Goal: Task Accomplishment & Management: Use online tool/utility

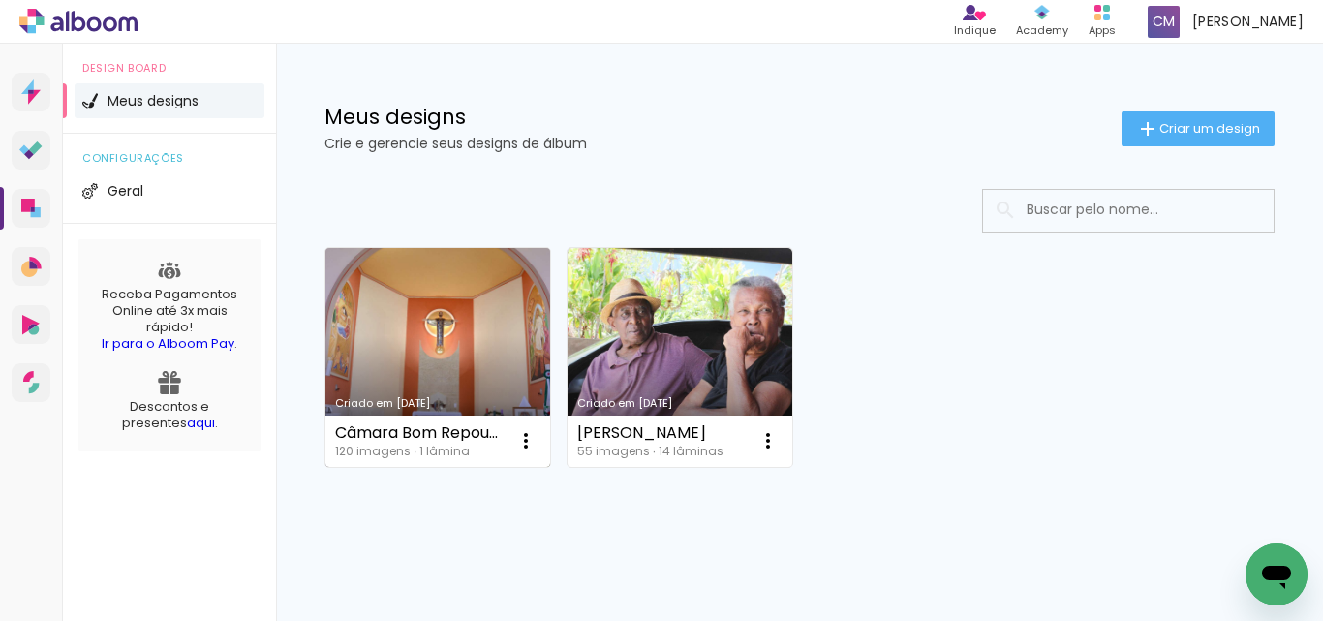
drag, startPoint x: 523, startPoint y: 451, endPoint x: 492, endPoint y: 430, distance: 37.6
click at [492, 430] on div "Câmara Bom Repouso" at bounding box center [420, 433] width 170 height 16
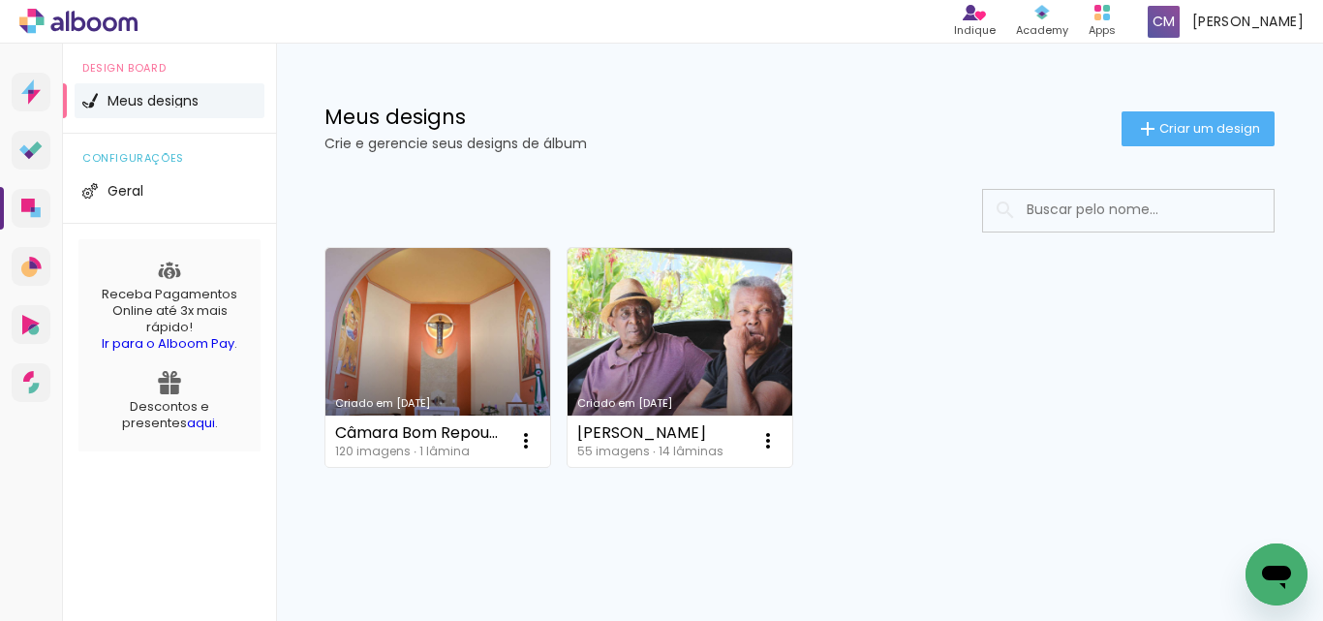
drag, startPoint x: 520, startPoint y: 437, endPoint x: 443, endPoint y: 352, distance: 115.2
click at [443, 352] on link "Criado em [DATE]" at bounding box center [438, 357] width 225 height 219
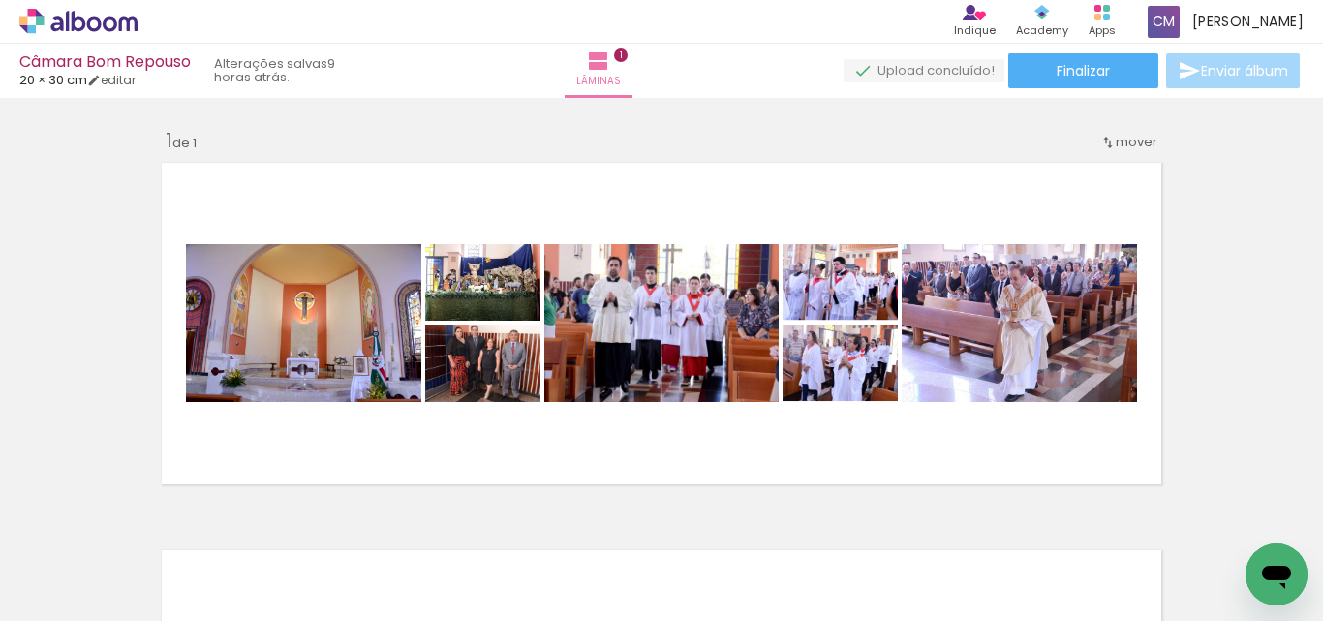
scroll to position [0, 11754]
click at [1254, 289] on div "Inserir lâmina 1 de 1" at bounding box center [661, 493] width 1323 height 776
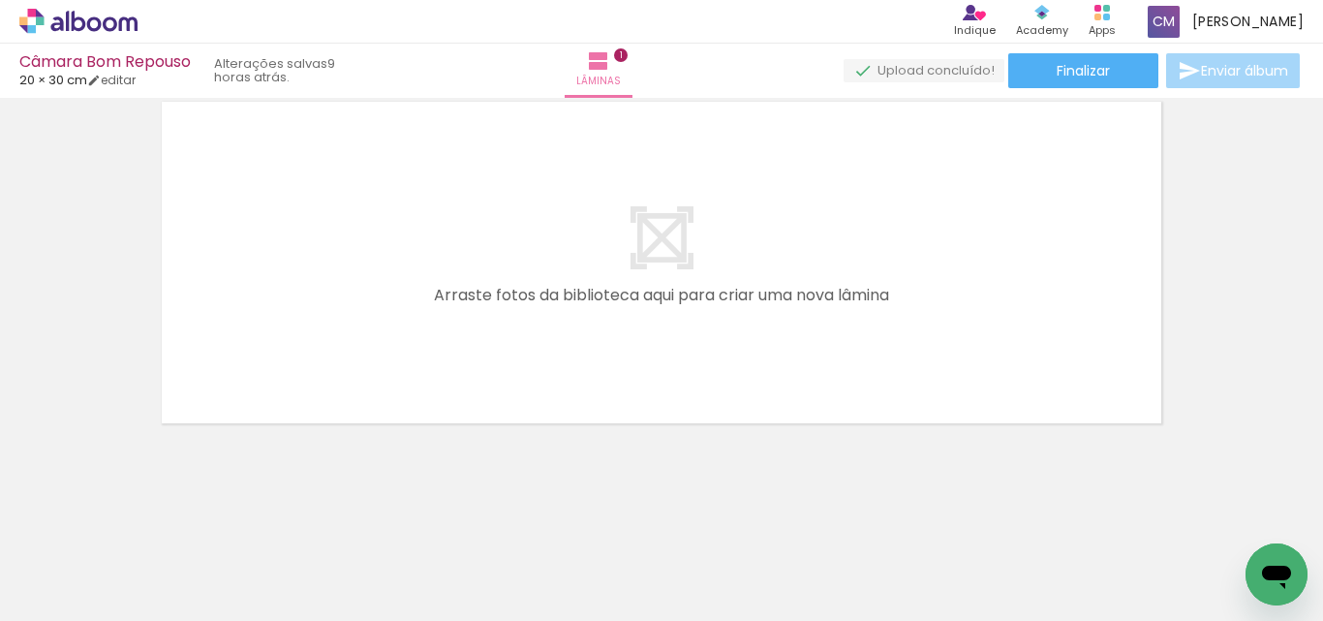
scroll to position [0, 0]
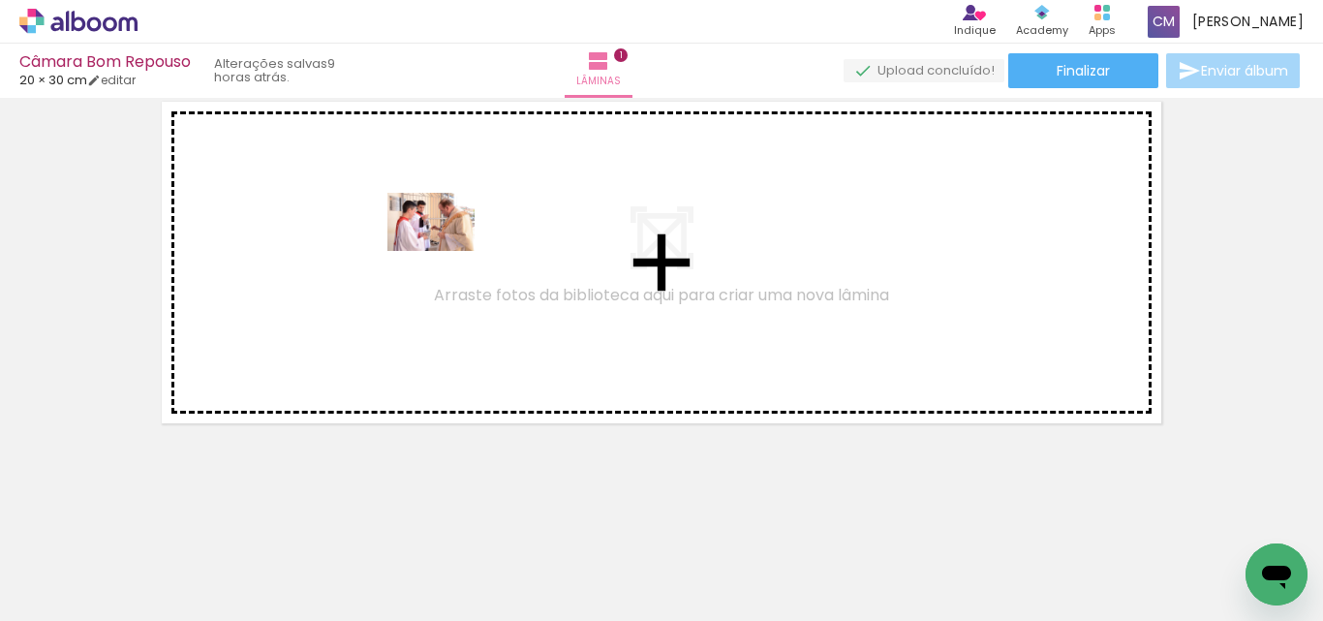
drag, startPoint x: 399, startPoint y: 561, endPoint x: 1108, endPoint y: 565, distance: 709.2
click at [446, 250] on quentale-workspace at bounding box center [661, 310] width 1323 height 621
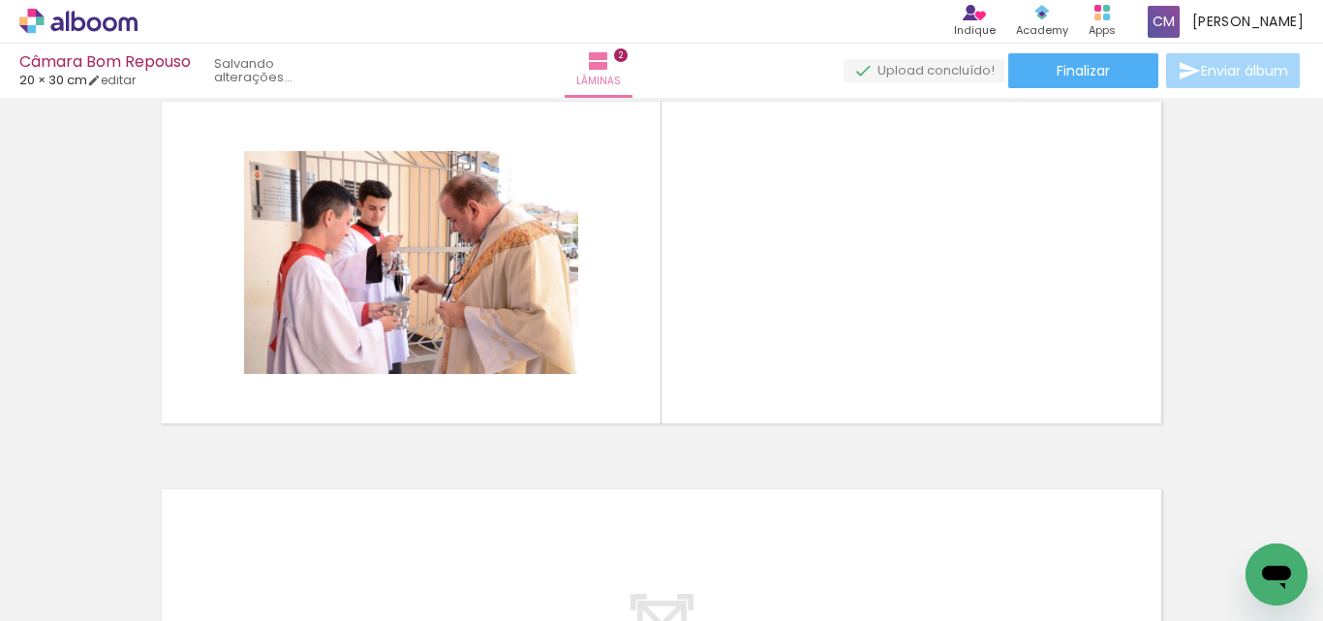
scroll to position [413, 0]
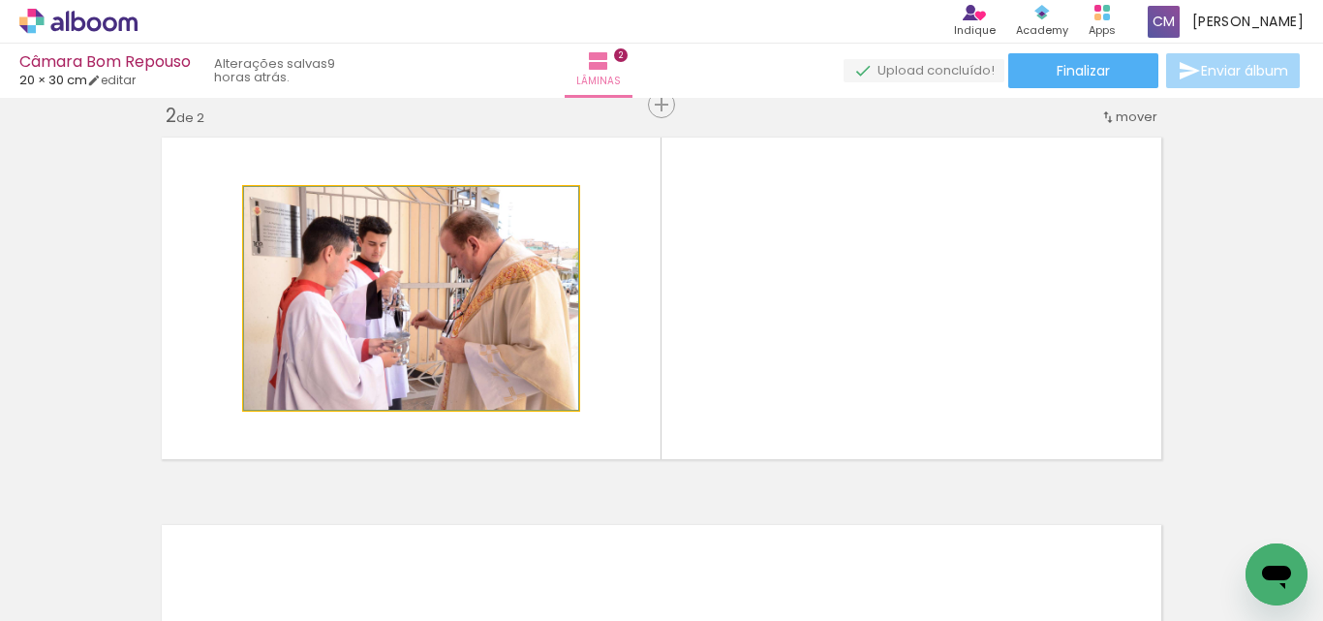
click at [445, 320] on quentale-photo at bounding box center [411, 298] width 334 height 223
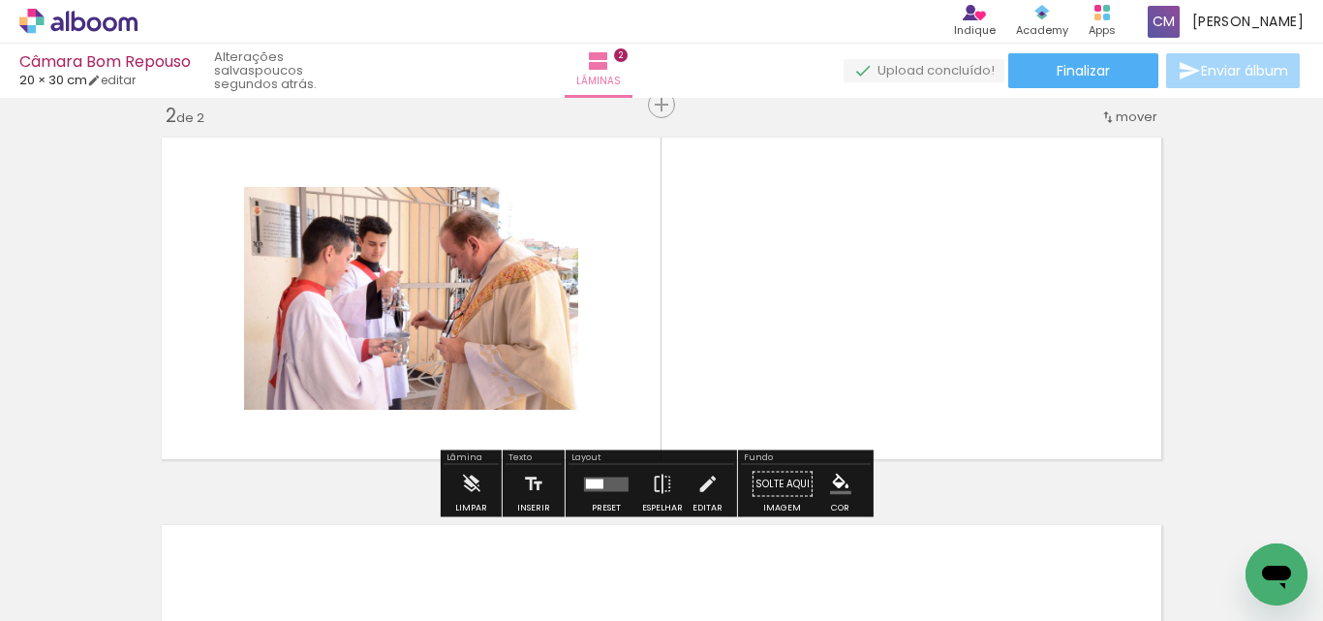
drag, startPoint x: 445, startPoint y: 320, endPoint x: 368, endPoint y: 295, distance: 80.3
click at [368, 295] on quentale-photo at bounding box center [411, 298] width 334 height 223
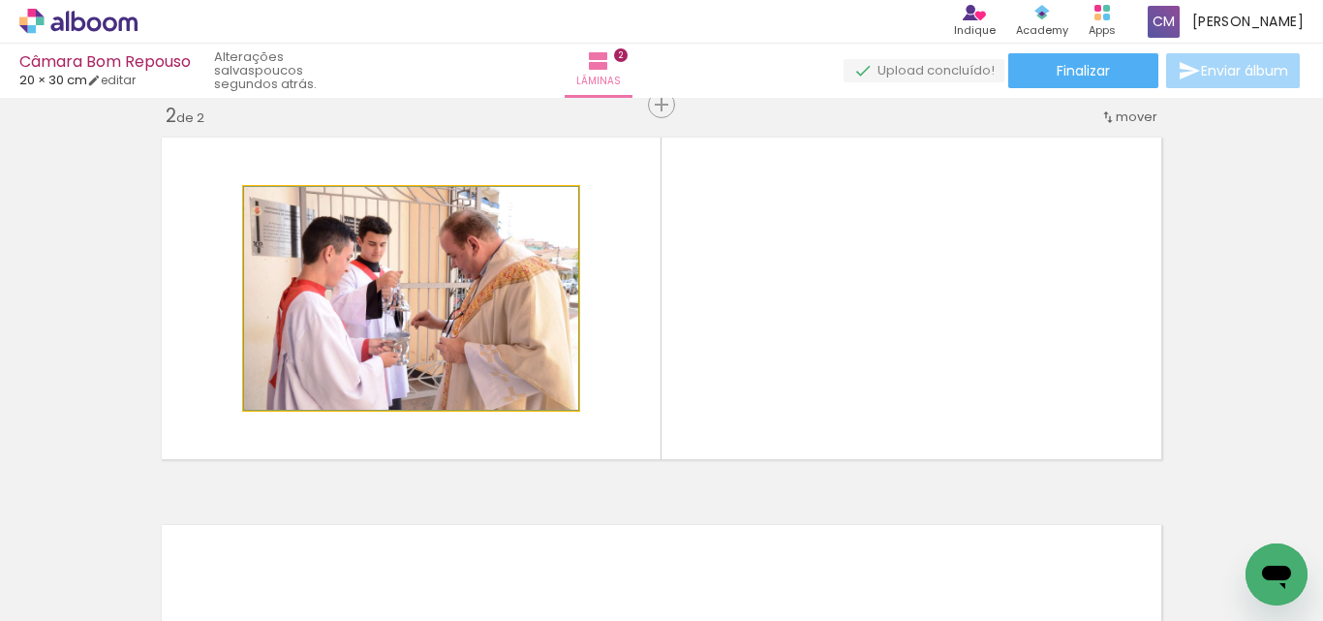
click at [255, 204] on iron-icon at bounding box center [264, 207] width 19 height 19
drag, startPoint x: 254, startPoint y: 204, endPoint x: 549, endPoint y: 317, distance: 316.1
click at [549, 317] on quentale-photo at bounding box center [411, 298] width 334 height 223
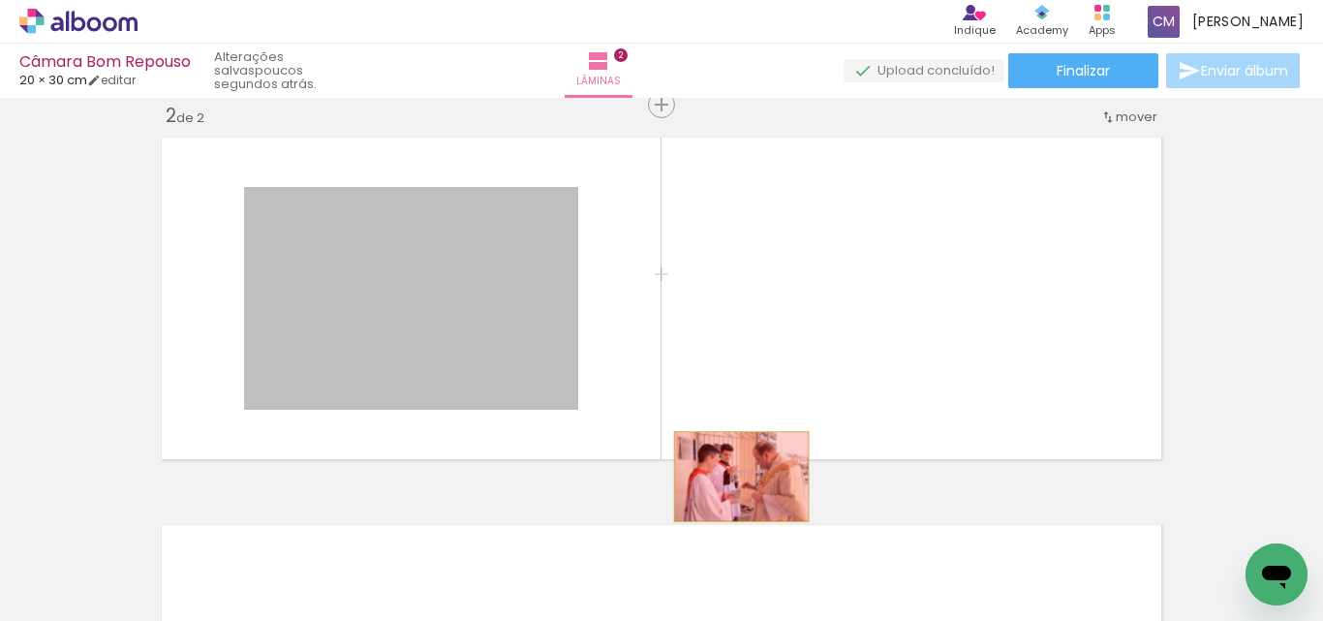
drag, startPoint x: 549, startPoint y: 317, endPoint x: 734, endPoint y: 477, distance: 244.5
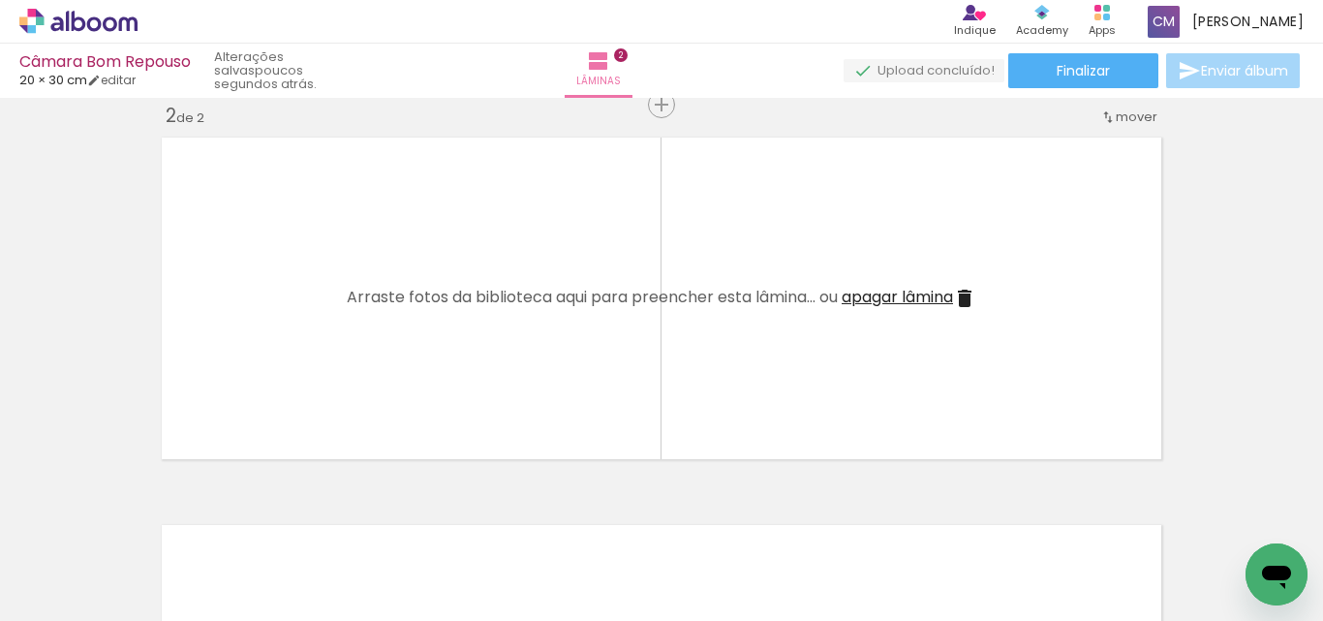
scroll to position [25, 0]
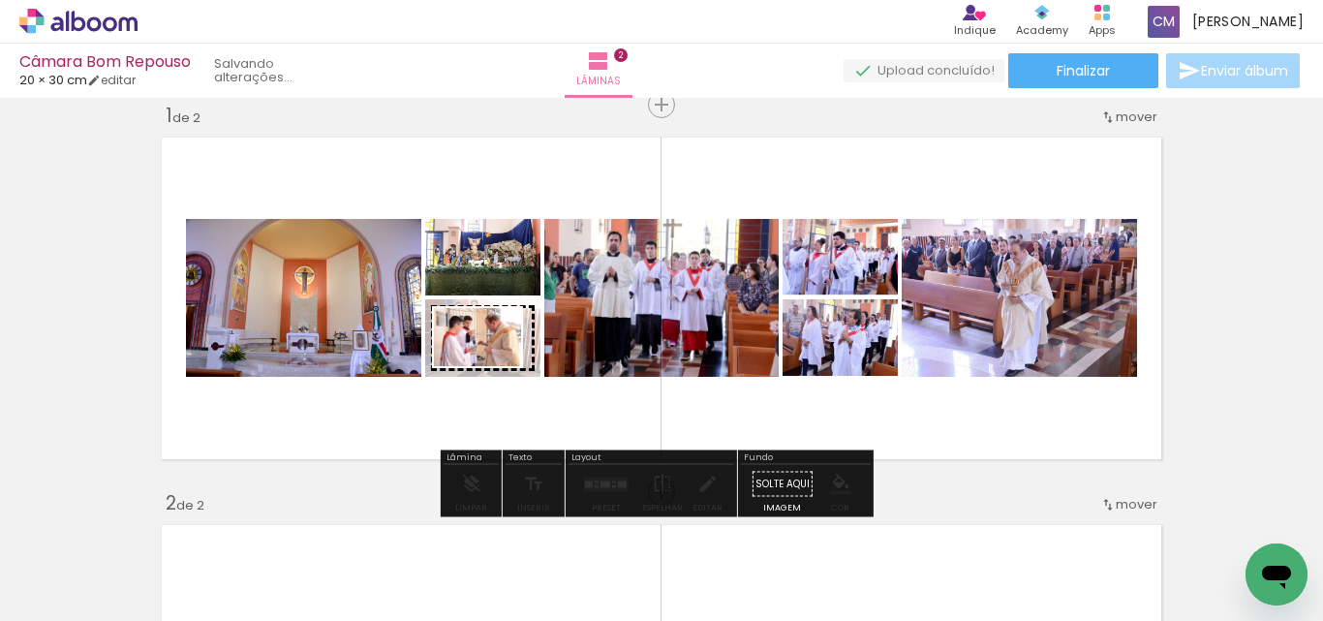
drag, startPoint x: 431, startPoint y: 571, endPoint x: 492, endPoint y: 366, distance: 213.3
click at [492, 366] on quentale-workspace at bounding box center [661, 310] width 1323 height 621
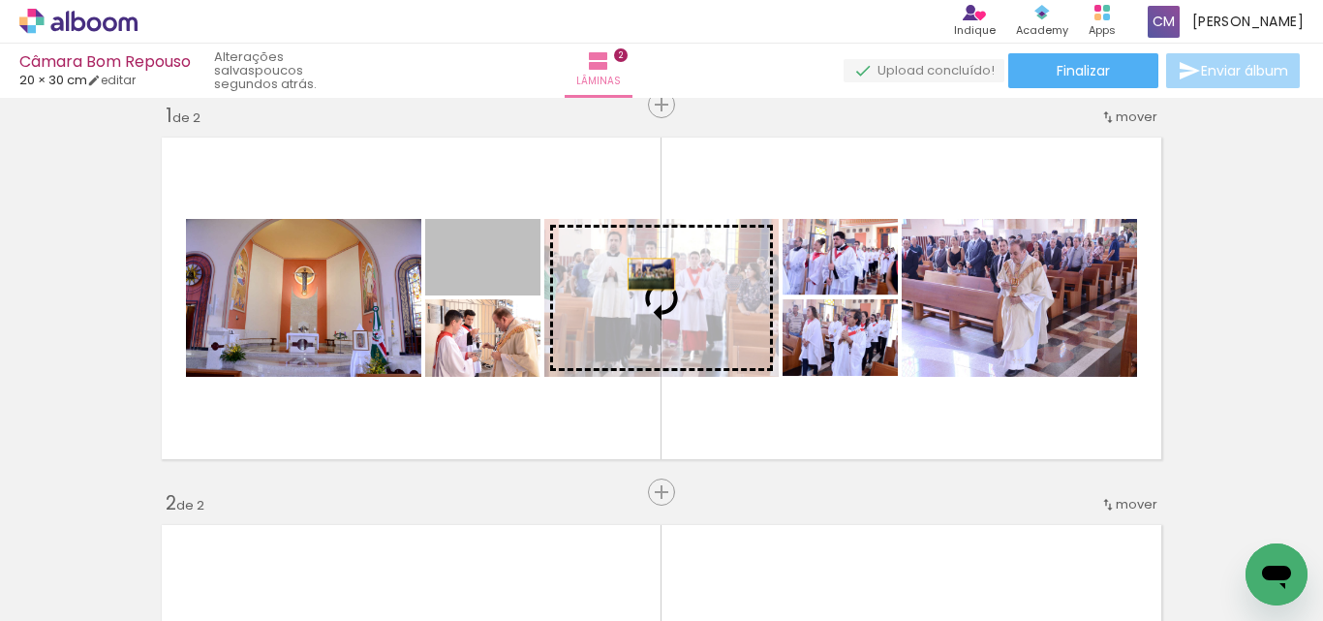
drag, startPoint x: 516, startPoint y: 269, endPoint x: 650, endPoint y: 276, distance: 133.9
click at [0, 0] on slot at bounding box center [0, 0] width 0 height 0
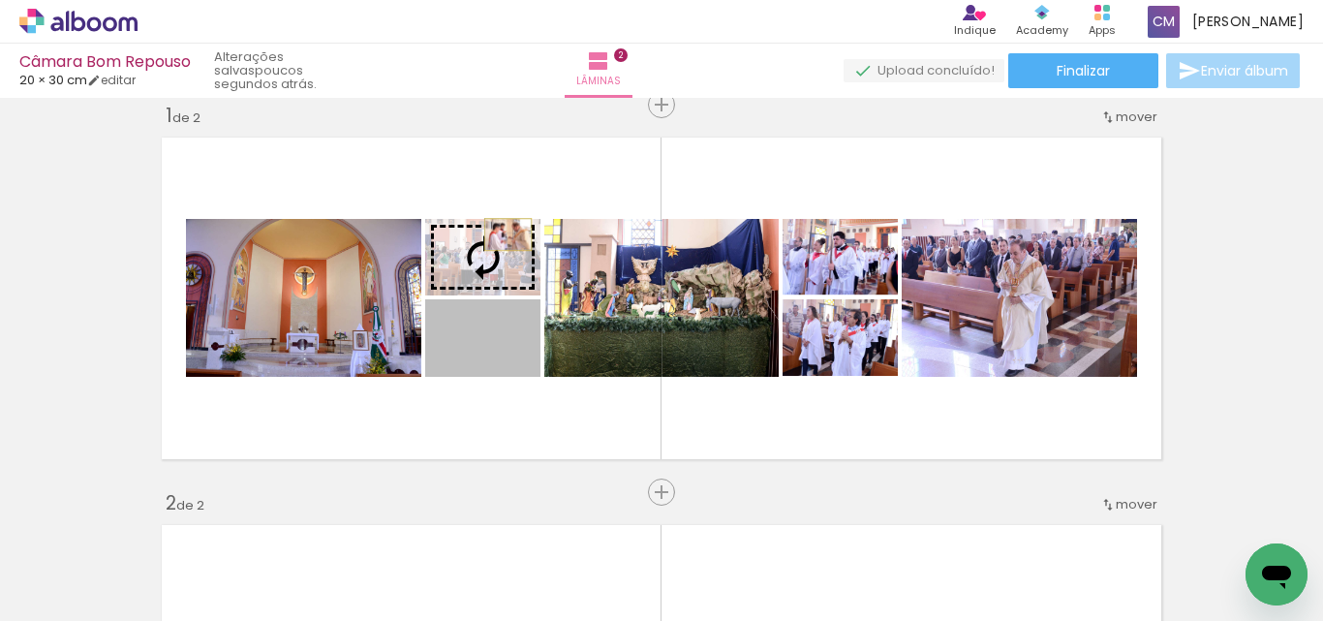
drag, startPoint x: 518, startPoint y: 347, endPoint x: 501, endPoint y: 241, distance: 107.0
click at [0, 0] on slot at bounding box center [0, 0] width 0 height 0
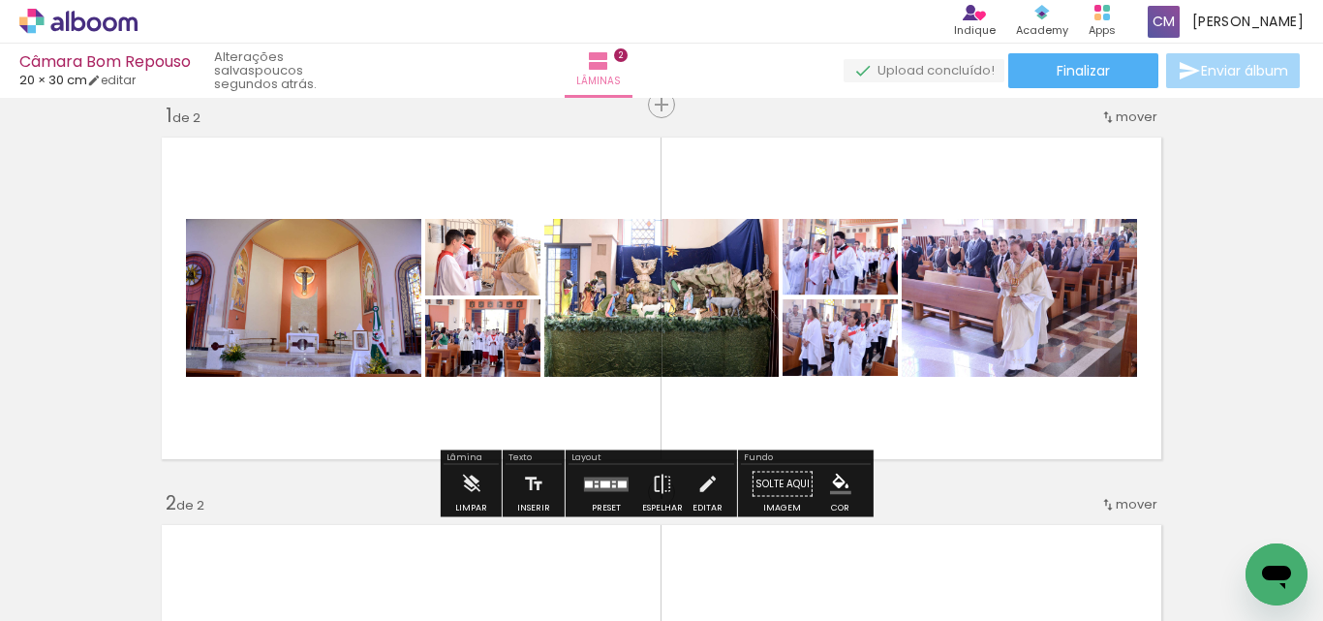
click at [507, 352] on quentale-photo at bounding box center [482, 338] width 115 height 78
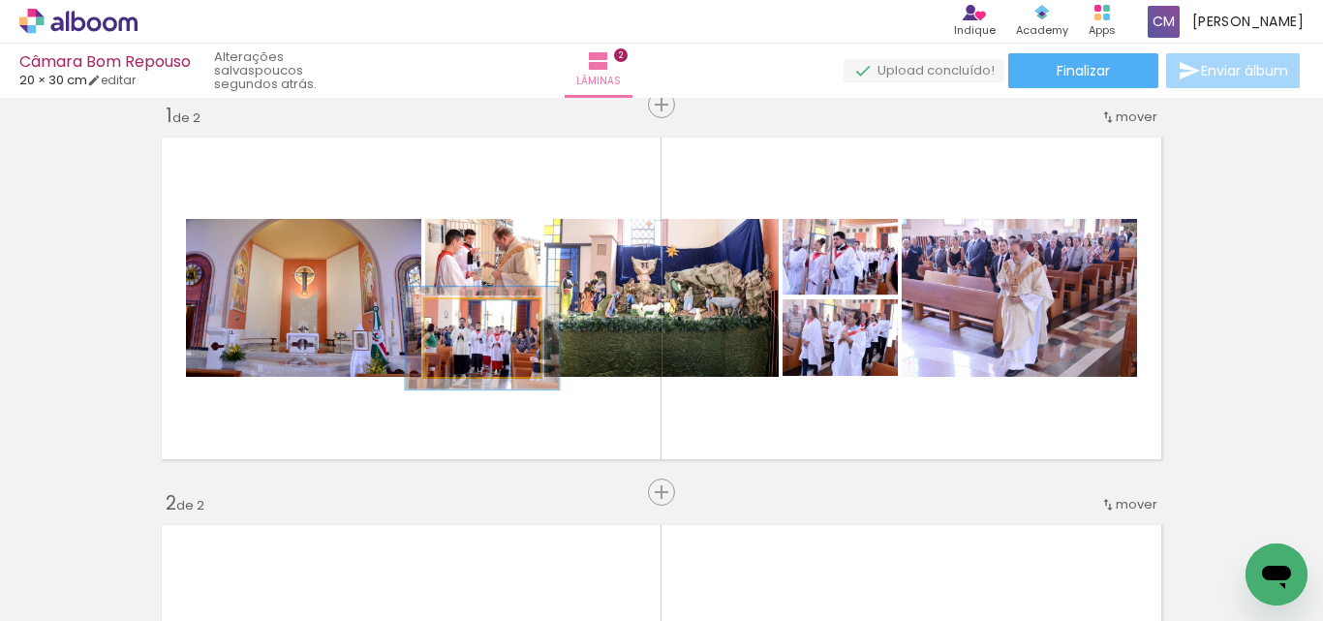
drag, startPoint x: 463, startPoint y: 319, endPoint x: 477, endPoint y: 318, distance: 13.6
click at [477, 318] on div at bounding box center [479, 319] width 17 height 17
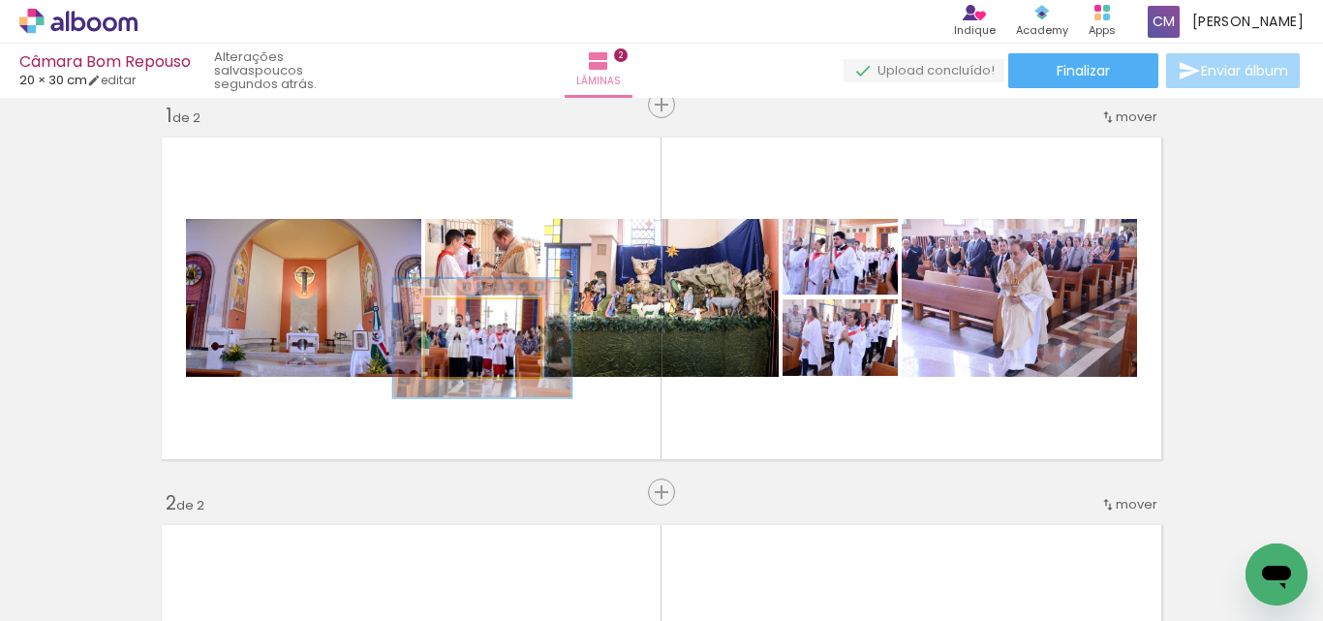
type paper-slider "153"
click at [491, 319] on div at bounding box center [492, 319] width 17 height 17
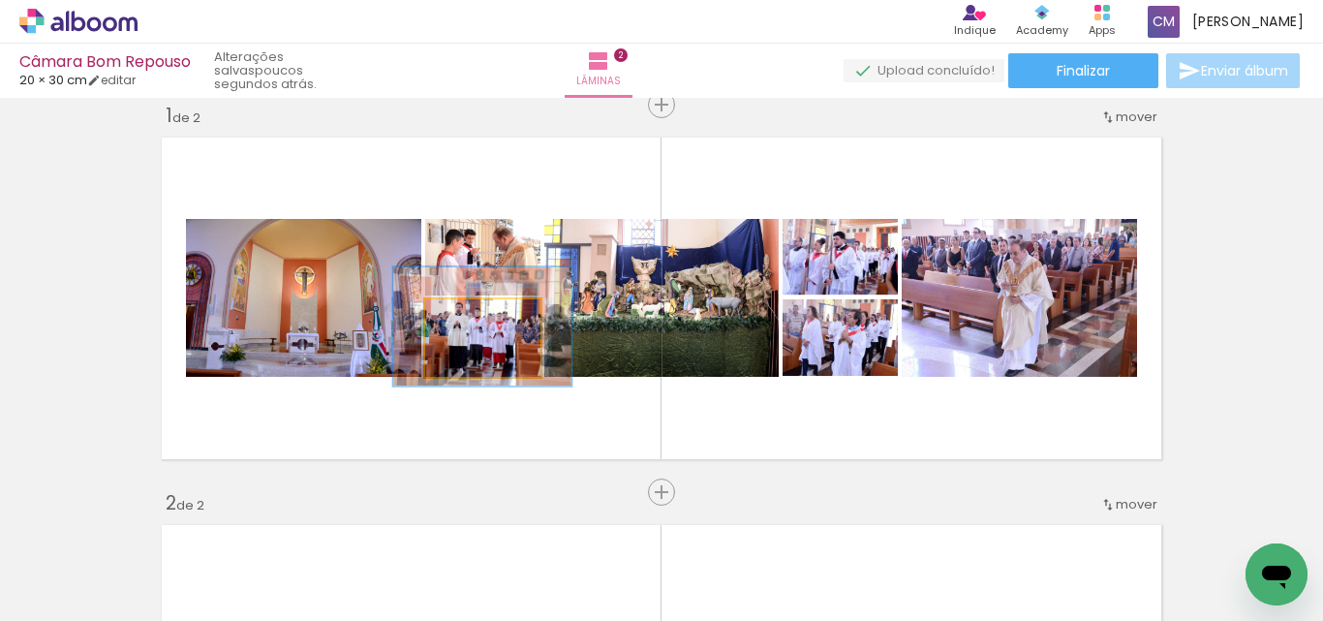
drag, startPoint x: 512, startPoint y: 343, endPoint x: 512, endPoint y: 331, distance: 11.6
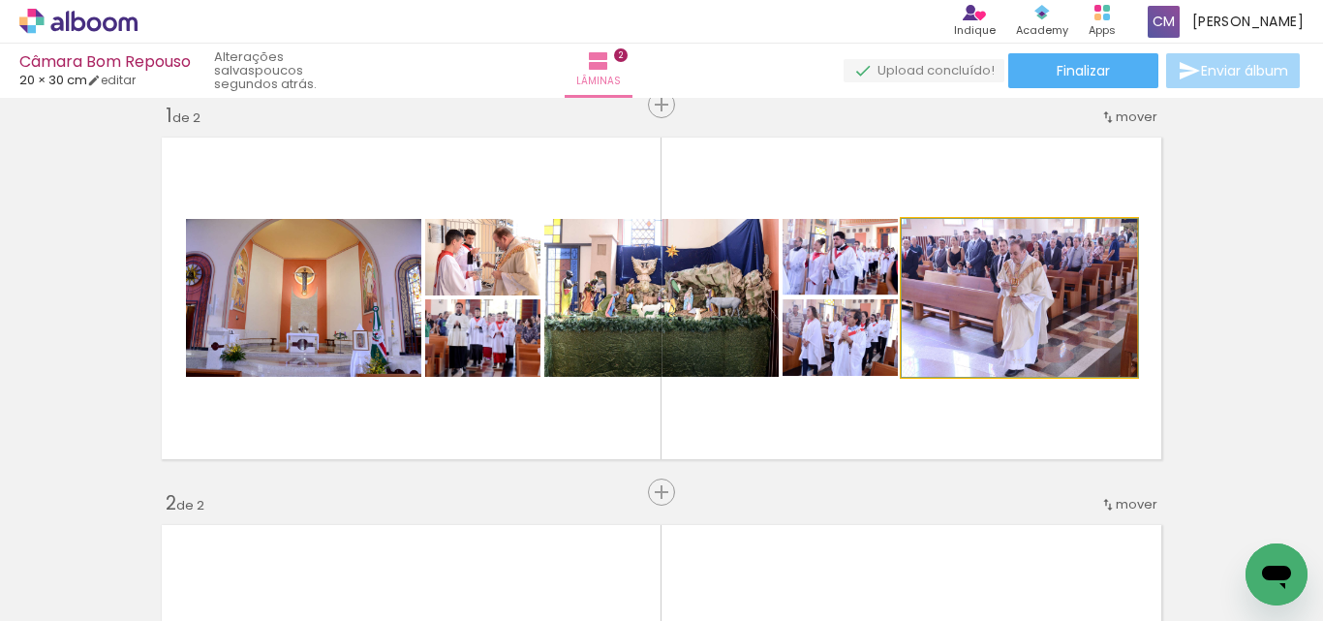
click at [1030, 298] on quentale-photo at bounding box center [1019, 298] width 235 height 158
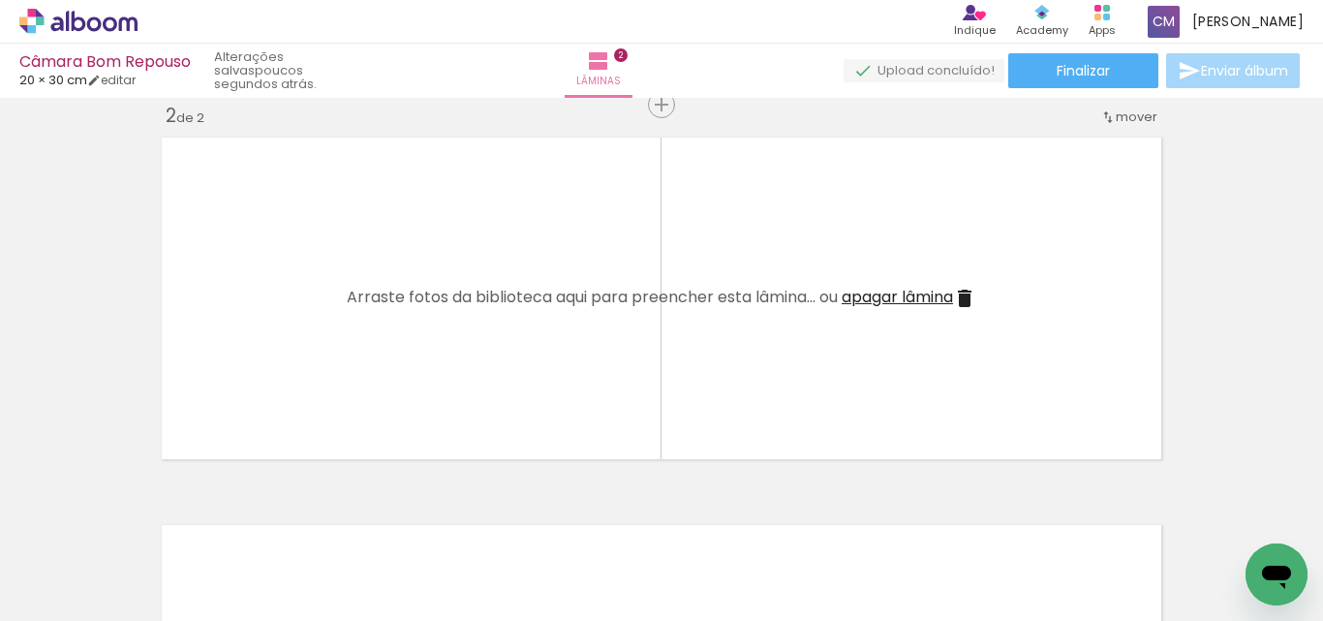
scroll to position [510, 0]
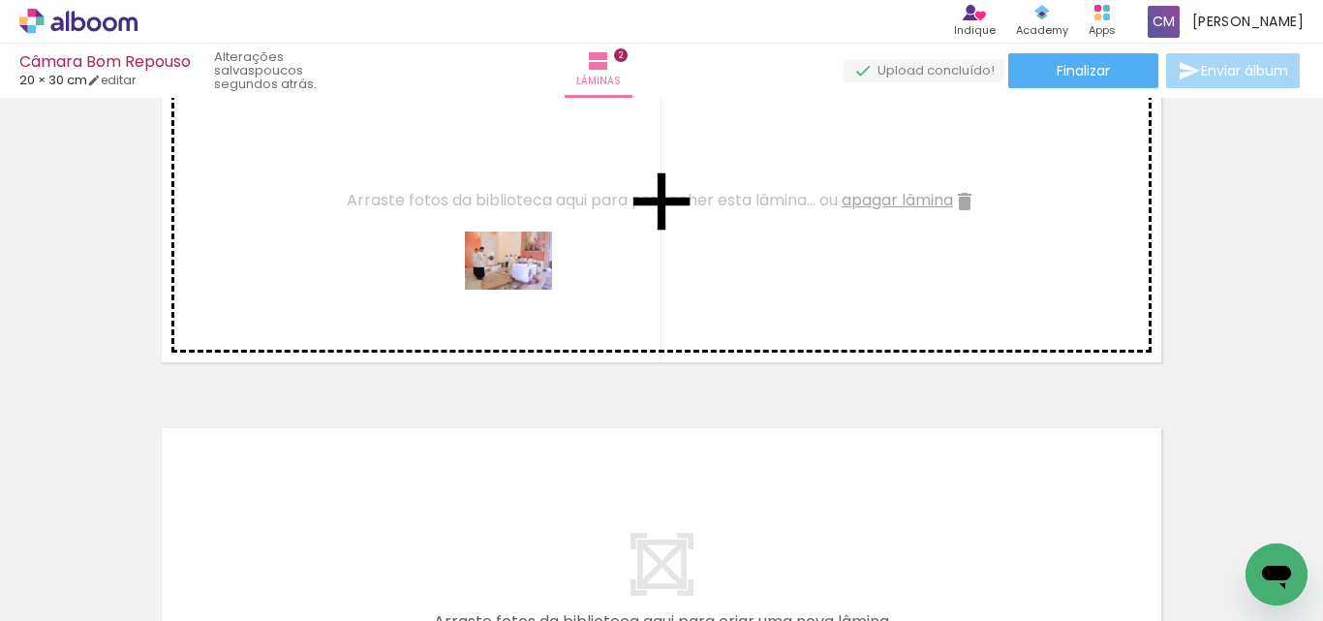
drag, startPoint x: 1079, startPoint y: 576, endPoint x: 523, endPoint y: 290, distance: 625.7
click at [523, 290] on quentale-workspace at bounding box center [661, 310] width 1323 height 621
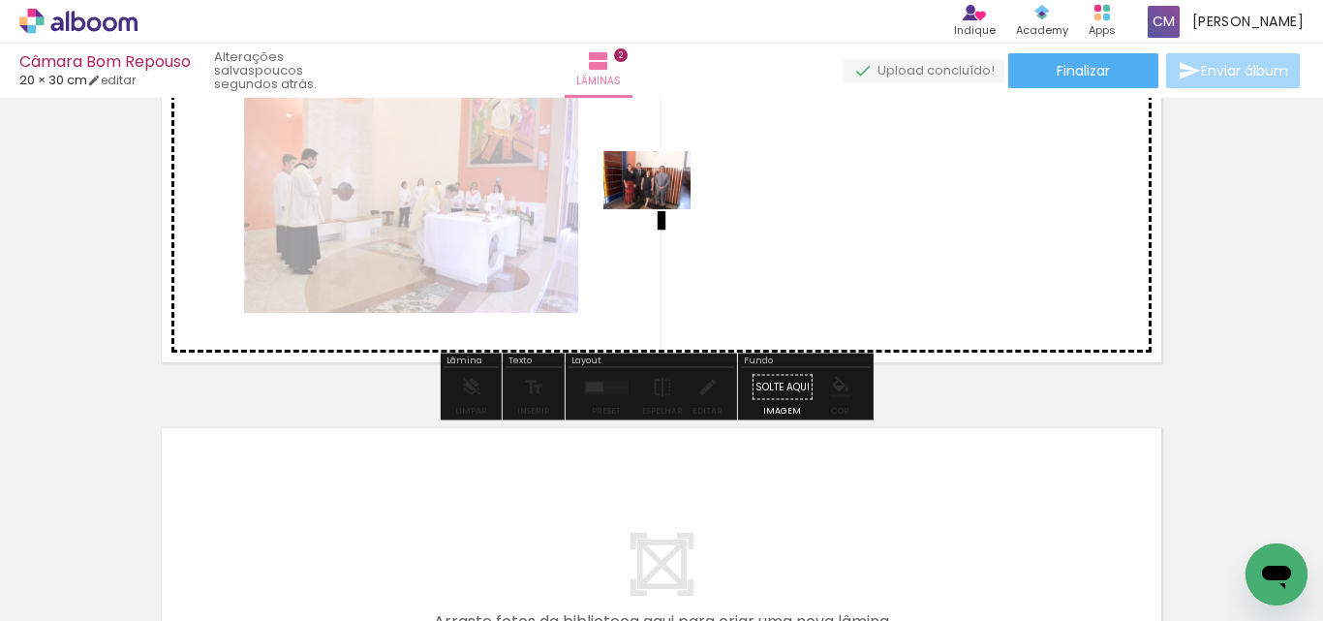
drag, startPoint x: 330, startPoint y: 537, endPoint x: 662, endPoint y: 209, distance: 465.9
click at [662, 209] on quentale-workspace at bounding box center [661, 310] width 1323 height 621
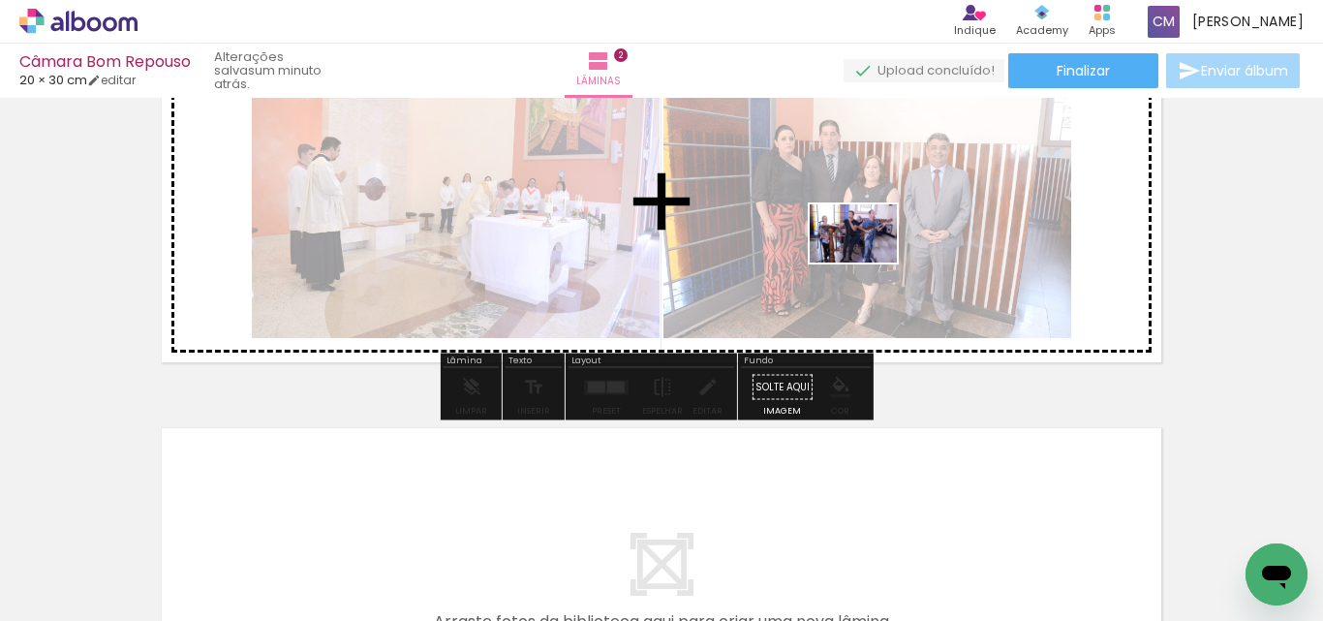
drag, startPoint x: 1182, startPoint y: 559, endPoint x: 868, endPoint y: 263, distance: 431.8
click at [868, 263] on quentale-workspace at bounding box center [661, 310] width 1323 height 621
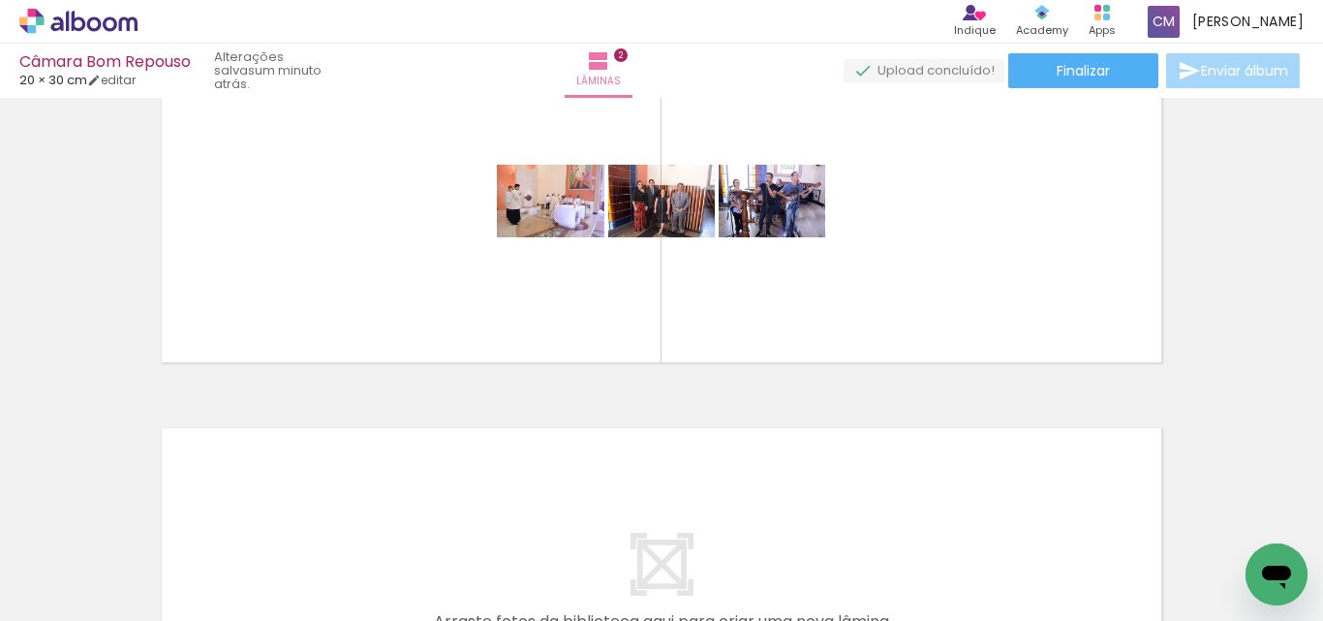
scroll to position [0, 784]
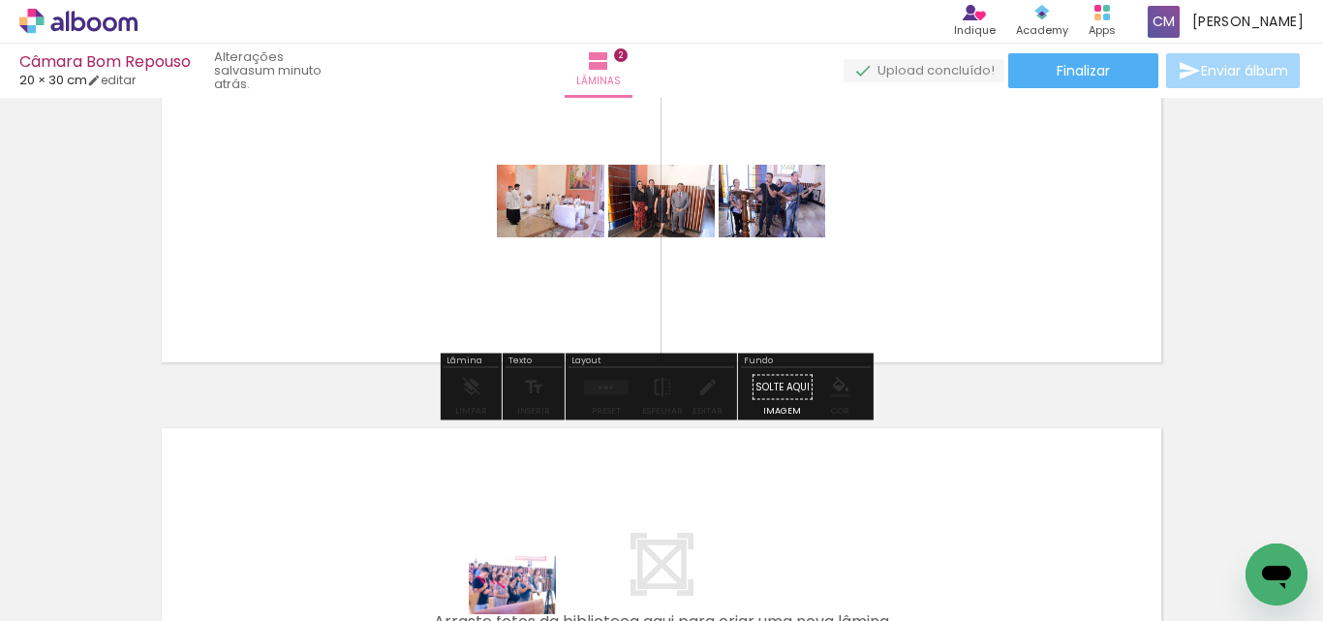
drag, startPoint x: 492, startPoint y: 547, endPoint x: 527, endPoint y: 614, distance: 75.4
click at [159, 614] on iron-horizontal-list at bounding box center [139, 560] width 39 height 121
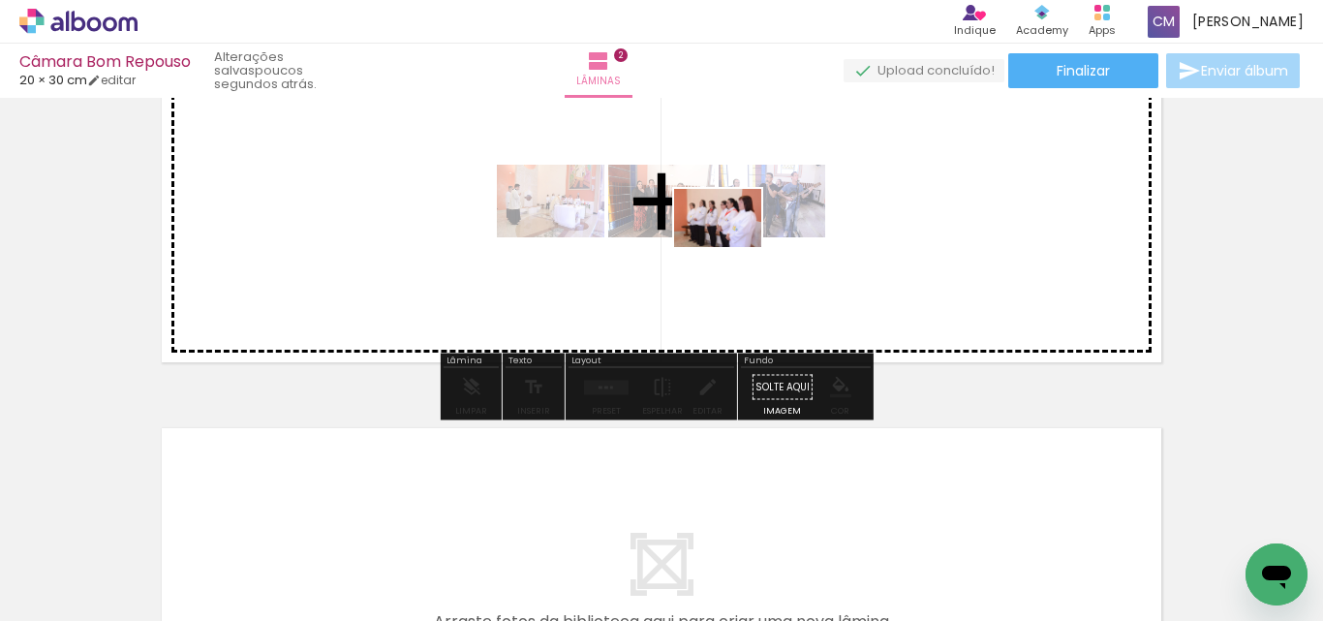
drag, startPoint x: 618, startPoint y: 550, endPoint x: 732, endPoint y: 247, distance: 324.1
click at [732, 247] on quentale-workspace at bounding box center [661, 310] width 1323 height 621
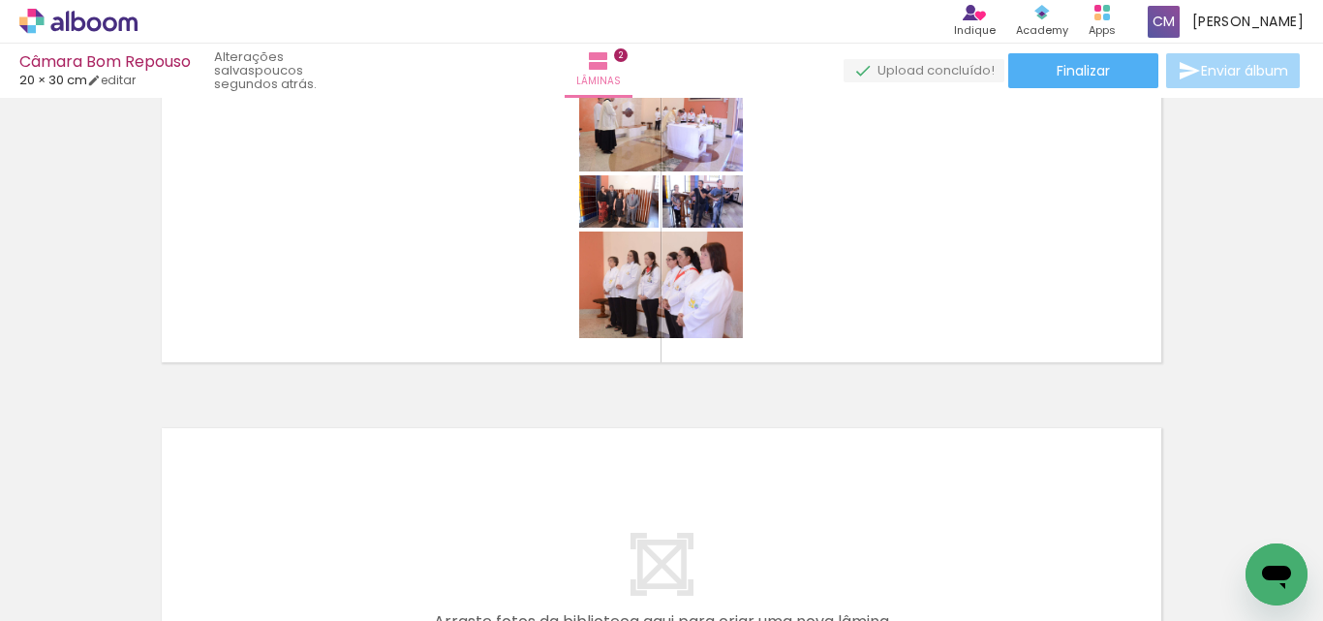
scroll to position [0, 1383]
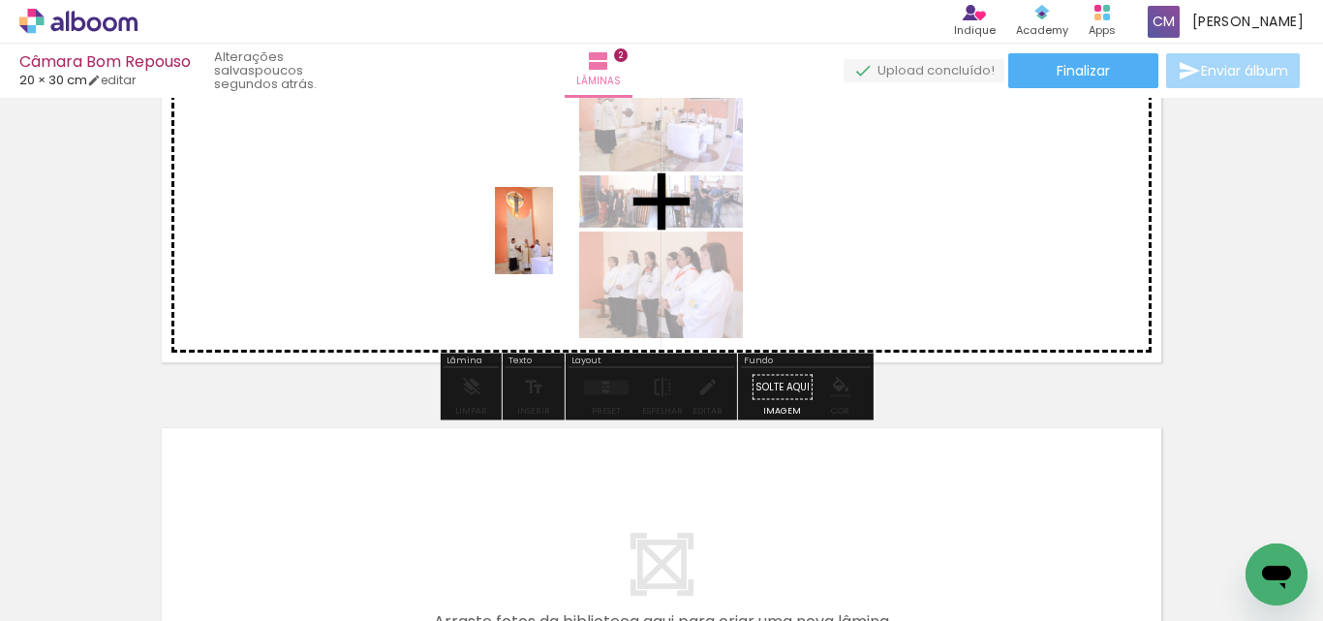
drag, startPoint x: 854, startPoint y: 576, endPoint x: 553, endPoint y: 245, distance: 447.2
click at [553, 245] on quentale-workspace at bounding box center [661, 310] width 1323 height 621
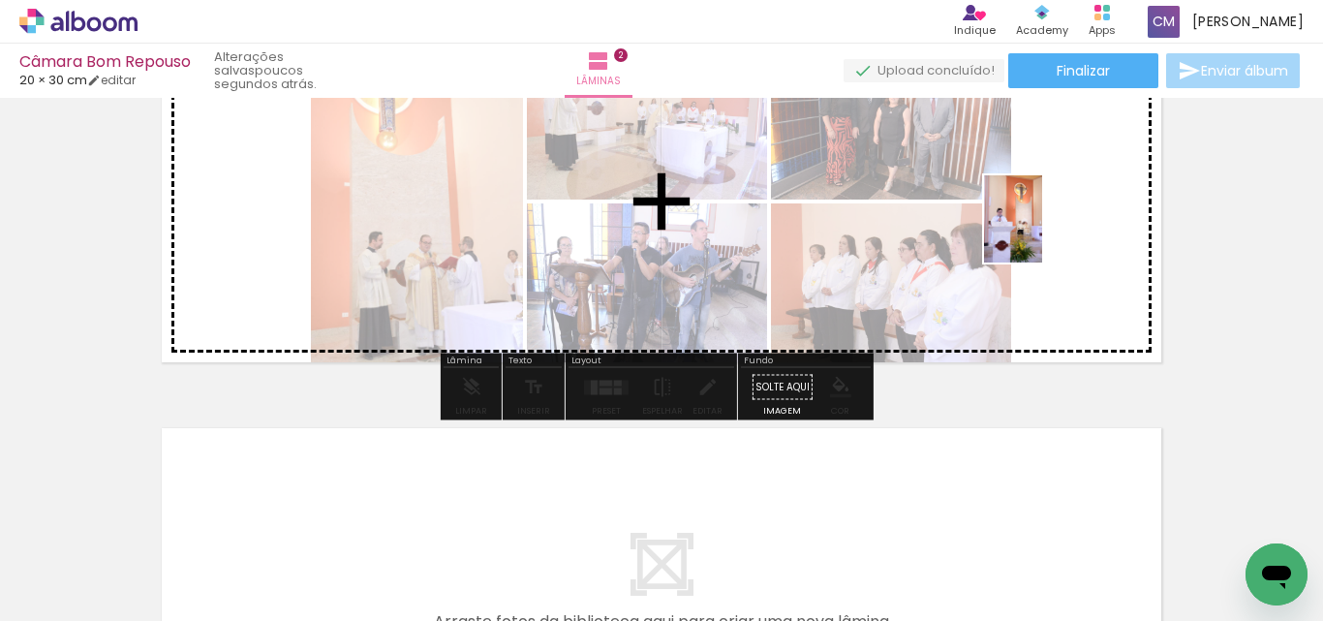
drag, startPoint x: 998, startPoint y: 551, endPoint x: 1042, endPoint y: 233, distance: 320.9
click at [1042, 233] on quentale-workspace at bounding box center [661, 310] width 1323 height 621
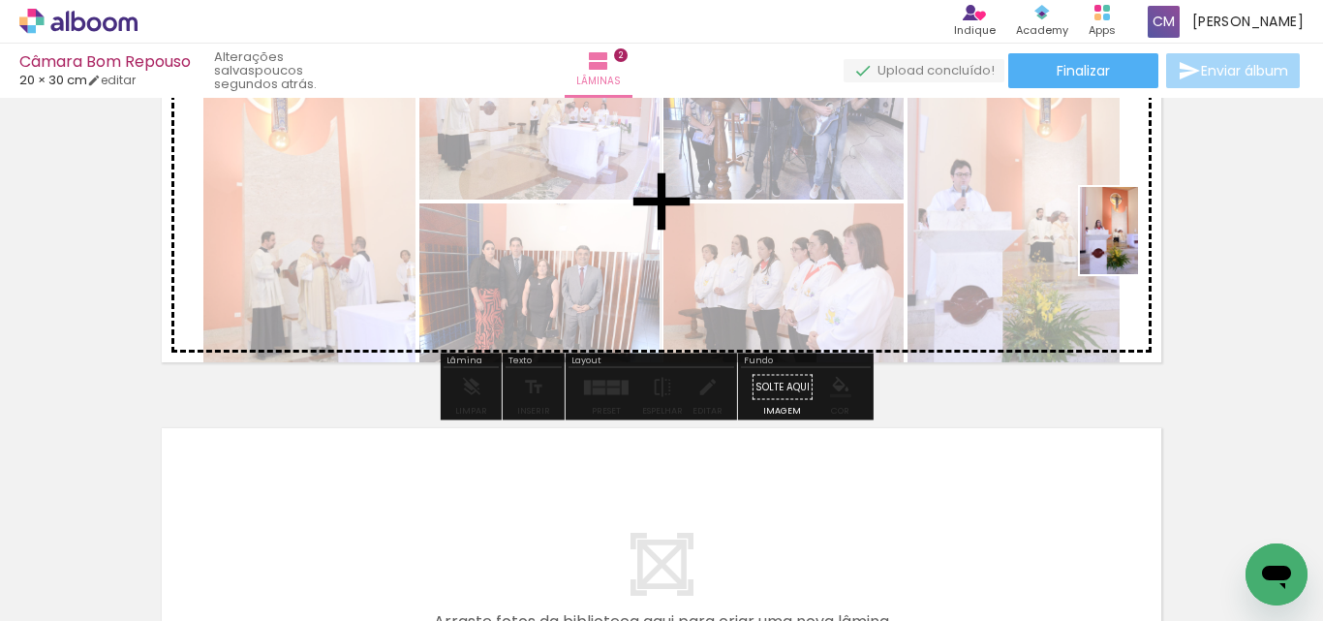
drag, startPoint x: 1106, startPoint y: 575, endPoint x: 1138, endPoint y: 245, distance: 331.9
click at [1138, 245] on quentale-workspace at bounding box center [661, 310] width 1323 height 621
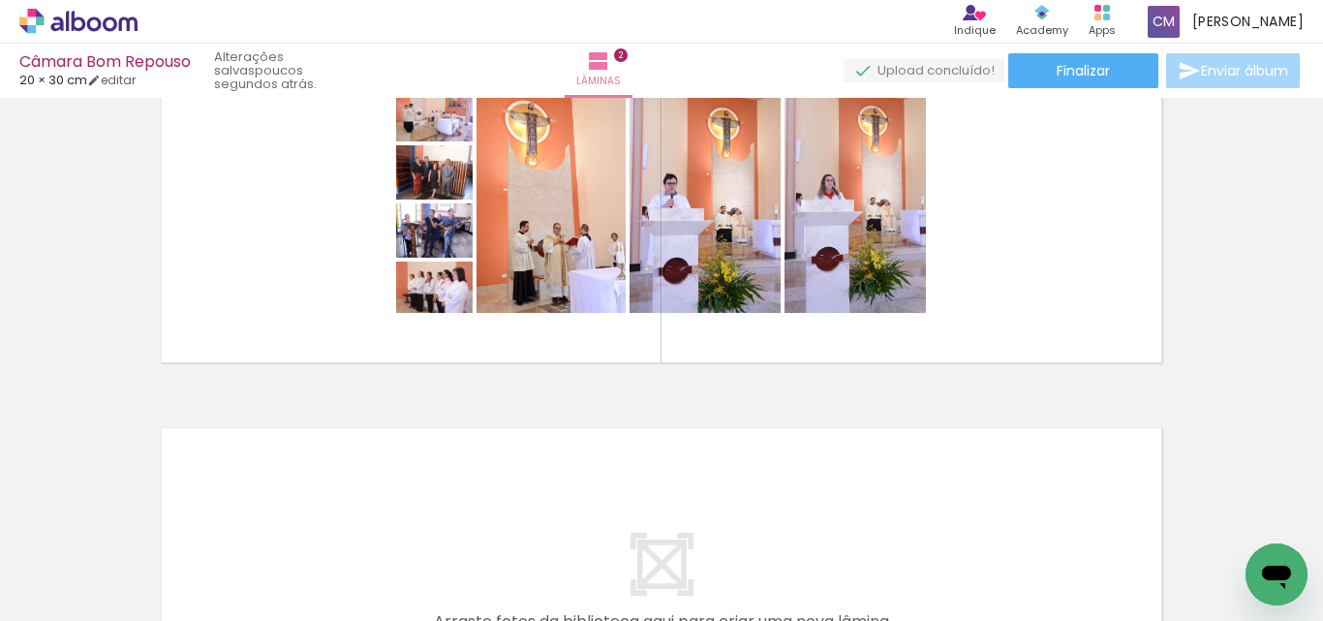
scroll to position [0, 1915]
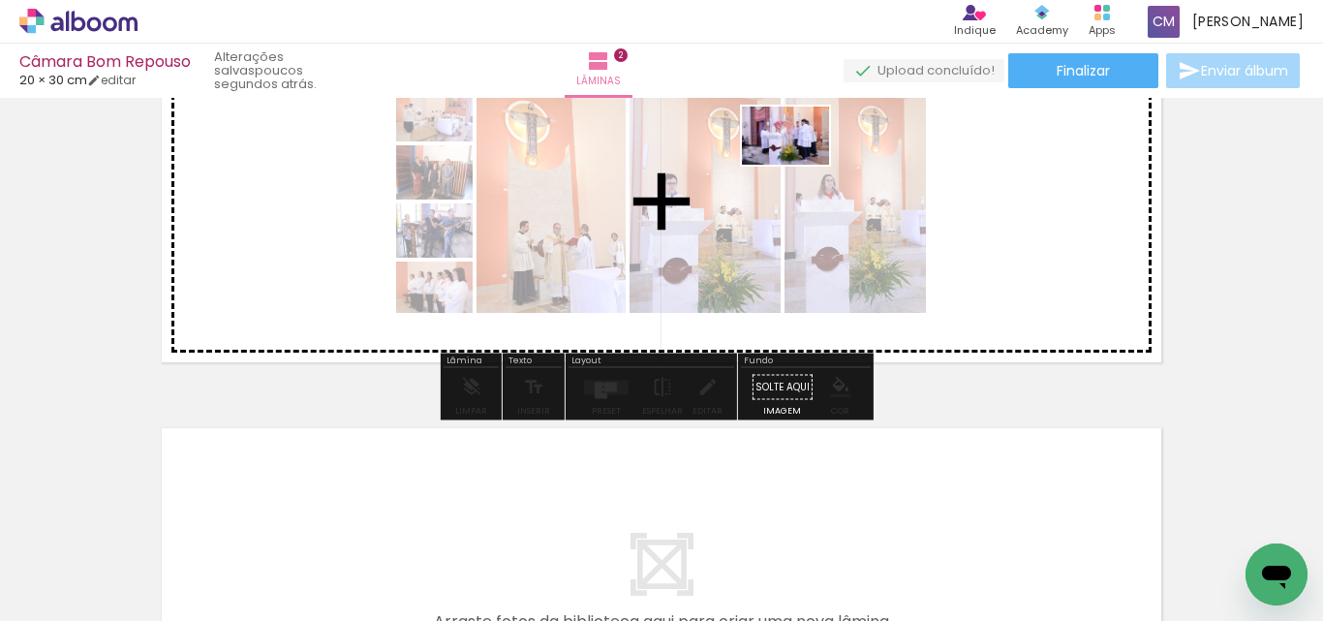
drag, startPoint x: 797, startPoint y: 567, endPoint x: 800, endPoint y: 165, distance: 402.1
click at [800, 165] on quentale-workspace at bounding box center [661, 310] width 1323 height 621
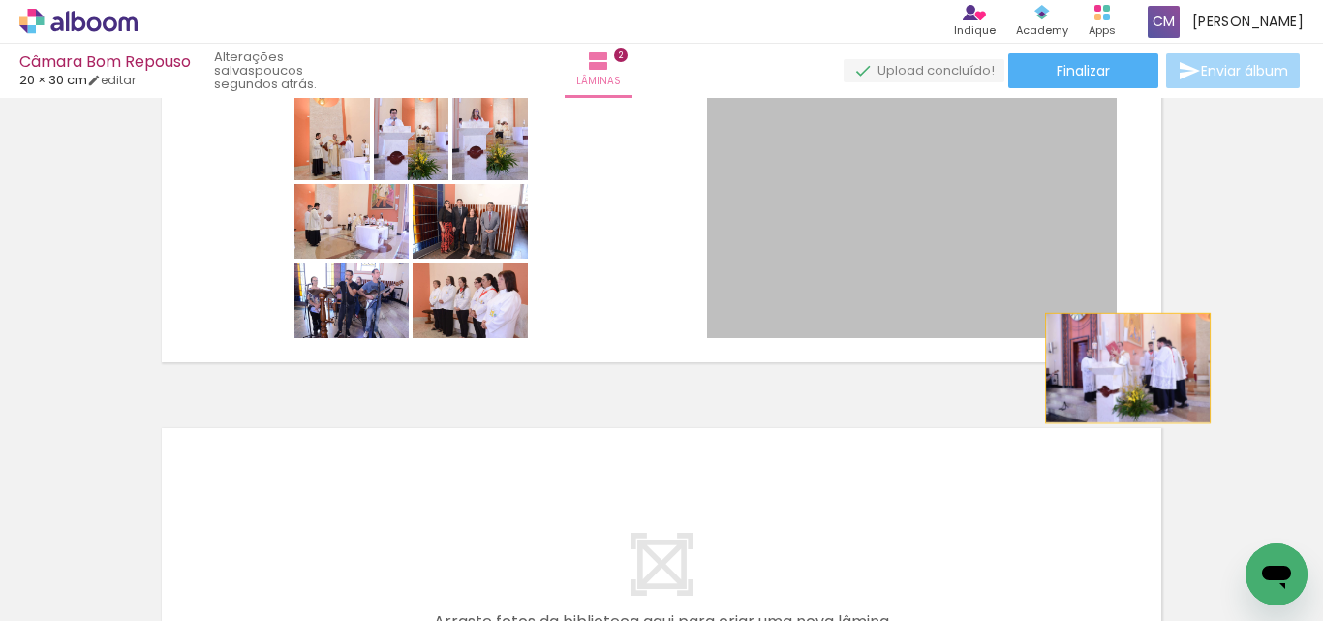
drag, startPoint x: 896, startPoint y: 208, endPoint x: 1121, endPoint y: 368, distance: 275.8
click at [1121, 368] on quentale-layouter at bounding box center [661, 201] width 1017 height 339
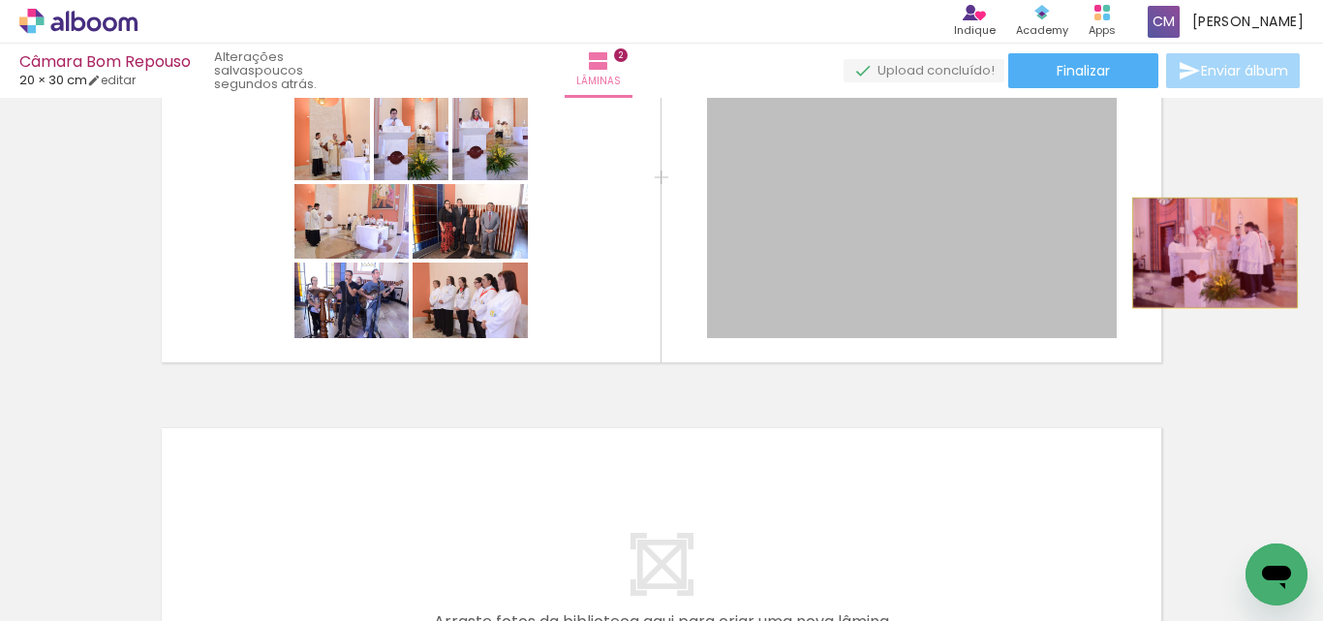
drag, startPoint x: 899, startPoint y: 253, endPoint x: 1208, endPoint y: 253, distance: 309.1
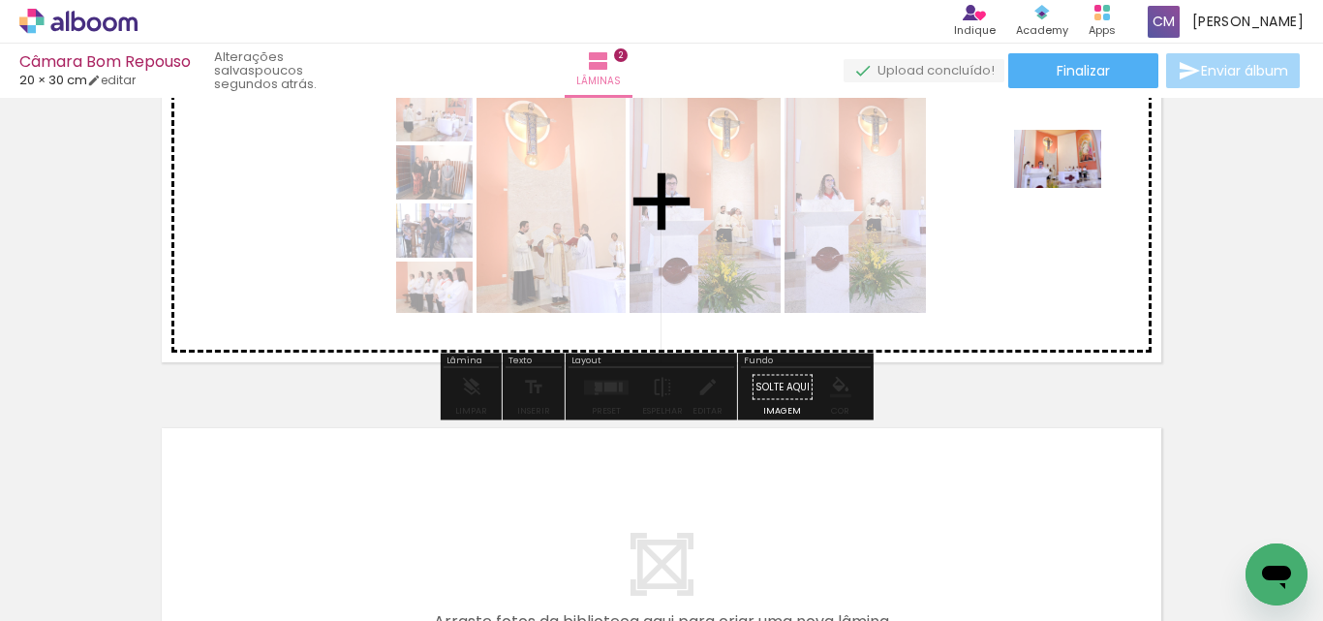
drag, startPoint x: 1204, startPoint y: 547, endPoint x: 1073, endPoint y: 188, distance: 382.8
click at [1073, 188] on quentale-workspace at bounding box center [661, 310] width 1323 height 621
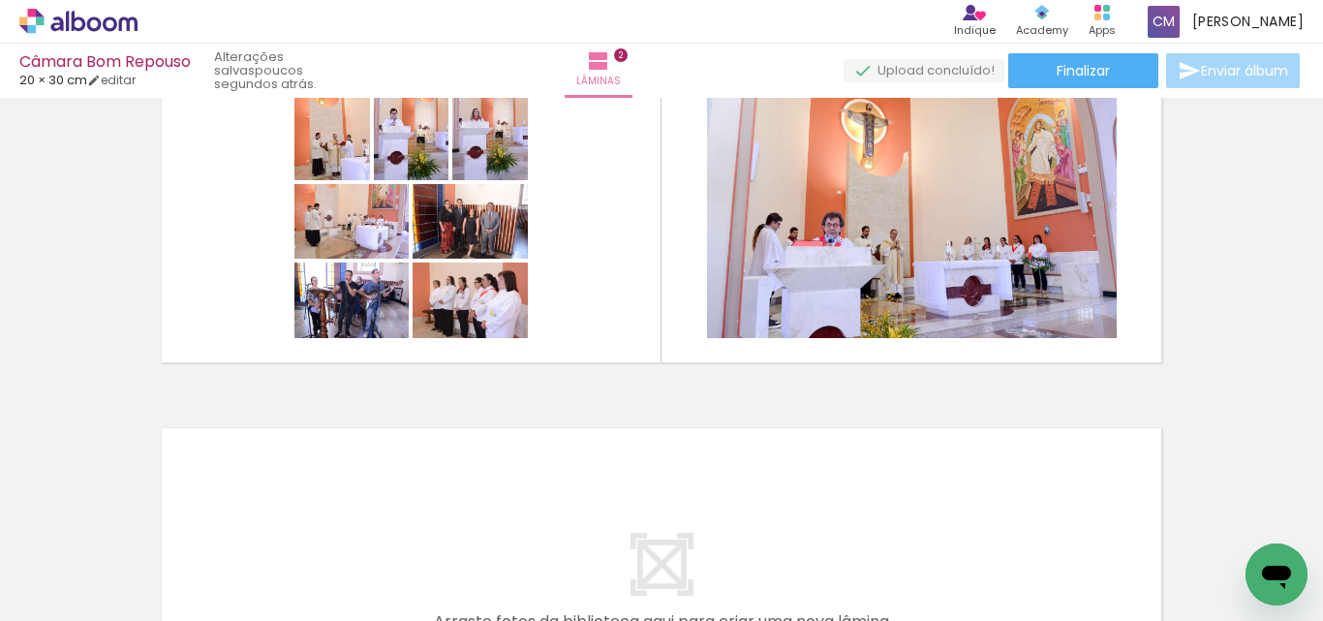
scroll to position [0, 2308]
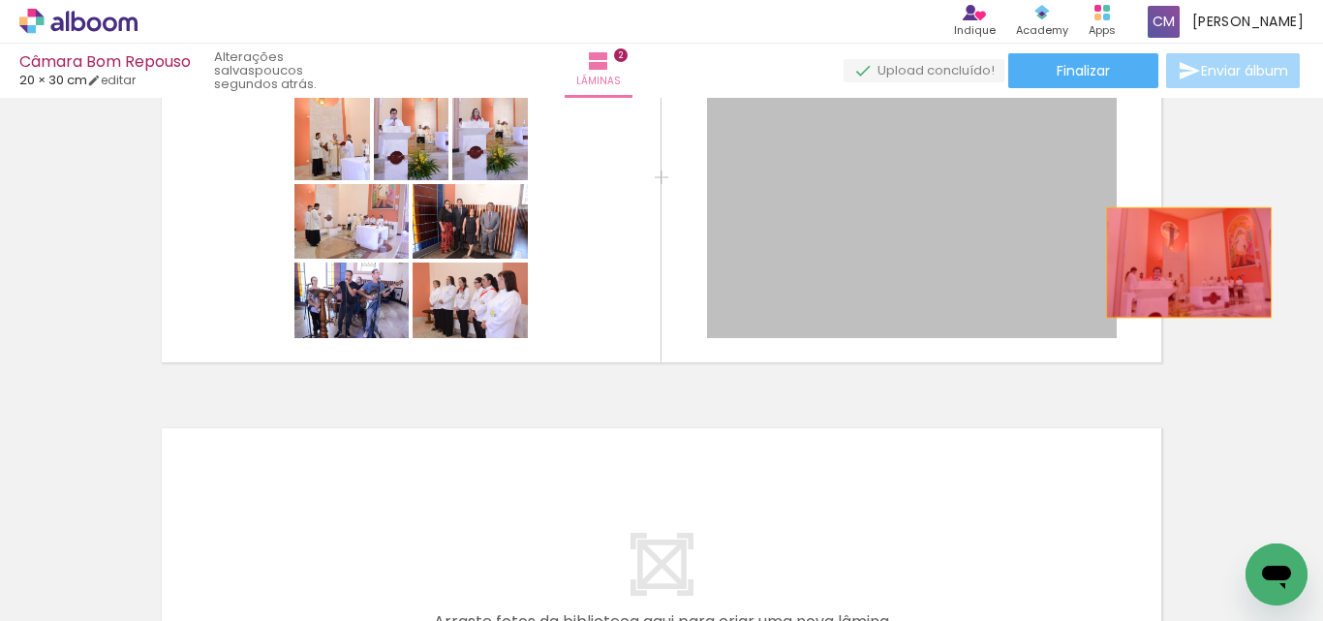
drag, startPoint x: 991, startPoint y: 179, endPoint x: 1182, endPoint y: 263, distance: 208.3
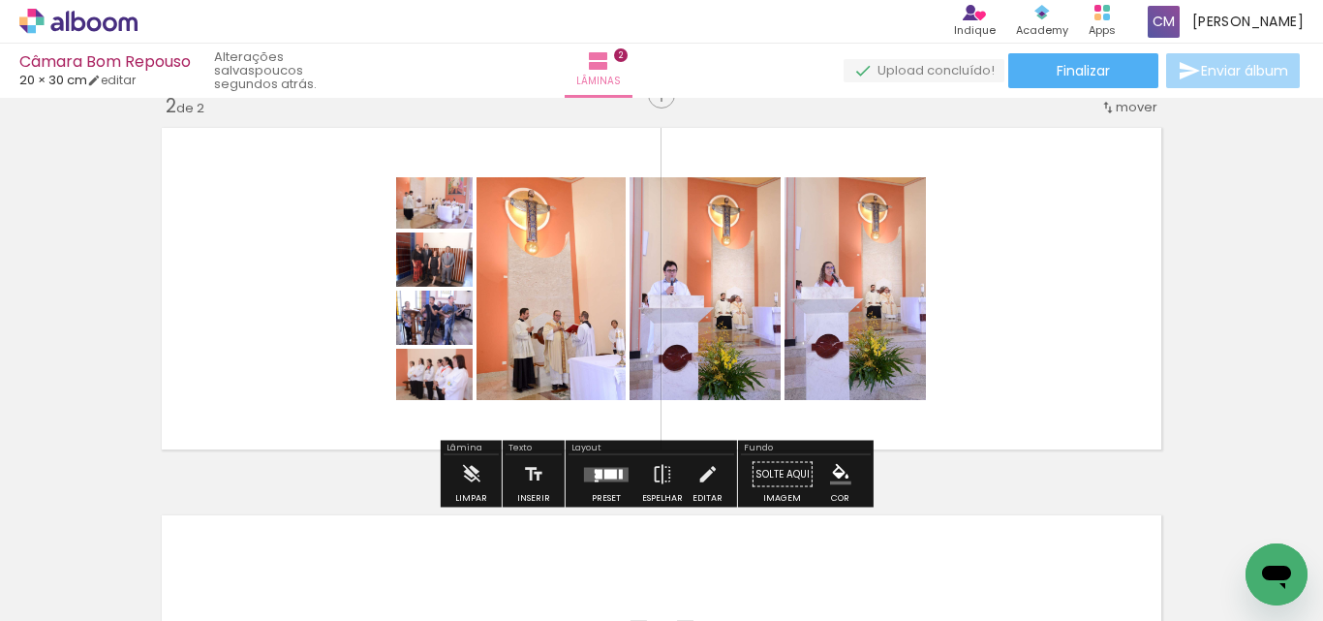
scroll to position [413, 0]
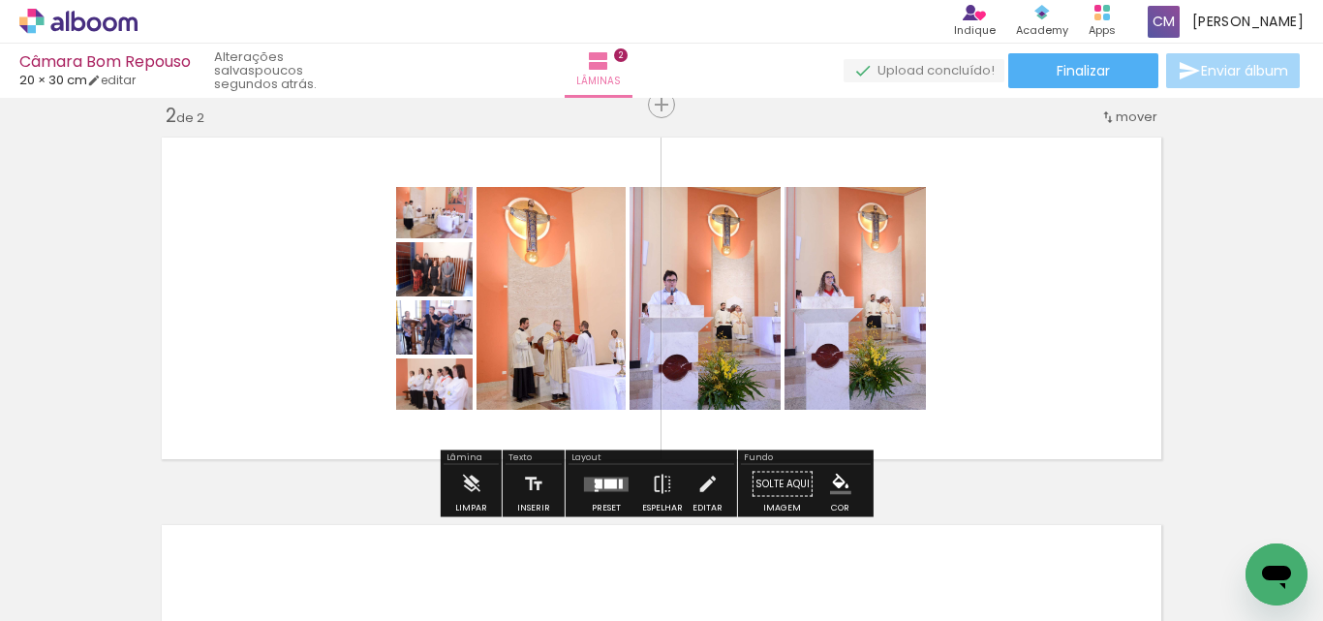
click at [614, 473] on div at bounding box center [606, 484] width 52 height 39
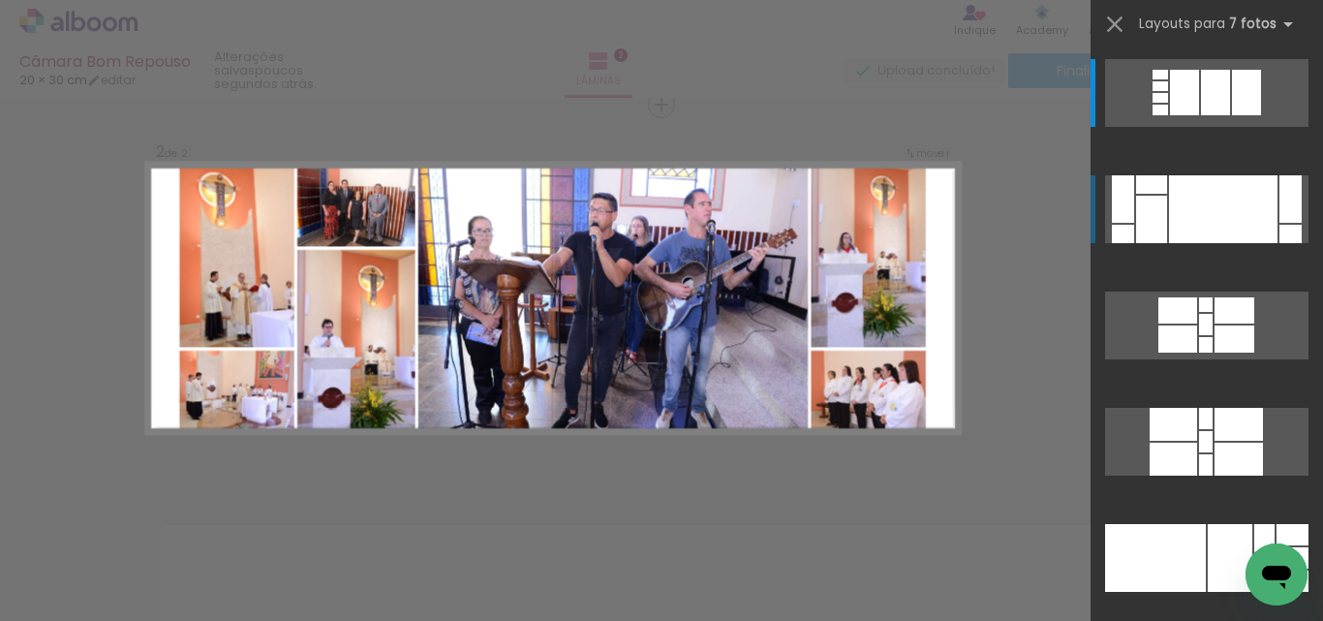
click at [1245, 216] on div at bounding box center [1223, 209] width 109 height 68
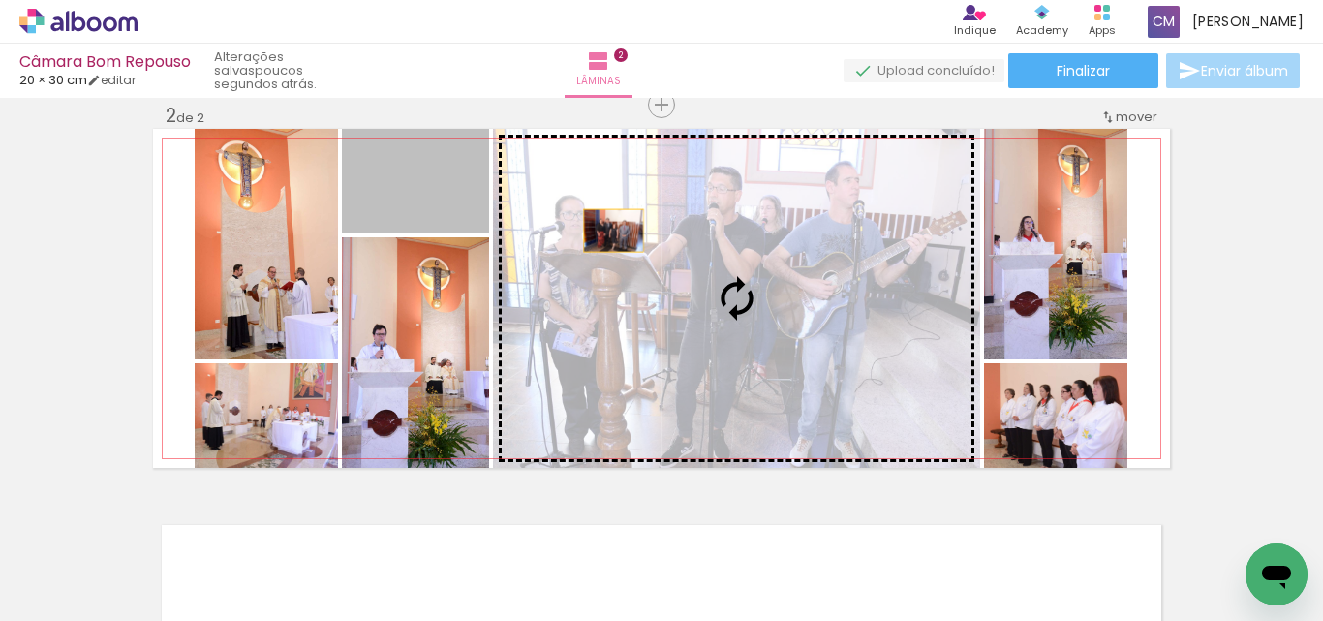
drag, startPoint x: 464, startPoint y: 188, endPoint x: 606, endPoint y: 231, distance: 148.7
click at [0, 0] on slot at bounding box center [0, 0] width 0 height 0
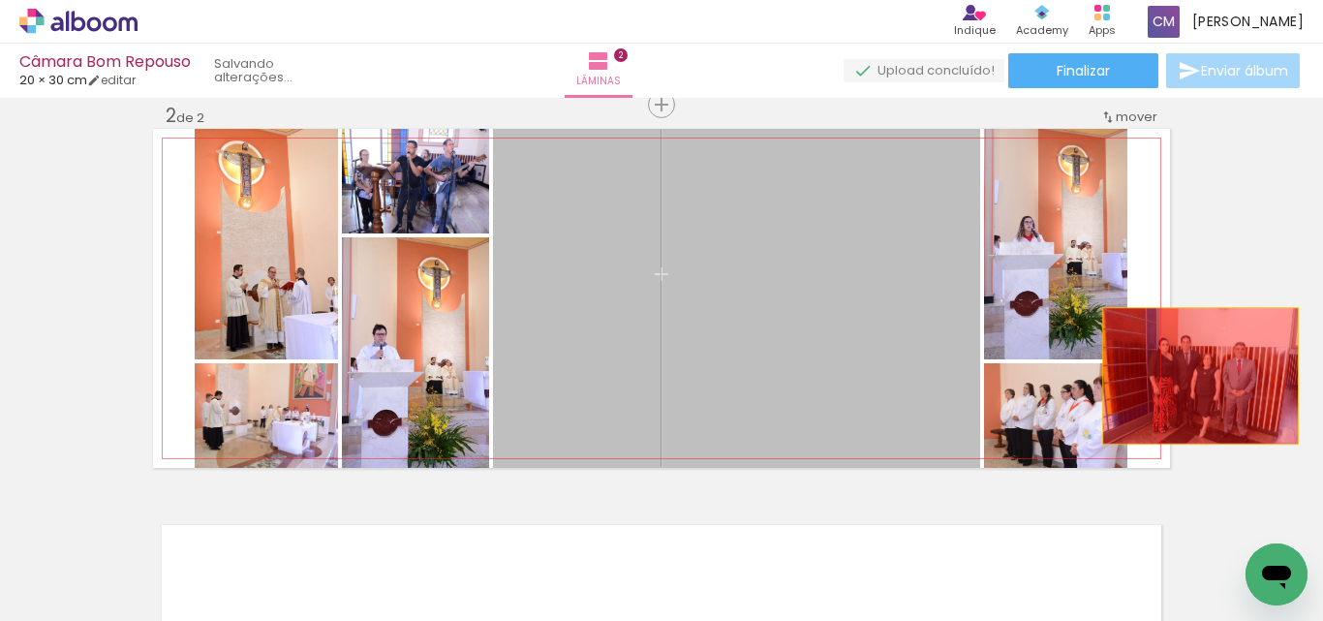
drag, startPoint x: 689, startPoint y: 341, endPoint x: 1194, endPoint y: 376, distance: 506.0
click at [1194, 376] on div "Inserir lâmina 1 de 2 Inserir lâmina 2 de 2" at bounding box center [661, 274] width 1323 height 1164
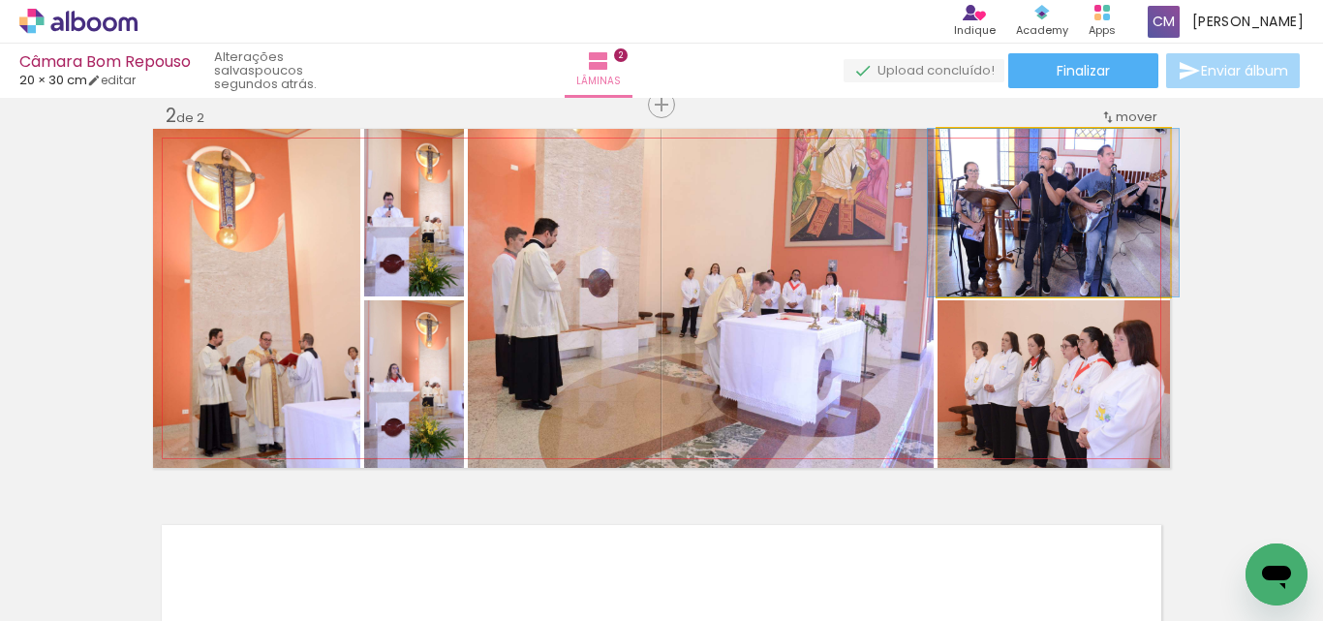
click at [1115, 217] on quentale-photo at bounding box center [1054, 213] width 233 height 168
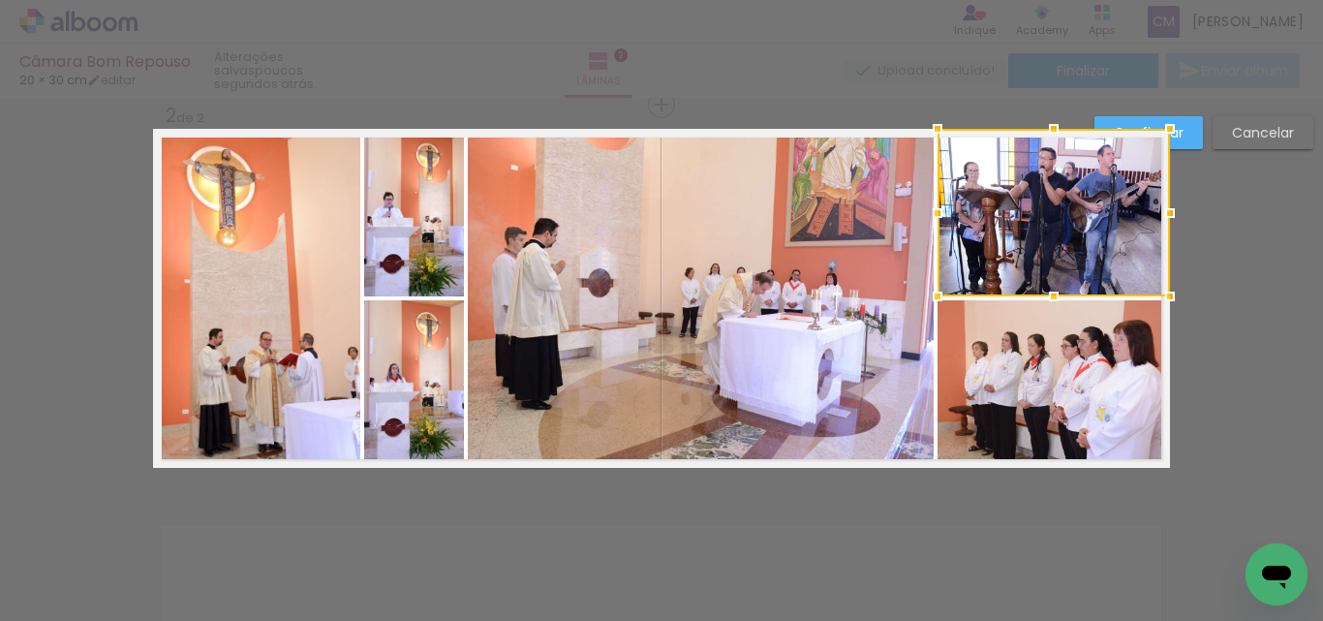
click at [1115, 217] on div at bounding box center [1054, 213] width 233 height 168
click at [1271, 222] on div "Confirmar Cancelar" at bounding box center [661, 289] width 1323 height 1209
click at [1262, 346] on div "Confirmar Cancelar" at bounding box center [661, 289] width 1323 height 1209
click at [0, 173] on div "Confirmar Cancelar" at bounding box center [661, 289] width 1323 height 1209
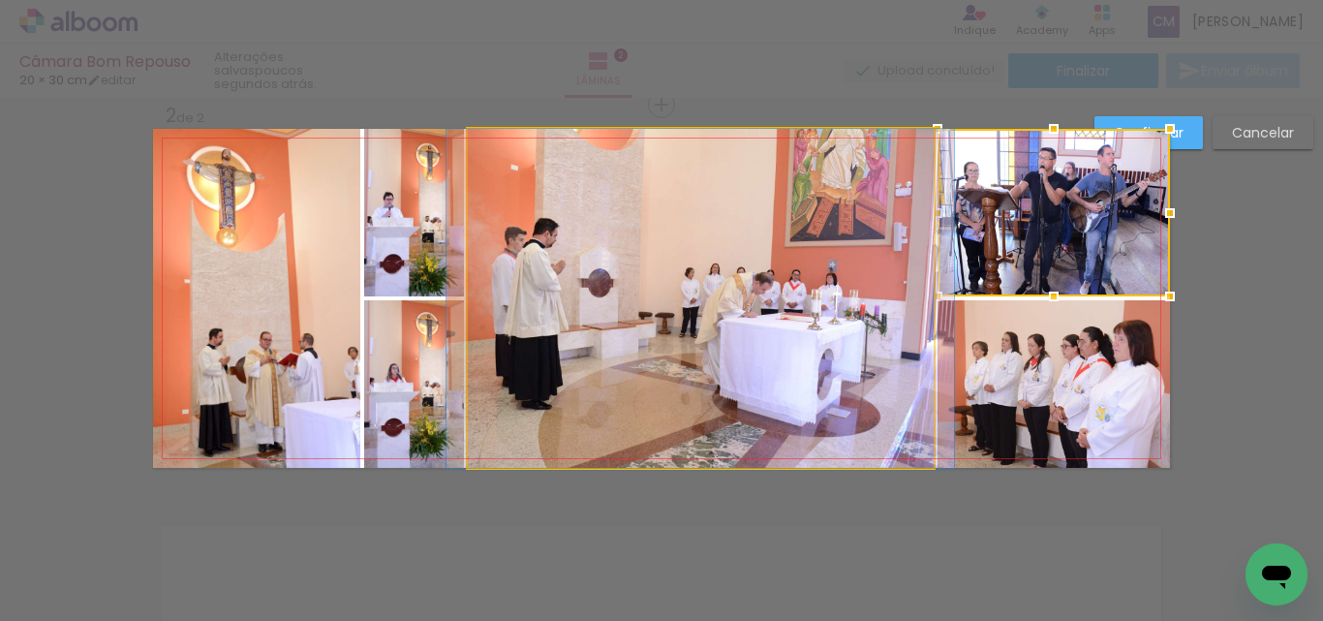
click at [689, 279] on quentale-photo at bounding box center [701, 298] width 466 height 339
click at [938, 279] on div at bounding box center [1054, 213] width 233 height 168
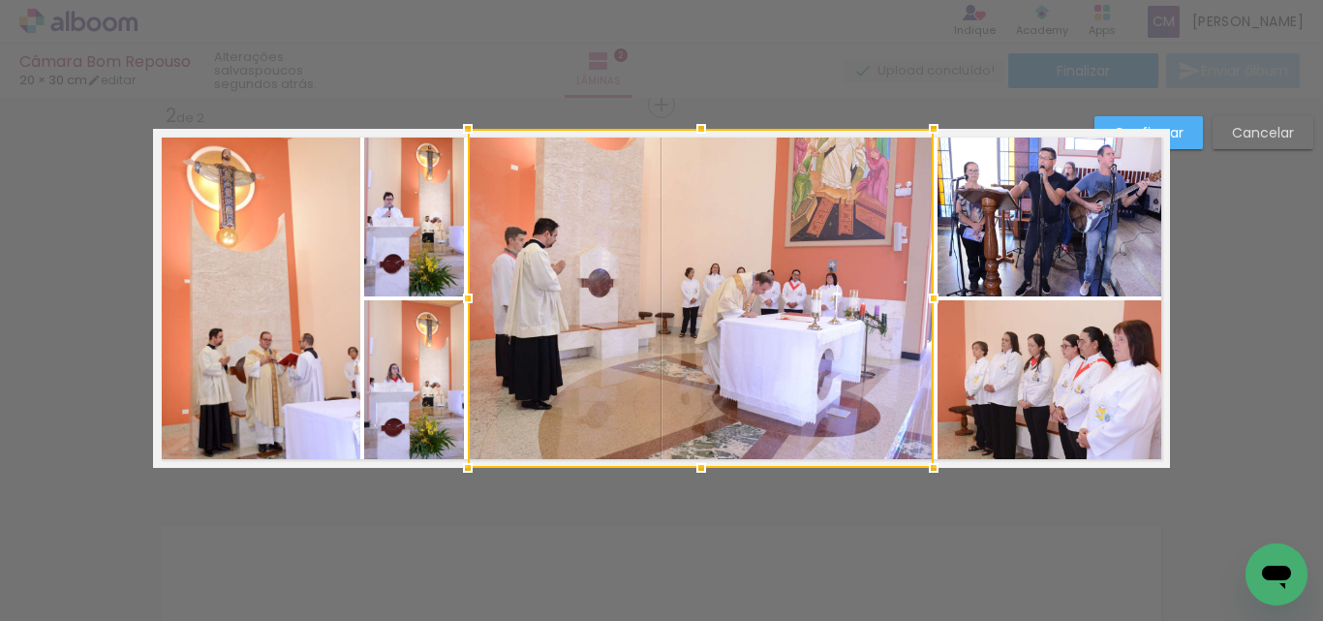
click at [1220, 257] on div "Confirmar Cancelar" at bounding box center [661, 289] width 1323 height 1209
click at [1230, 132] on paper-button "Cancelar" at bounding box center [1263, 132] width 101 height 33
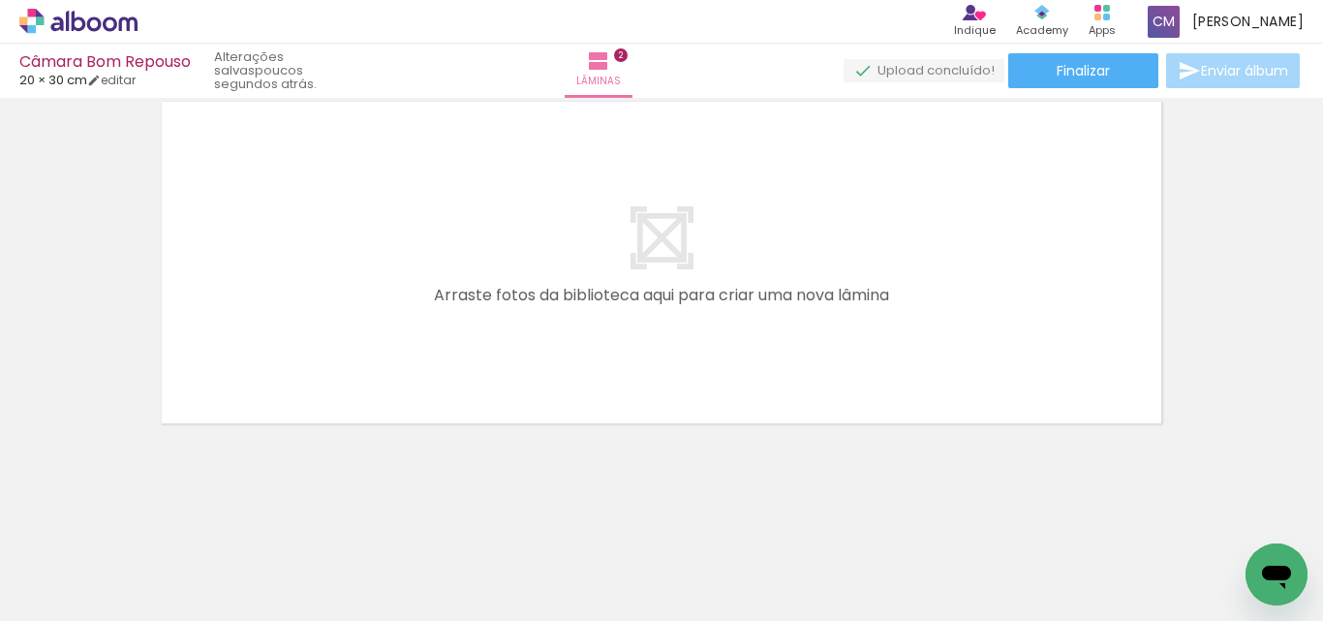
scroll to position [0, 0]
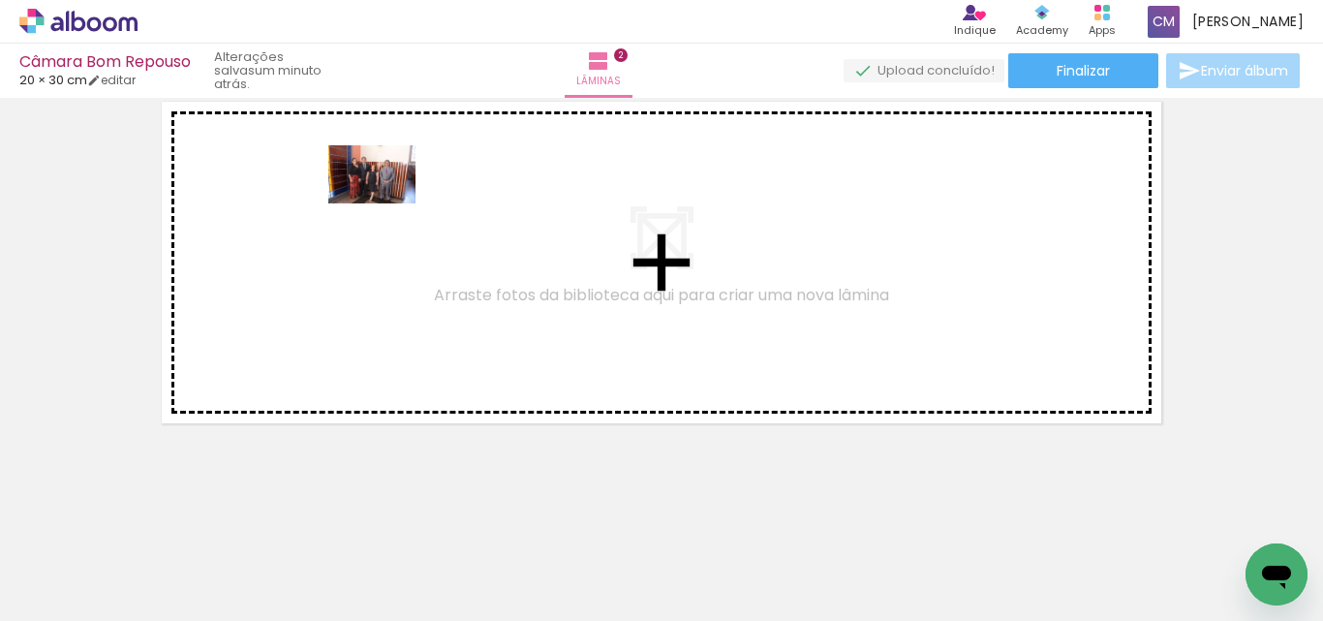
drag, startPoint x: 317, startPoint y: 560, endPoint x: 387, endPoint y: 203, distance: 363.3
click at [387, 203] on quentale-workspace at bounding box center [661, 310] width 1323 height 621
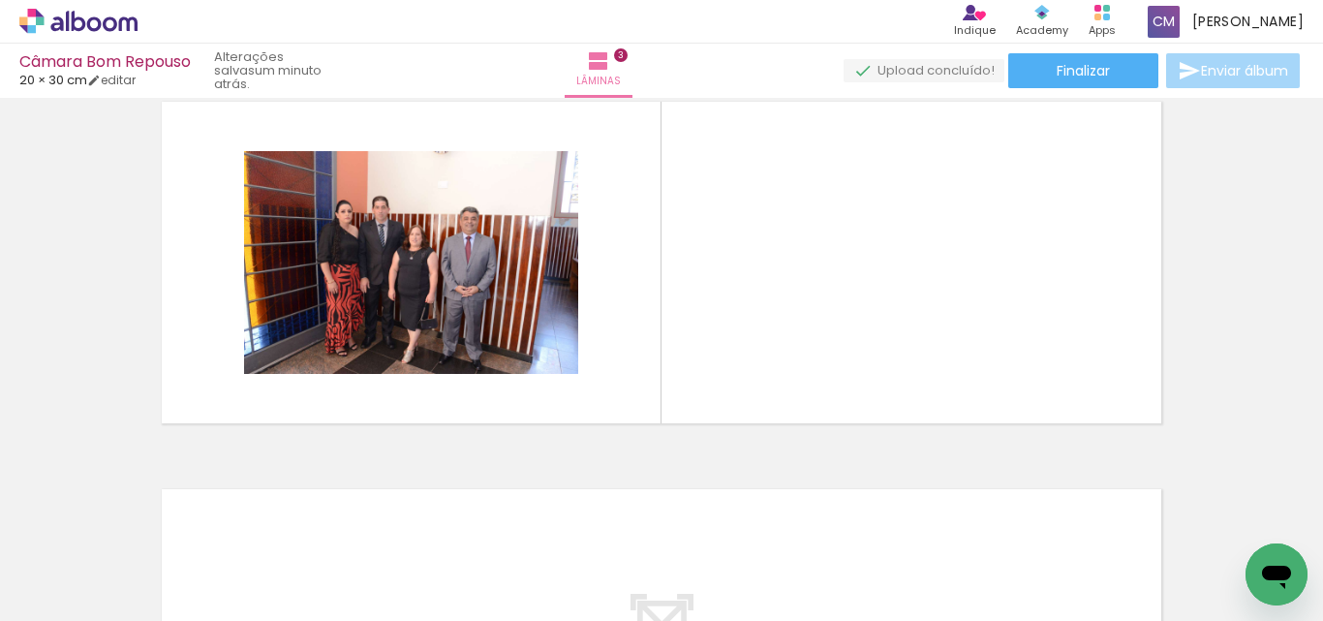
scroll to position [800, 0]
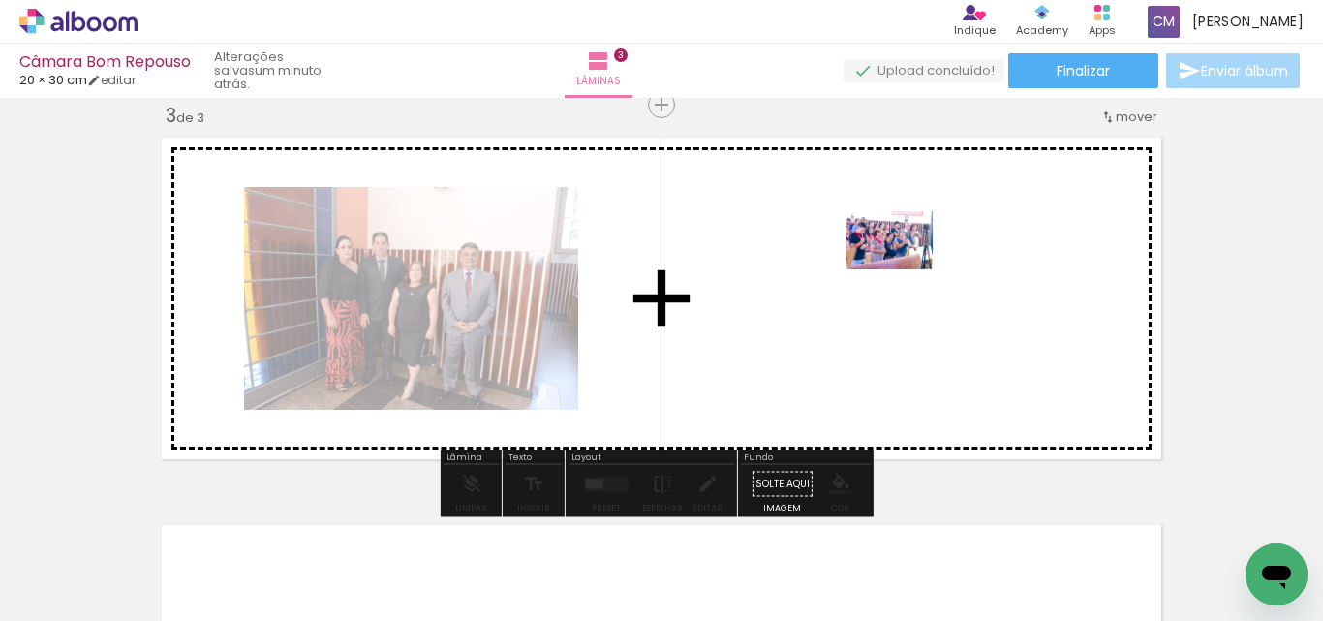
drag, startPoint x: 1272, startPoint y: 535, endPoint x: 904, endPoint y: 269, distance: 453.9
click at [904, 269] on quentale-workspace at bounding box center [661, 310] width 1323 height 621
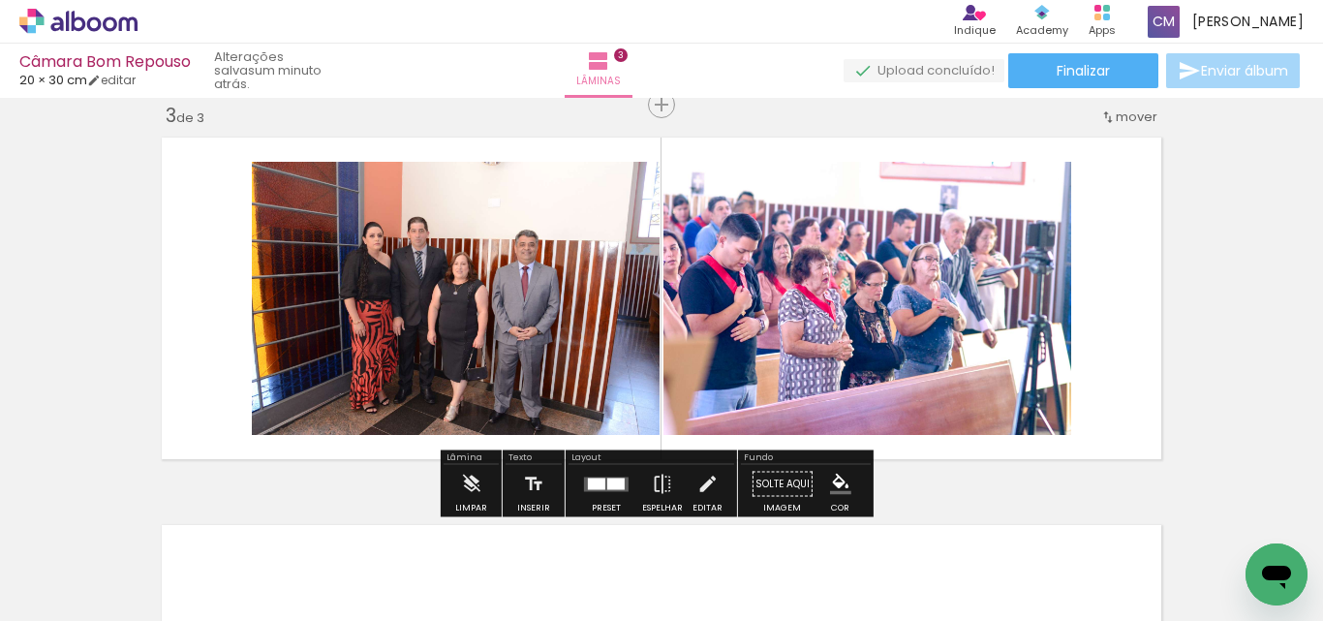
scroll to position [0, 566]
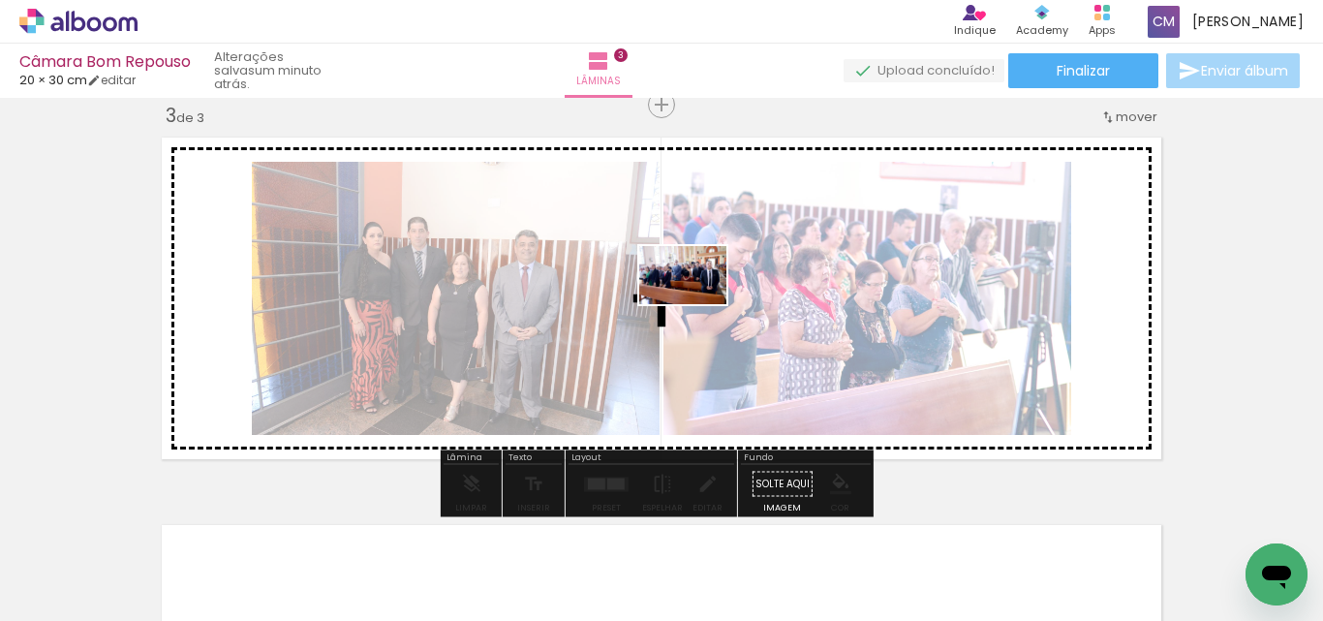
drag, startPoint x: 953, startPoint y: 578, endPoint x: 698, endPoint y: 304, distance: 375.0
click at [698, 304] on quentale-workspace at bounding box center [661, 310] width 1323 height 621
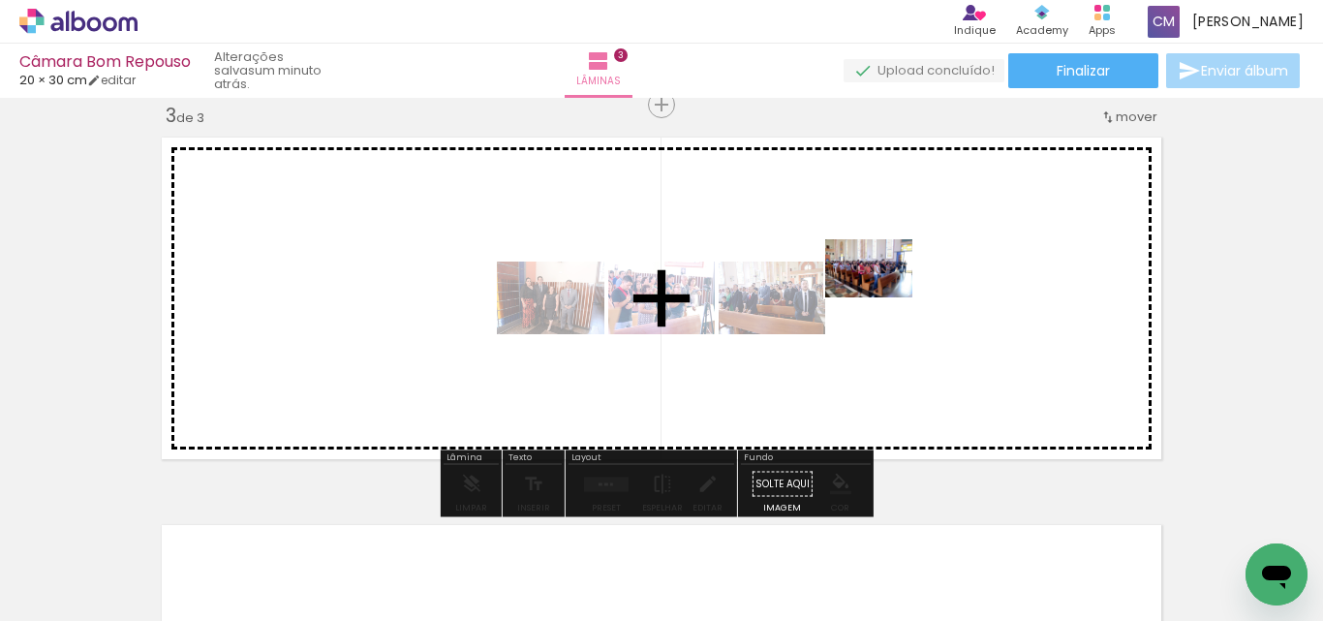
drag, startPoint x: 1006, startPoint y: 555, endPoint x: 884, endPoint y: 297, distance: 285.2
click at [884, 297] on quentale-workspace at bounding box center [661, 310] width 1323 height 621
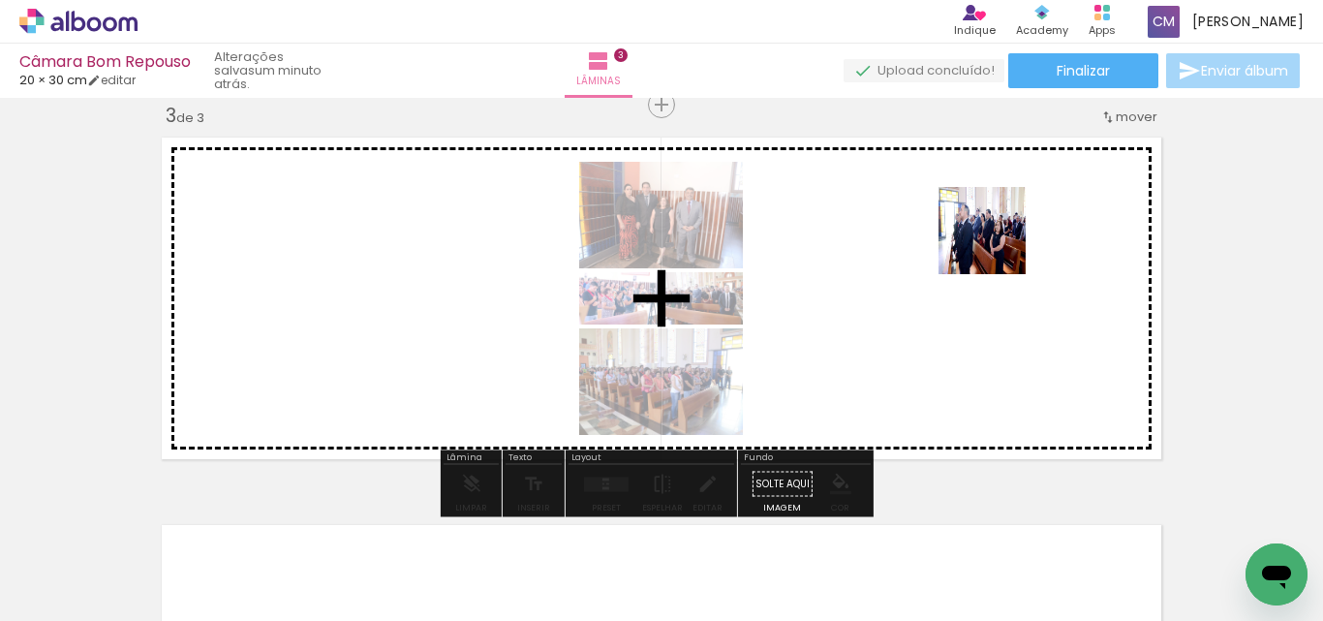
drag, startPoint x: 1163, startPoint y: 575, endPoint x: 997, endPoint y: 245, distance: 368.7
click at [997, 245] on quentale-workspace at bounding box center [661, 310] width 1323 height 621
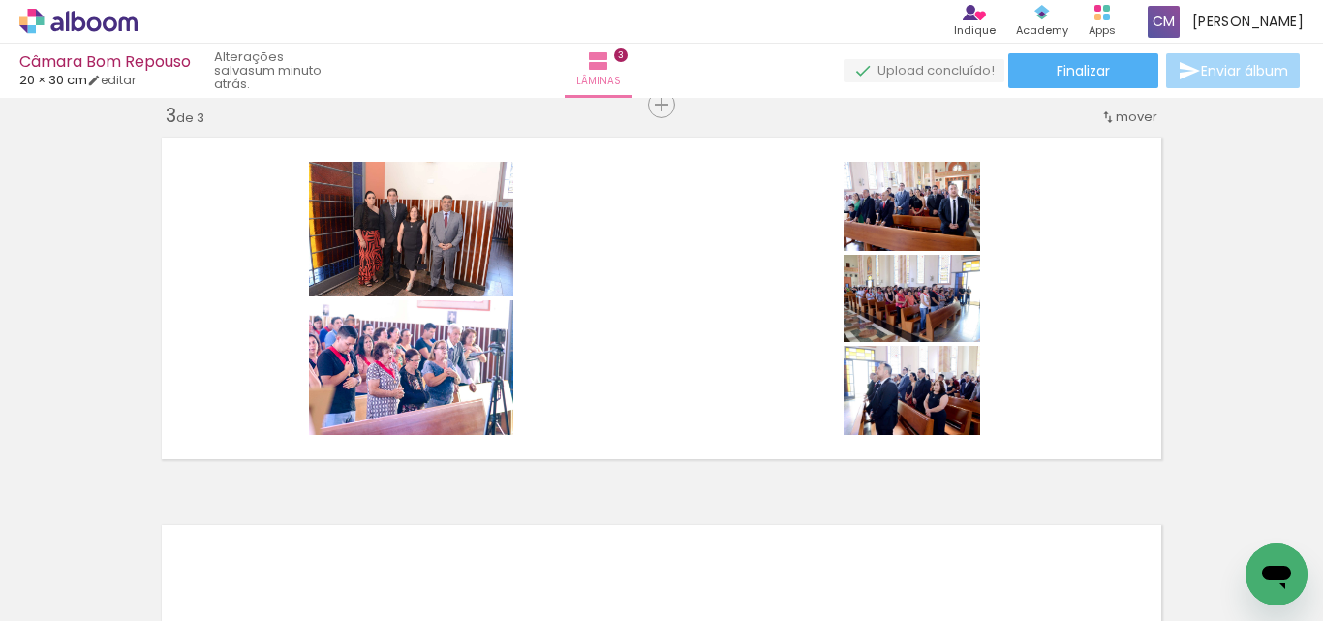
scroll to position [0, 1491]
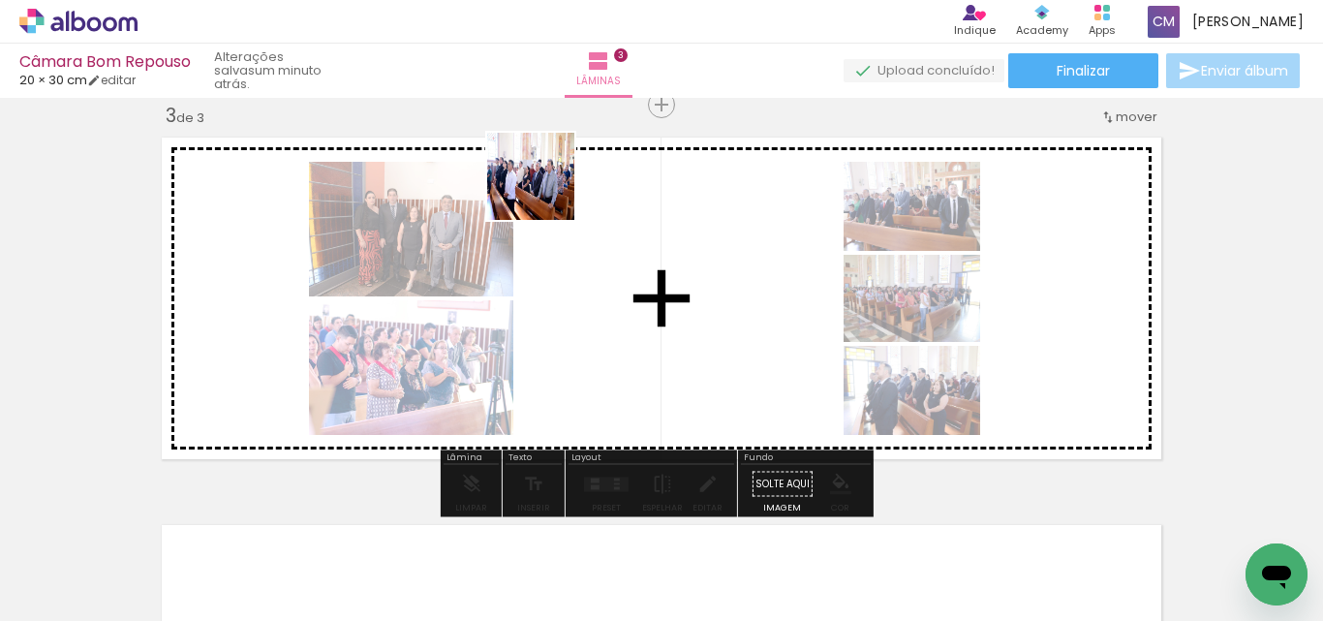
drag, startPoint x: 311, startPoint y: 571, endPoint x: 545, endPoint y: 191, distance: 446.3
click at [545, 191] on quentale-workspace at bounding box center [661, 310] width 1323 height 621
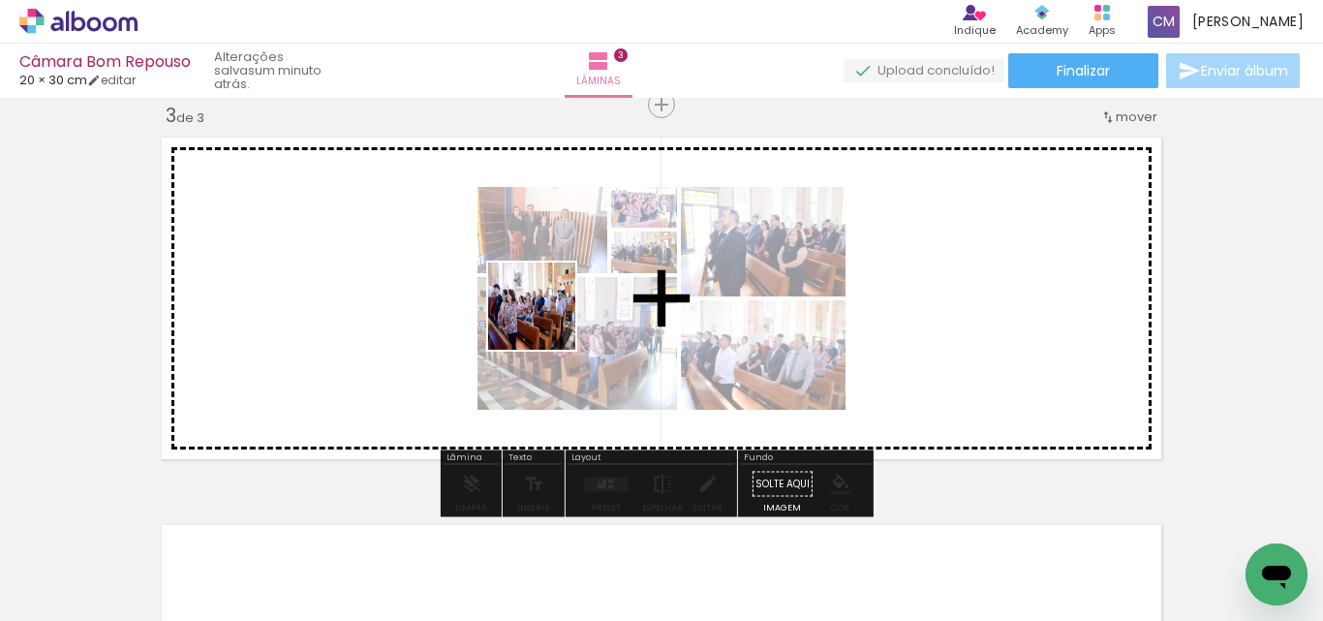
drag, startPoint x: 425, startPoint y: 562, endPoint x: 546, endPoint y: 321, distance: 269.9
click at [546, 321] on quentale-workspace at bounding box center [661, 310] width 1323 height 621
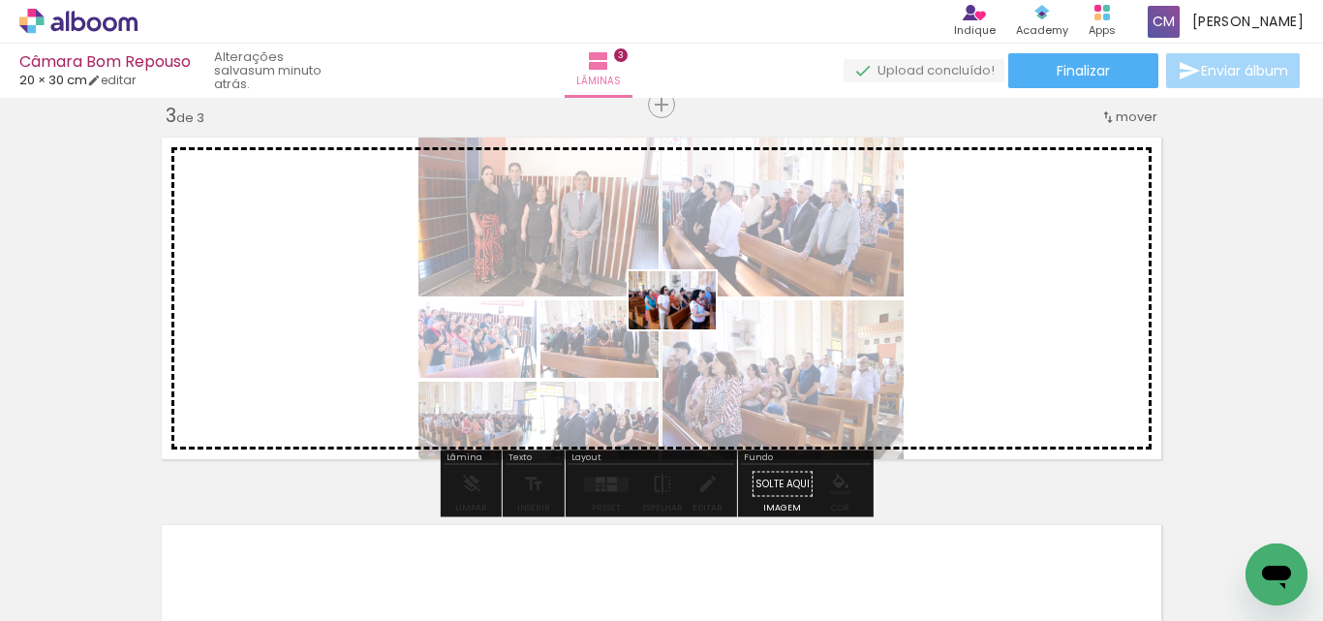
drag, startPoint x: 575, startPoint y: 542, endPoint x: 689, endPoint y: 326, distance: 243.1
click at [689, 326] on quentale-workspace at bounding box center [661, 310] width 1323 height 621
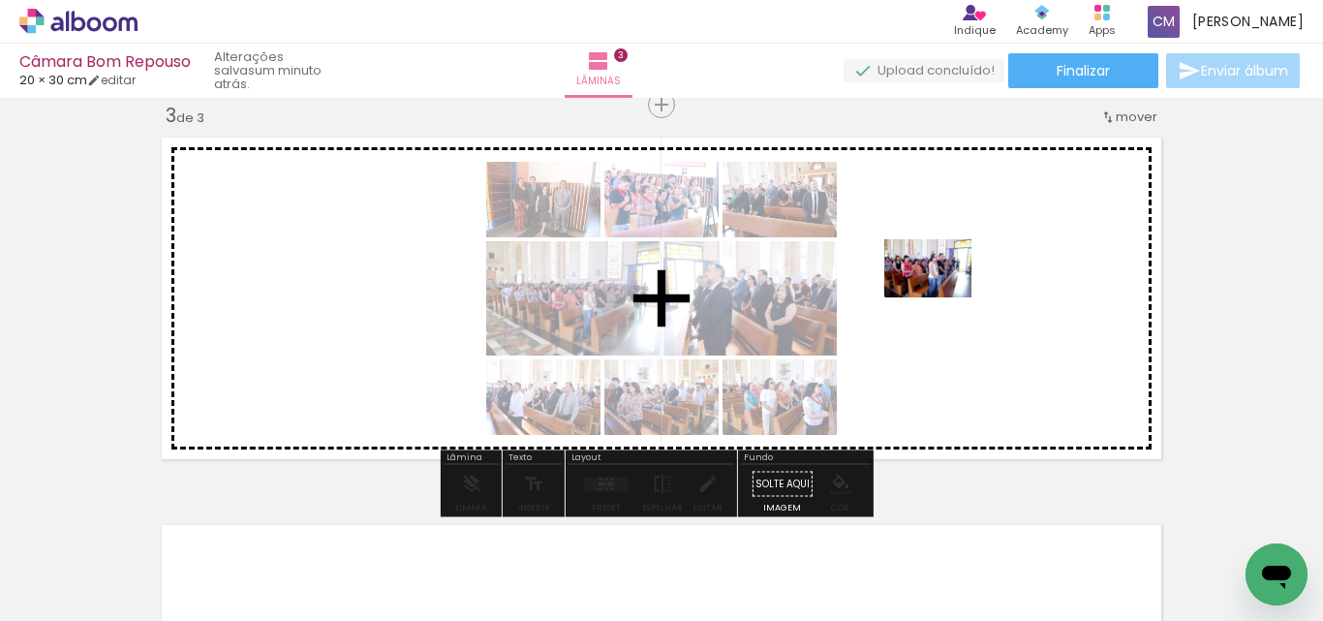
drag, startPoint x: 676, startPoint y: 570, endPoint x: 943, endPoint y: 297, distance: 380.9
click at [943, 297] on quentale-workspace at bounding box center [661, 310] width 1323 height 621
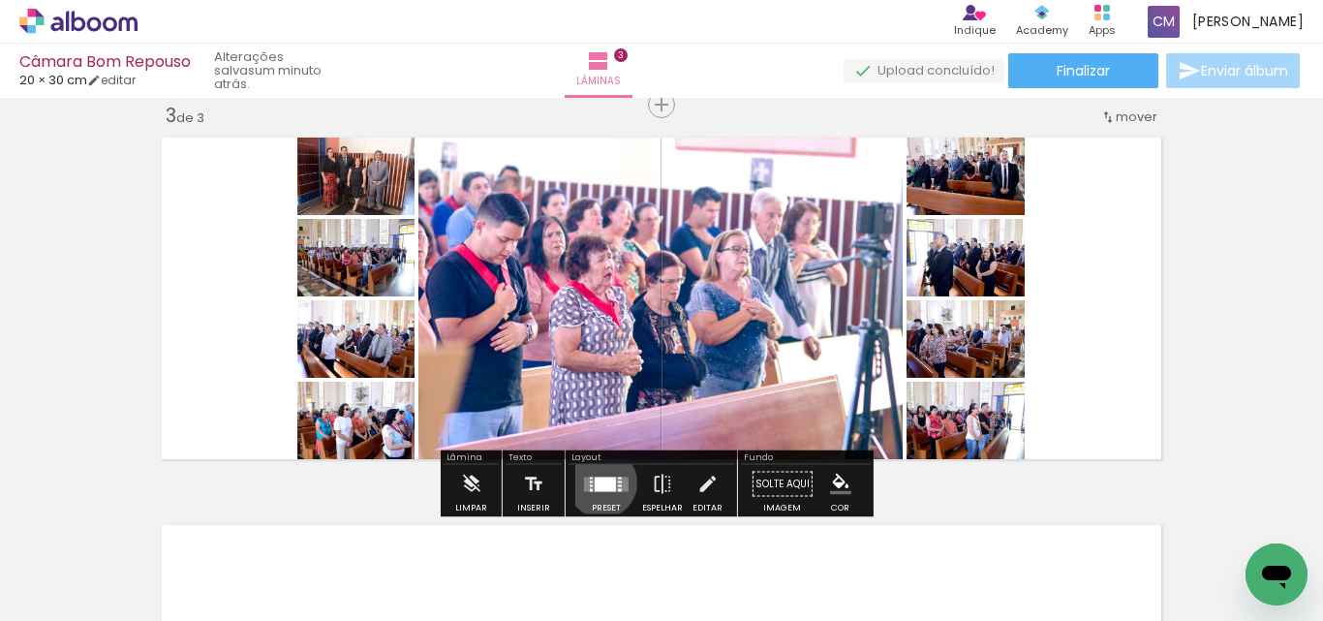
click at [598, 482] on div at bounding box center [605, 484] width 21 height 15
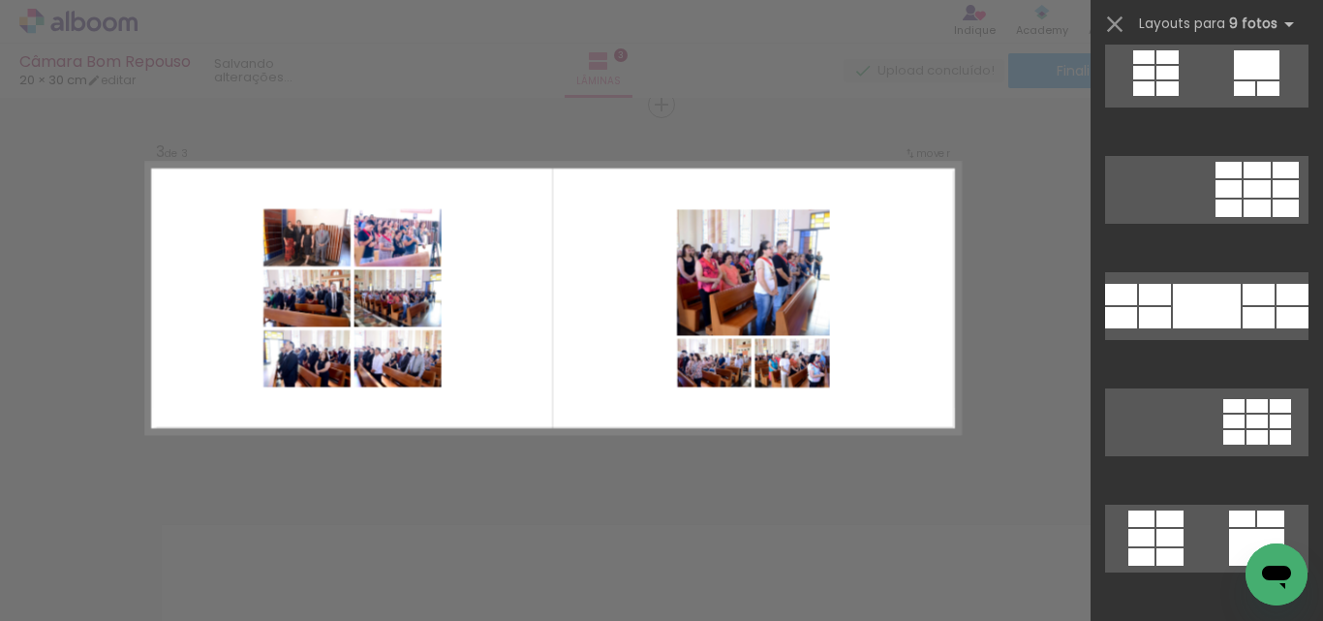
scroll to position [775, 0]
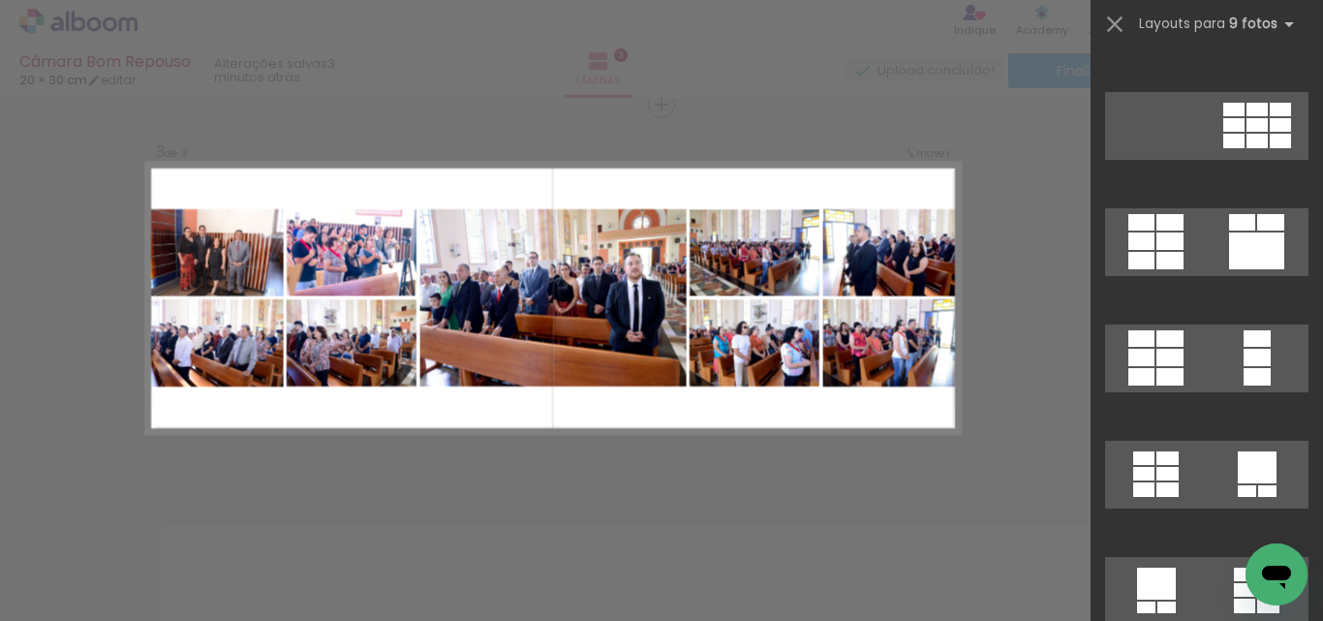
scroll to position [644, 0]
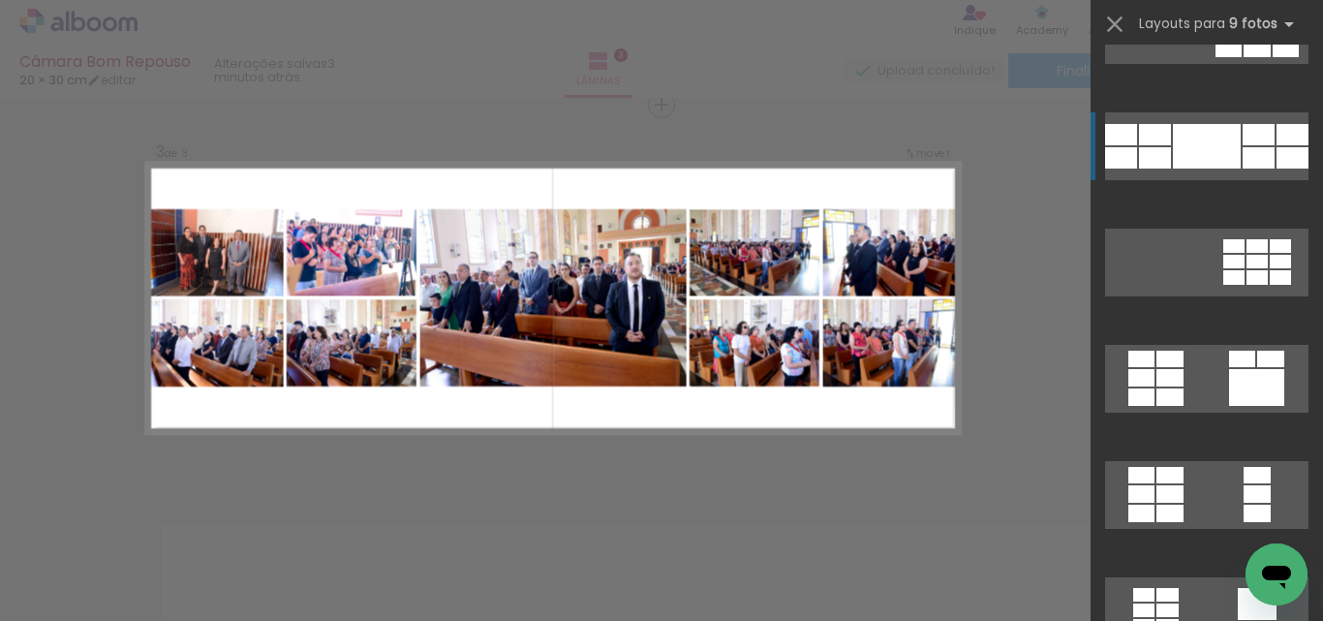
click at [1207, 155] on div at bounding box center [1207, 146] width 68 height 45
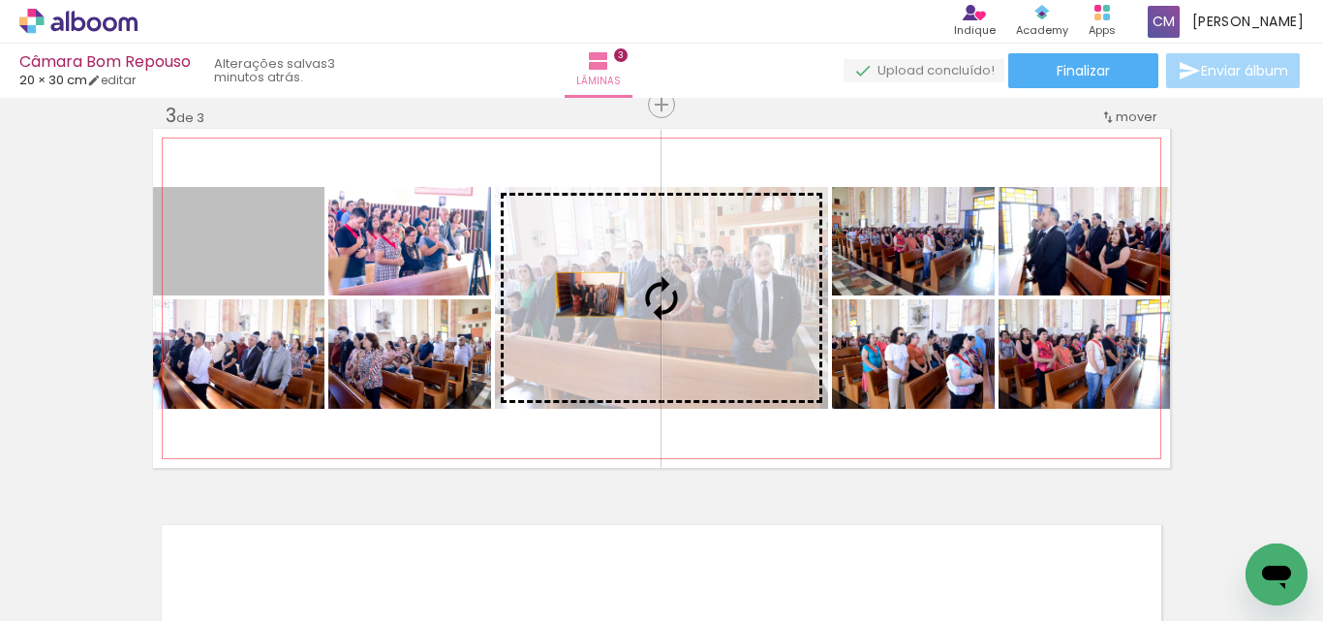
drag, startPoint x: 298, startPoint y: 262, endPoint x: 584, endPoint y: 295, distance: 287.7
click at [0, 0] on slot at bounding box center [0, 0] width 0 height 0
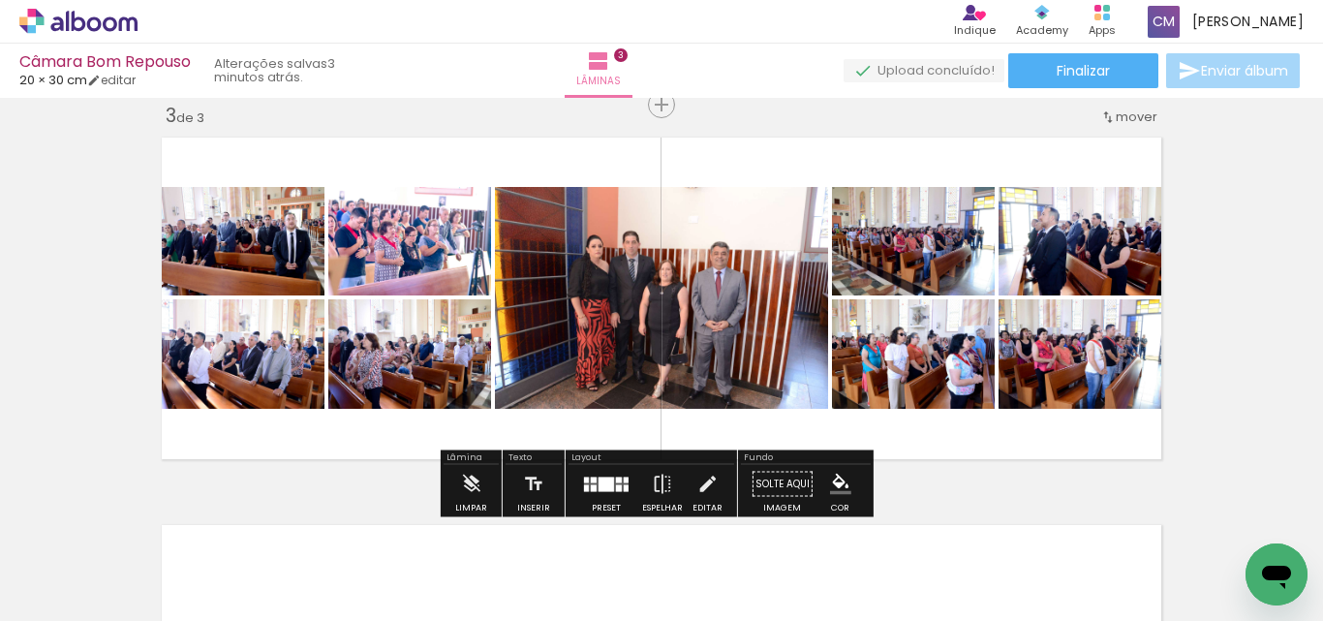
click at [691, 314] on quentale-photo at bounding box center [661, 298] width 333 height 222
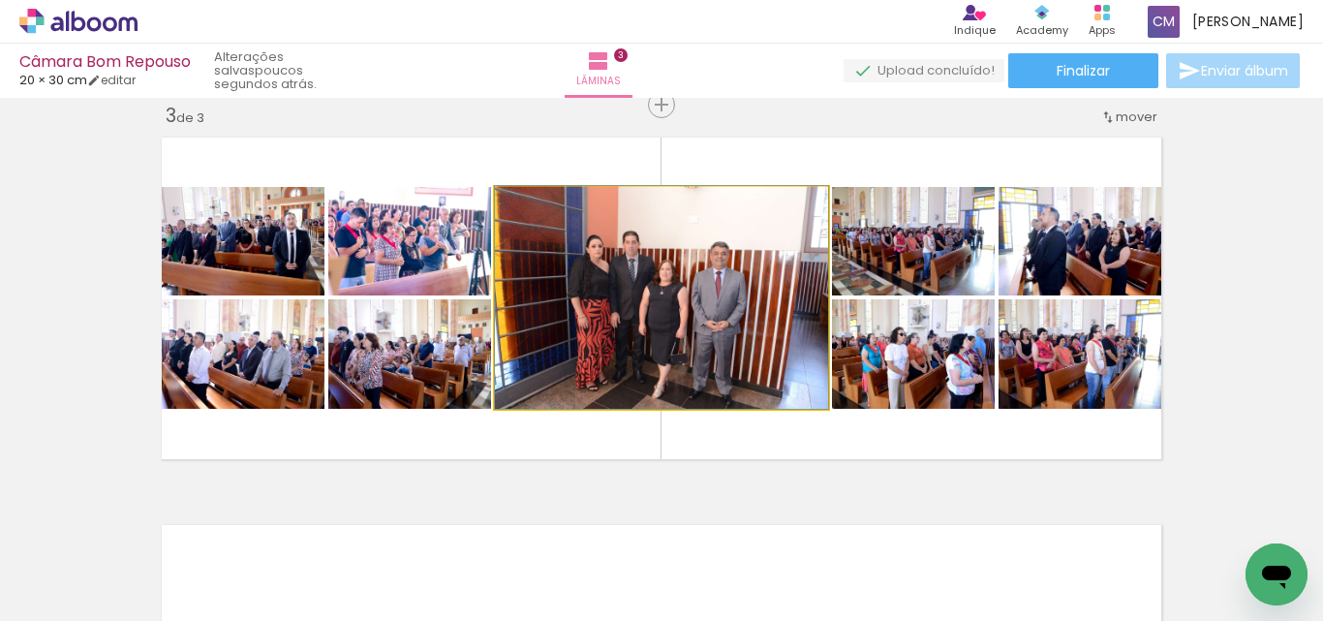
click at [495, 281] on quentale-photo at bounding box center [661, 298] width 333 height 222
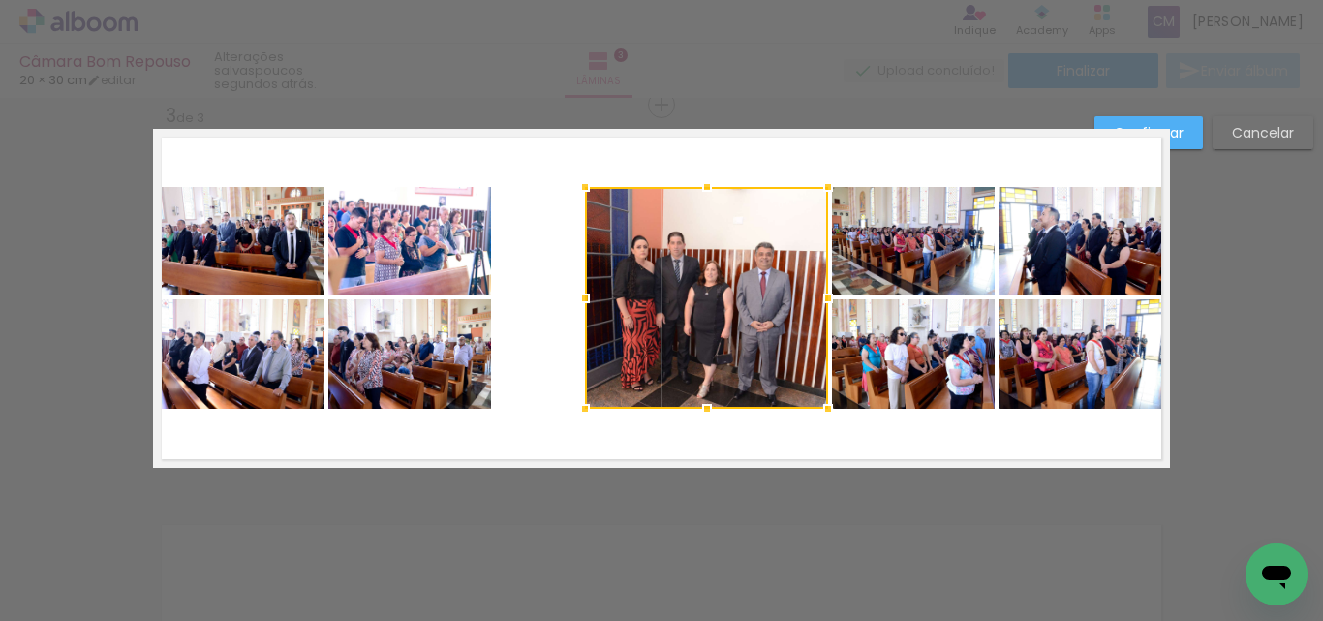
drag, startPoint x: 488, startPoint y: 295, endPoint x: 578, endPoint y: 297, distance: 90.1
click at [578, 297] on div at bounding box center [585, 298] width 39 height 39
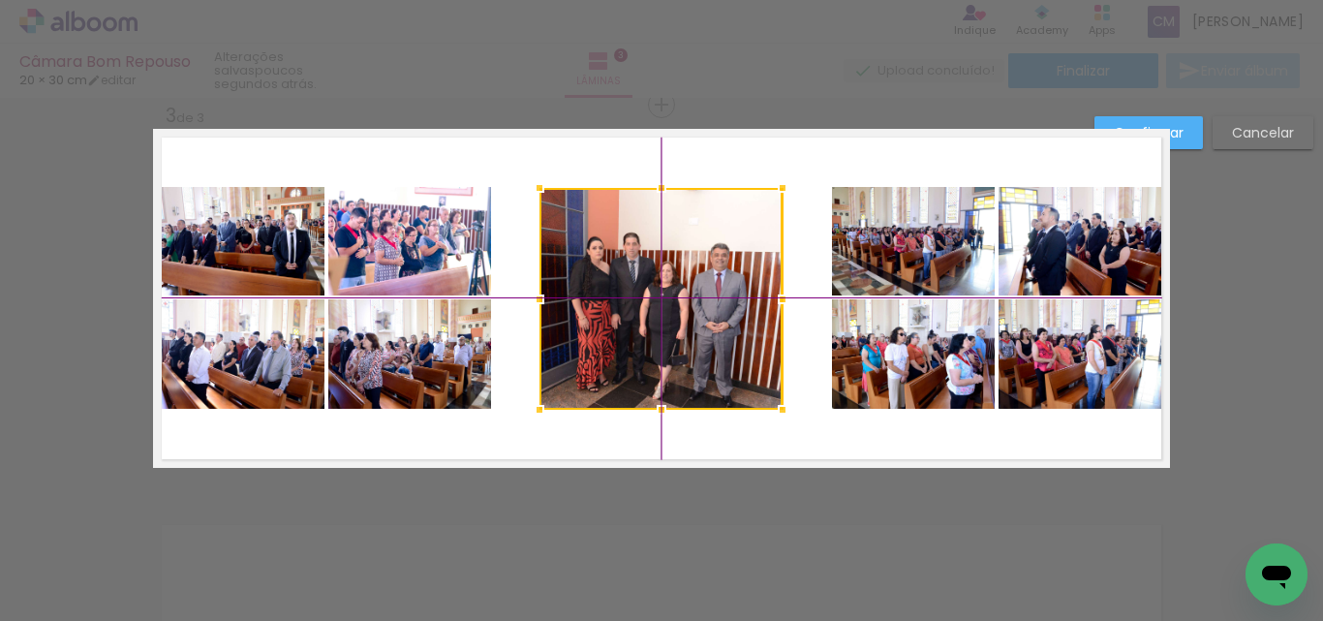
drag, startPoint x: 755, startPoint y: 325, endPoint x: 708, endPoint y: 326, distance: 46.5
click at [708, 326] on div at bounding box center [661, 299] width 243 height 222
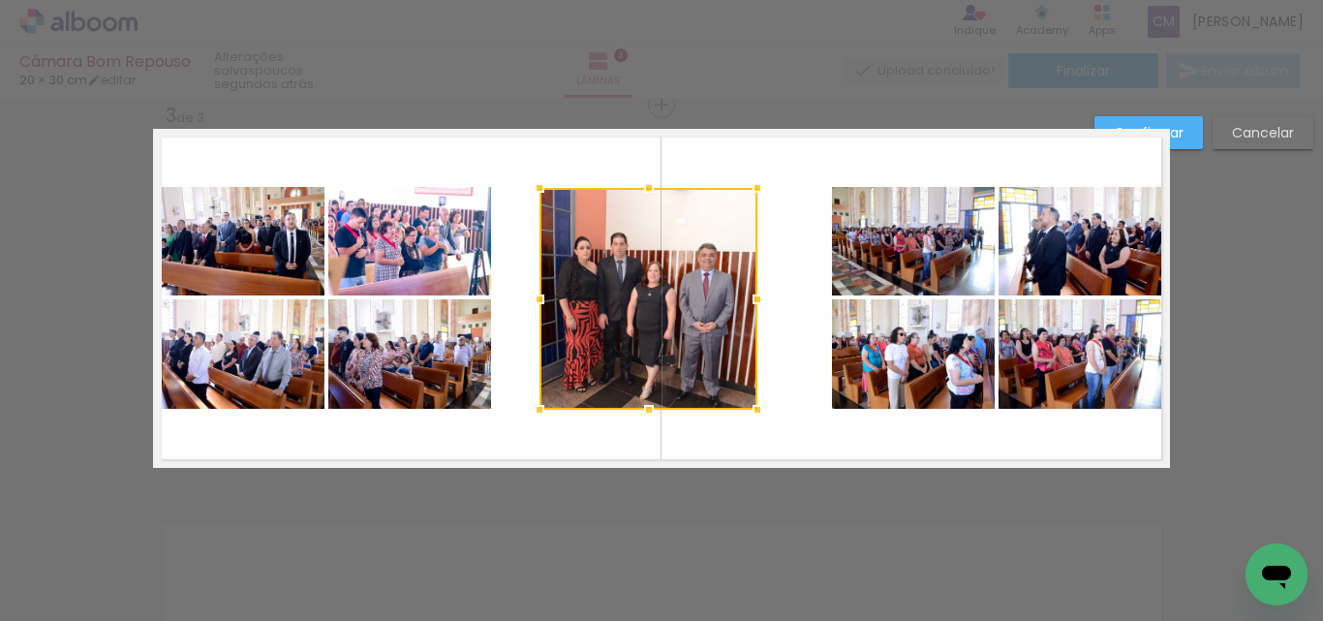
drag, startPoint x: 783, startPoint y: 295, endPoint x: 759, endPoint y: 299, distance: 24.5
click at [759, 299] on div at bounding box center [757, 299] width 39 height 39
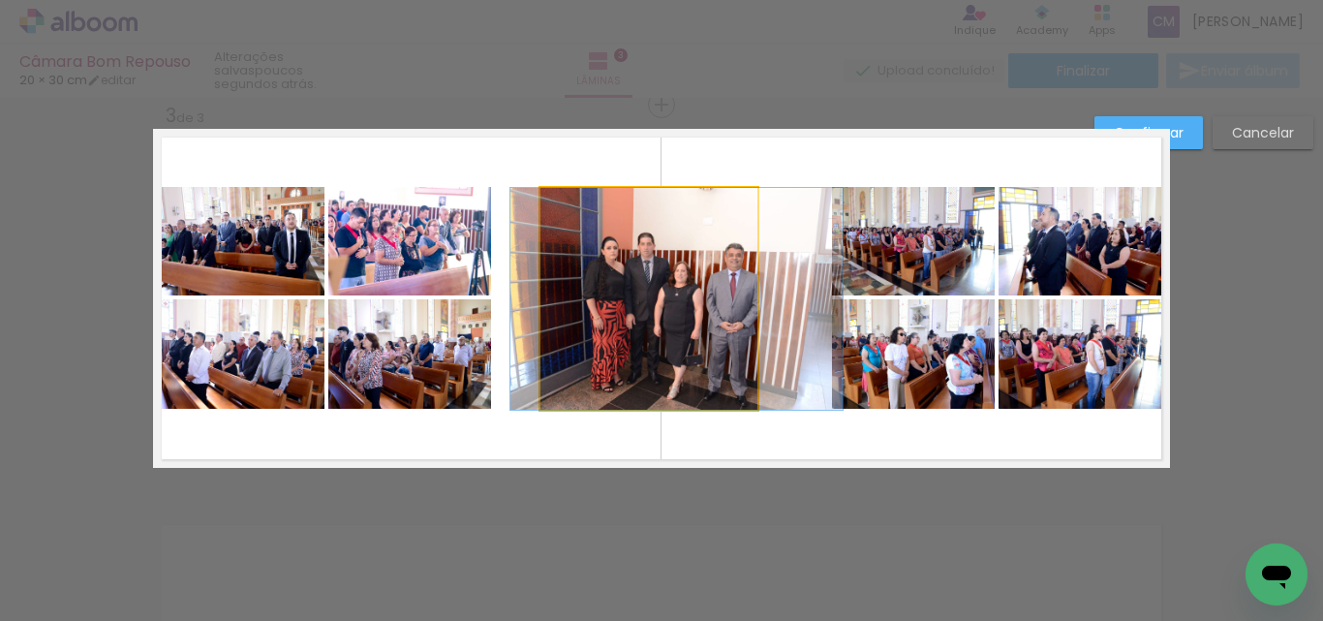
drag, startPoint x: 690, startPoint y: 275, endPoint x: 717, endPoint y: 264, distance: 29.1
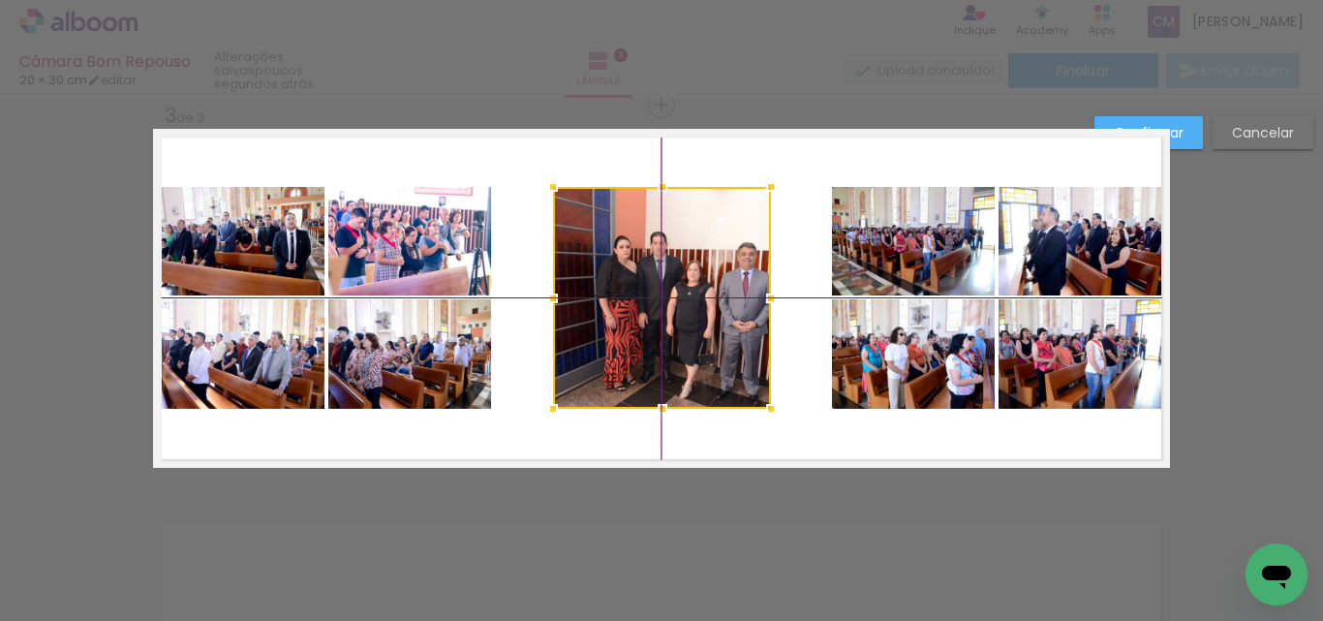
drag, startPoint x: 717, startPoint y: 264, endPoint x: 731, endPoint y: 264, distance: 13.6
click at [731, 264] on div at bounding box center [662, 298] width 218 height 222
click at [266, 236] on quentale-photo at bounding box center [238, 241] width 171 height 109
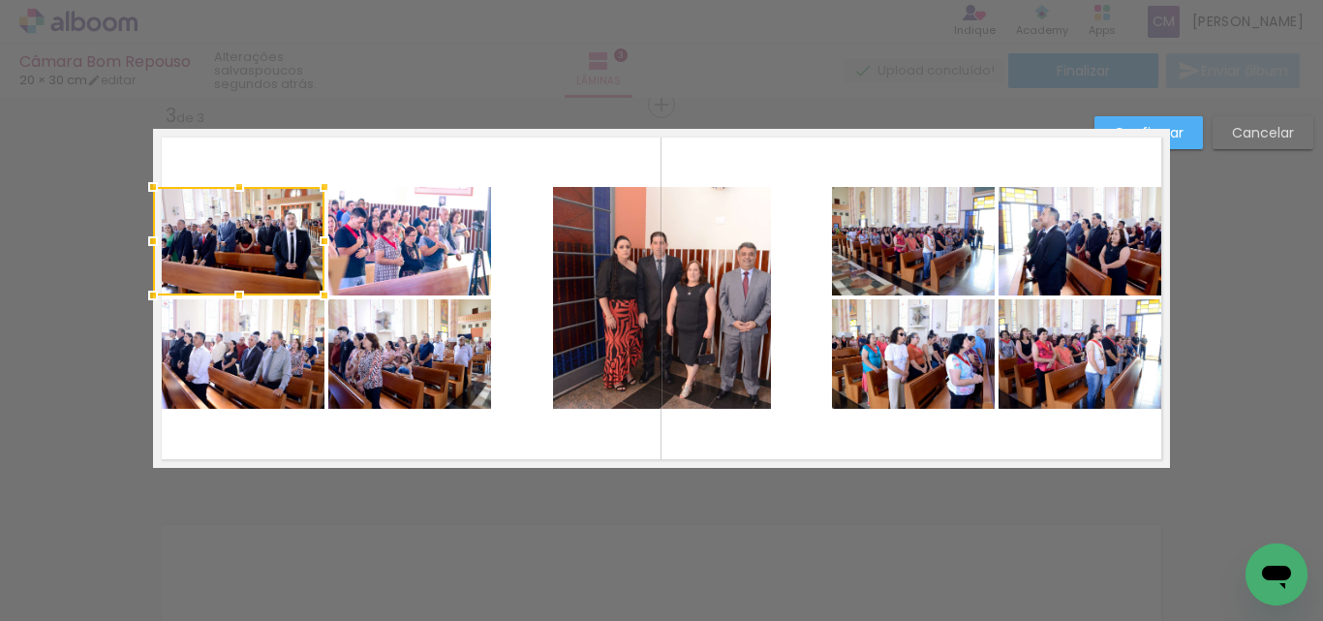
click at [368, 241] on quentale-photo at bounding box center [409, 241] width 163 height 109
click at [270, 321] on quentale-photo at bounding box center [238, 353] width 171 height 109
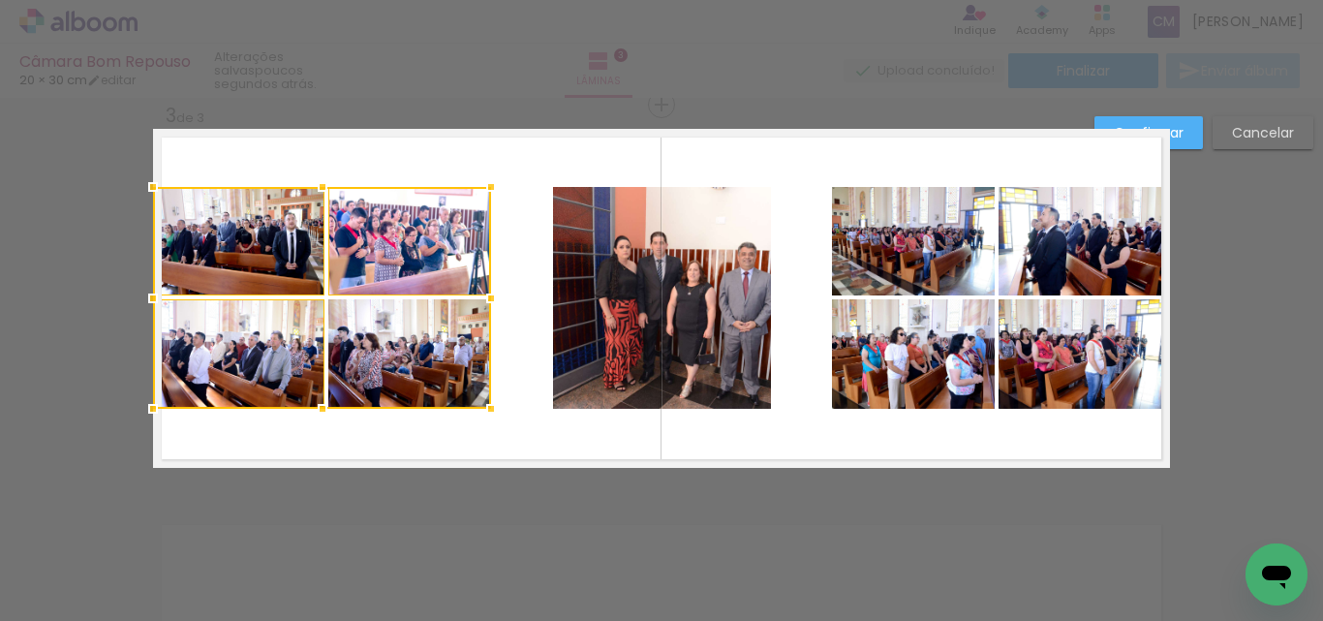
click at [410, 362] on div at bounding box center [322, 298] width 338 height 222
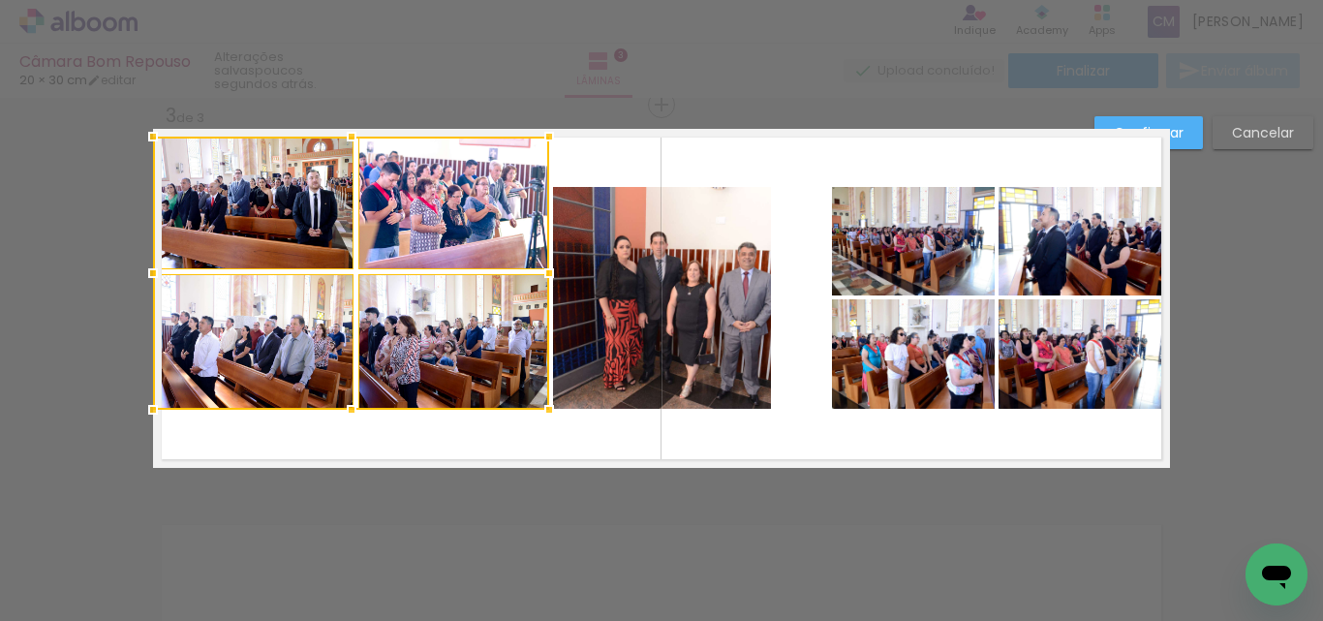
drag, startPoint x: 484, startPoint y: 194, endPoint x: 542, endPoint y: 142, distance: 76.8
click at [542, 142] on div at bounding box center [549, 136] width 39 height 39
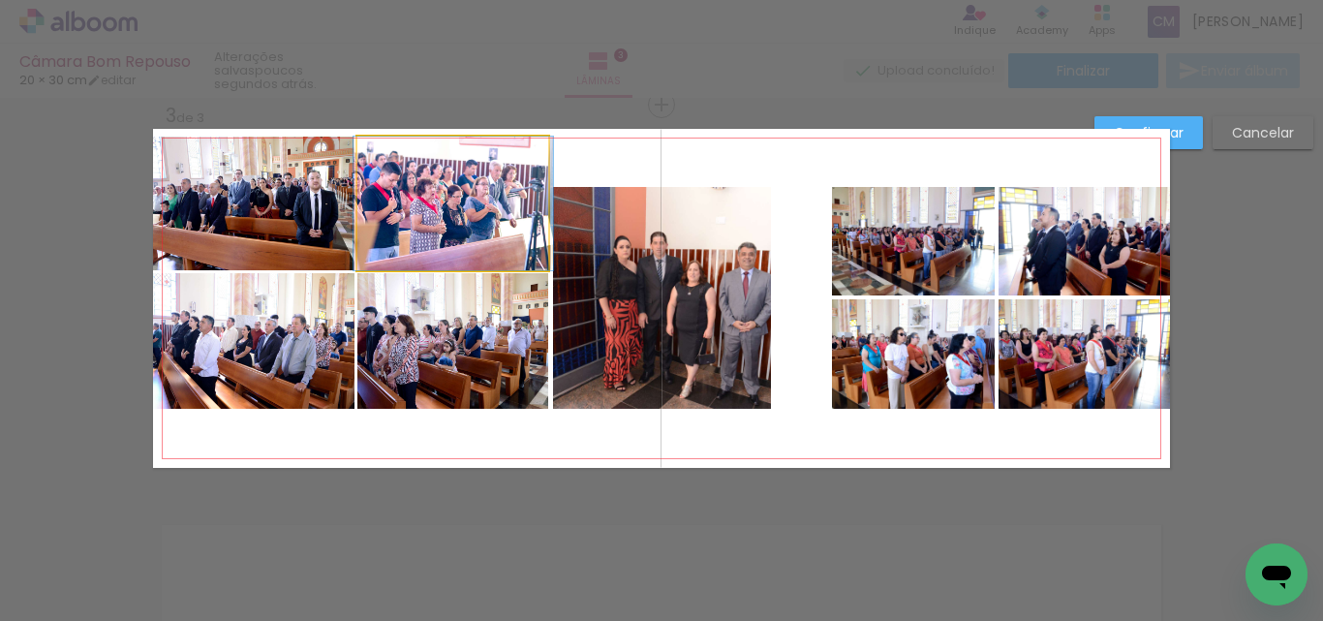
drag, startPoint x: 495, startPoint y: 246, endPoint x: 495, endPoint y: 264, distance: 18.4
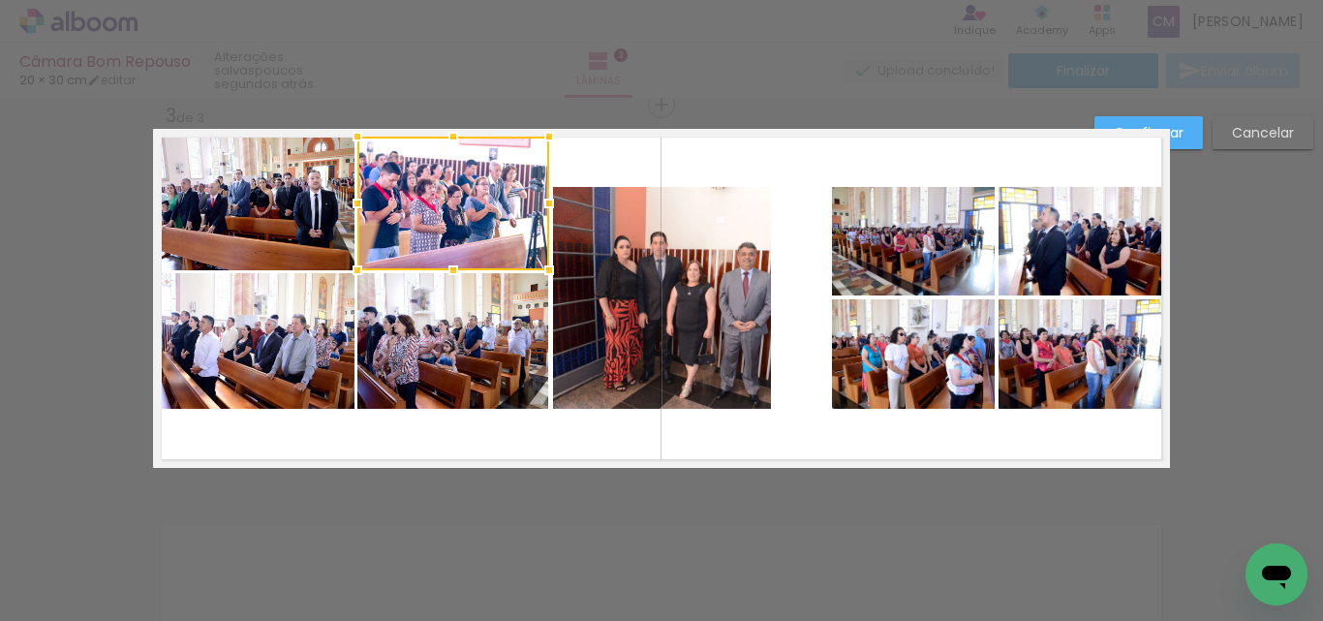
click at [283, 209] on quentale-photo at bounding box center [254, 204] width 202 height 135
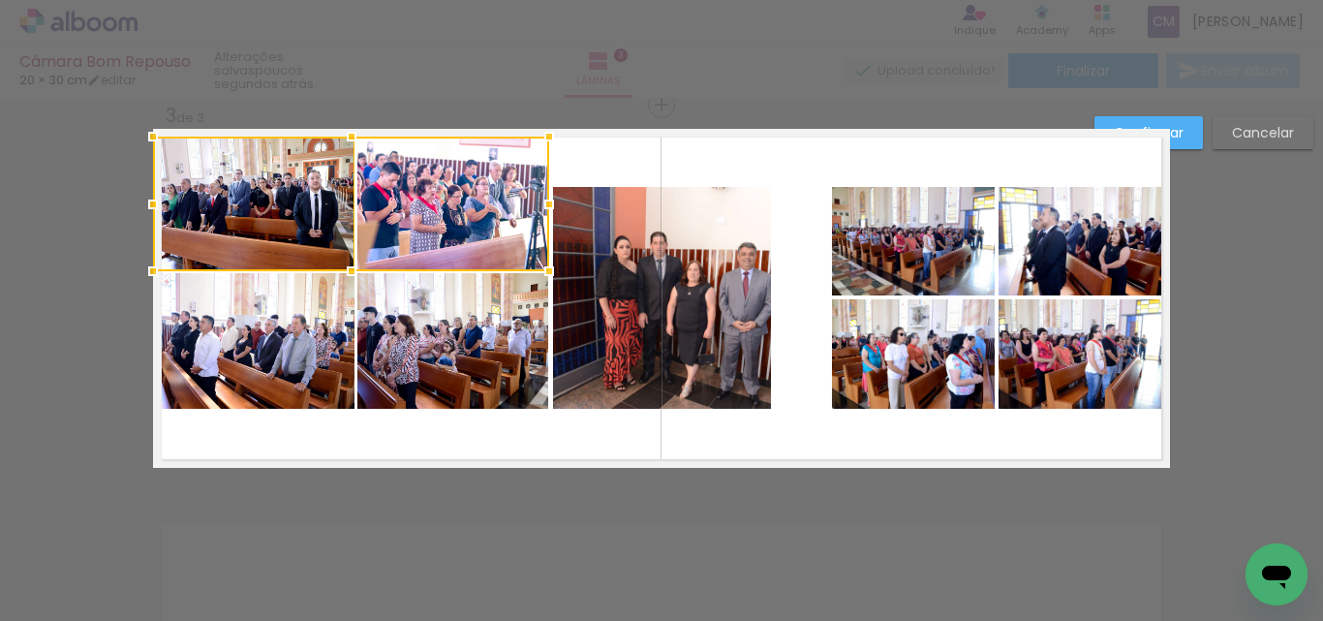
click at [282, 308] on quentale-photo at bounding box center [254, 341] width 202 height 136
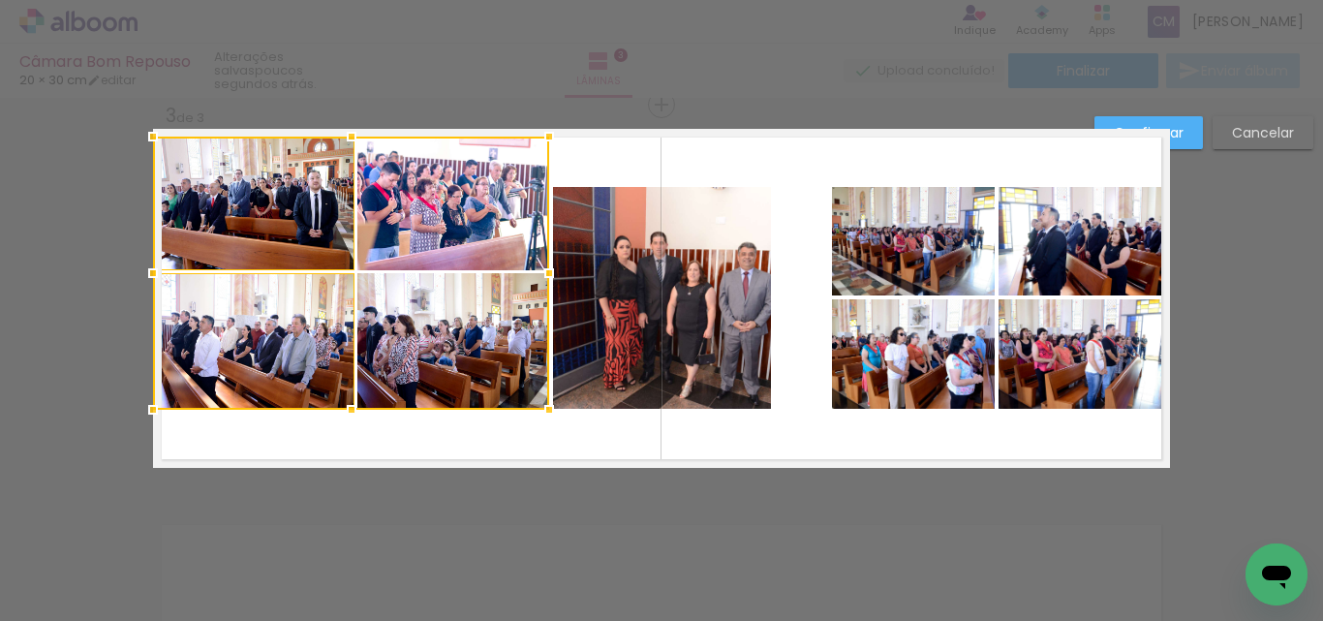
click at [509, 355] on div at bounding box center [351, 273] width 396 height 273
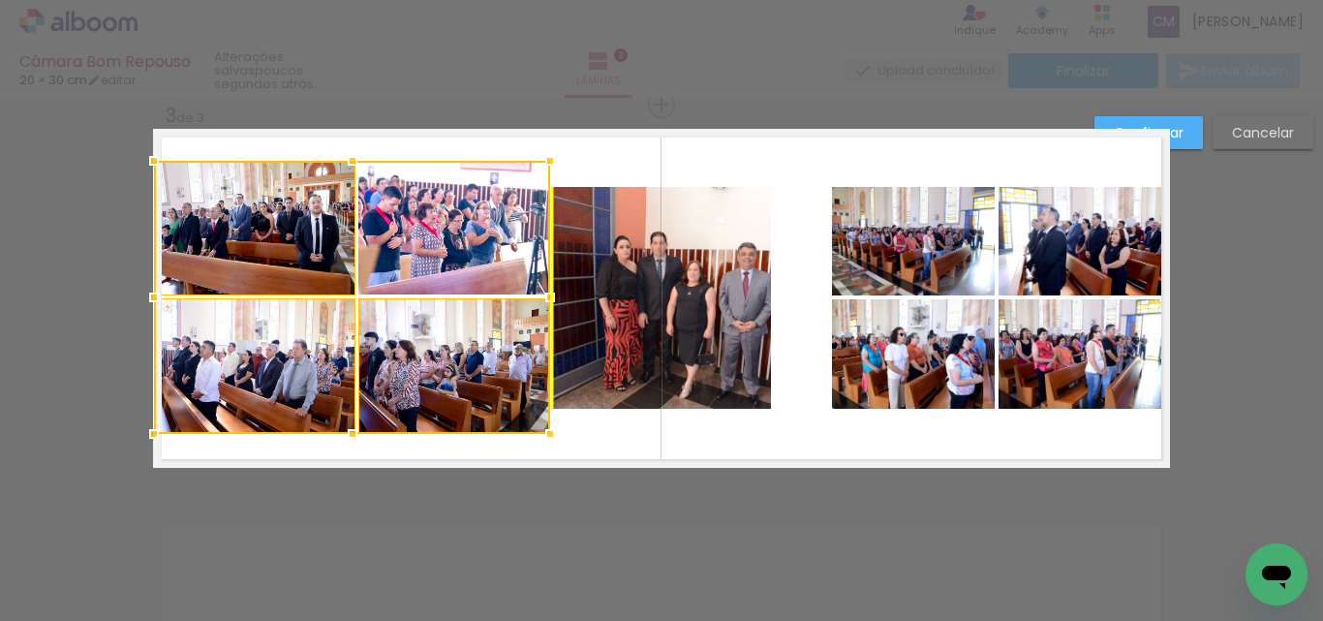
drag, startPoint x: 481, startPoint y: 363, endPoint x: 480, endPoint y: 386, distance: 22.3
click at [480, 386] on div at bounding box center [352, 297] width 396 height 273
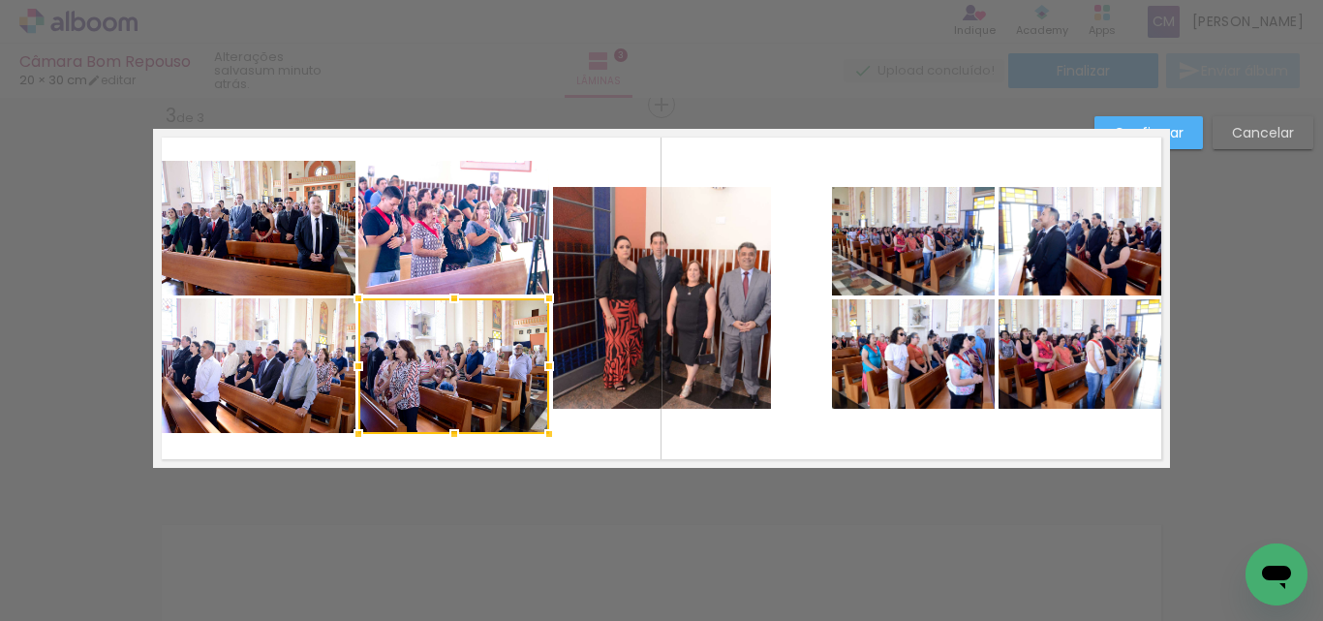
click at [728, 449] on quentale-layouter at bounding box center [661, 298] width 1017 height 339
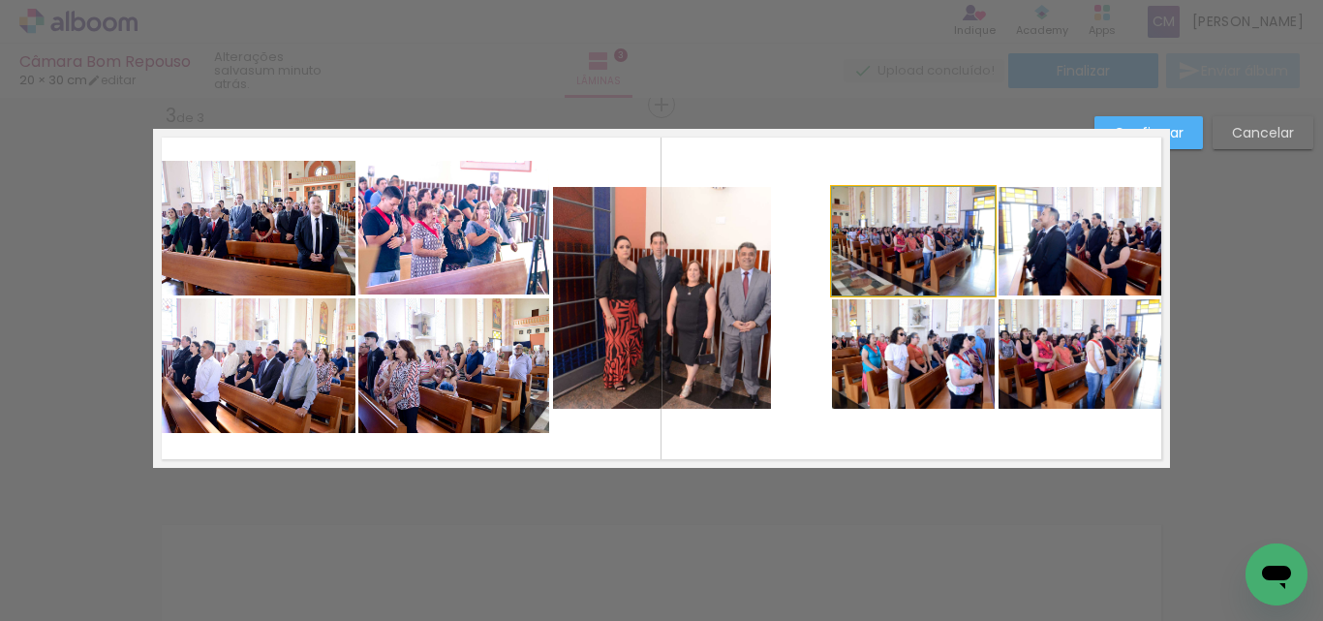
click at [940, 263] on quentale-photo at bounding box center [913, 241] width 163 height 109
click at [1031, 257] on quentale-photo at bounding box center [1084, 241] width 171 height 109
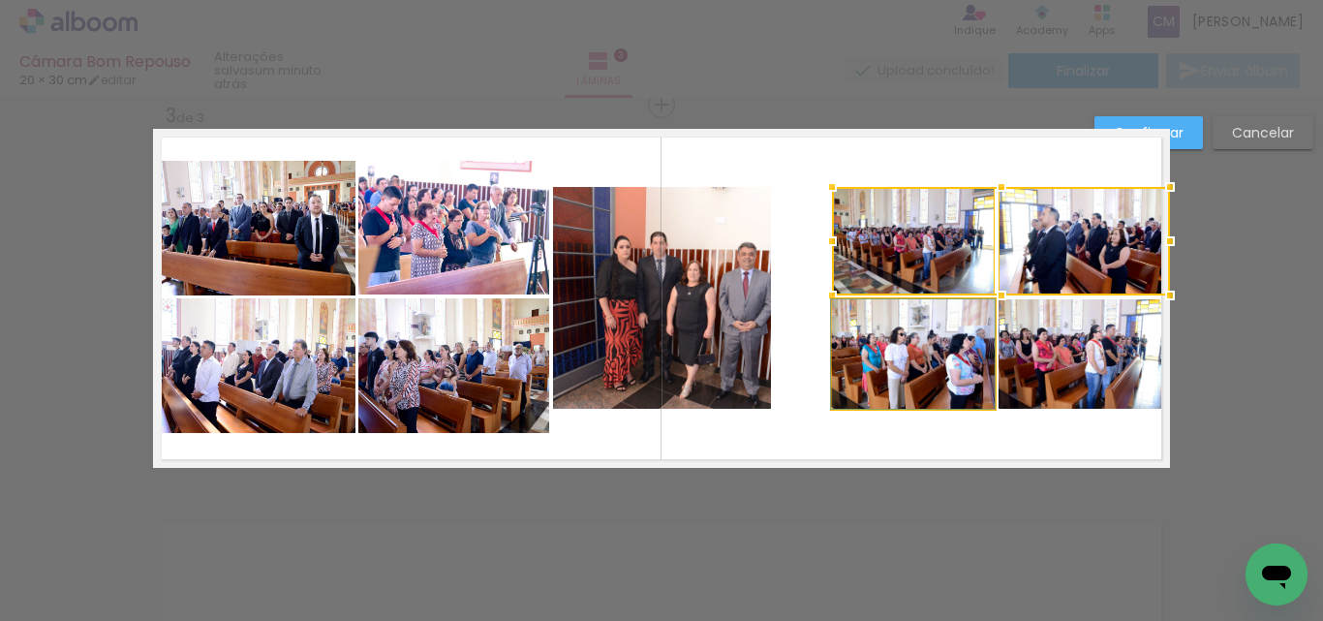
click at [886, 382] on quentale-photo at bounding box center [913, 353] width 163 height 109
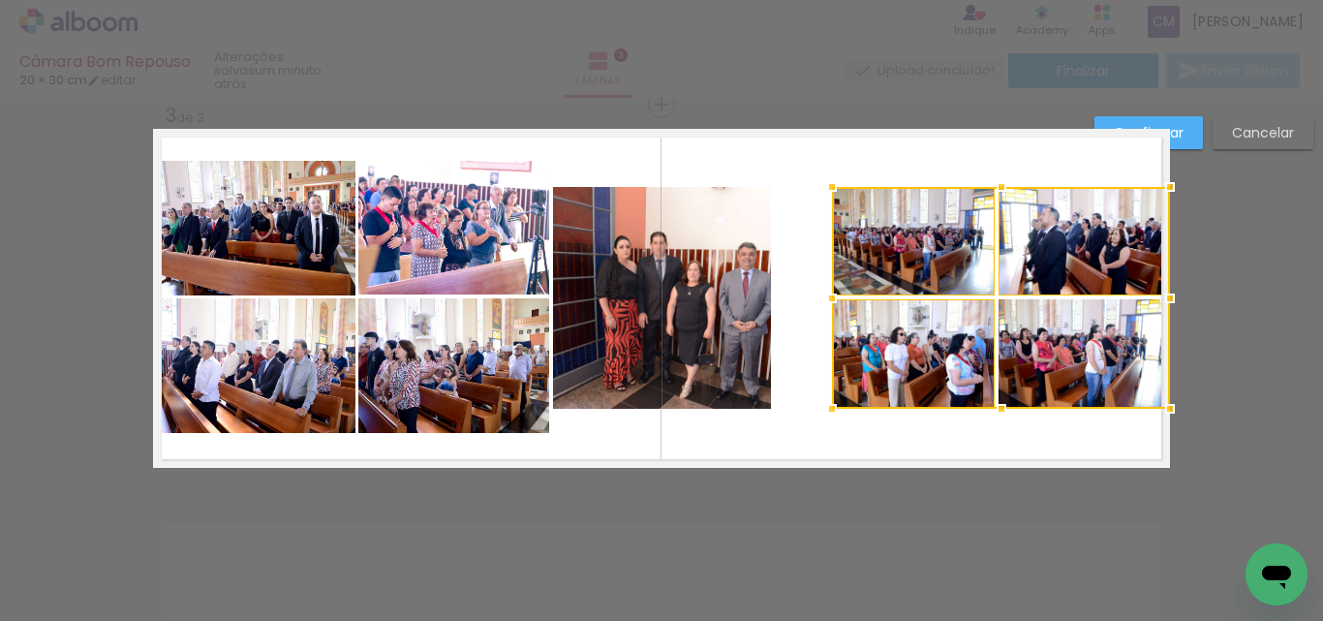
click at [1040, 382] on div at bounding box center [1001, 298] width 338 height 222
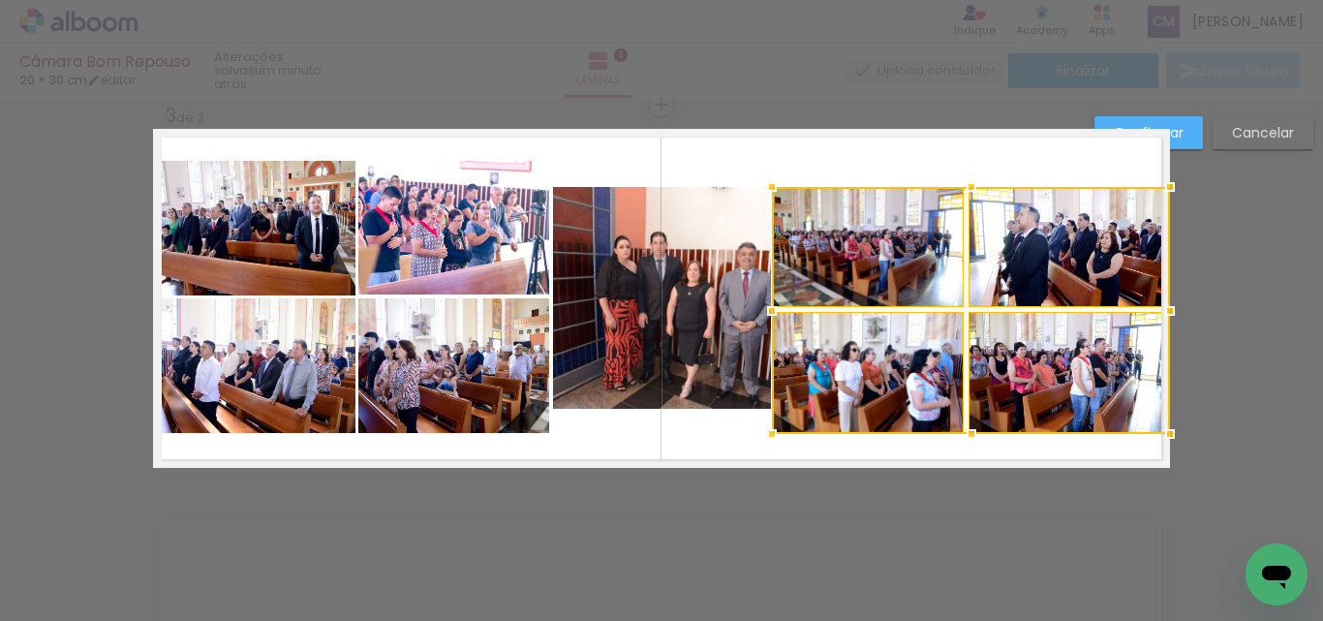
drag, startPoint x: 839, startPoint y: 415, endPoint x: 781, endPoint y: 442, distance: 64.1
click at [781, 442] on div at bounding box center [772, 434] width 39 height 39
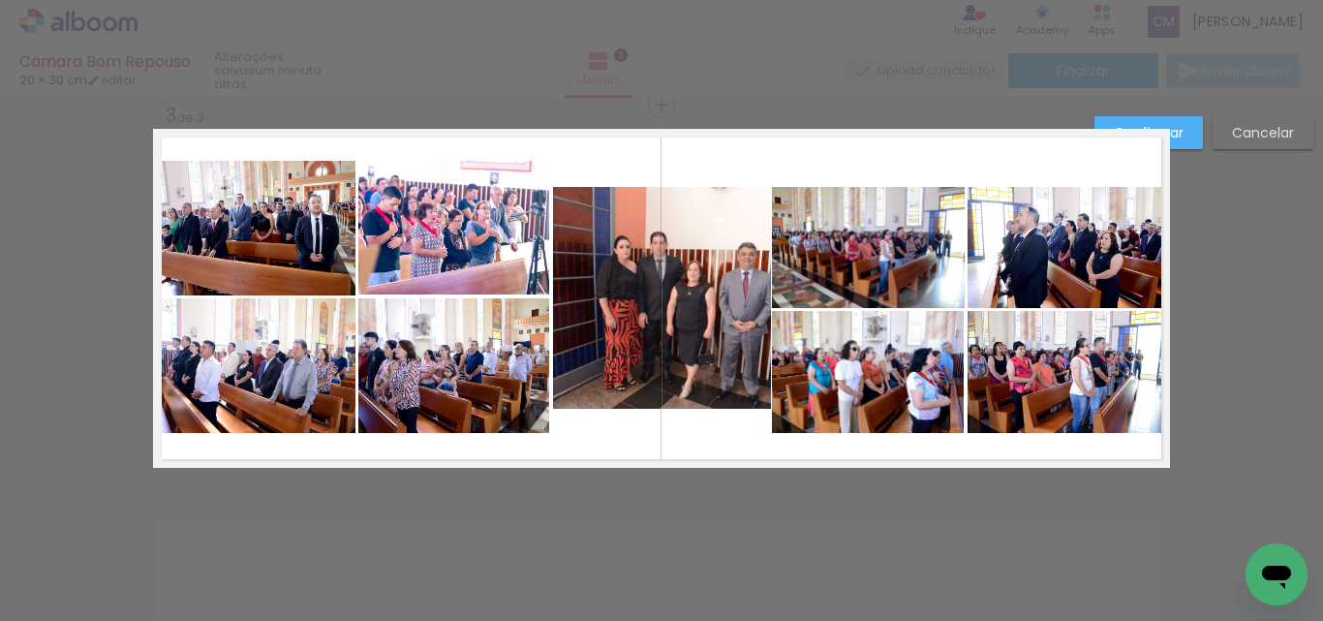
click at [846, 224] on quentale-photo at bounding box center [868, 247] width 193 height 121
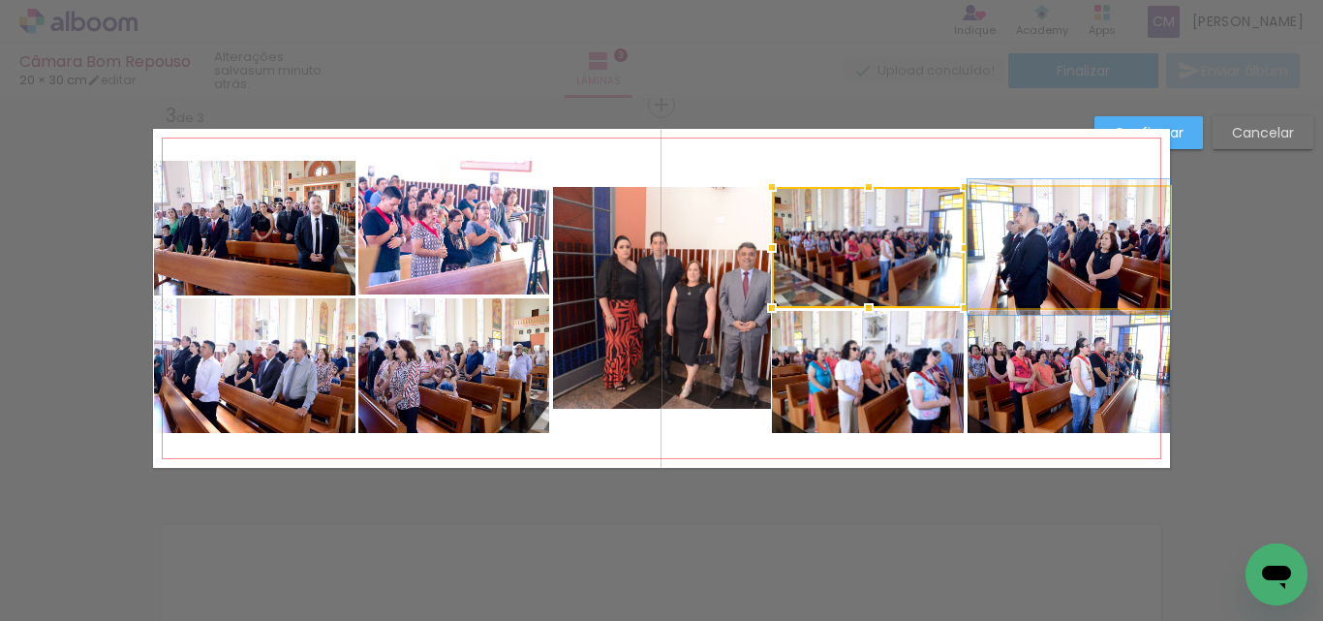
click at [1012, 224] on quentale-photo at bounding box center [1069, 247] width 202 height 121
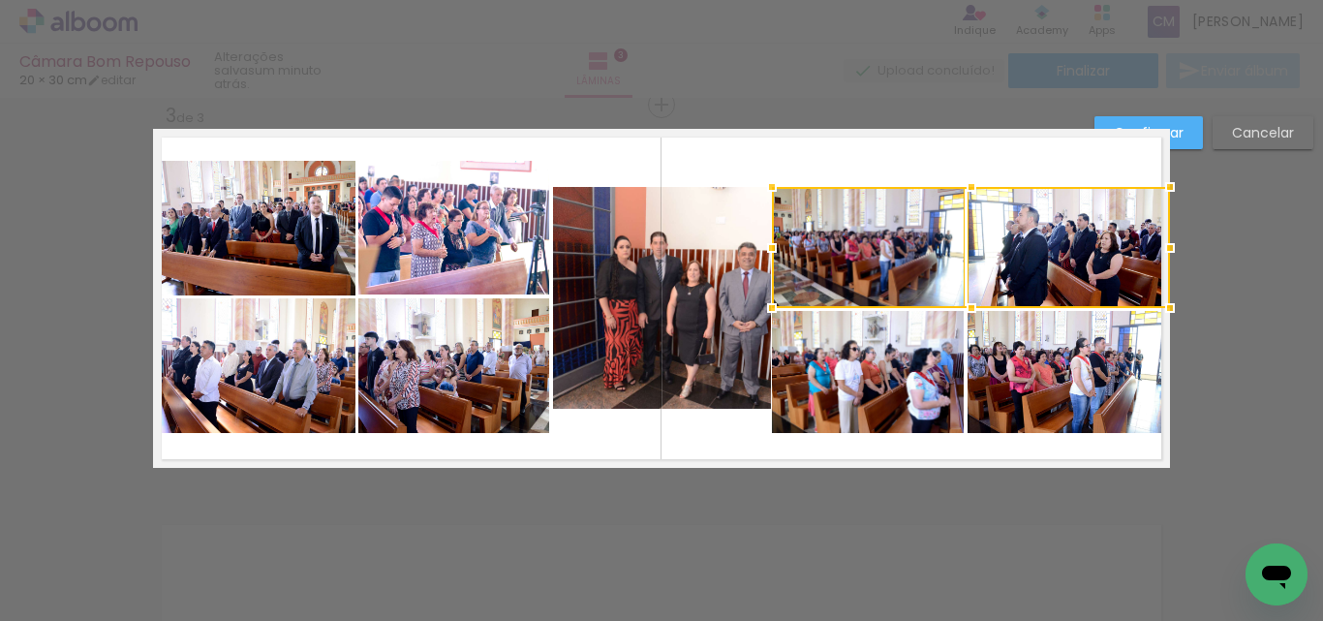
click at [931, 374] on quentale-photo at bounding box center [868, 372] width 192 height 122
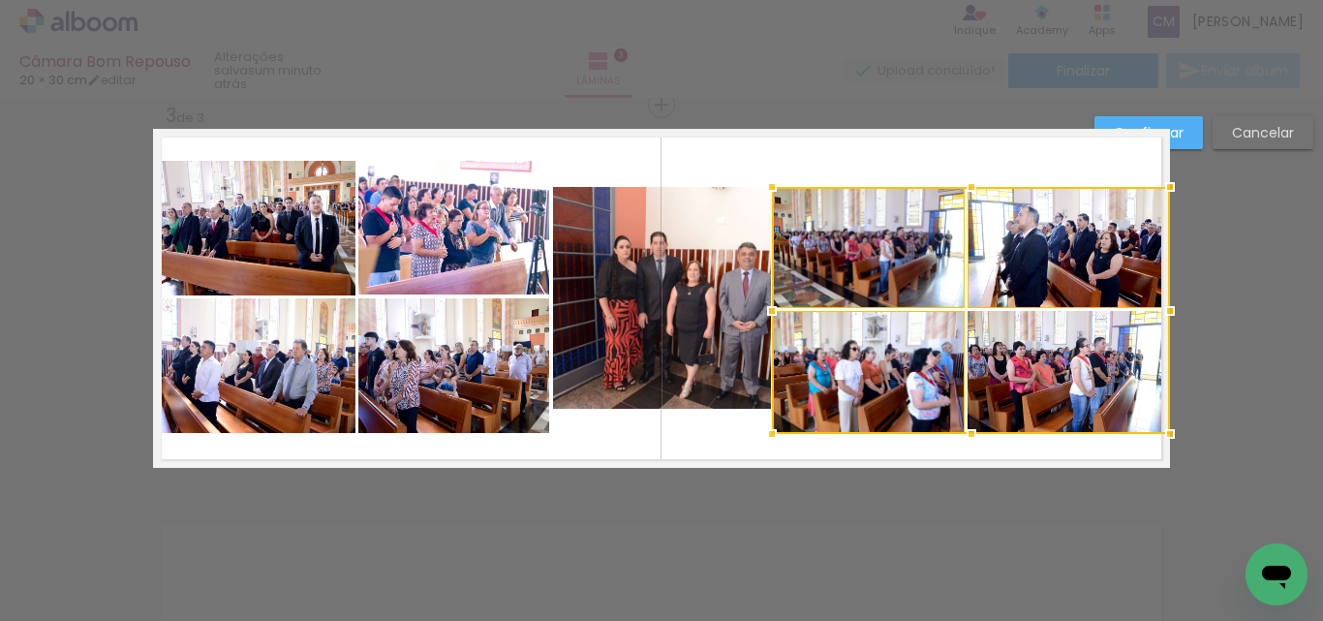
click at [1042, 378] on div at bounding box center [971, 310] width 398 height 247
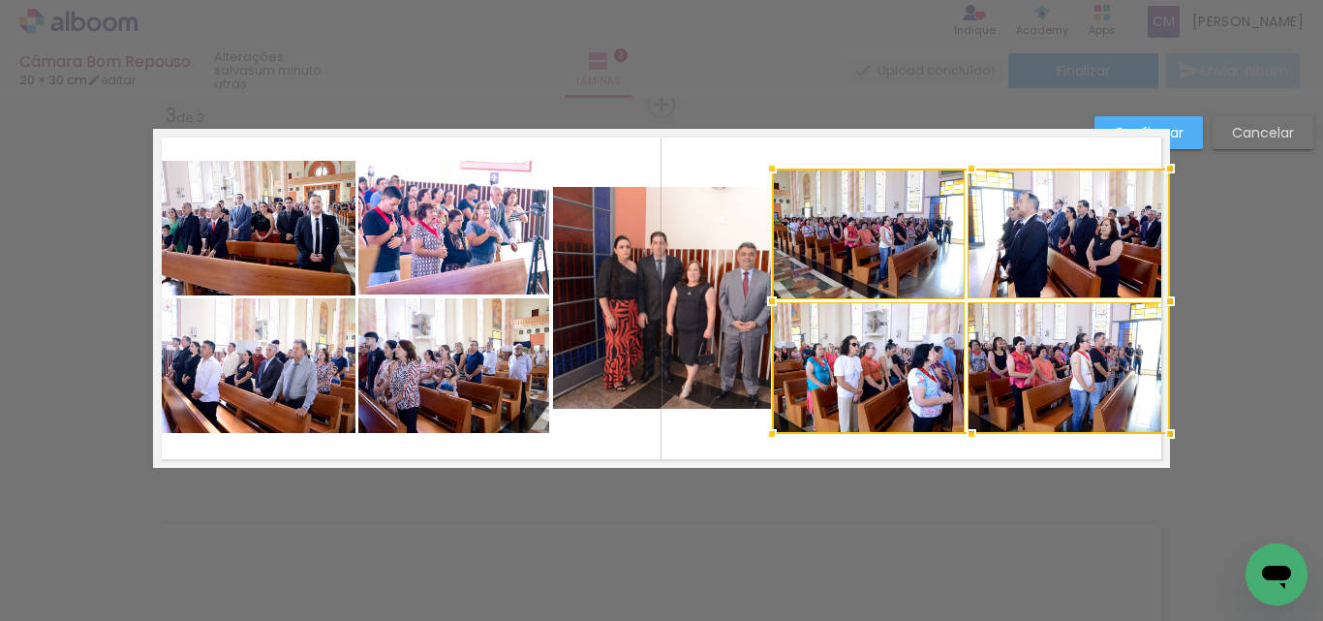
drag, startPoint x: 969, startPoint y: 189, endPoint x: 972, endPoint y: 171, distance: 18.6
click at [972, 171] on div at bounding box center [971, 168] width 39 height 39
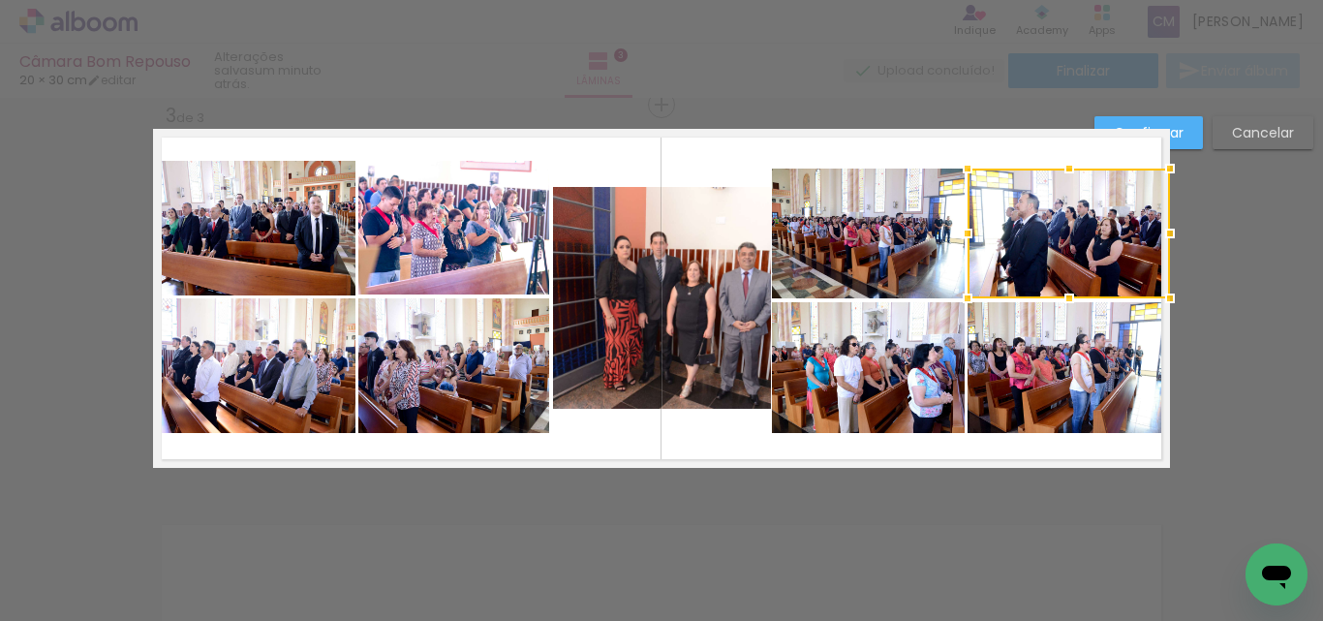
click at [714, 438] on quentale-layouter at bounding box center [661, 298] width 1017 height 339
click at [712, 365] on quentale-photo at bounding box center [662, 298] width 218 height 222
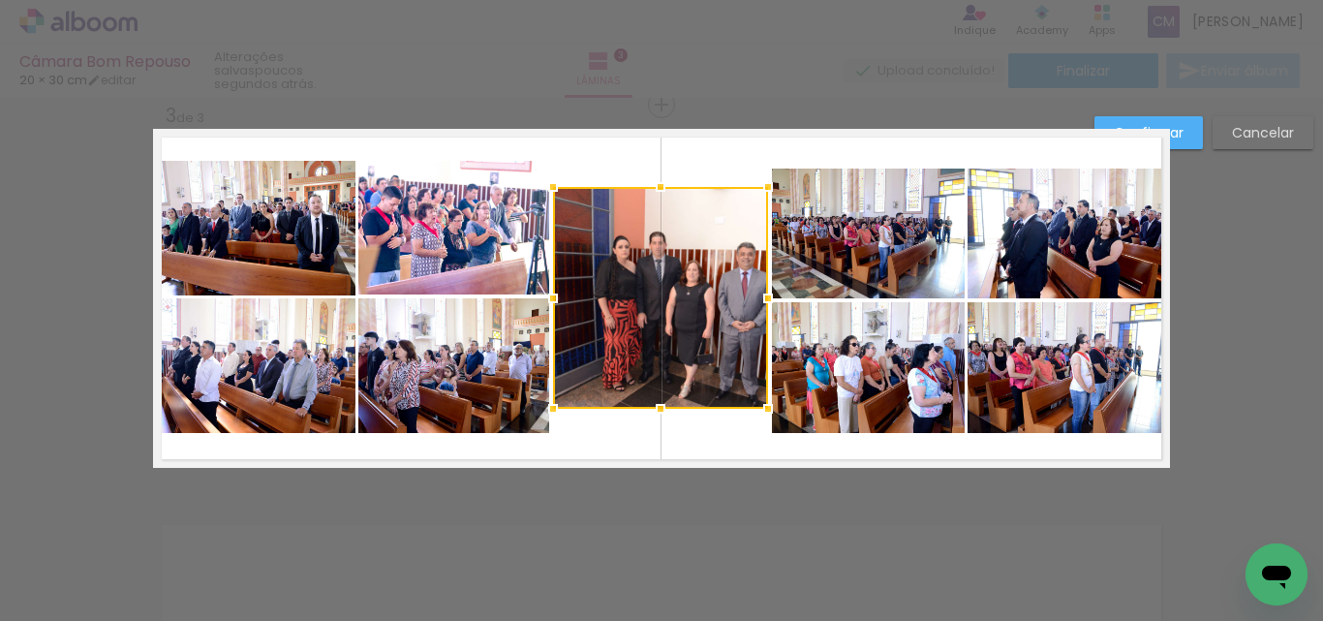
click at [756, 299] on div at bounding box center [768, 298] width 39 height 39
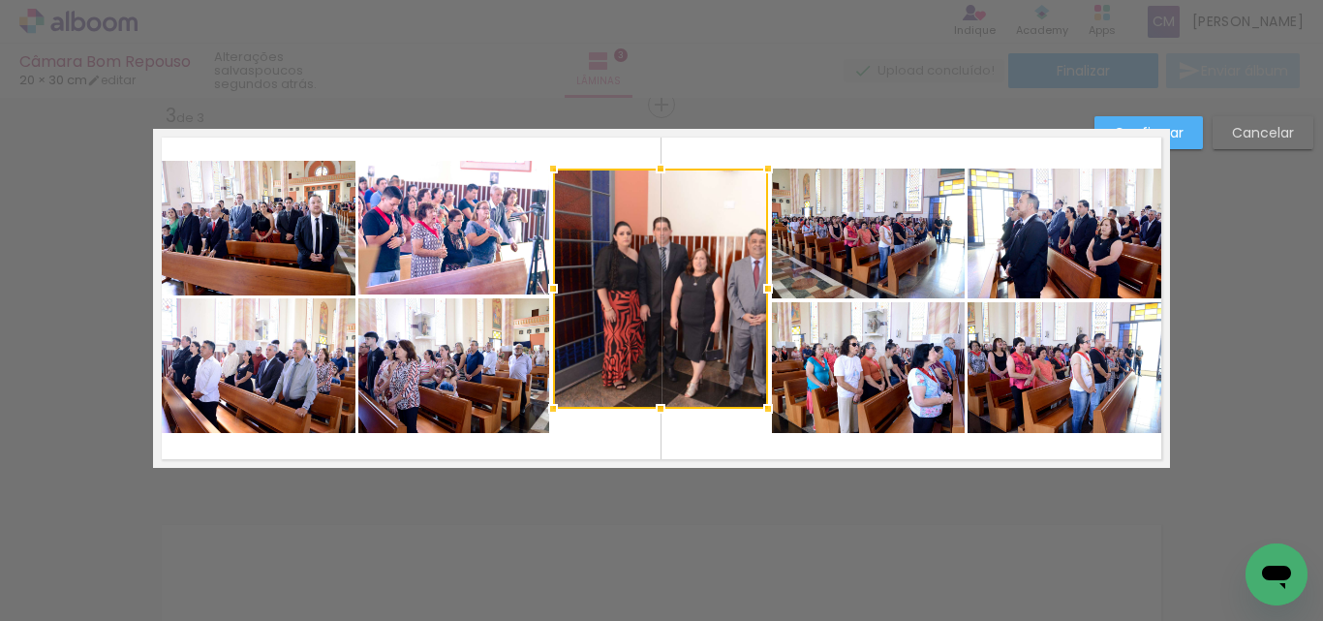
drag, startPoint x: 648, startPoint y: 188, endPoint x: 658, endPoint y: 170, distance: 20.8
click at [658, 170] on div at bounding box center [660, 168] width 39 height 39
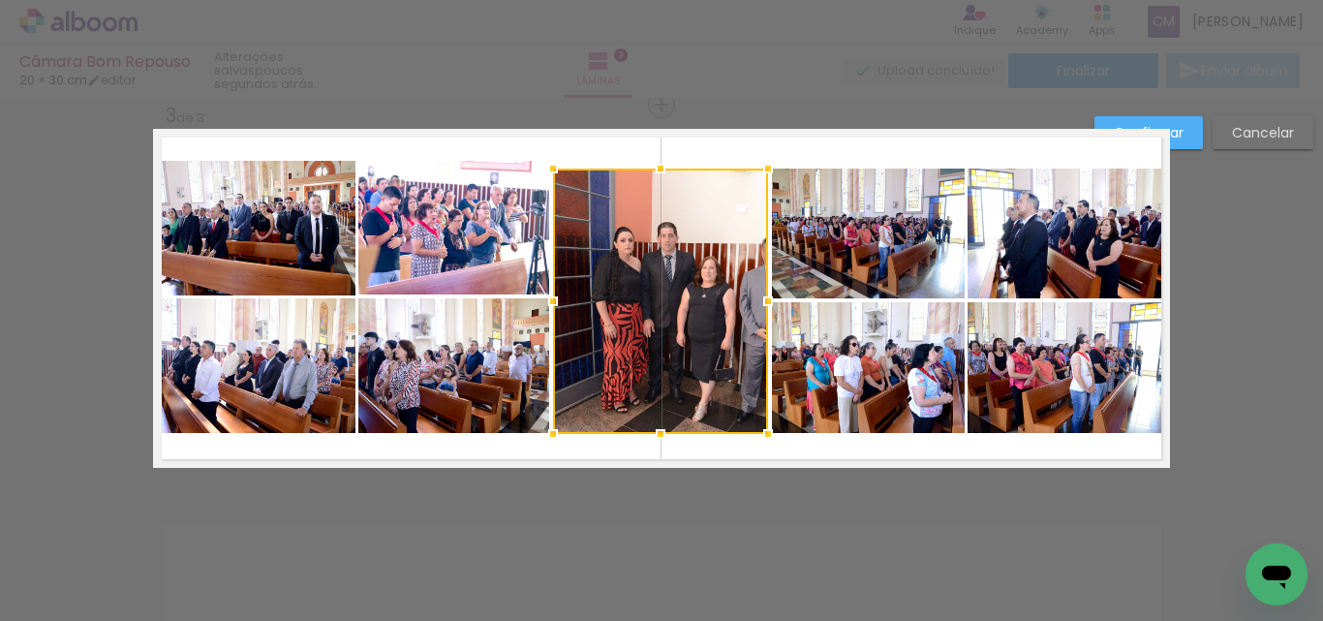
drag, startPoint x: 657, startPoint y: 409, endPoint x: 657, endPoint y: 434, distance: 25.2
click at [657, 434] on div at bounding box center [660, 434] width 39 height 39
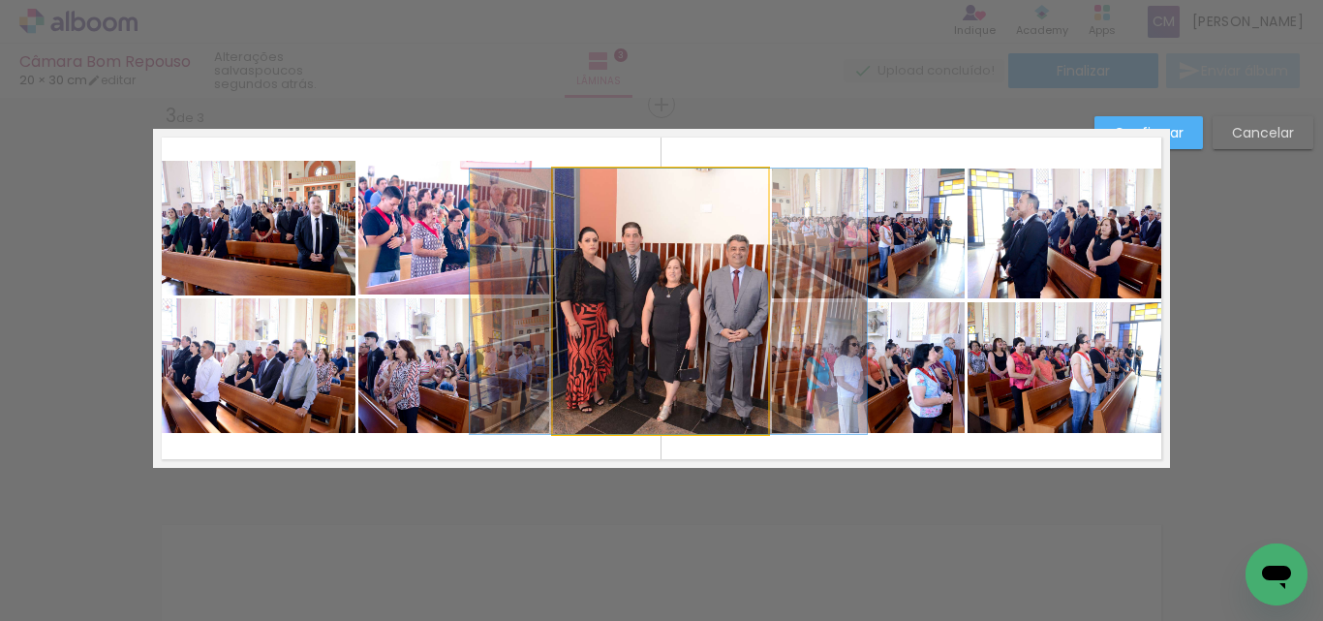
drag, startPoint x: 693, startPoint y: 253, endPoint x: 657, endPoint y: 257, distance: 36.1
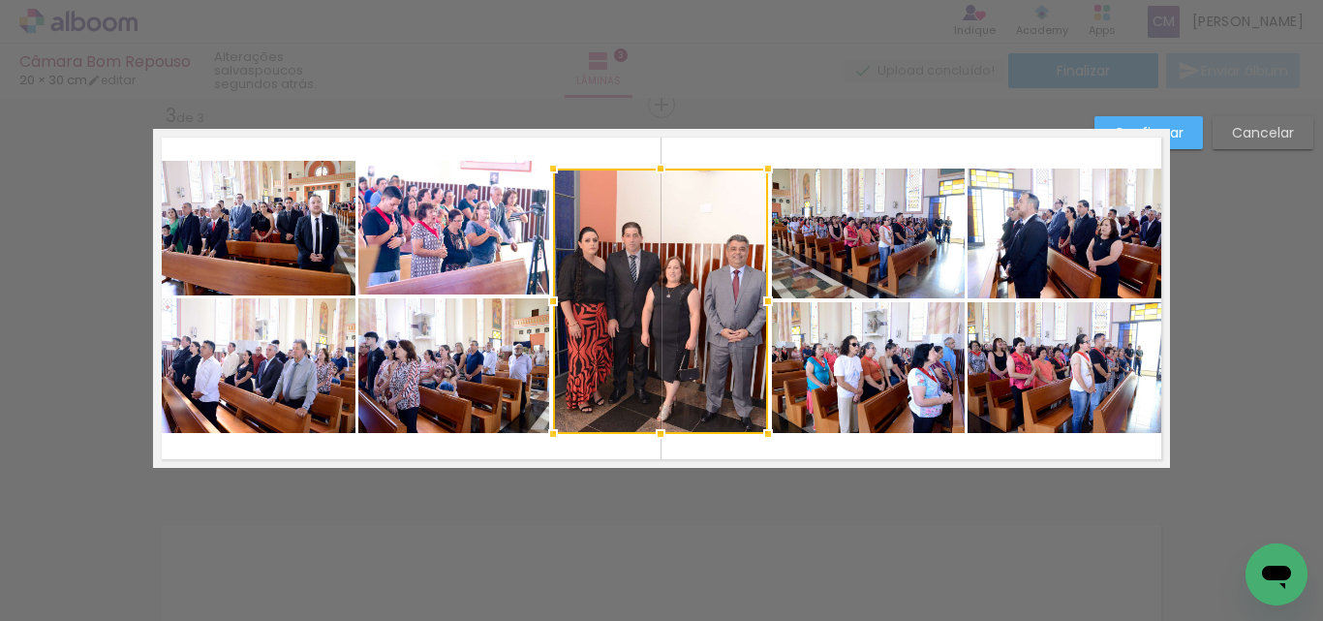
click at [937, 455] on quentale-layouter at bounding box center [661, 298] width 1017 height 339
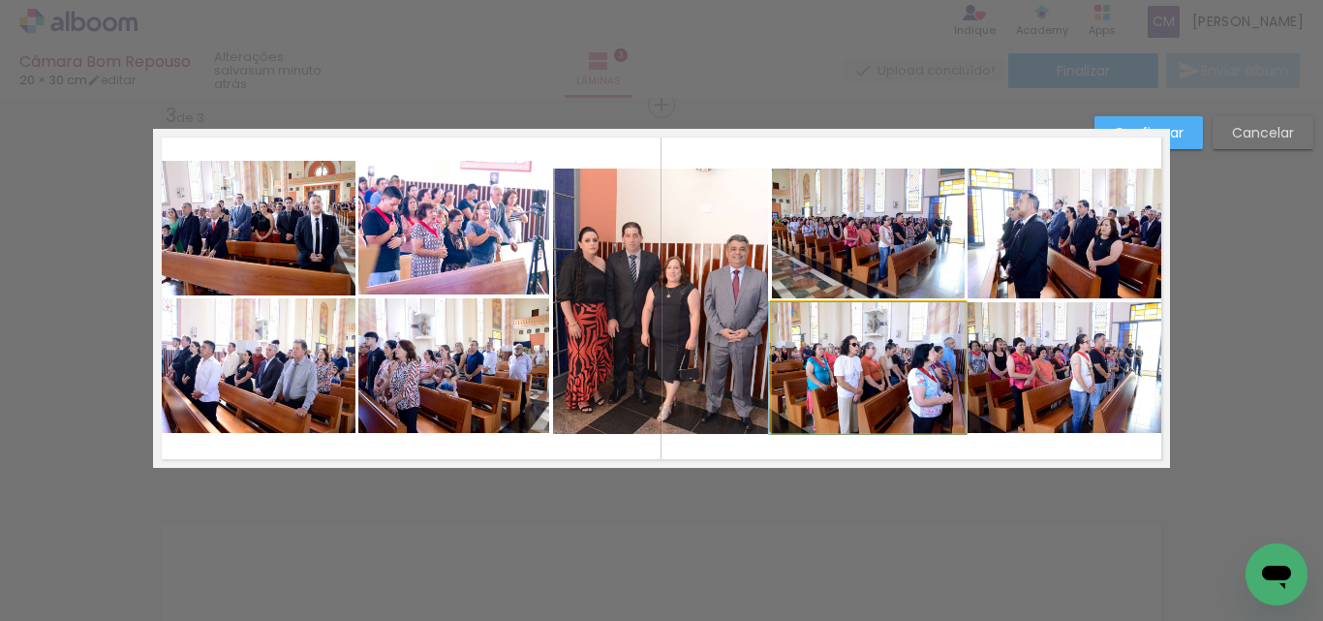
click at [837, 408] on quentale-photo at bounding box center [868, 368] width 192 height 132
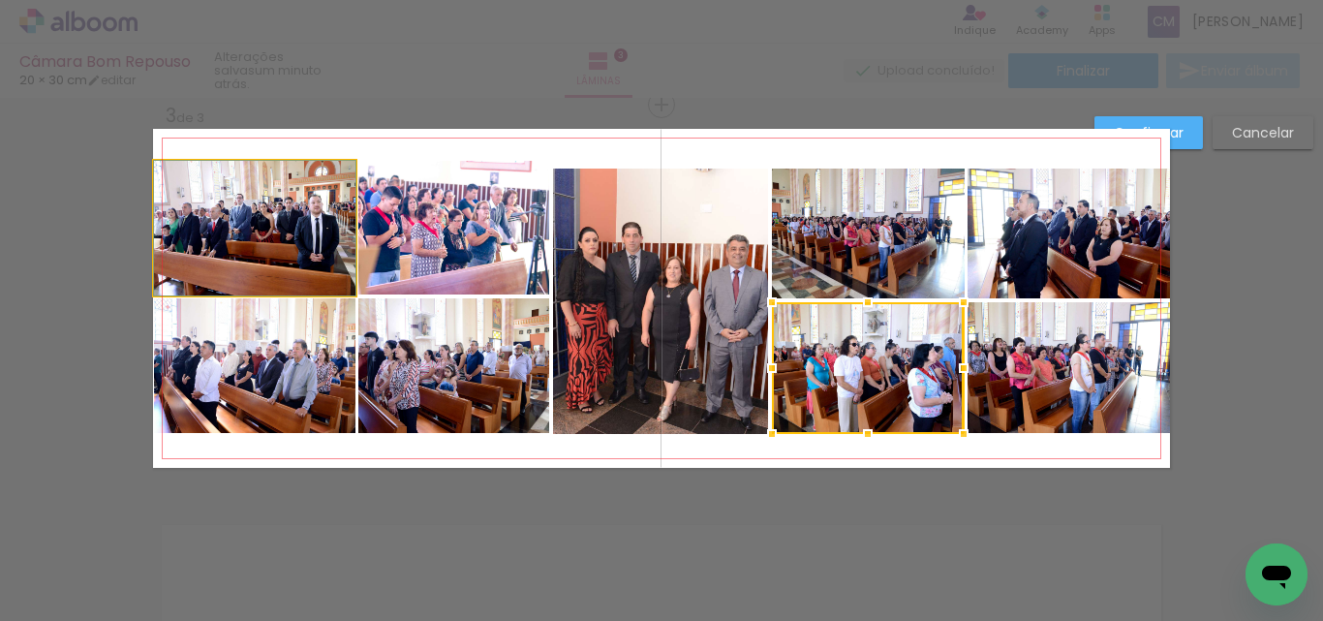
click at [231, 198] on quentale-photo at bounding box center [255, 228] width 202 height 135
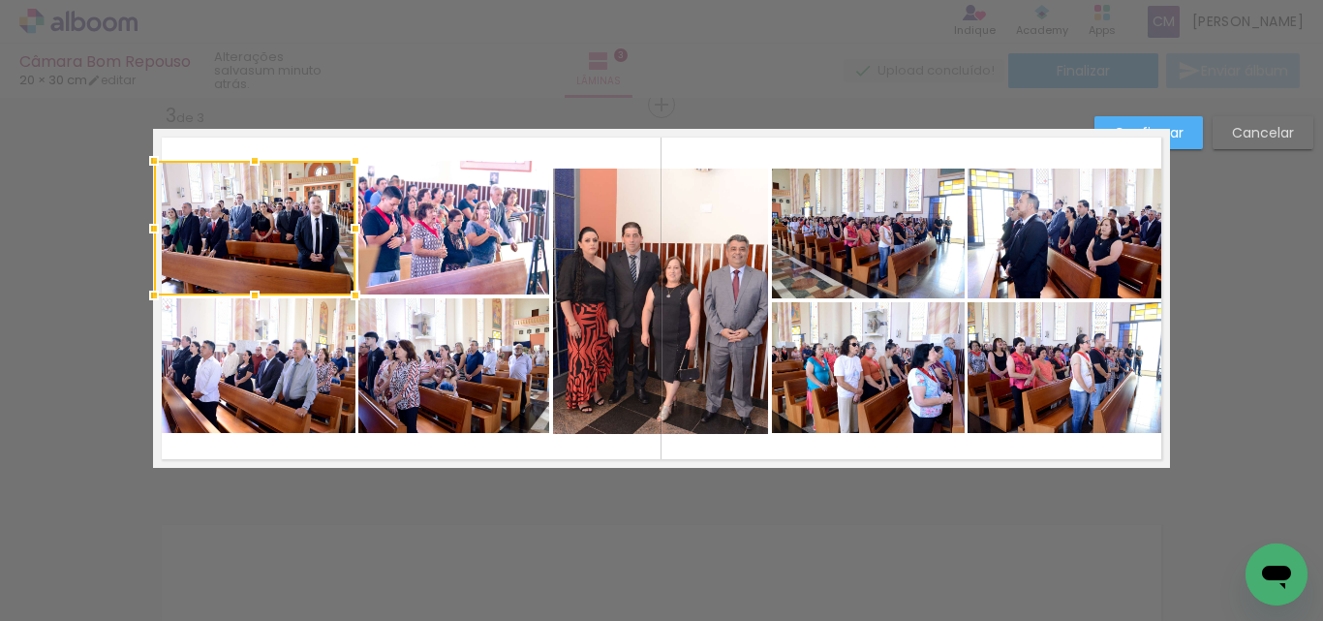
click at [393, 211] on quentale-photo at bounding box center [454, 228] width 192 height 134
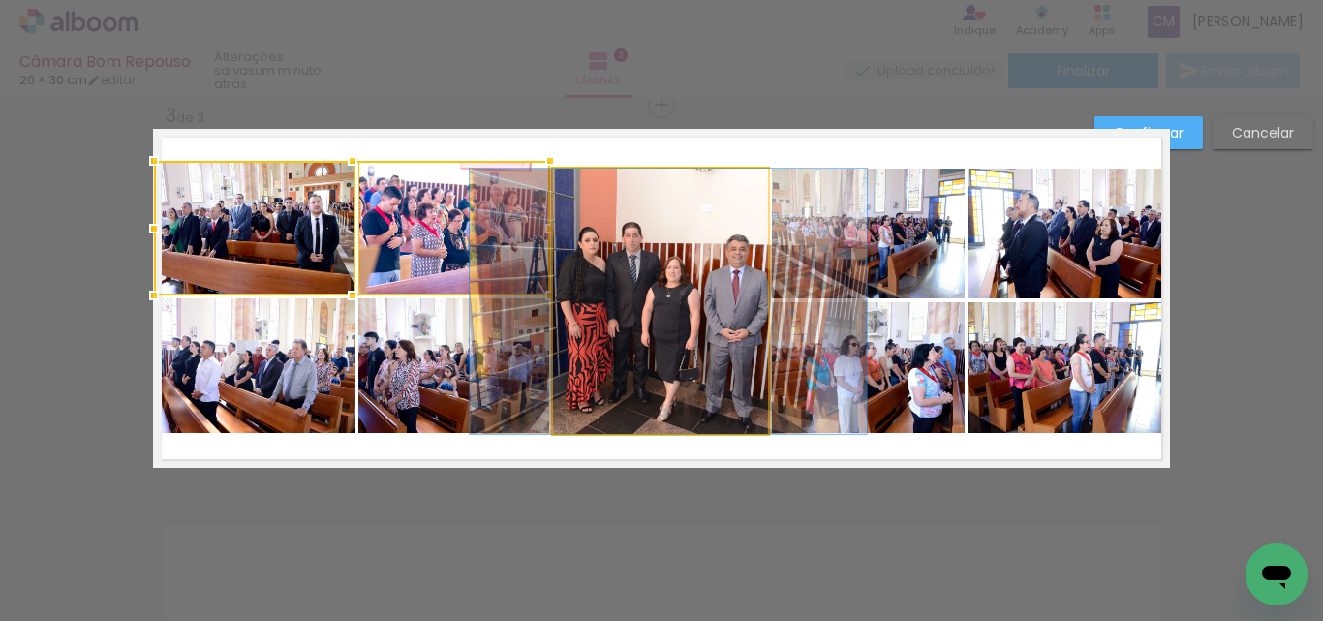
click at [648, 245] on quentale-photo at bounding box center [660, 301] width 215 height 265
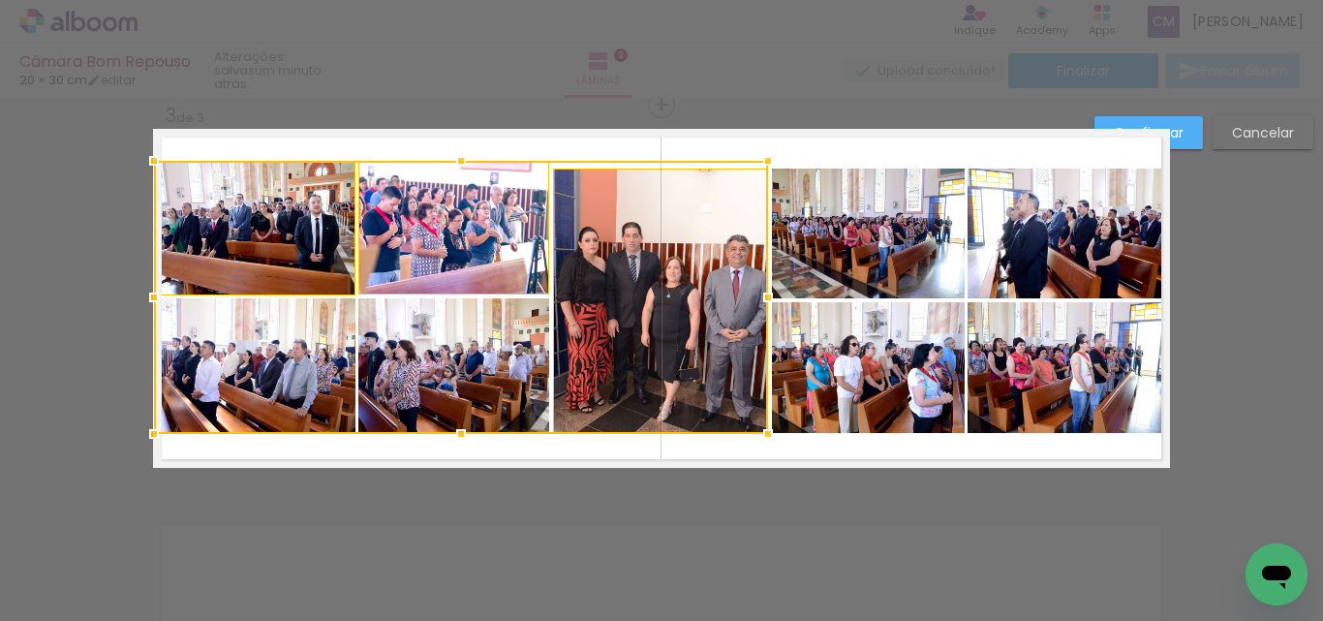
click at [852, 233] on quentale-photo at bounding box center [868, 234] width 192 height 130
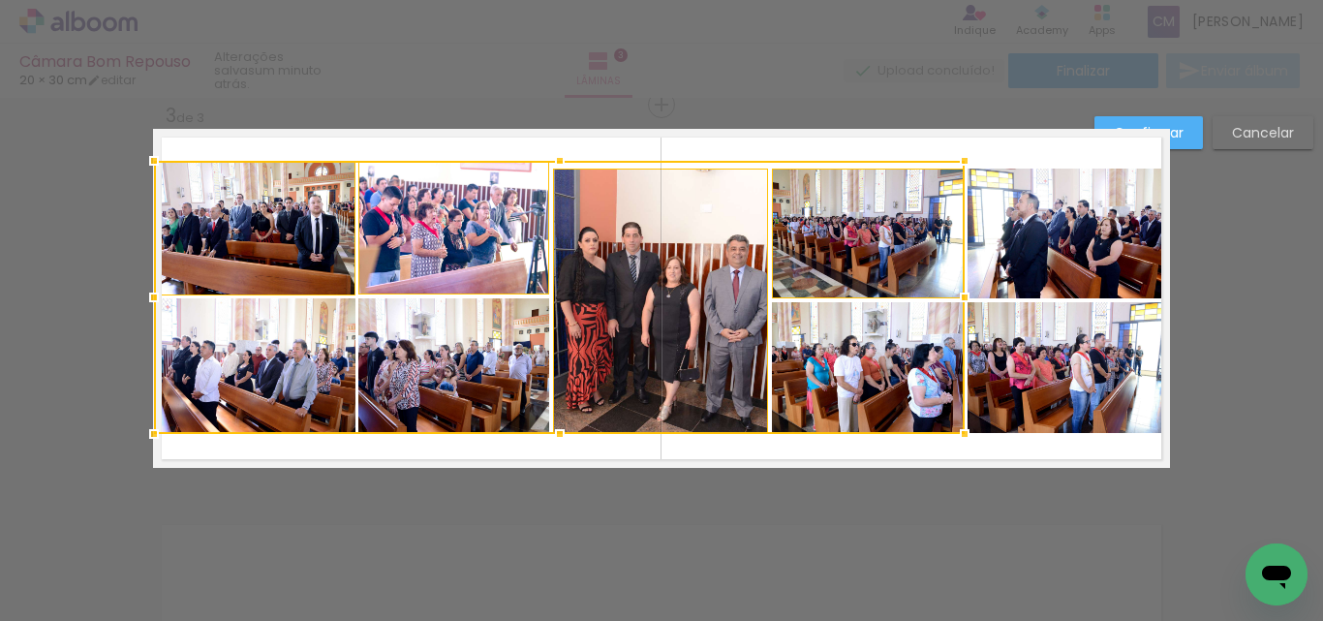
click at [1019, 232] on quentale-photo at bounding box center [1069, 234] width 202 height 130
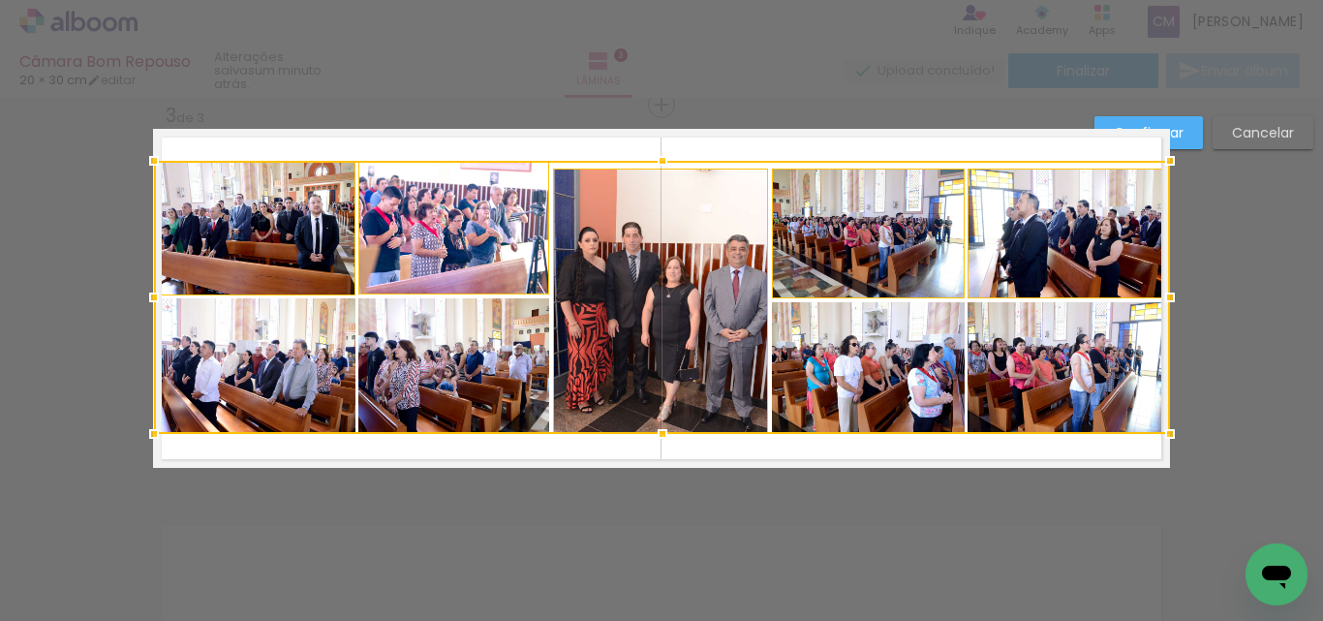
drag, startPoint x: 861, startPoint y: 197, endPoint x: 1092, endPoint y: 178, distance: 231.3
click at [1092, 178] on album-spread "3 de 3" at bounding box center [661, 298] width 1017 height 339
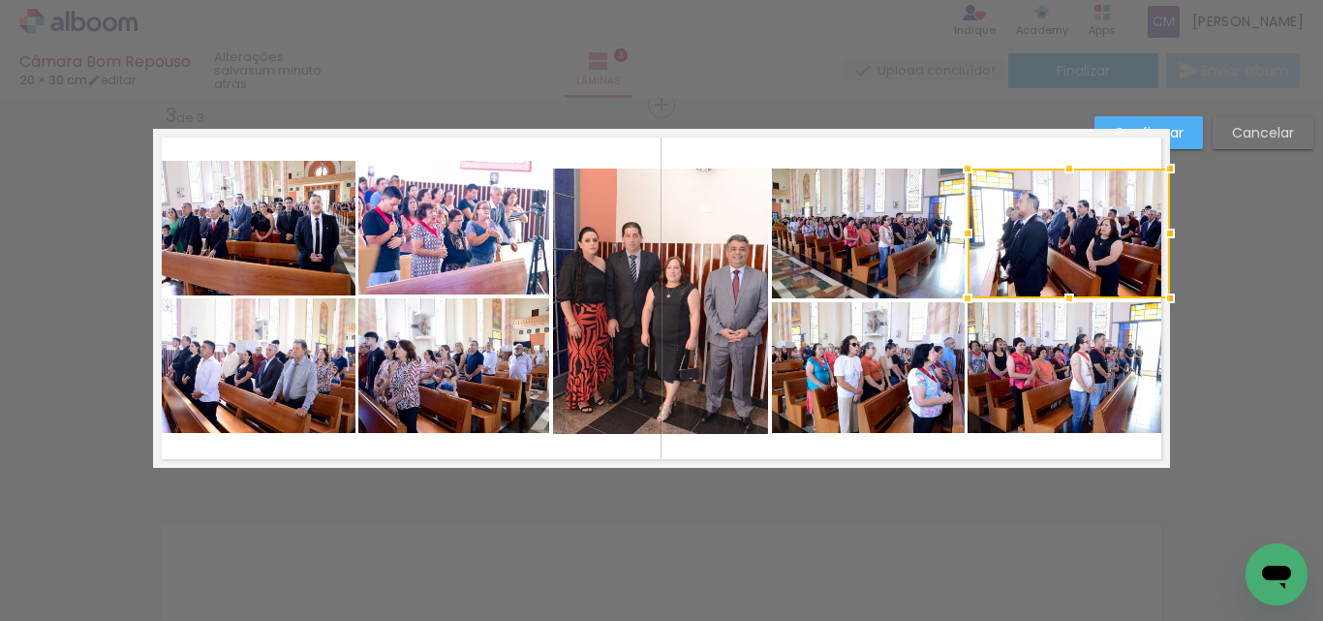
click at [1184, 129] on paper-button "Confirmar" at bounding box center [1149, 132] width 109 height 33
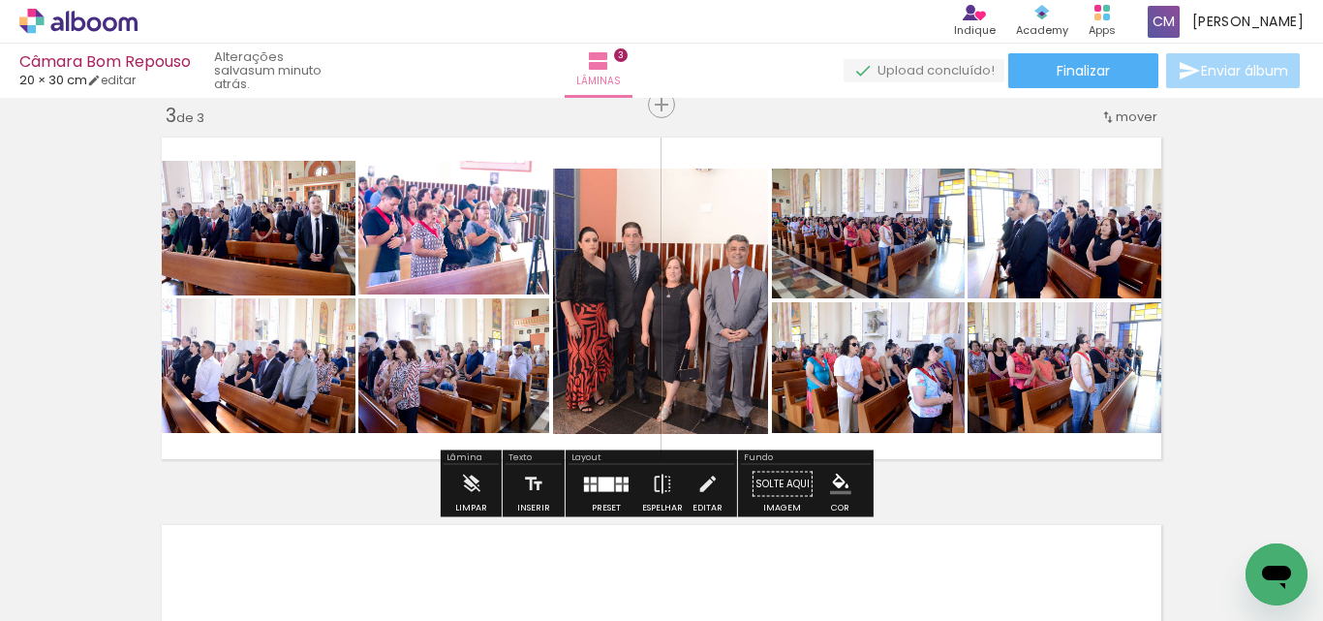
click at [677, 270] on quentale-photo at bounding box center [660, 301] width 215 height 265
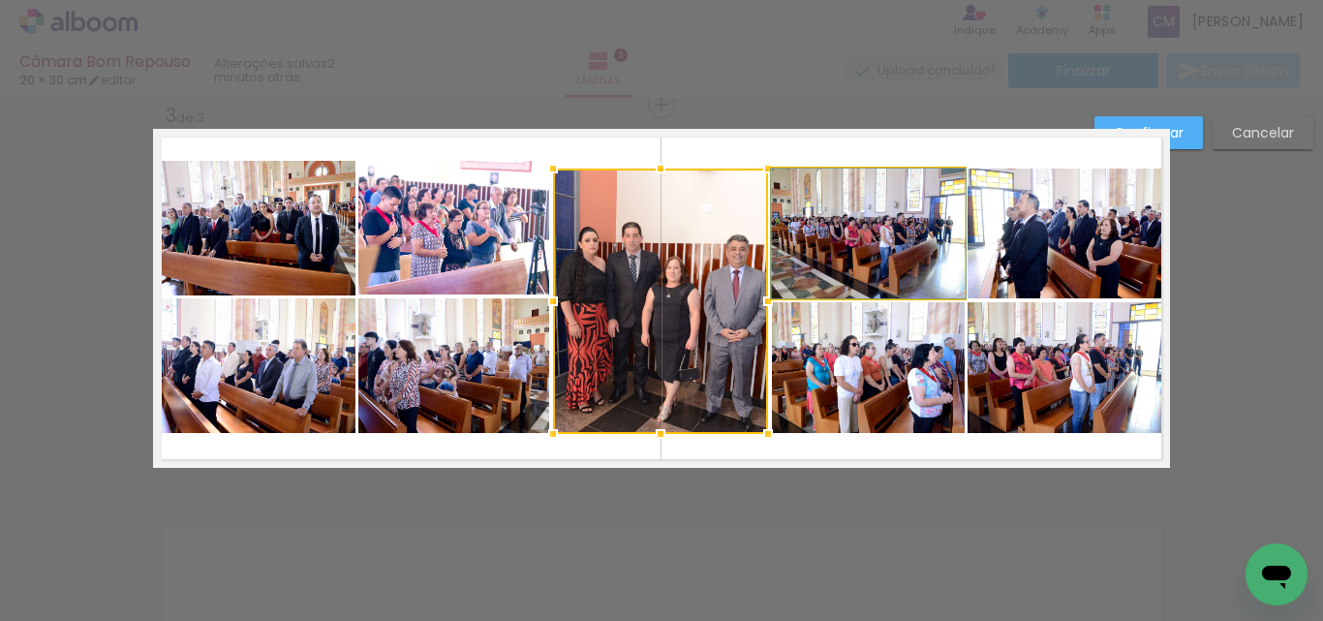
drag, startPoint x: 805, startPoint y: 218, endPoint x: 806, endPoint y: 240, distance: 22.3
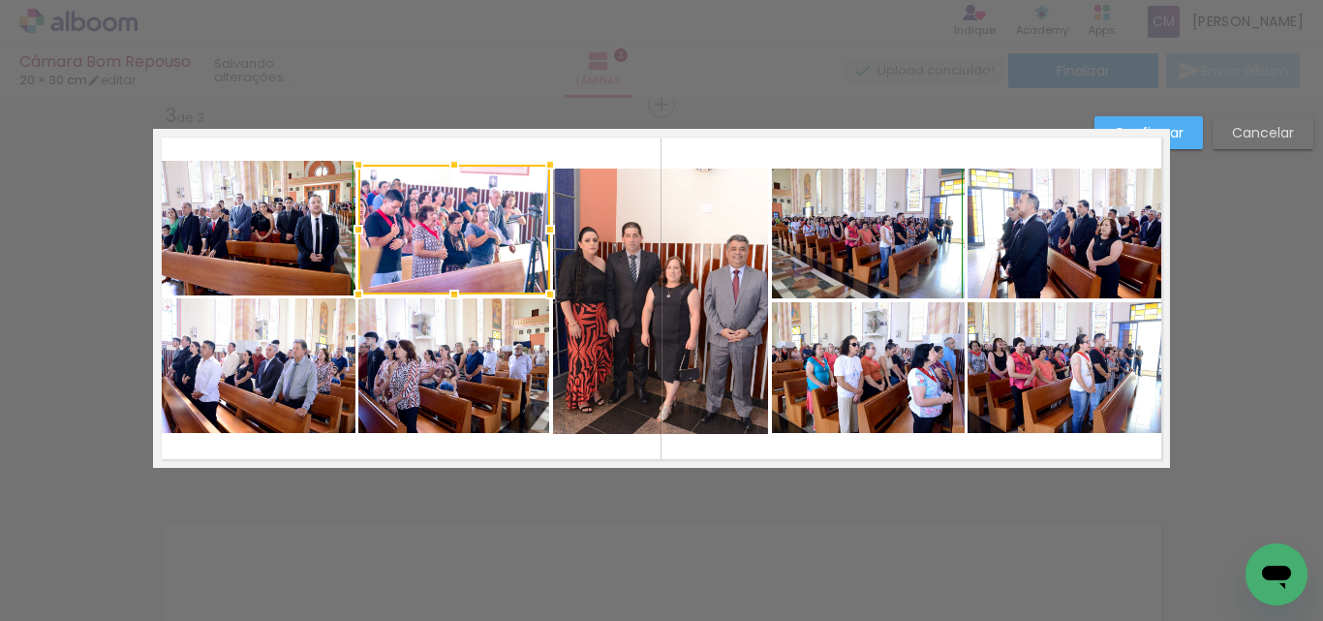
drag, startPoint x: 449, startPoint y: 161, endPoint x: 449, endPoint y: 173, distance: 12.6
click at [449, 173] on div at bounding box center [454, 164] width 39 height 39
click at [489, 239] on div at bounding box center [453, 230] width 192 height 130
click at [580, 150] on quentale-layouter at bounding box center [661, 298] width 1017 height 339
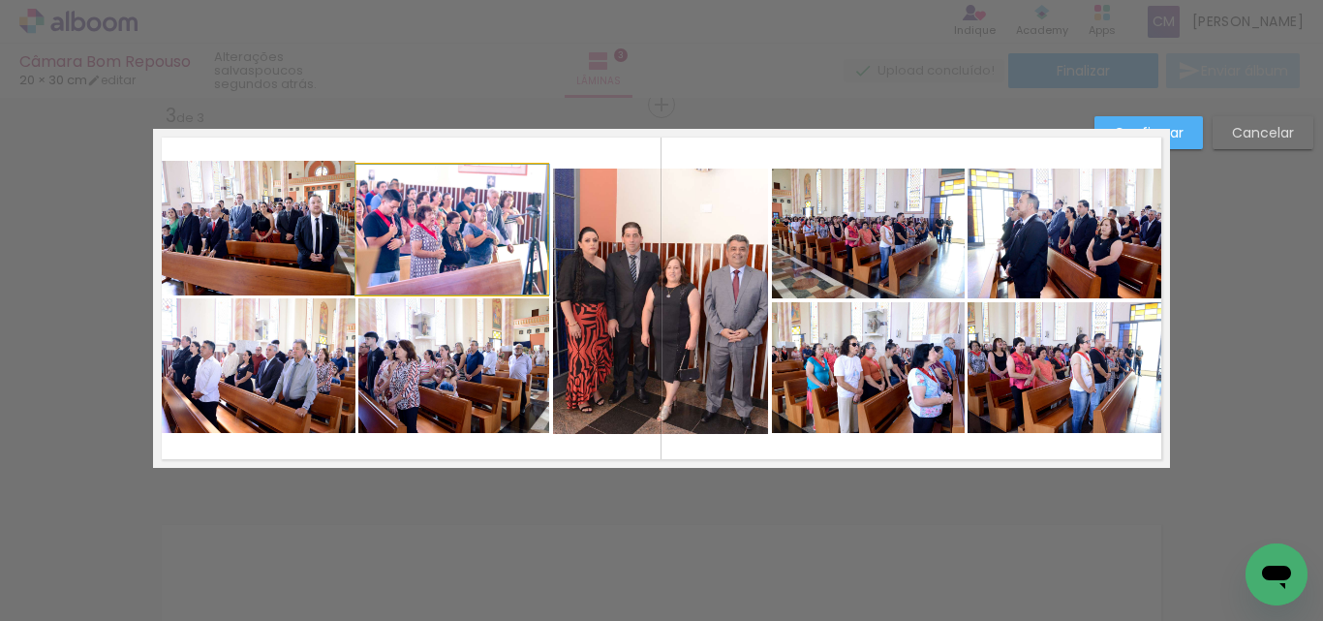
click at [479, 196] on quentale-photo at bounding box center [453, 230] width 192 height 130
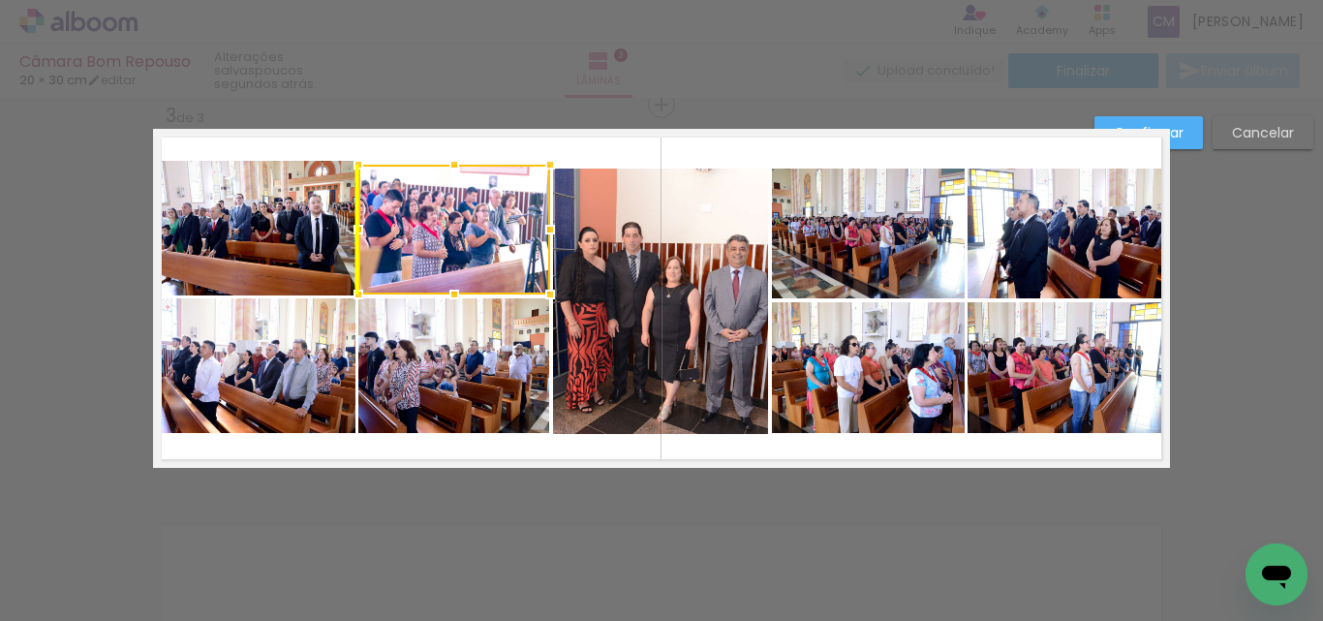
click at [502, 211] on div at bounding box center [454, 230] width 192 height 130
click at [619, 143] on quentale-layouter at bounding box center [661, 298] width 1017 height 339
click at [444, 205] on quentale-photo at bounding box center [454, 230] width 192 height 130
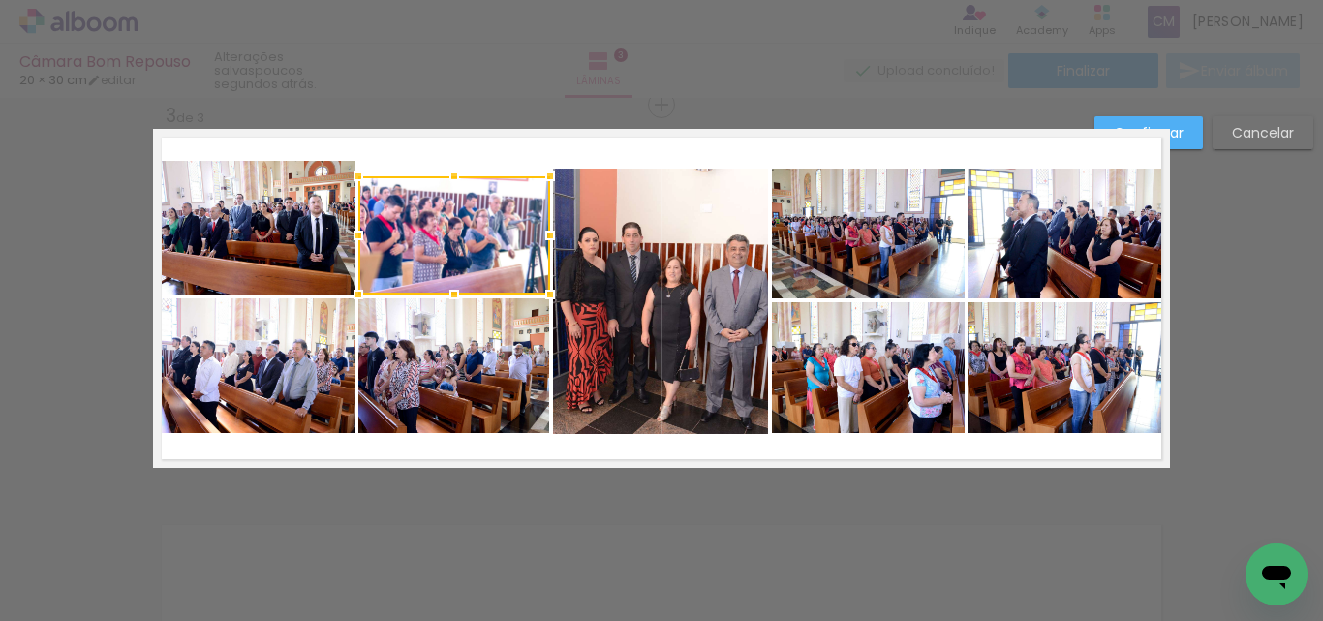
scroll to position [0, 1491]
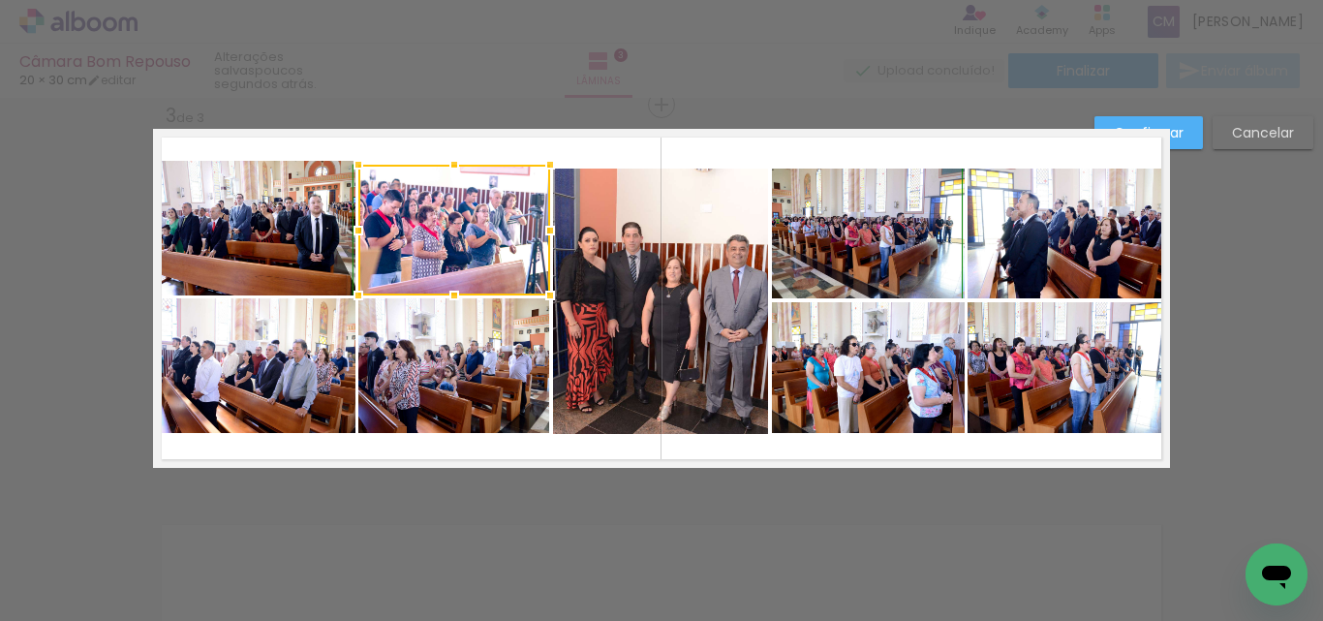
click at [447, 176] on div at bounding box center [454, 164] width 39 height 39
click at [619, 160] on quentale-layouter at bounding box center [661, 298] width 1017 height 339
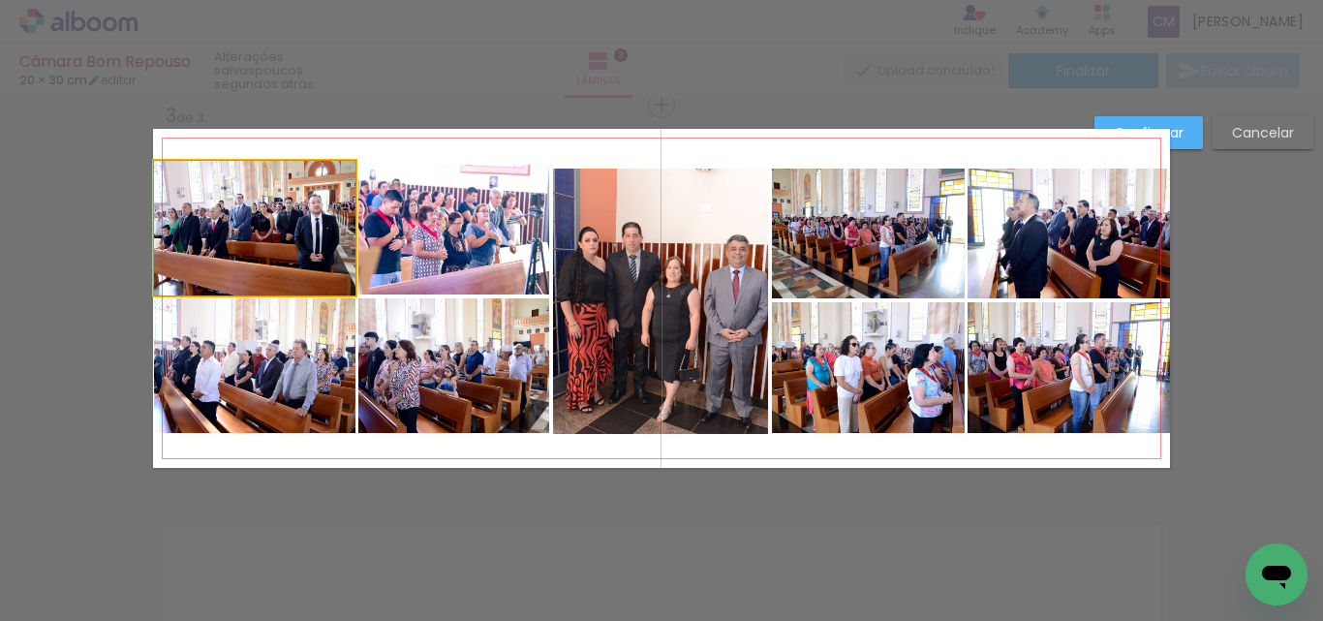
click at [264, 193] on quentale-photo at bounding box center [255, 228] width 202 height 135
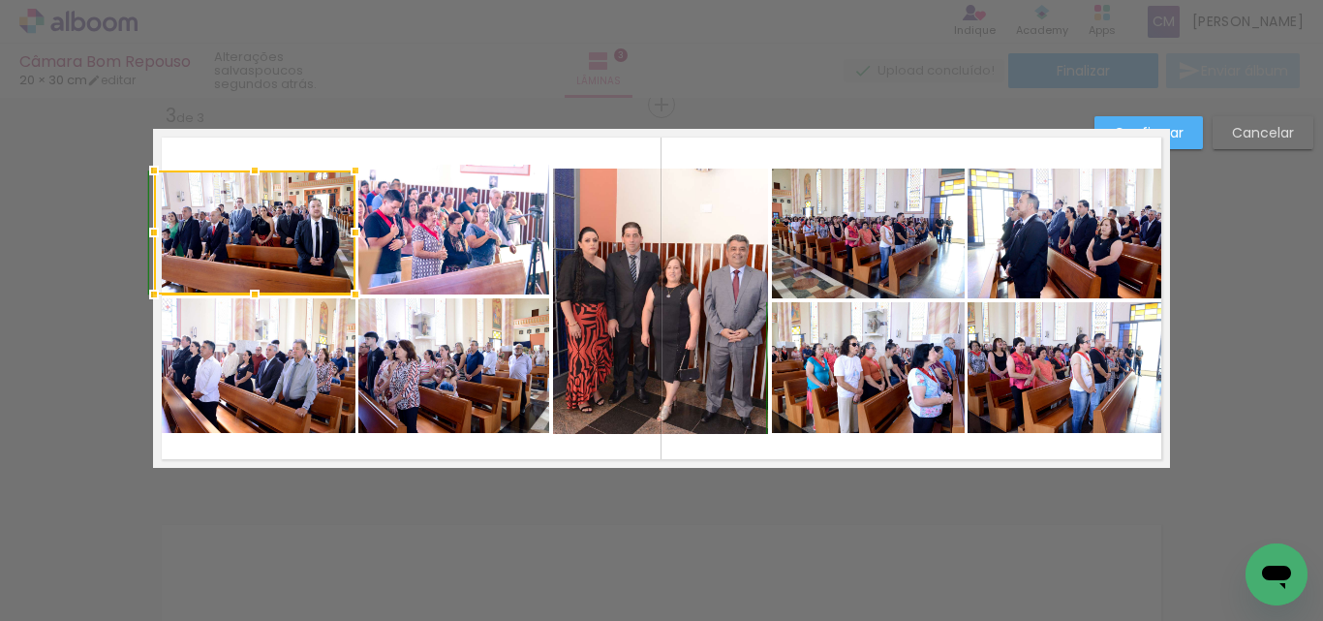
click at [252, 162] on div at bounding box center [254, 170] width 39 height 39
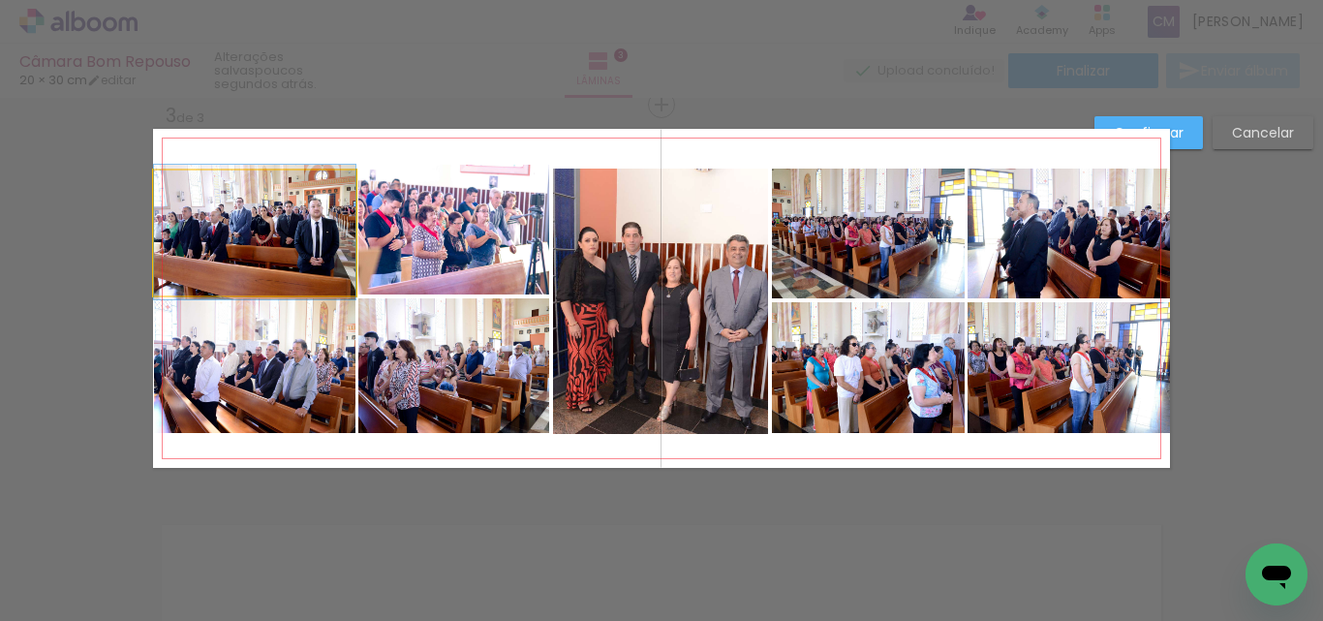
click at [250, 185] on quentale-photo at bounding box center [255, 233] width 202 height 124
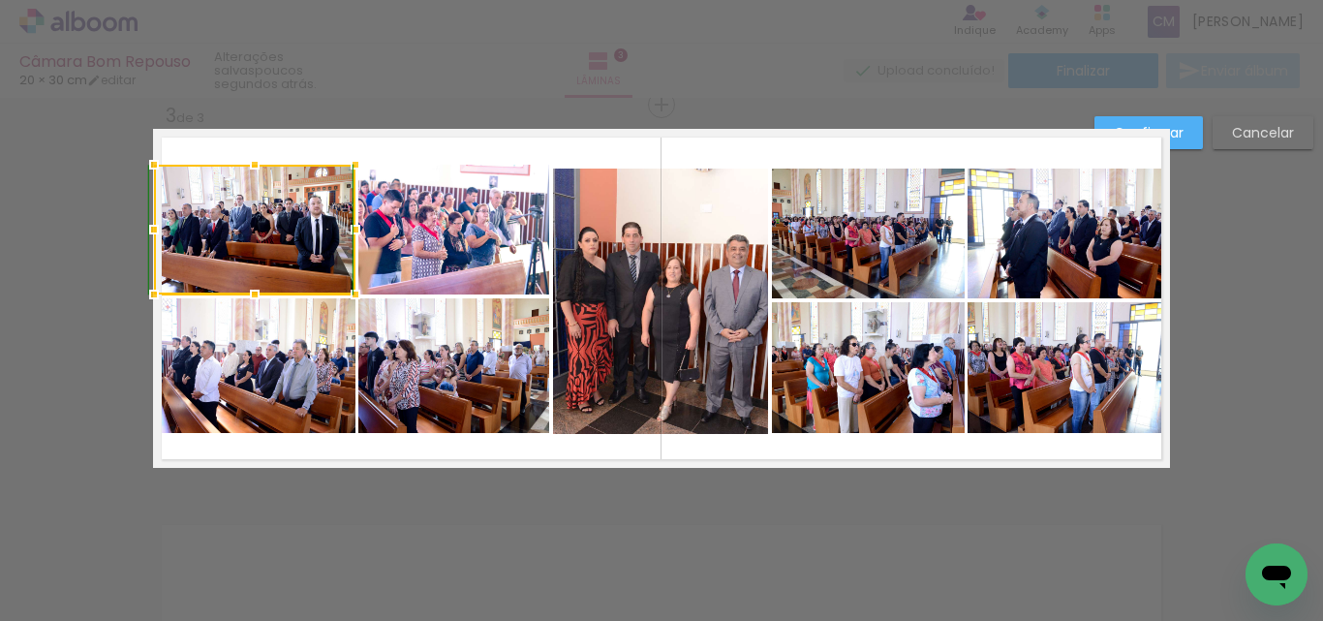
click at [252, 172] on div at bounding box center [254, 164] width 39 height 39
click at [245, 174] on div at bounding box center [254, 165] width 39 height 39
click at [698, 139] on quentale-layouter at bounding box center [661, 298] width 1017 height 339
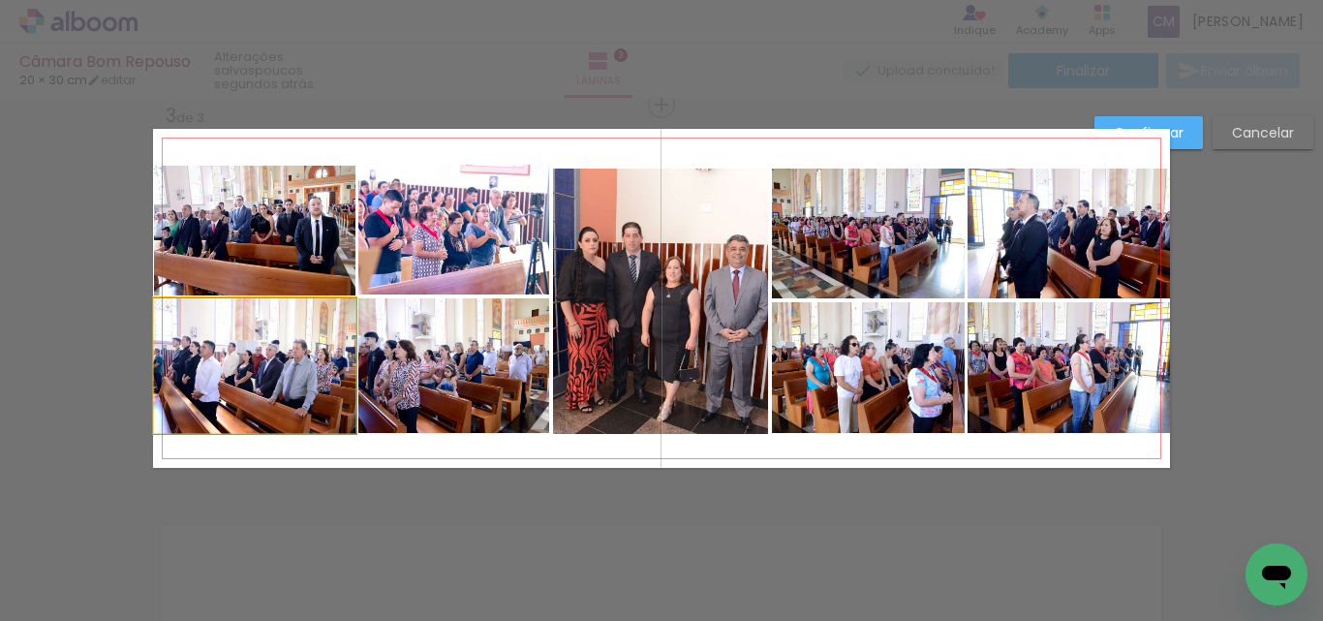
click at [295, 411] on quentale-photo at bounding box center [255, 366] width 202 height 136
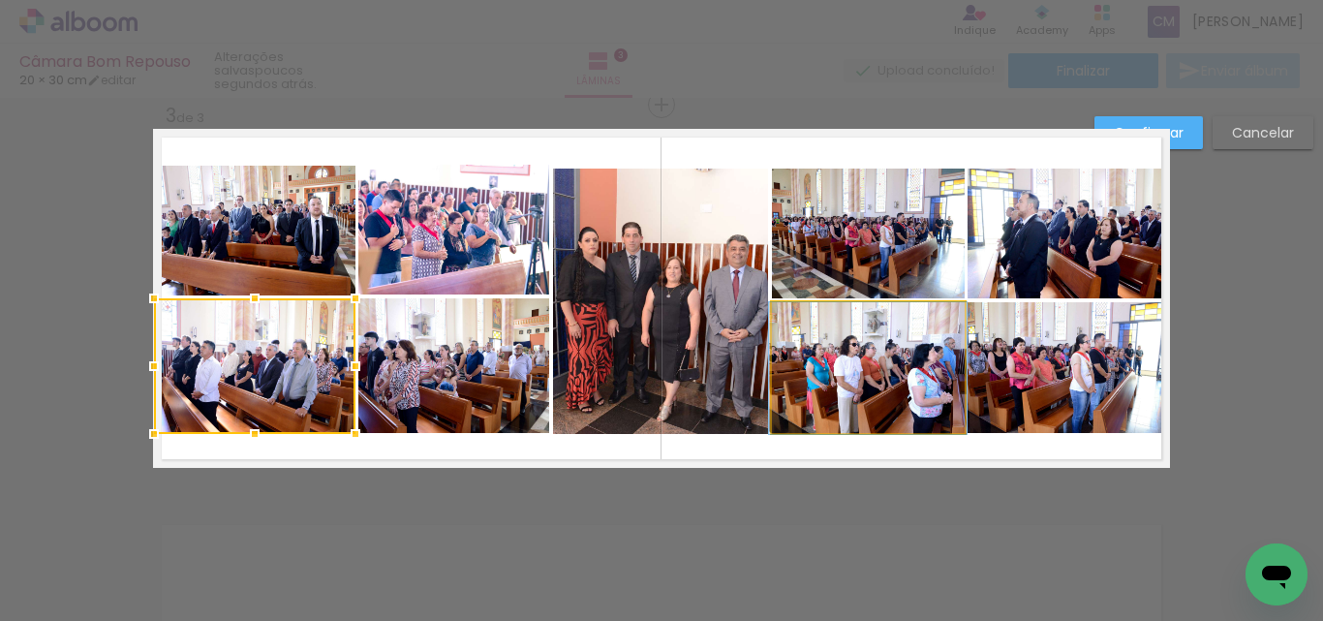
click at [857, 422] on quentale-photo at bounding box center [868, 368] width 192 height 132
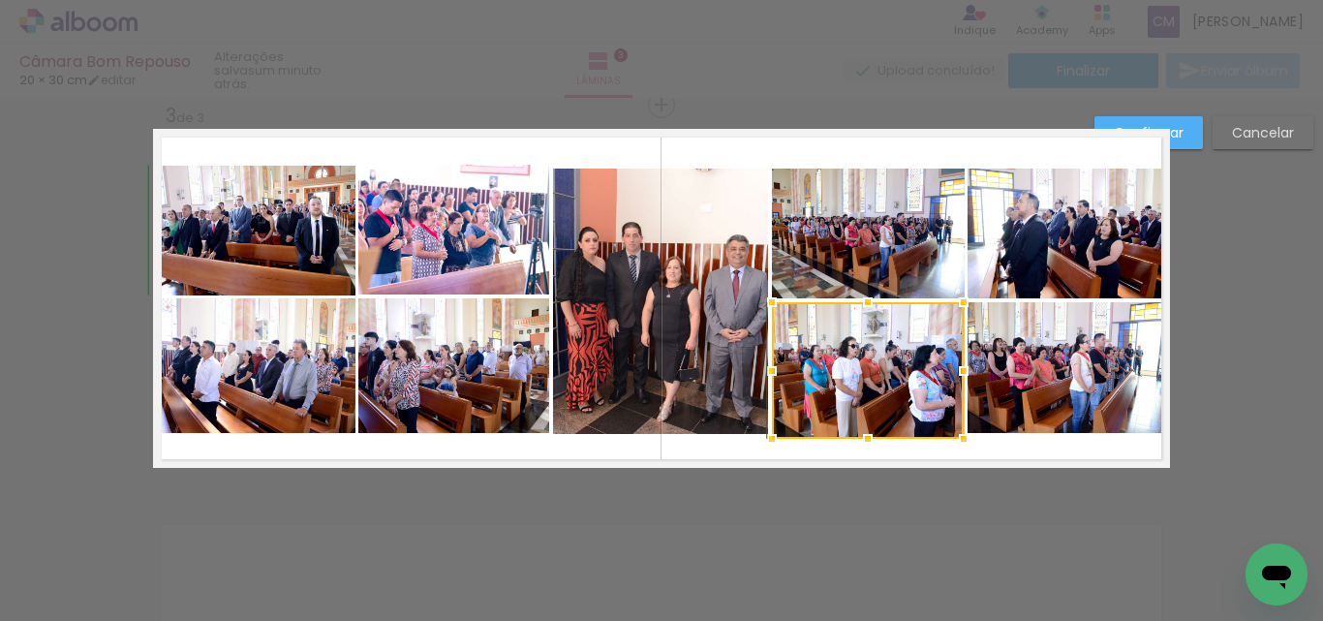
click at [864, 424] on div at bounding box center [868, 439] width 39 height 39
click at [863, 426] on div at bounding box center [868, 436] width 39 height 39
click at [798, 457] on quentale-layouter at bounding box center [661, 298] width 1017 height 339
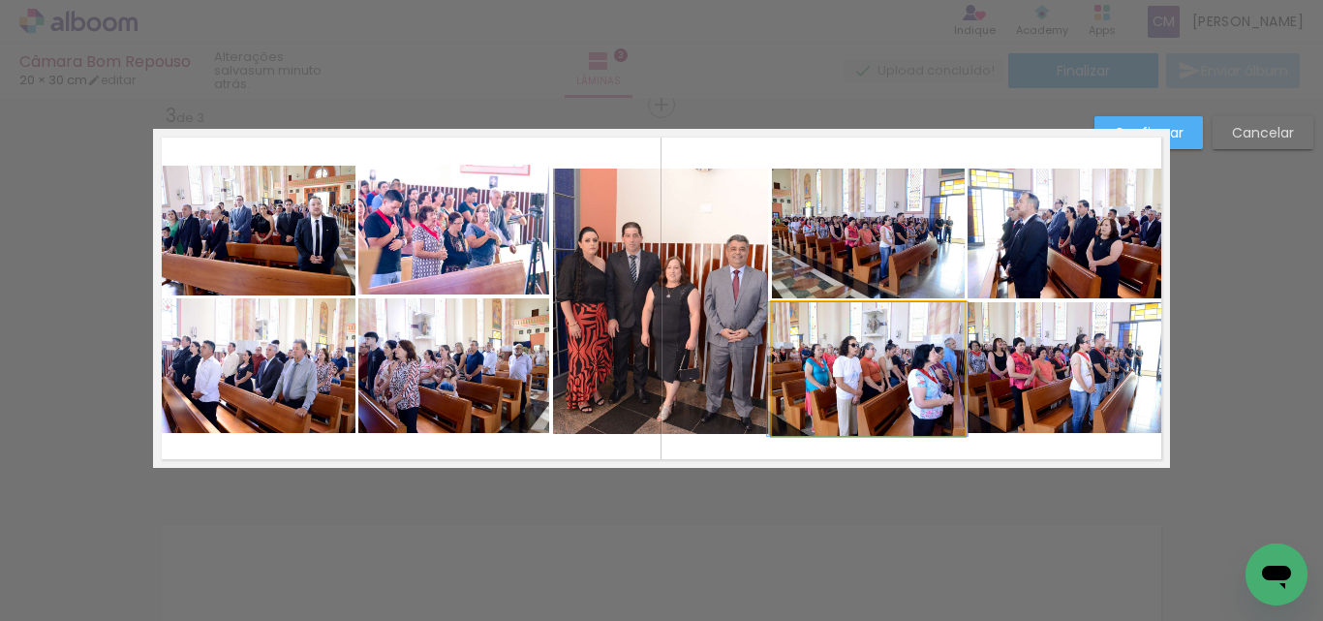
click at [847, 403] on quentale-photo at bounding box center [868, 369] width 192 height 134
click at [860, 429] on div at bounding box center [868, 436] width 39 height 39
click at [823, 451] on quentale-layouter at bounding box center [661, 298] width 1017 height 339
click at [841, 428] on quentale-photo at bounding box center [868, 369] width 192 height 134
click at [864, 434] on div at bounding box center [868, 436] width 39 height 39
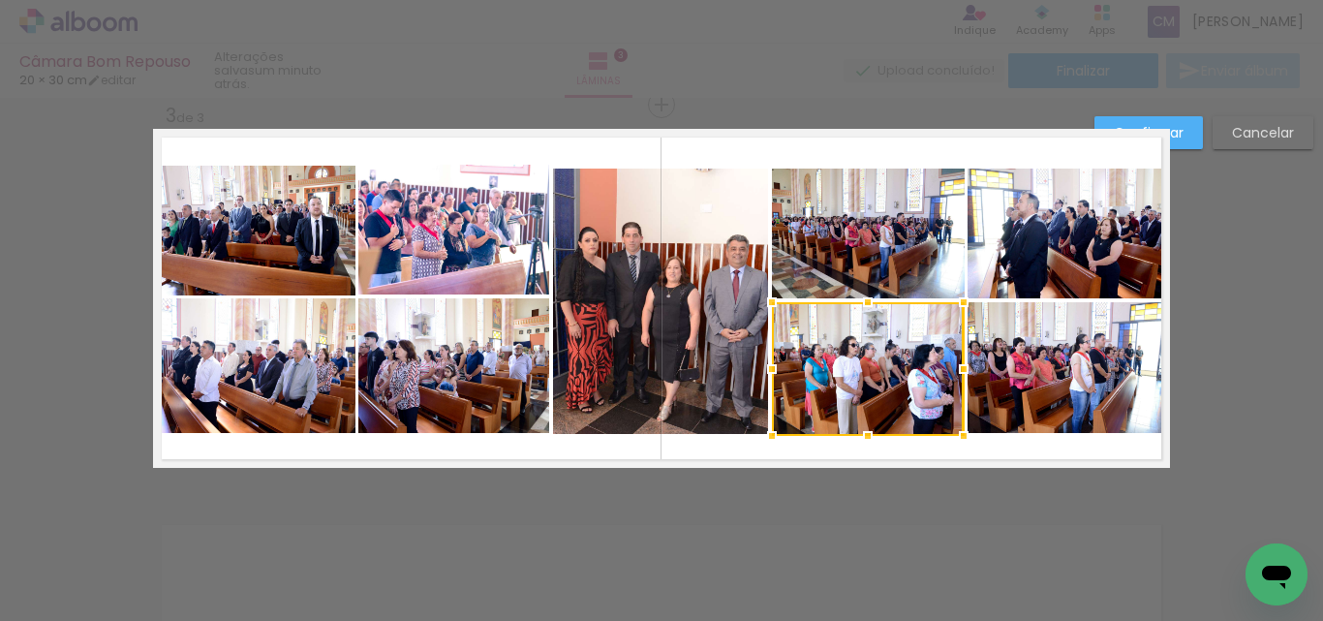
click at [835, 451] on quentale-layouter at bounding box center [661, 298] width 1017 height 339
click at [833, 410] on quentale-photo at bounding box center [868, 369] width 192 height 134
click at [855, 437] on div at bounding box center [868, 436] width 39 height 39
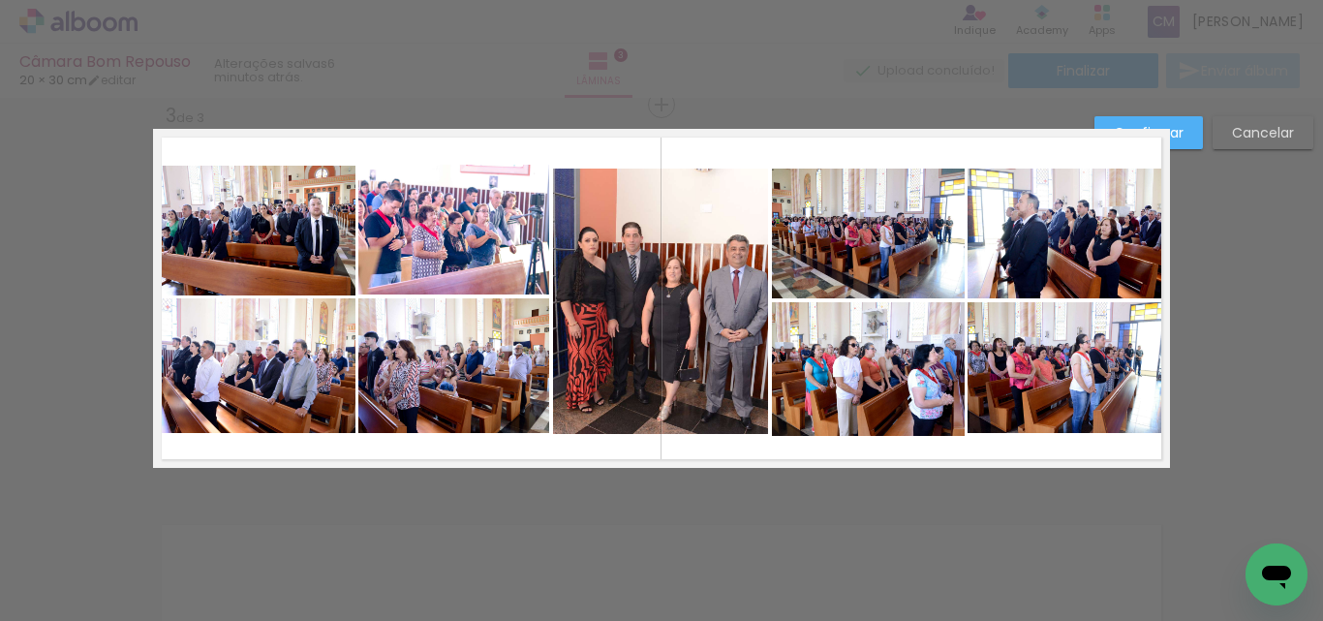
click at [1034, 460] on quentale-layouter at bounding box center [661, 298] width 1017 height 339
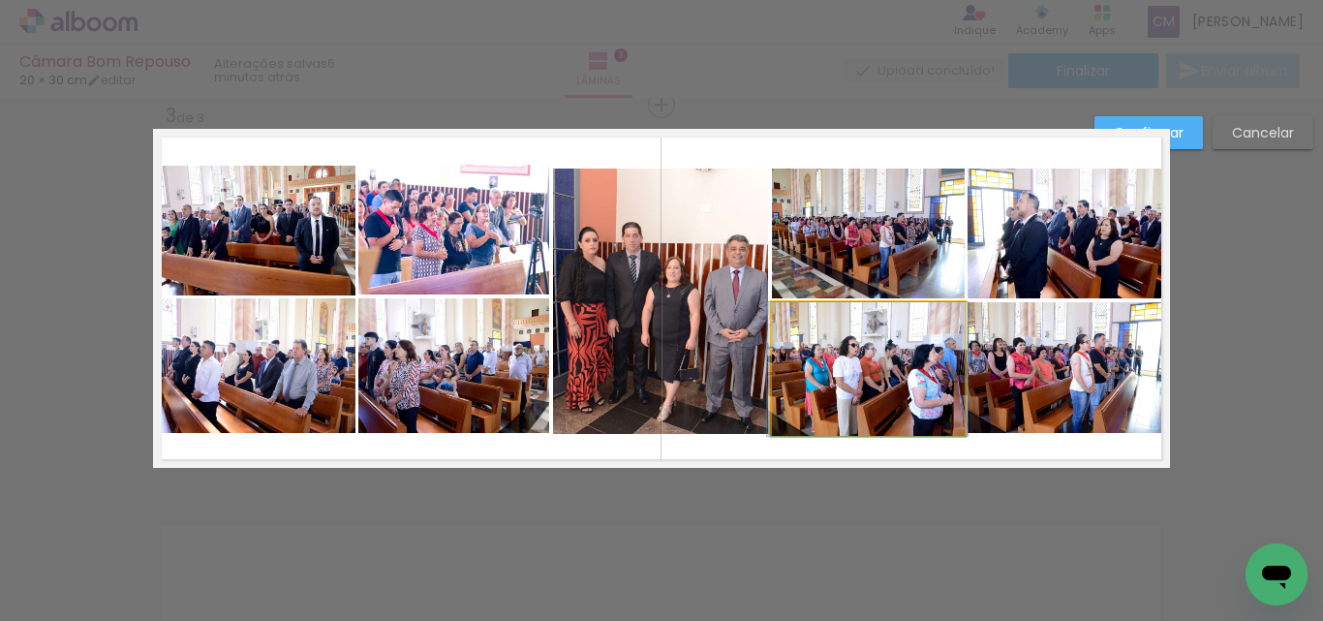
click at [893, 432] on quentale-photo at bounding box center [868, 369] width 192 height 134
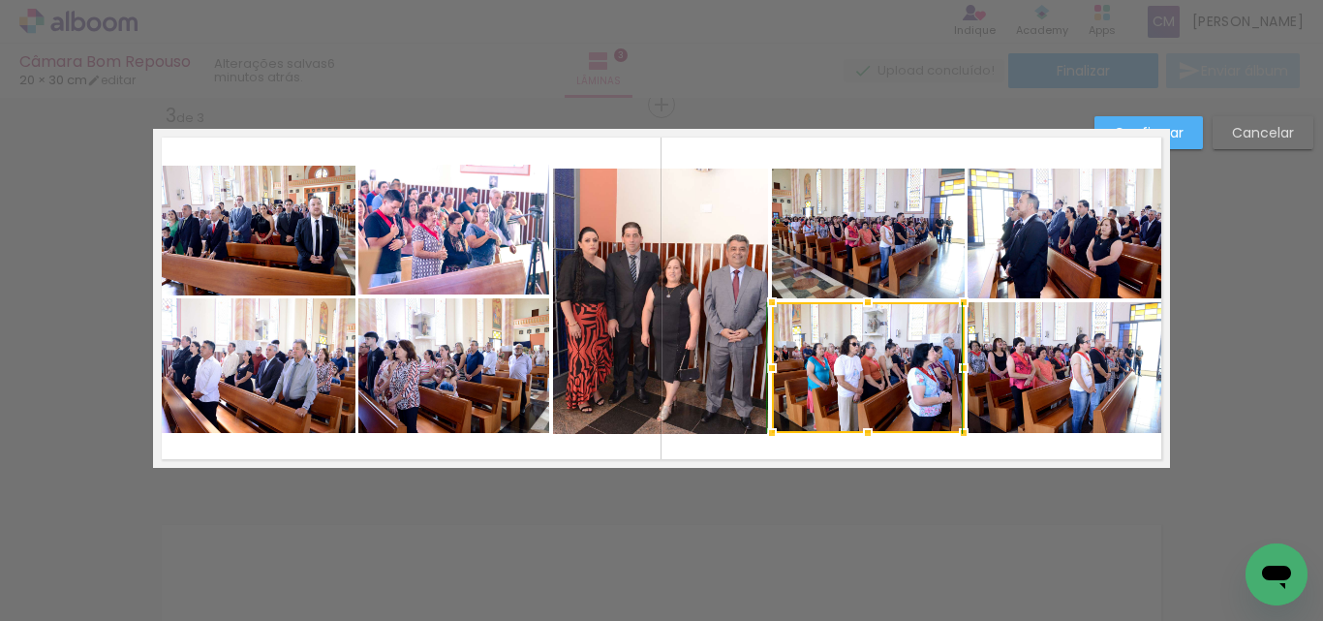
click at [866, 436] on div at bounding box center [868, 433] width 39 height 39
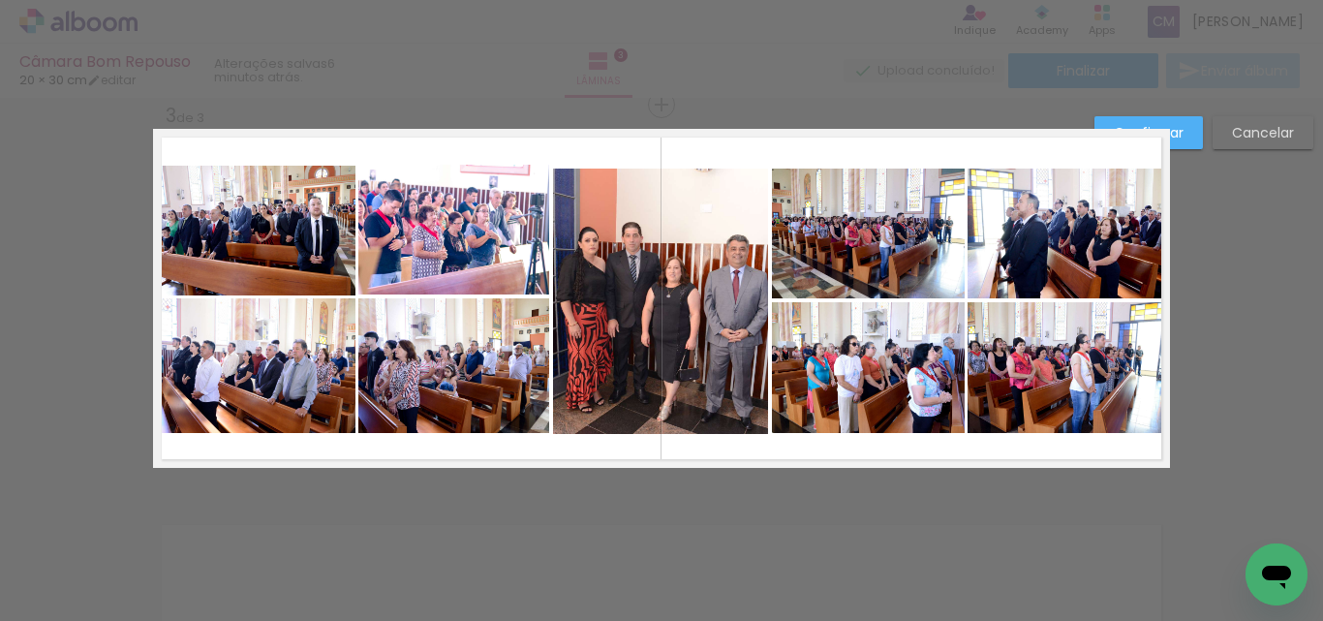
click at [1046, 454] on quentale-layouter at bounding box center [661, 298] width 1017 height 339
click at [910, 428] on quentale-photo at bounding box center [868, 367] width 192 height 131
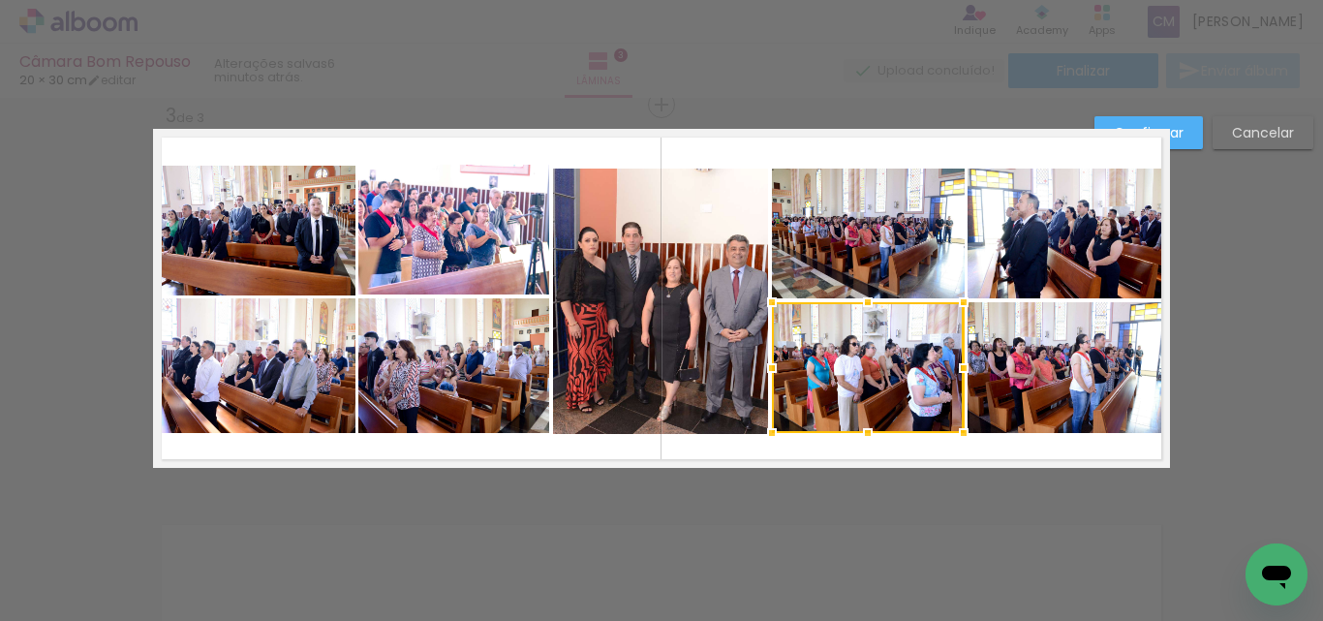
click at [1027, 411] on quentale-photo at bounding box center [1069, 368] width 202 height 132
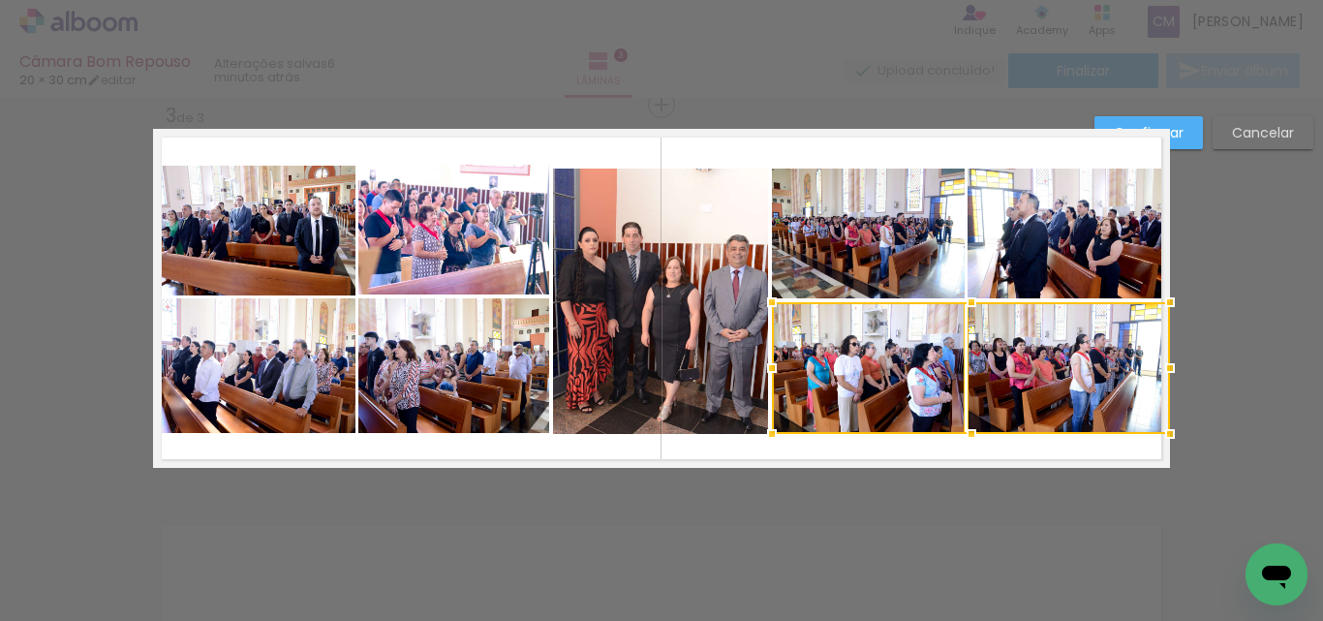
click at [383, 355] on quentale-photo at bounding box center [453, 366] width 191 height 136
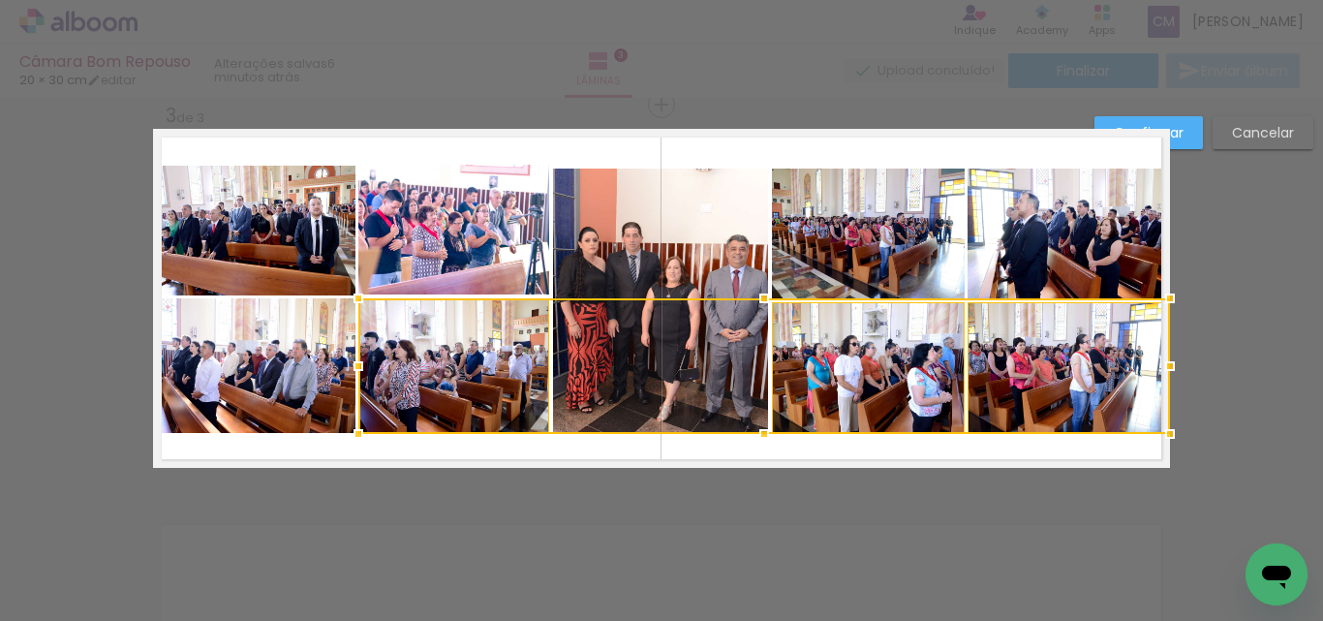
click at [220, 357] on quentale-photo at bounding box center [255, 366] width 202 height 136
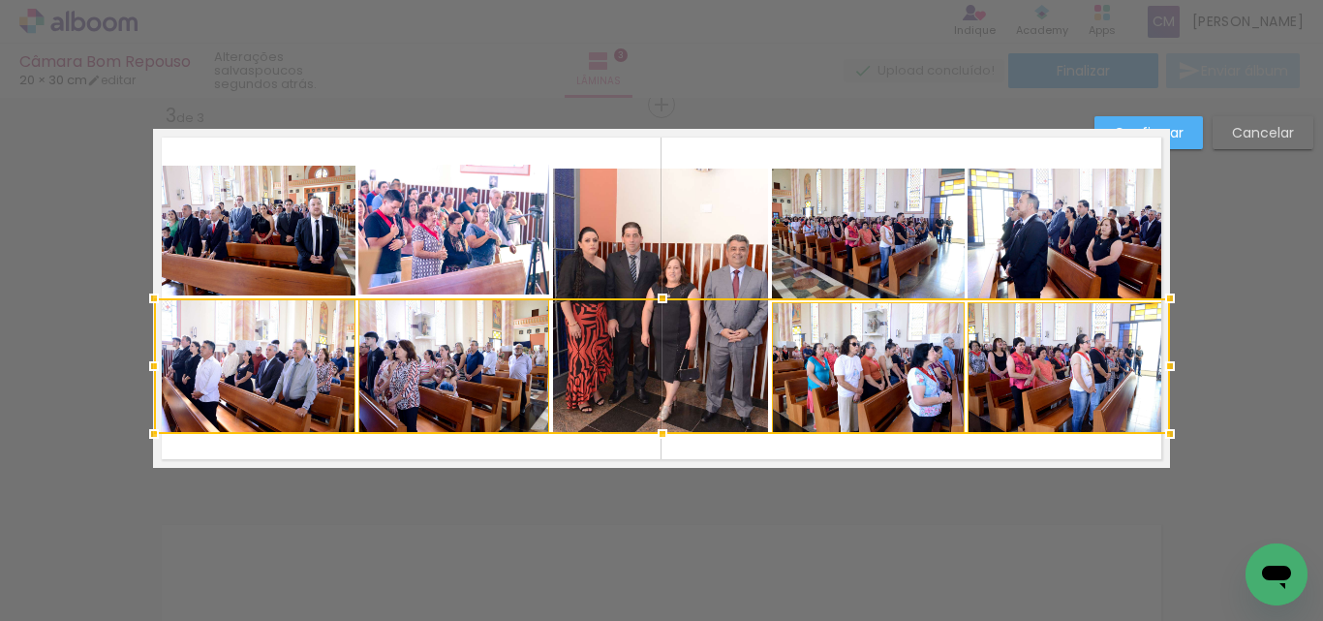
drag, startPoint x: 274, startPoint y: 382, endPoint x: 516, endPoint y: 373, distance: 242.4
click at [516, 373] on div at bounding box center [662, 366] width 1016 height 136
click at [662, 429] on div at bounding box center [662, 434] width 39 height 39
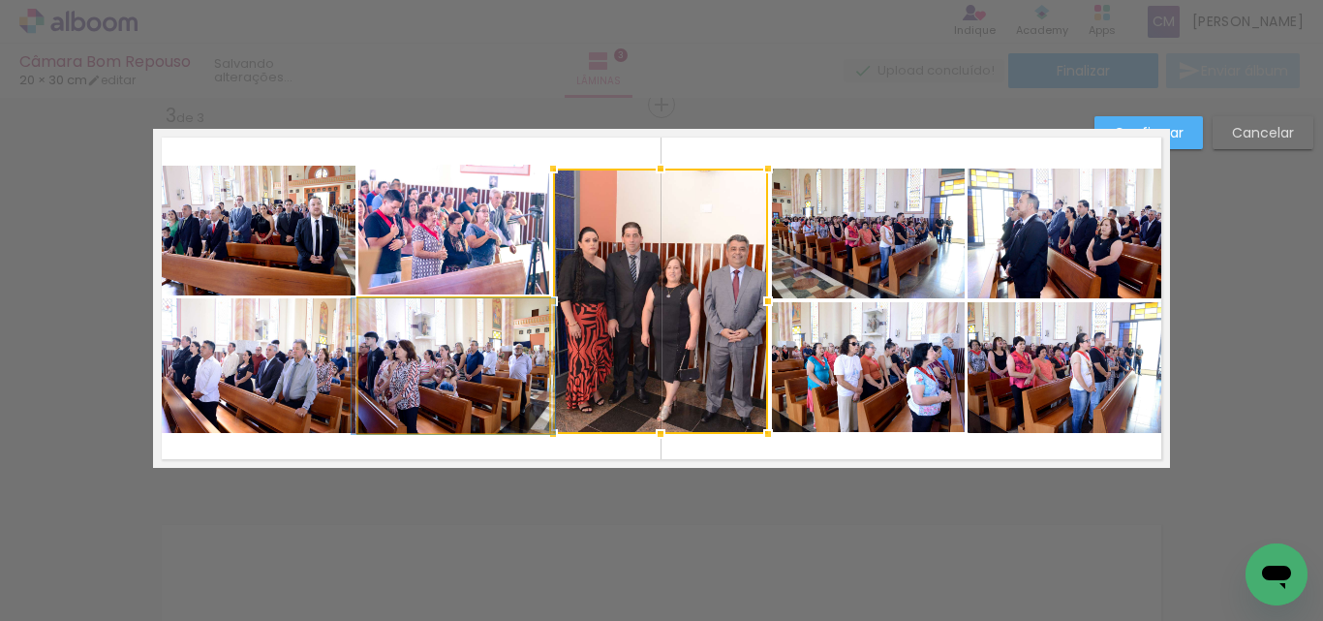
click at [461, 374] on quentale-photo at bounding box center [453, 366] width 191 height 136
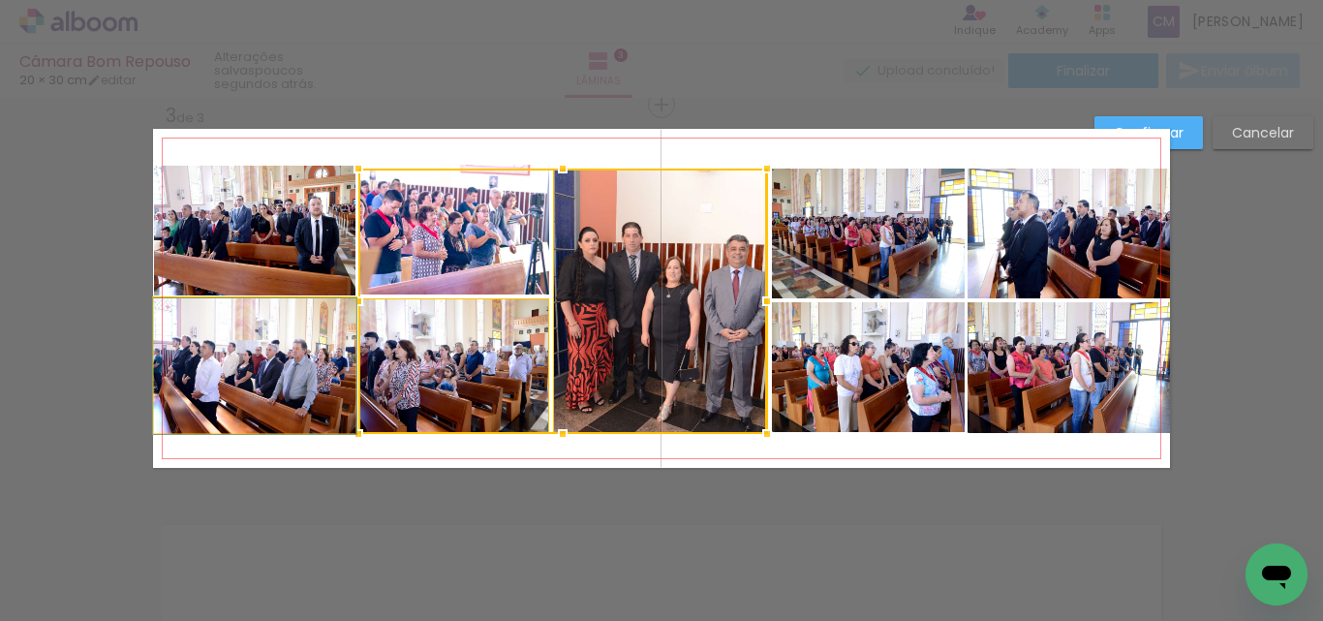
click at [283, 376] on quentale-photo at bounding box center [255, 366] width 202 height 136
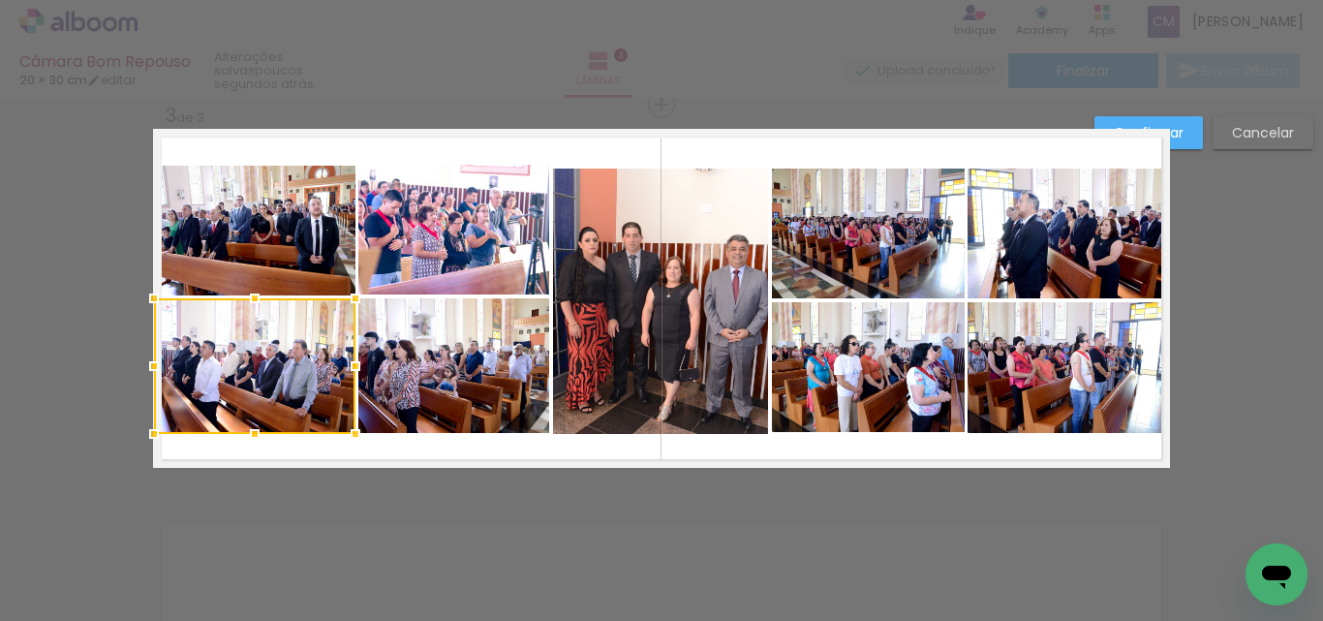
click at [442, 385] on quentale-photo at bounding box center [453, 366] width 191 height 136
click at [611, 389] on quentale-photo at bounding box center [660, 301] width 215 height 265
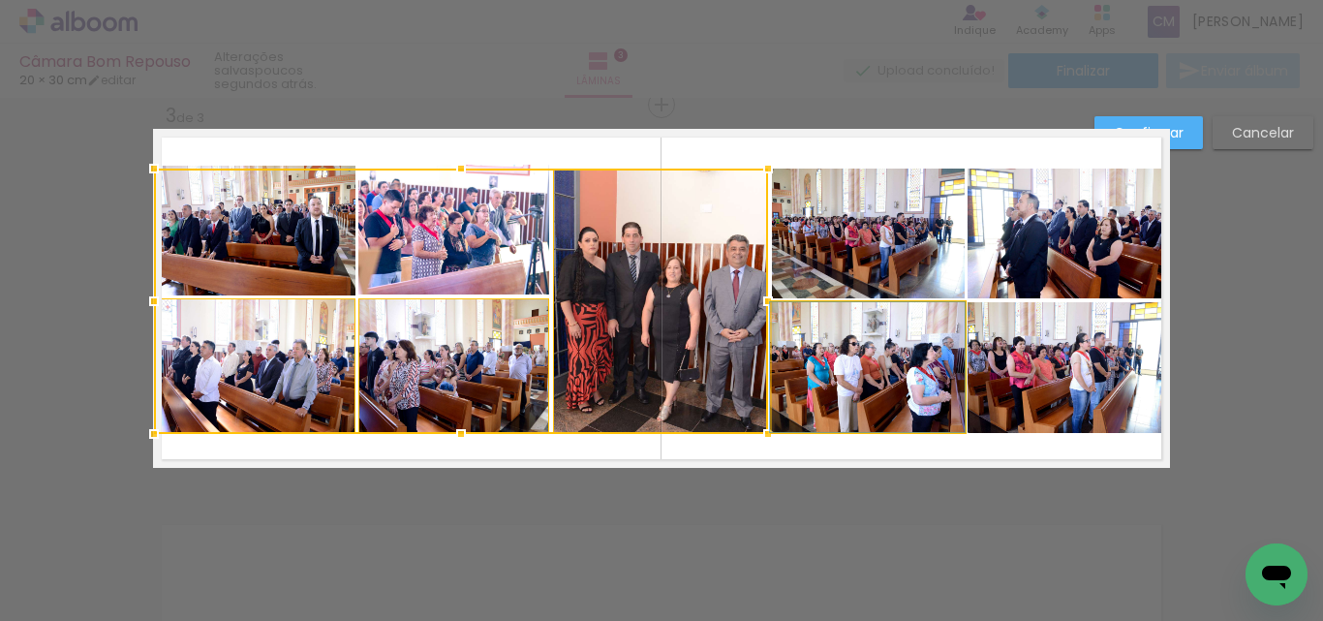
click at [791, 407] on quentale-photo at bounding box center [868, 367] width 192 height 130
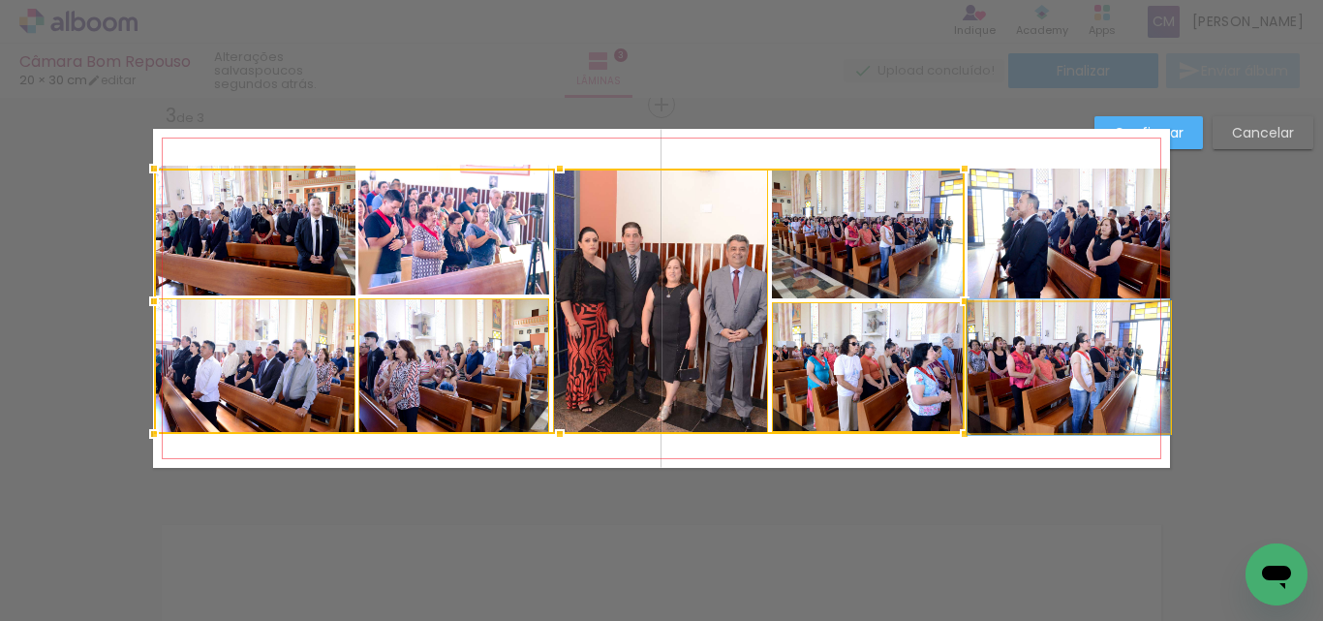
click at [1011, 404] on quentale-photo at bounding box center [1069, 367] width 202 height 131
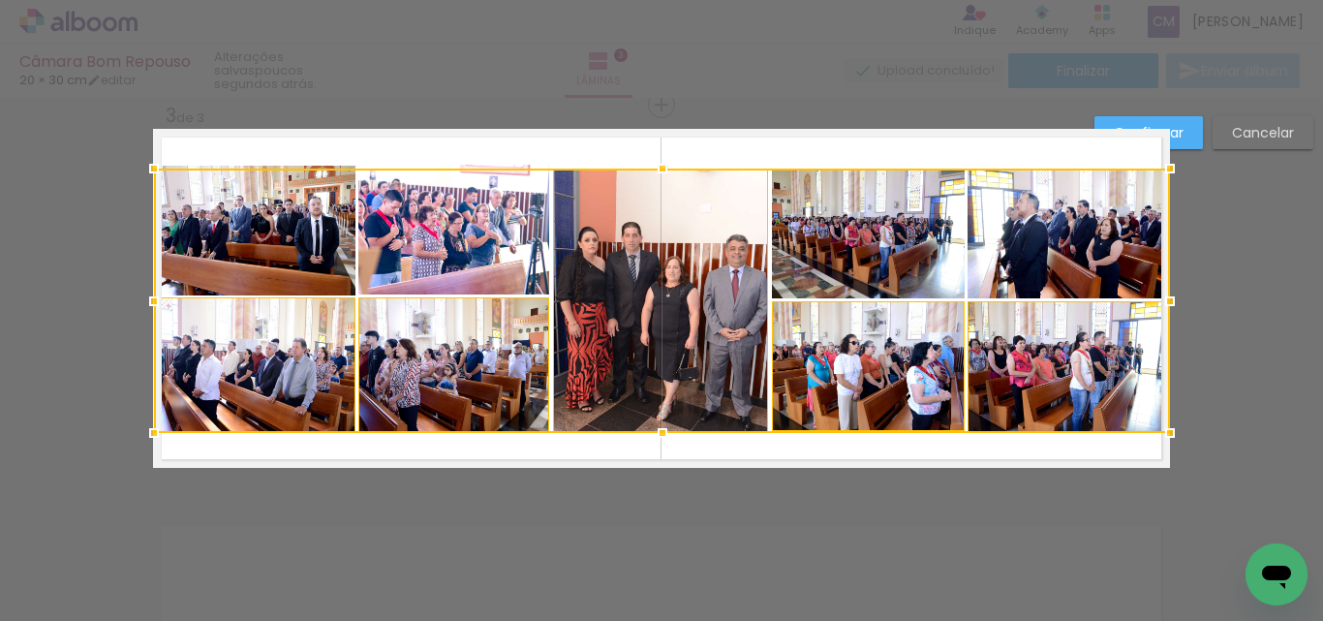
click at [668, 430] on div at bounding box center [662, 433] width 39 height 39
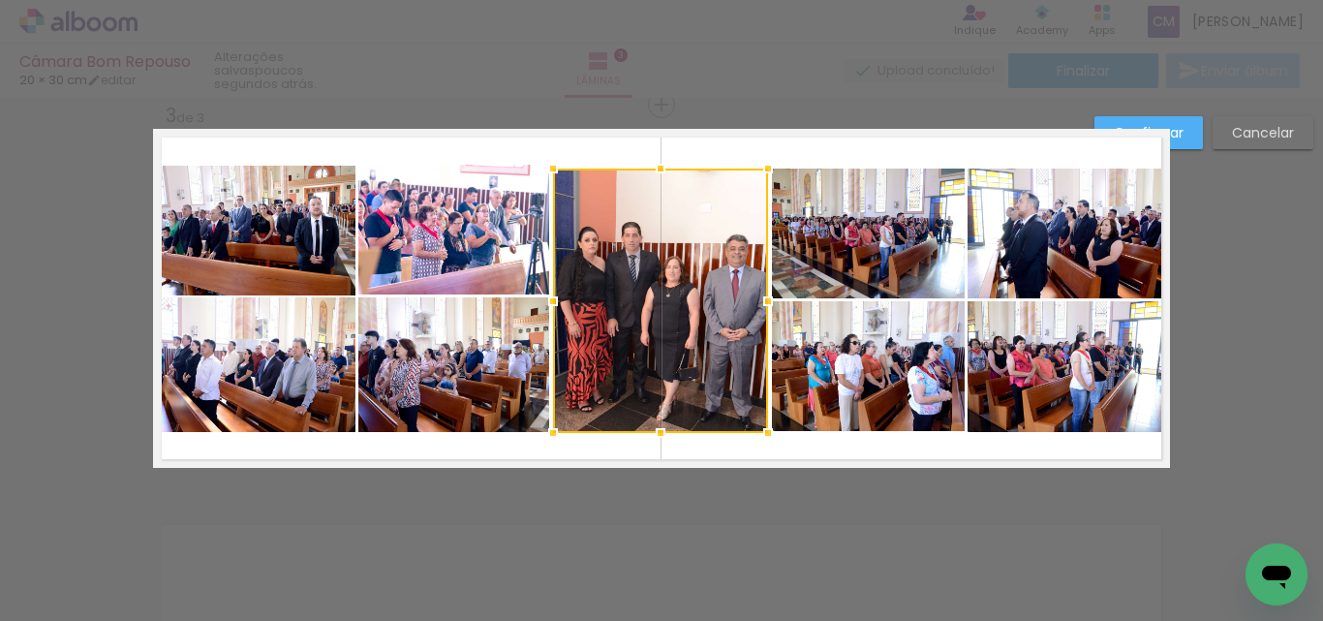
click at [625, 157] on quentale-layouter at bounding box center [661, 298] width 1017 height 339
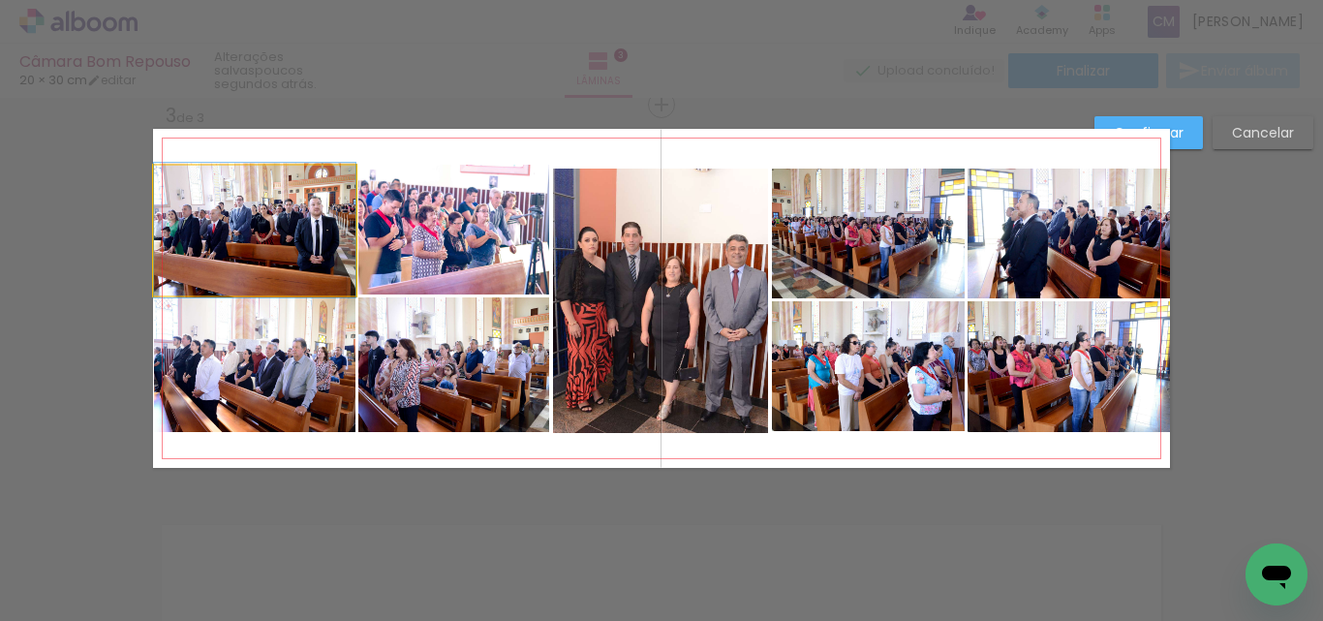
click at [253, 215] on quentale-photo at bounding box center [255, 231] width 202 height 130
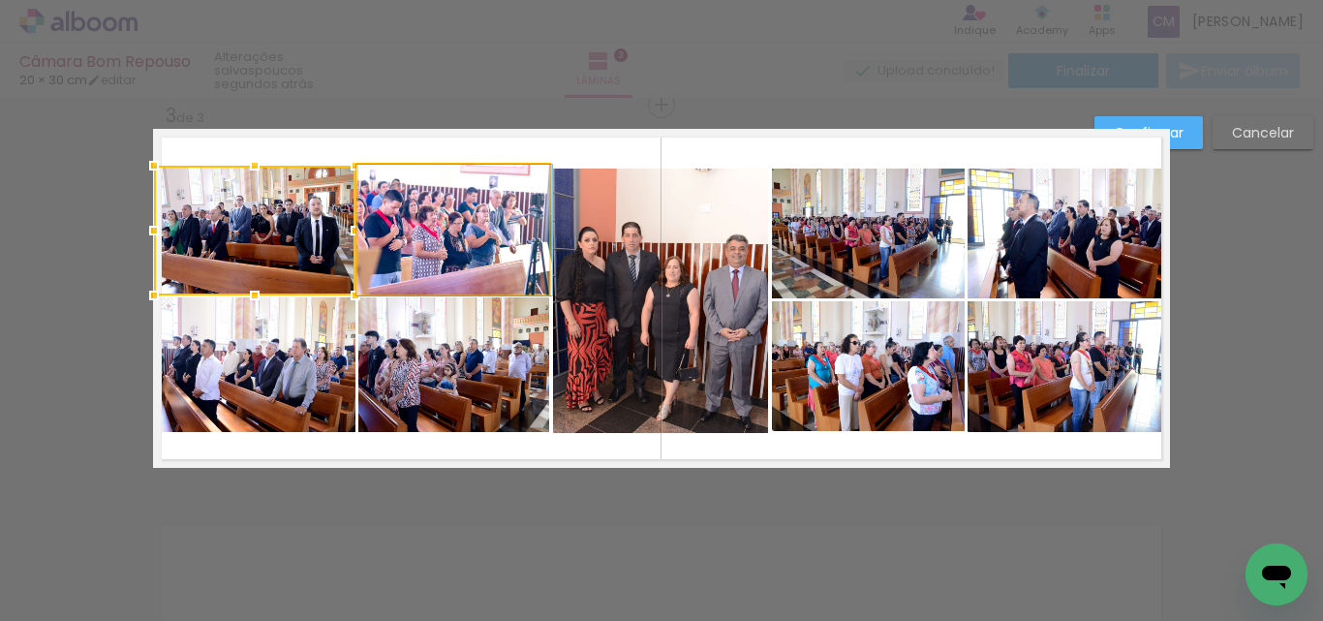
click at [428, 208] on quentale-photo at bounding box center [454, 230] width 192 height 131
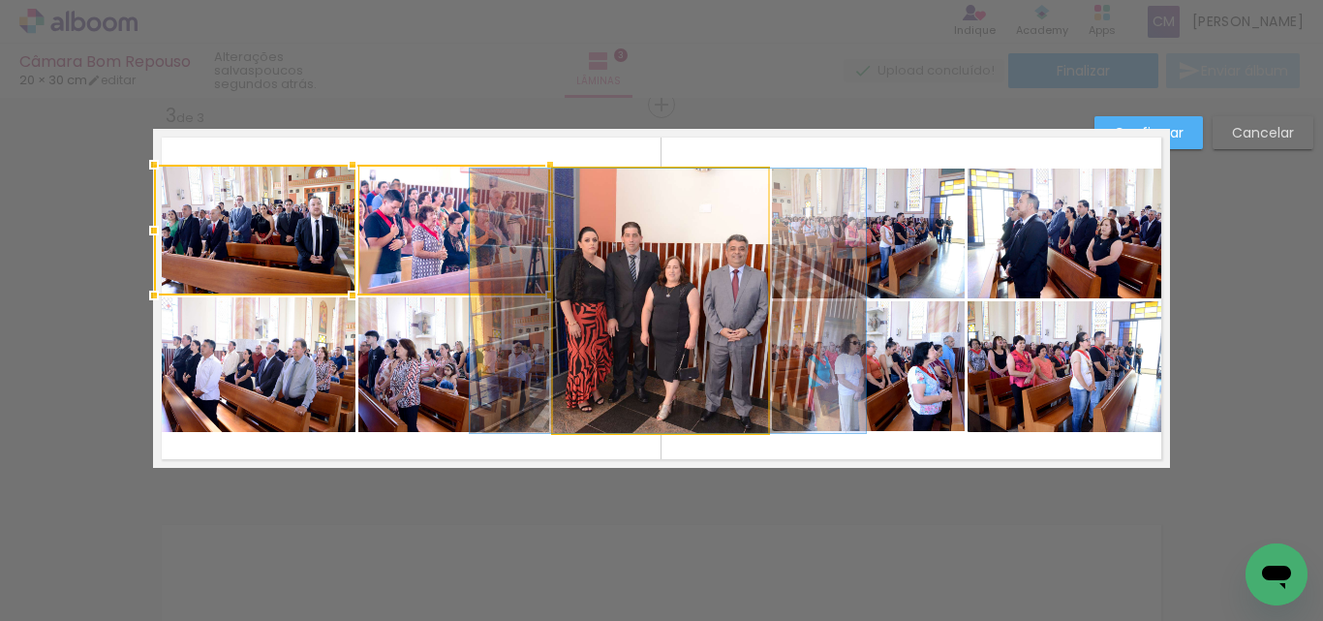
click at [644, 207] on quentale-photo at bounding box center [660, 301] width 215 height 264
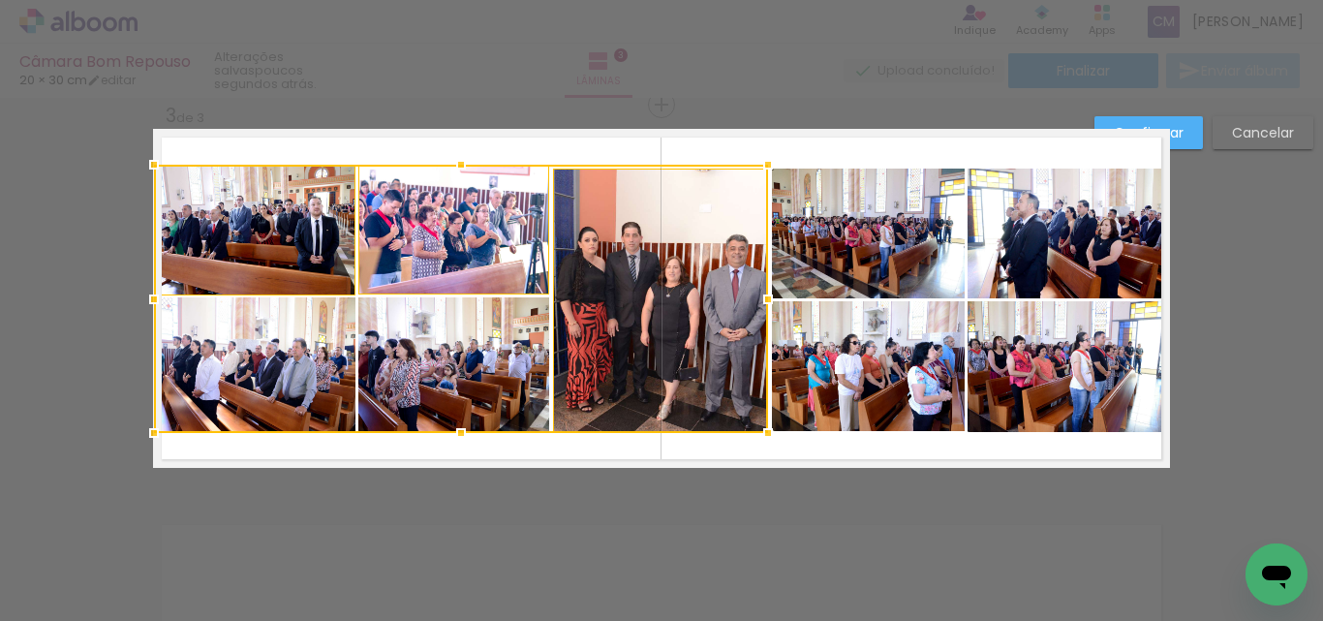
click at [841, 207] on quentale-photo at bounding box center [868, 234] width 192 height 130
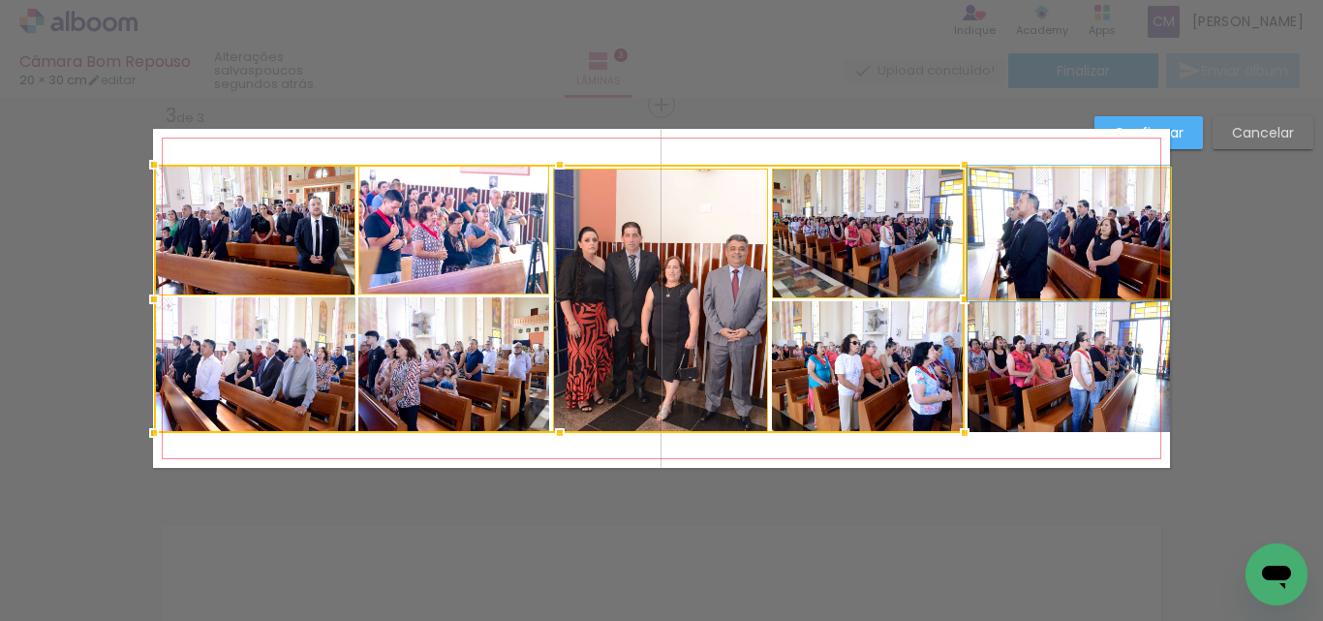
click at [1036, 223] on quentale-photo at bounding box center [1069, 234] width 202 height 130
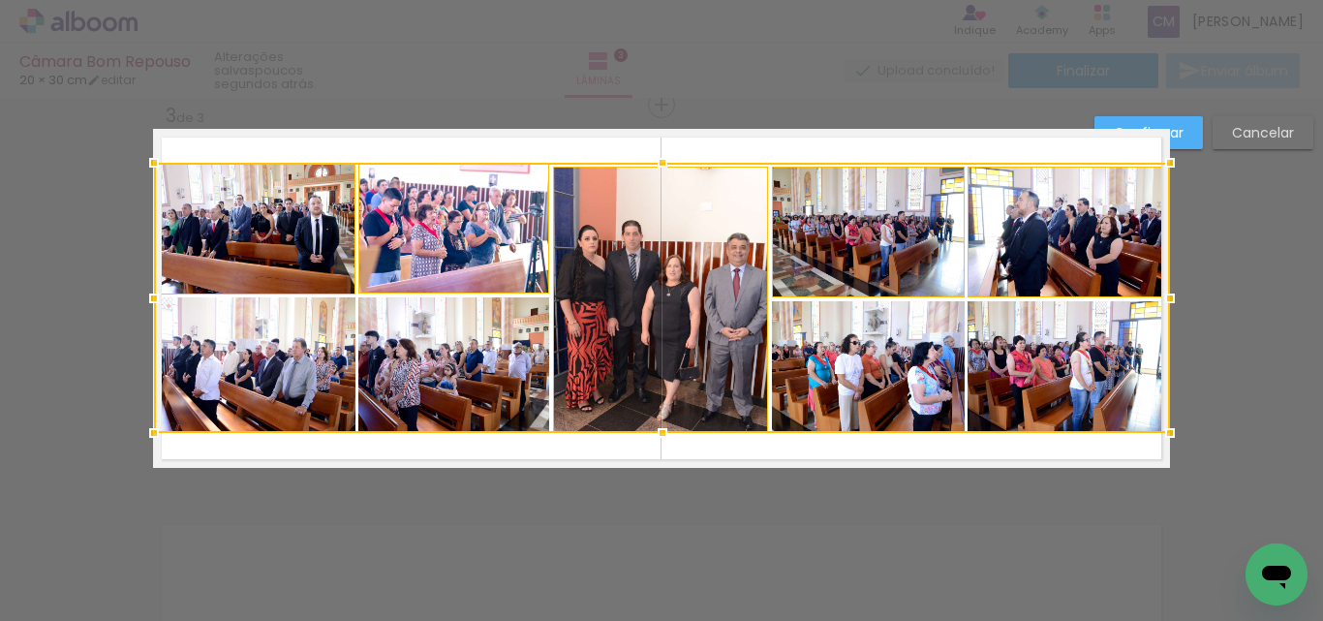
click at [664, 165] on div at bounding box center [662, 162] width 39 height 39
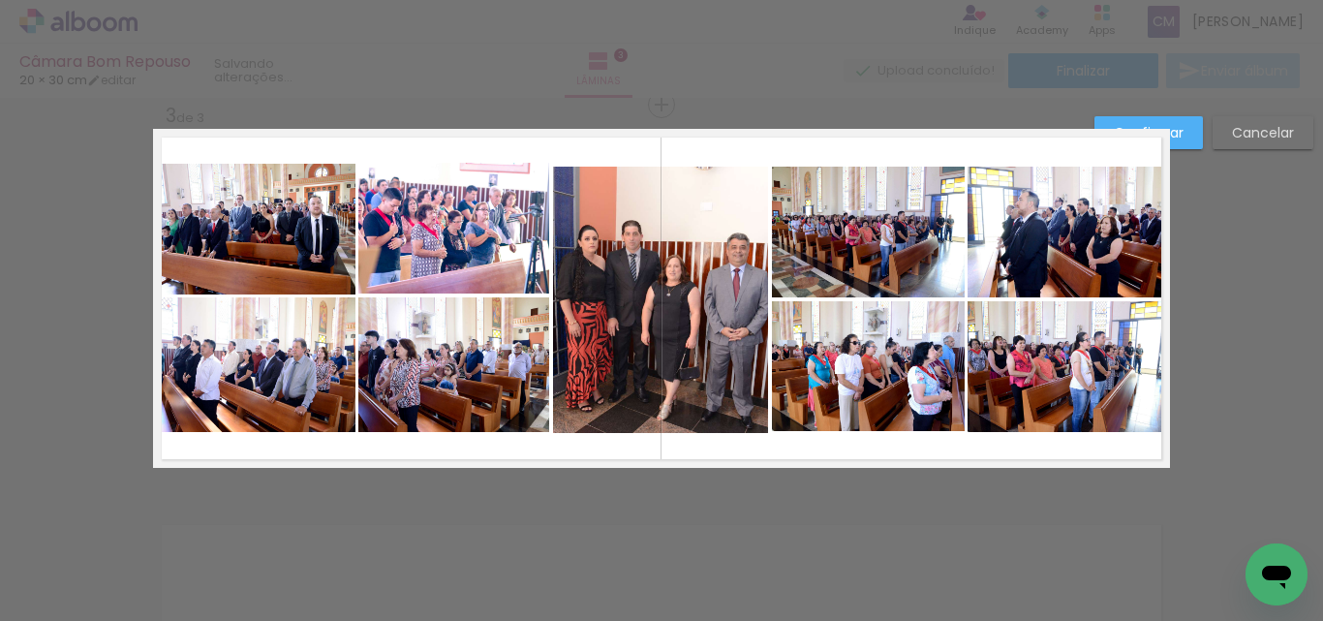
click at [1191, 349] on div "Confirmar Cancelar" at bounding box center [661, 96] width 1323 height 1597
click at [835, 256] on quentale-photo at bounding box center [868, 232] width 193 height 131
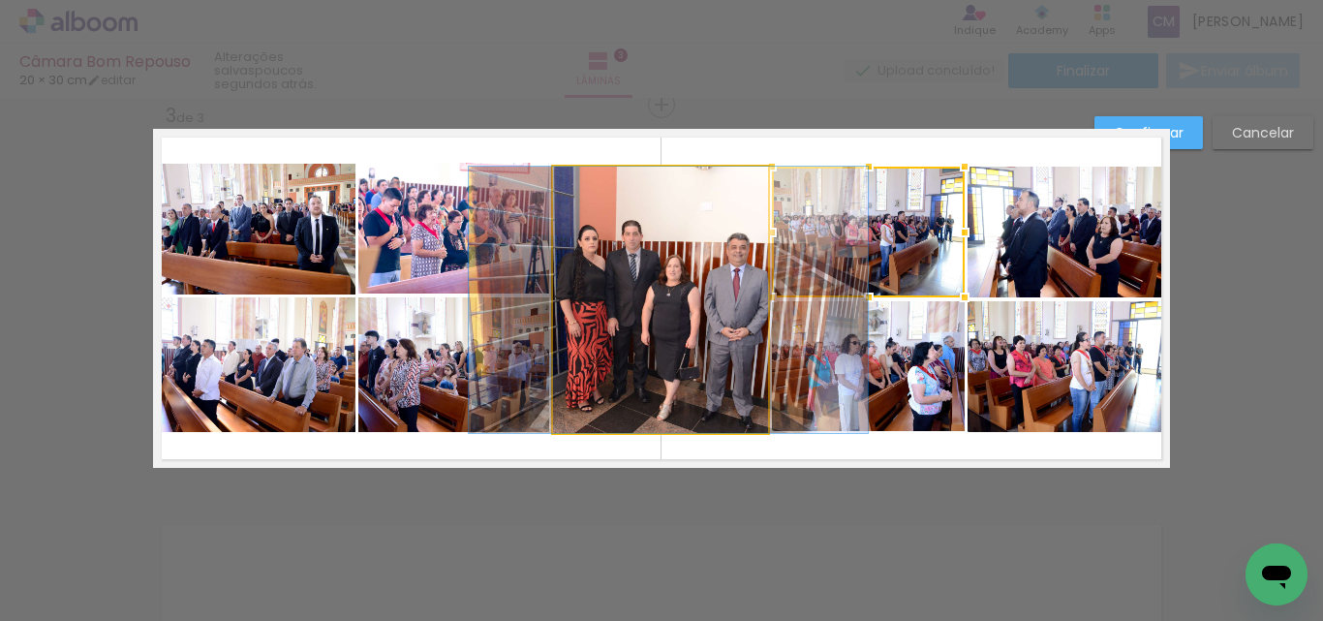
click at [668, 217] on quentale-photo at bounding box center [661, 300] width 216 height 266
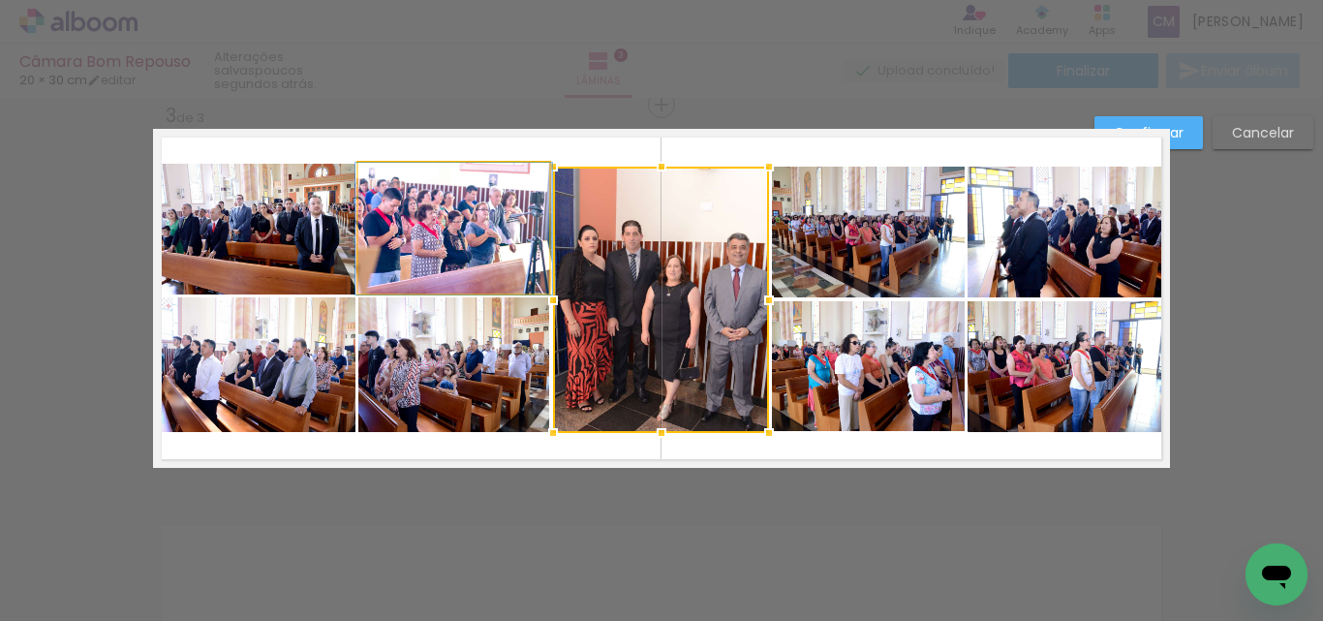
click at [485, 212] on quentale-photo at bounding box center [453, 229] width 191 height 132
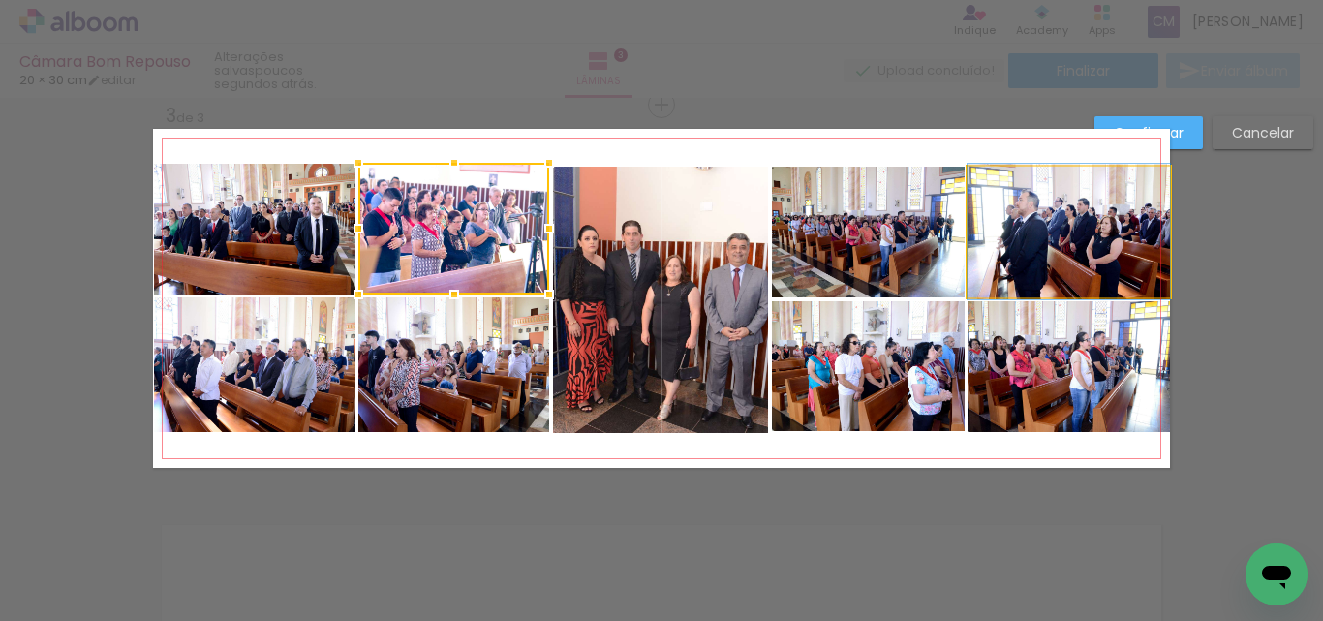
click at [1023, 217] on quentale-photo at bounding box center [1069, 232] width 202 height 131
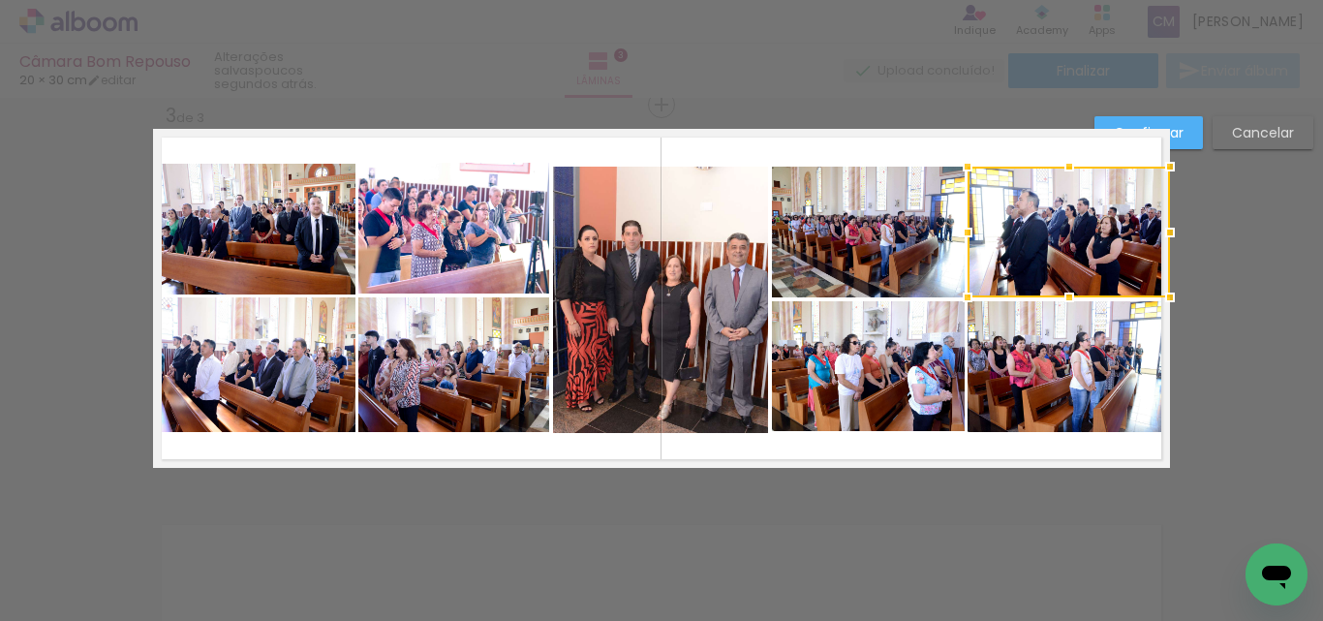
click at [429, 211] on quentale-photo at bounding box center [453, 229] width 191 height 132
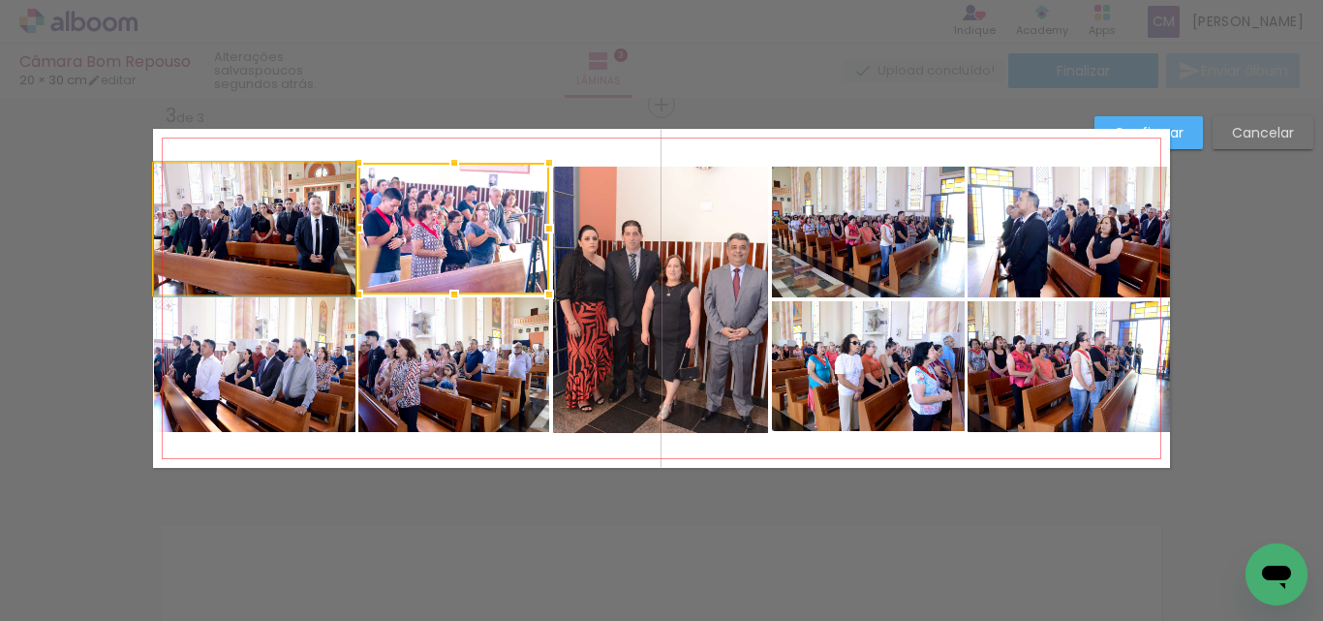
click at [310, 209] on quentale-photo at bounding box center [255, 229] width 202 height 131
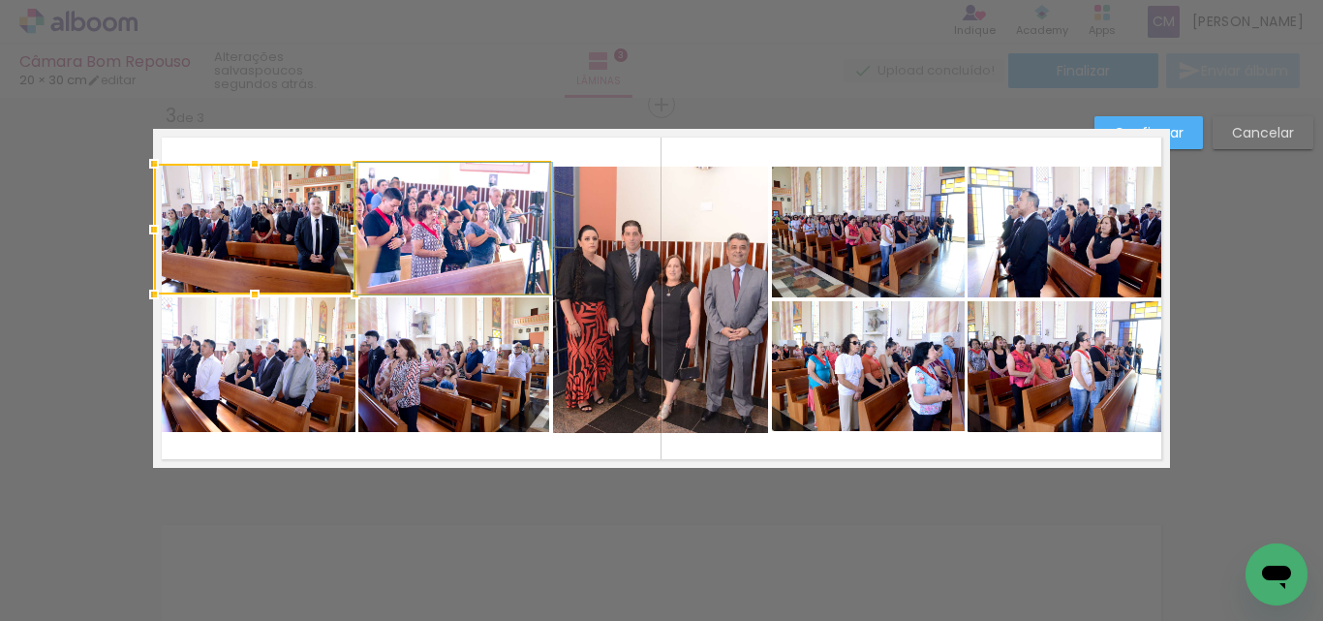
click at [412, 214] on quentale-photo at bounding box center [453, 229] width 191 height 132
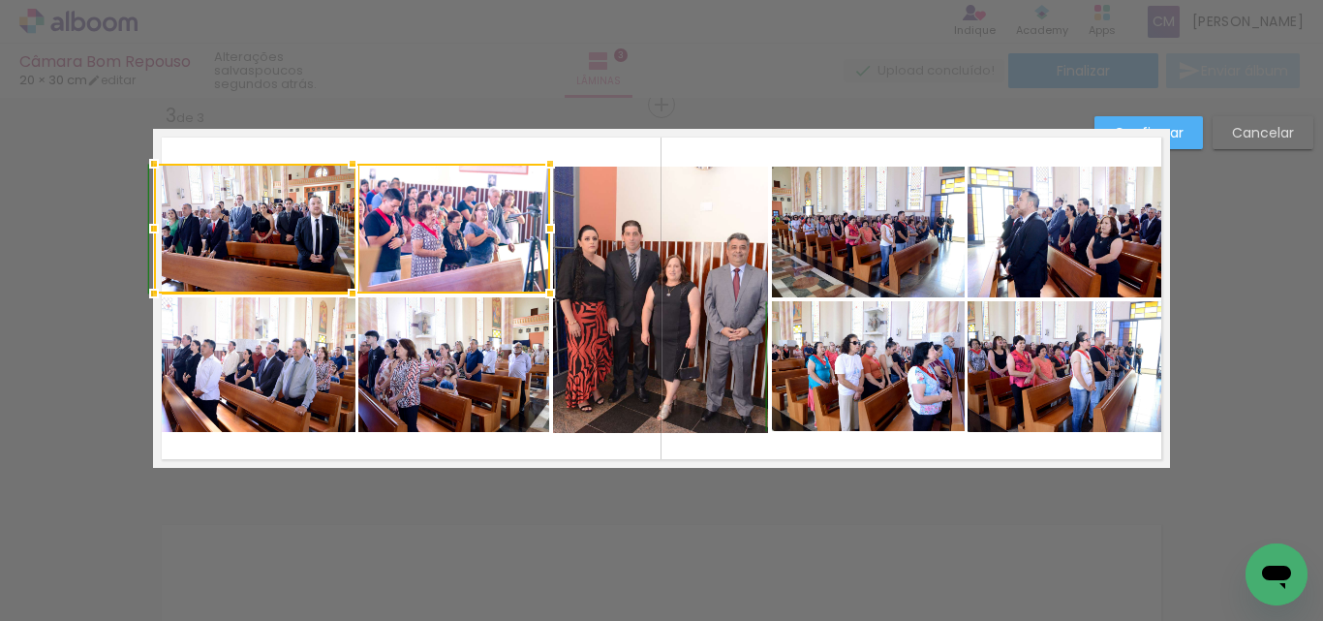
click at [345, 167] on div at bounding box center [352, 163] width 39 height 39
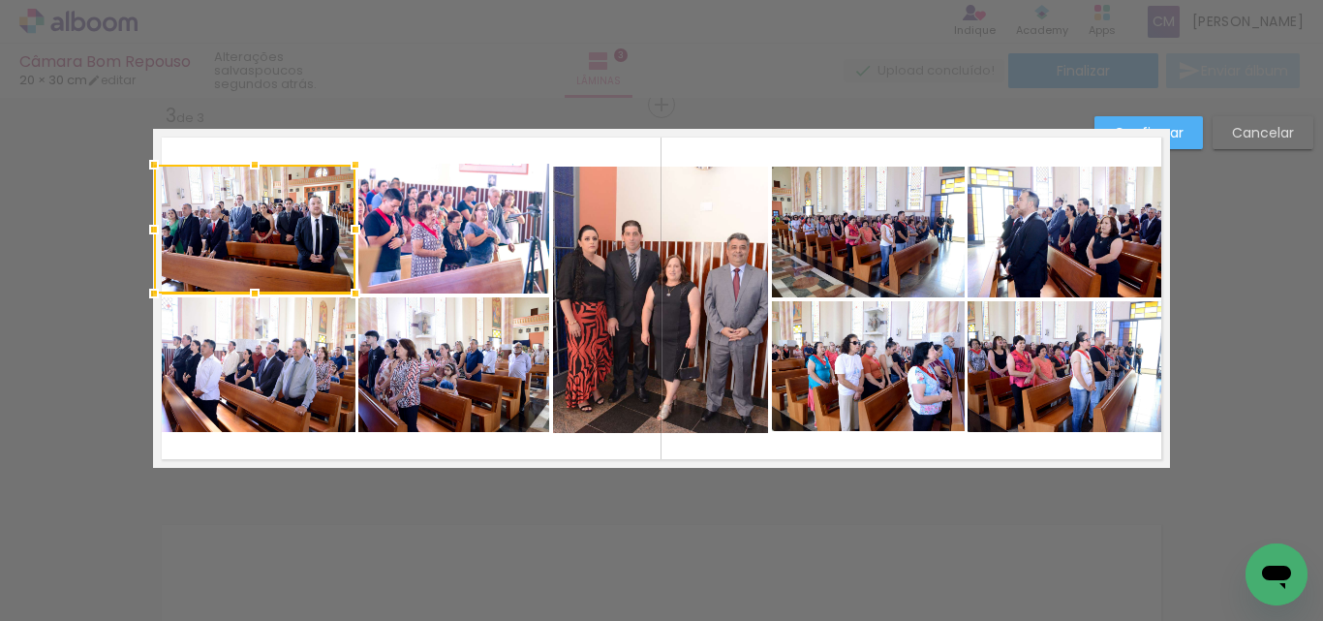
click at [735, 152] on quentale-layouter at bounding box center [661, 298] width 1017 height 339
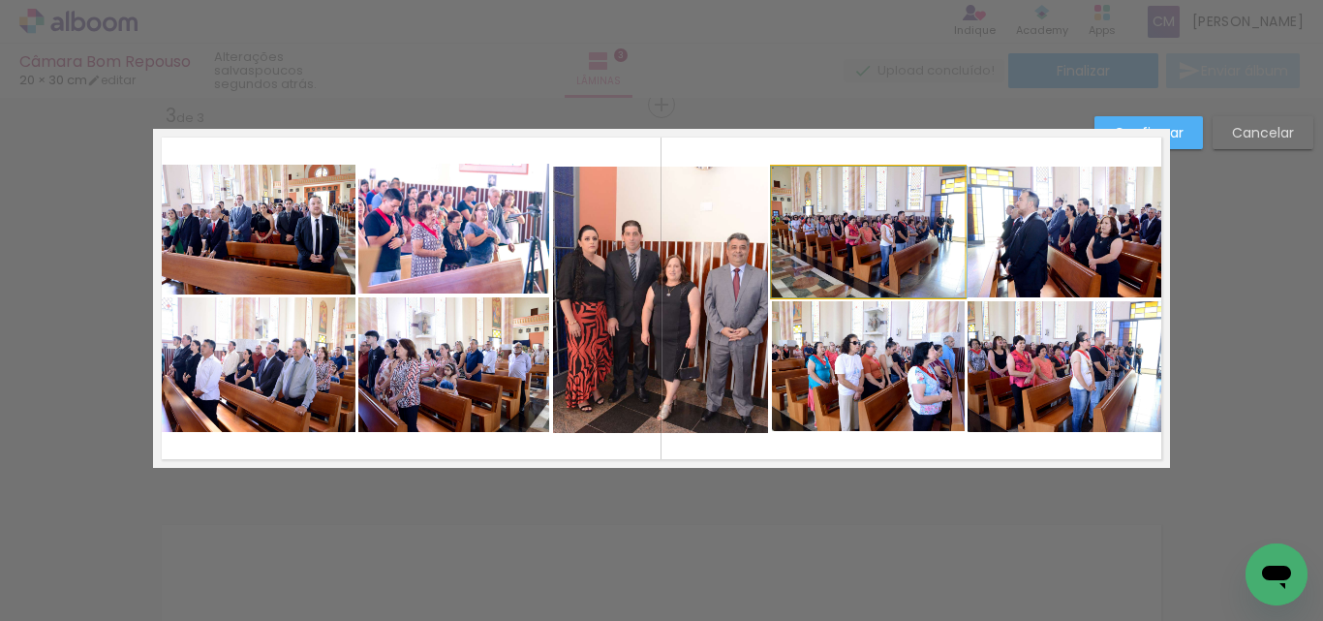
click at [834, 202] on quentale-photo at bounding box center [868, 232] width 193 height 131
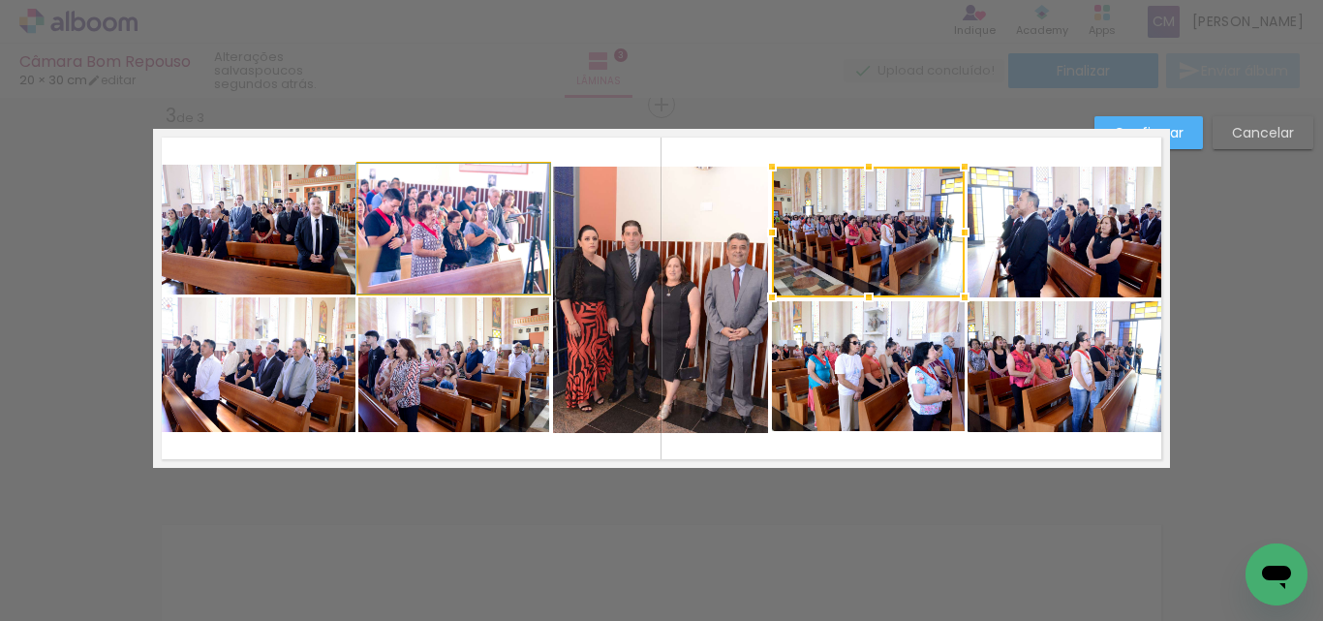
click at [456, 209] on quentale-photo at bounding box center [453, 229] width 191 height 130
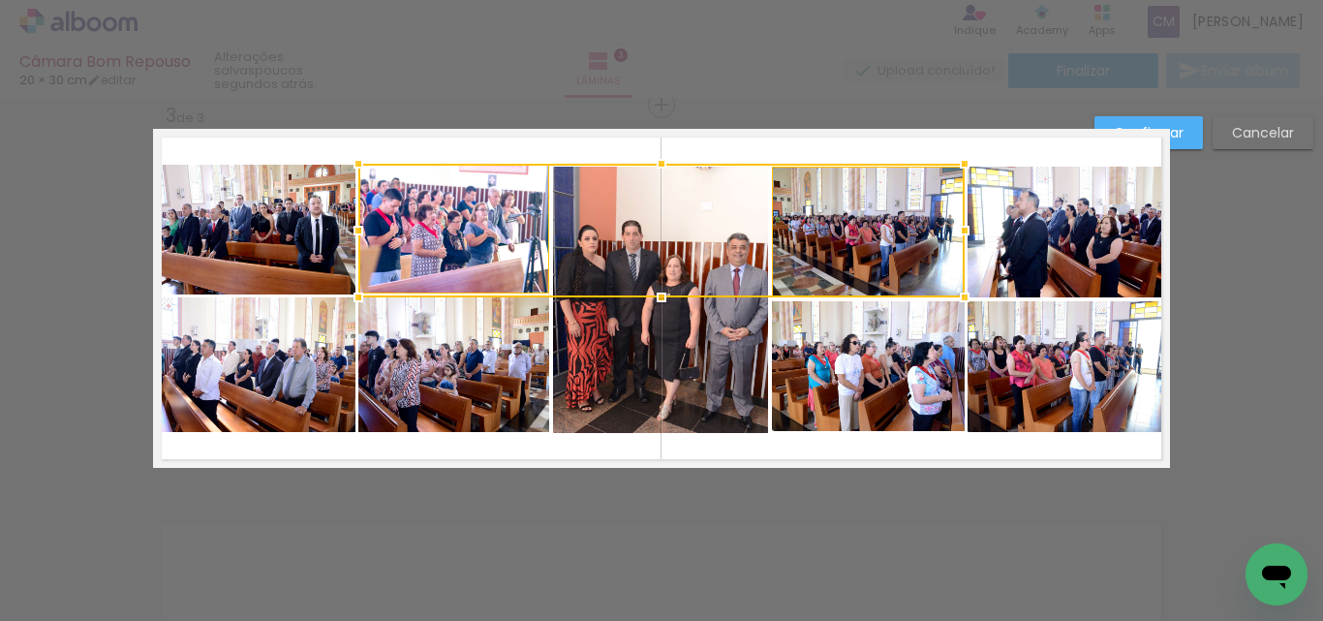
click at [265, 213] on quentale-photo at bounding box center [255, 229] width 202 height 129
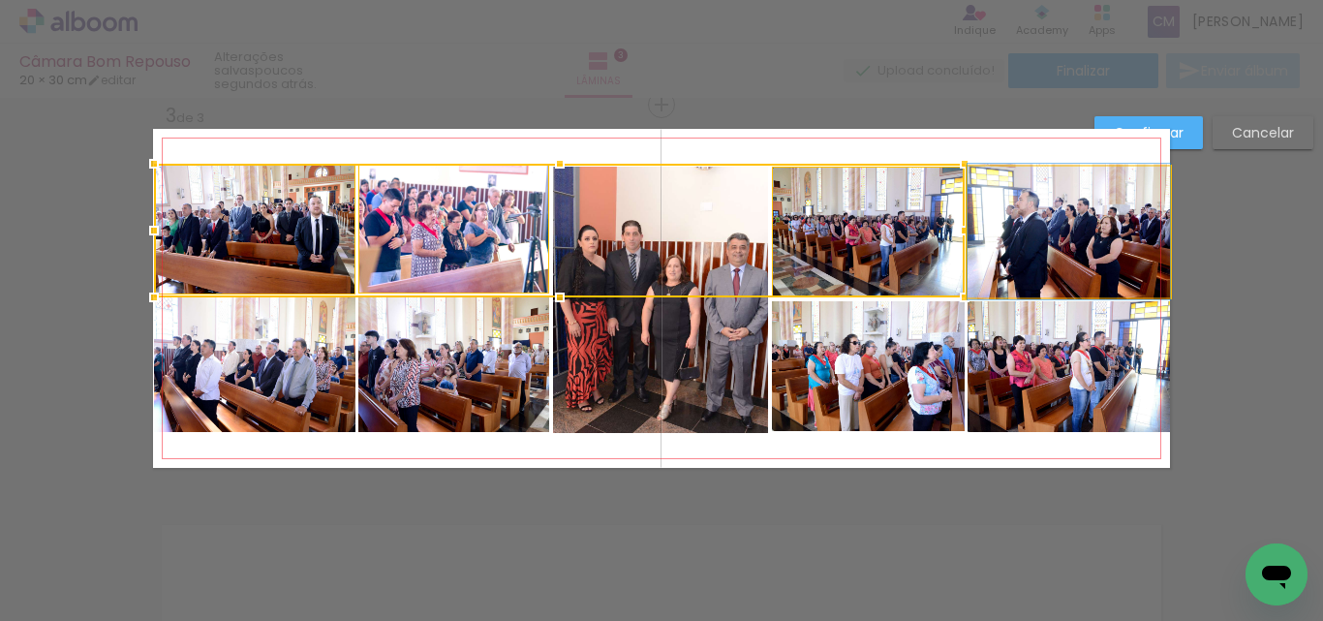
click at [1122, 215] on quentale-photo at bounding box center [1069, 232] width 202 height 131
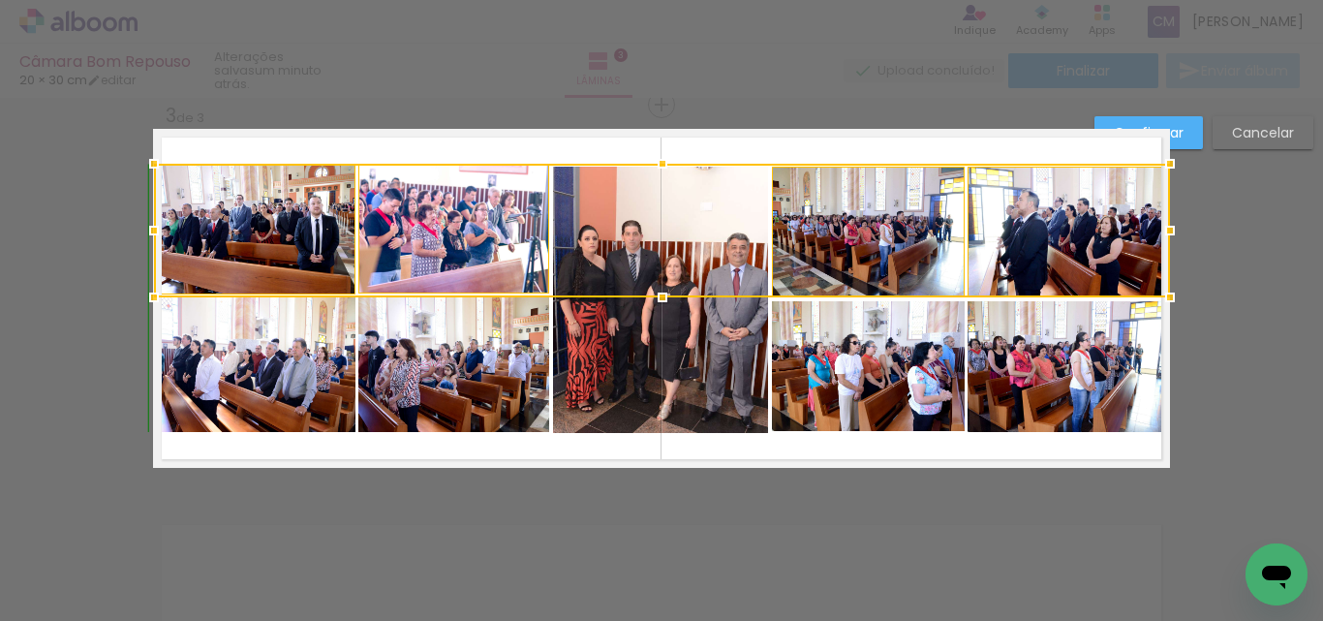
drag, startPoint x: 660, startPoint y: 160, endPoint x: 670, endPoint y: 154, distance: 12.1
click at [670, 154] on div at bounding box center [662, 163] width 39 height 39
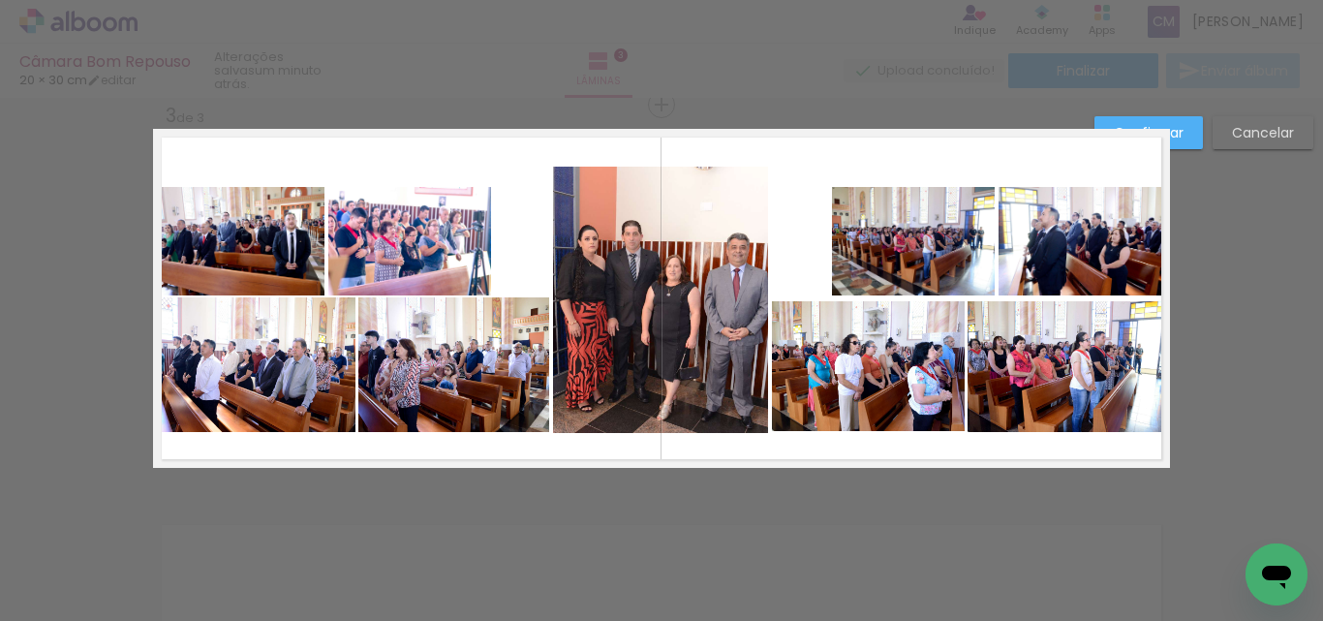
click at [269, 229] on quentale-photo at bounding box center [238, 241] width 171 height 109
click at [423, 229] on quentale-photo at bounding box center [409, 241] width 163 height 109
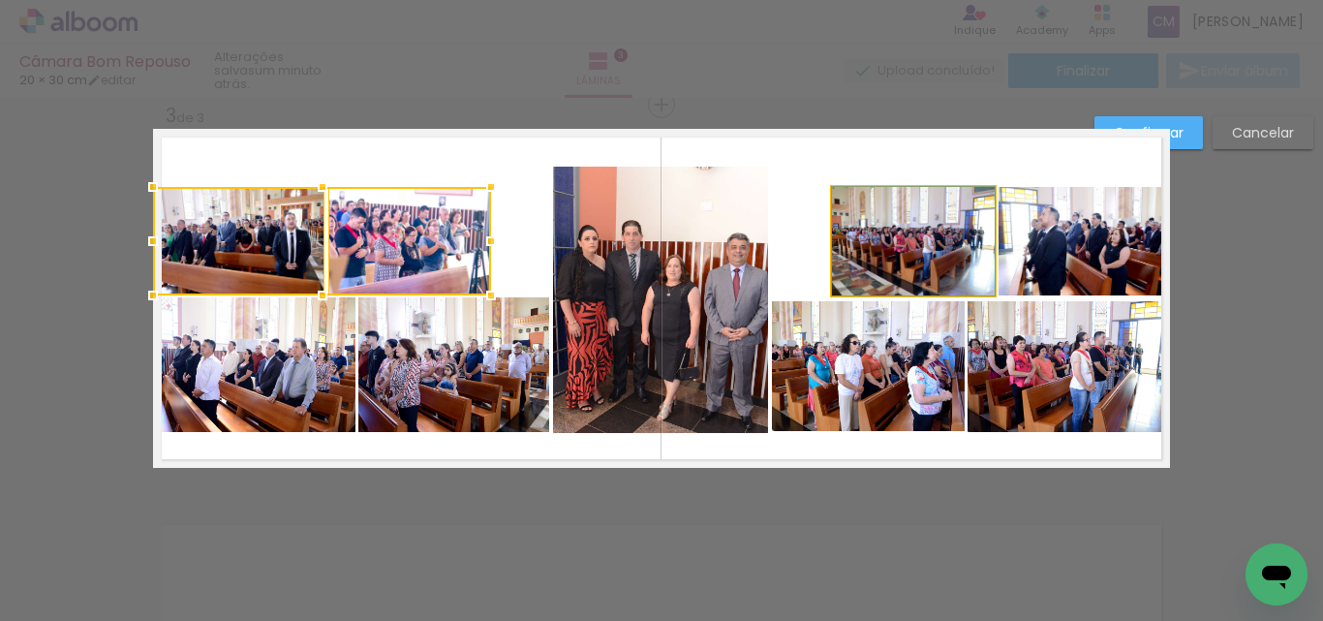
click at [853, 270] on quentale-photo at bounding box center [913, 241] width 163 height 109
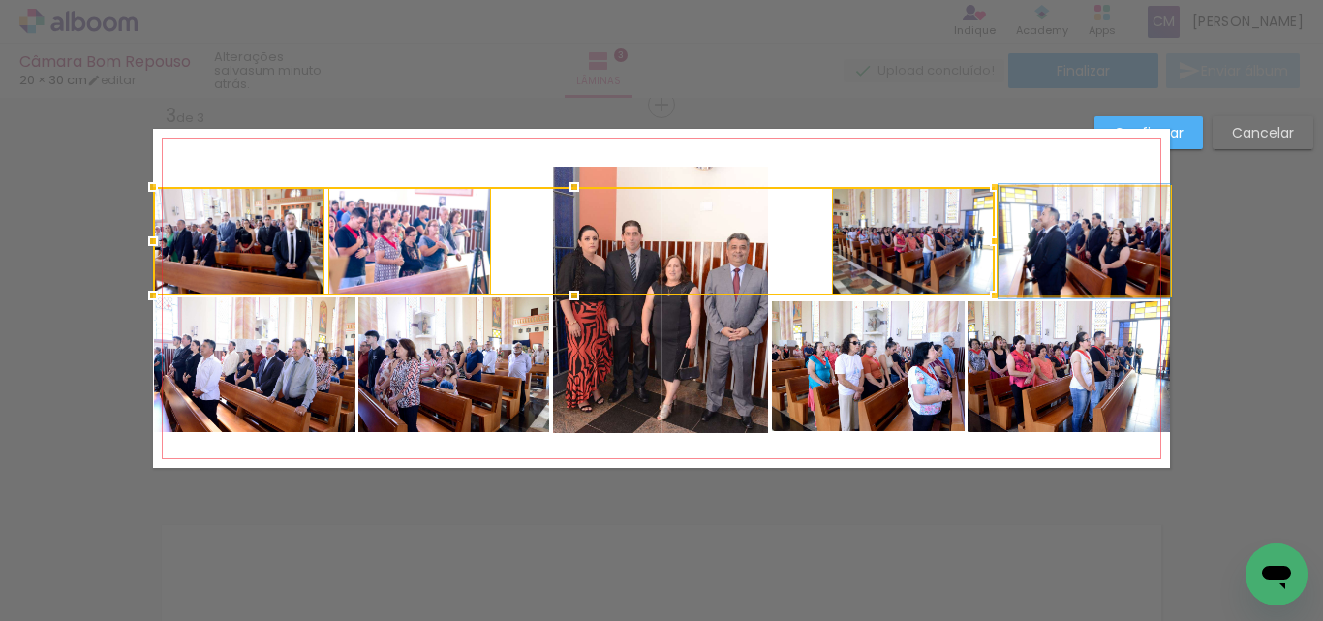
click at [1105, 270] on quentale-photo at bounding box center [1084, 241] width 171 height 109
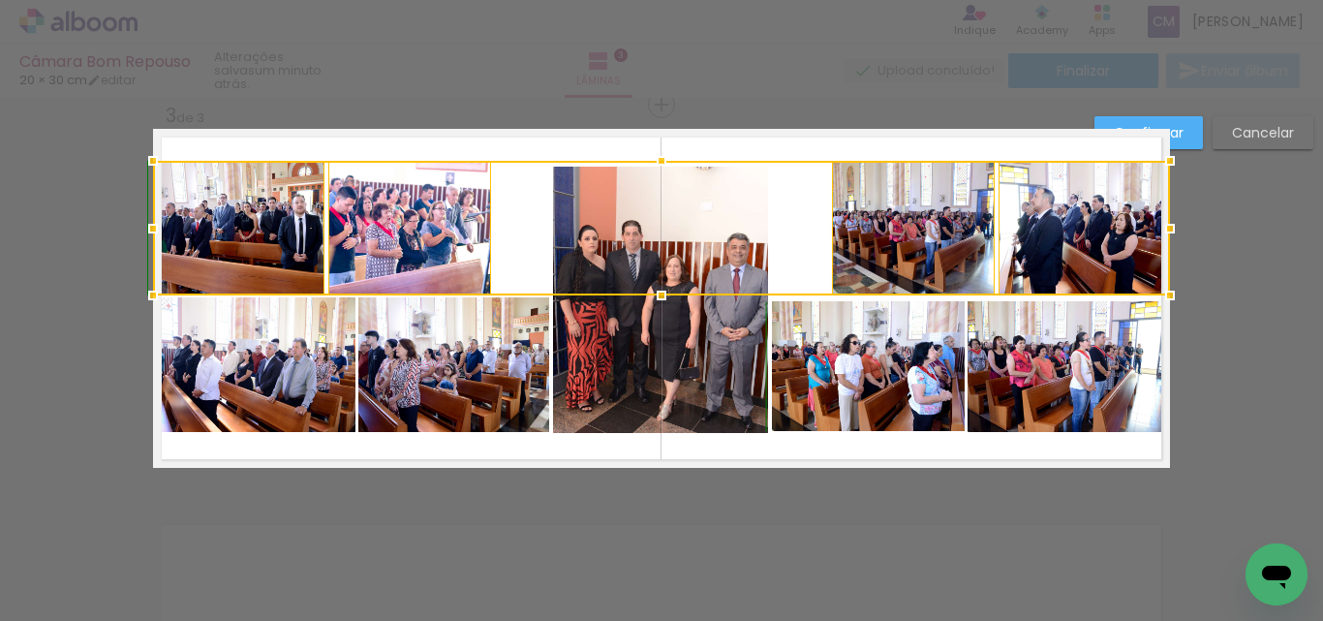
drag, startPoint x: 663, startPoint y: 190, endPoint x: 698, endPoint y: 169, distance: 40.9
click at [698, 169] on div at bounding box center [661, 228] width 1017 height 135
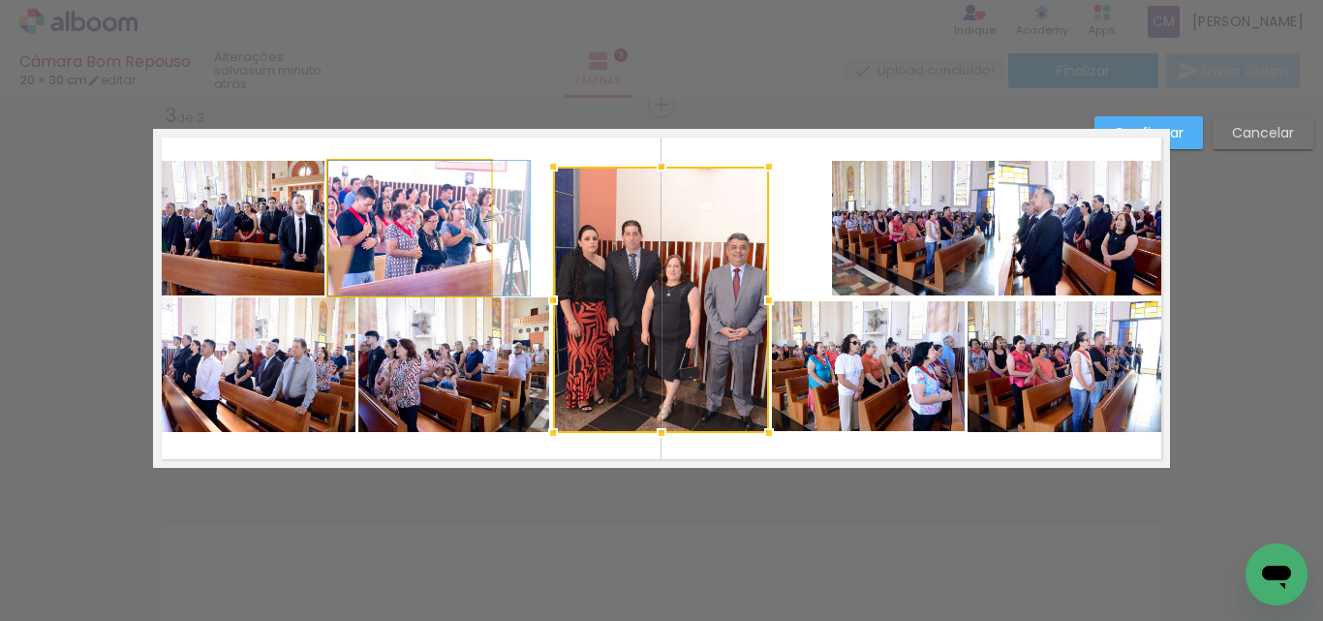
drag, startPoint x: 365, startPoint y: 237, endPoint x: 427, endPoint y: 237, distance: 62.0
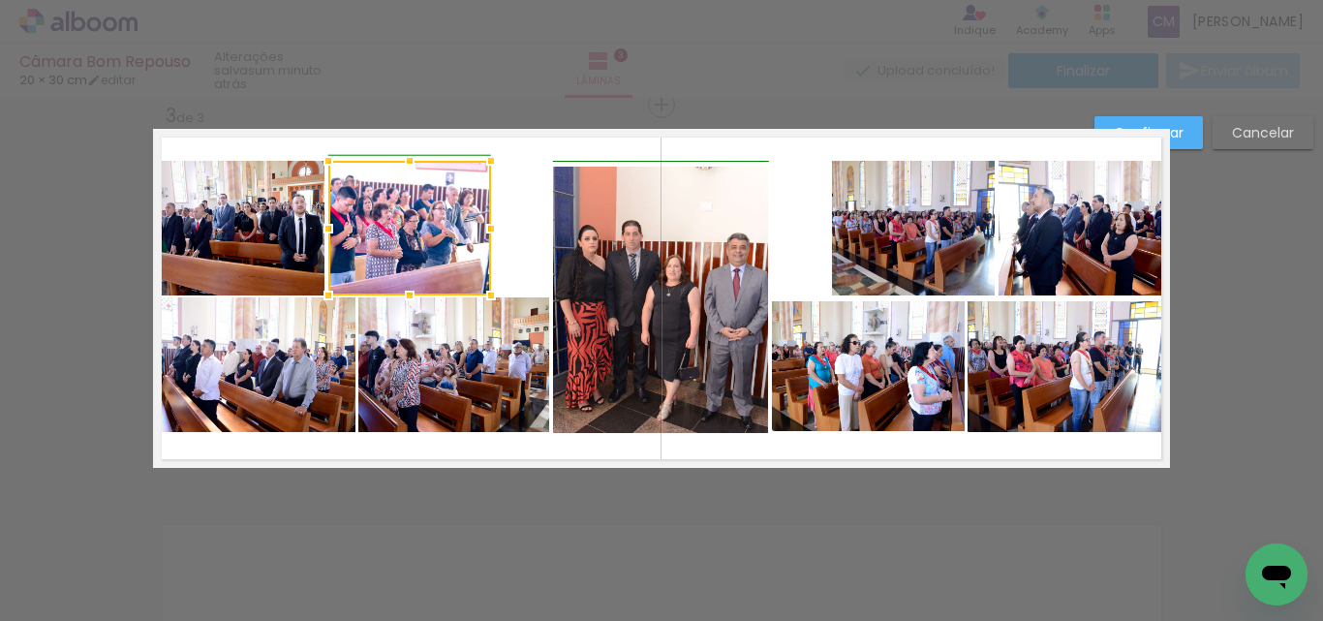
drag, startPoint x: 481, startPoint y: 240, endPoint x: 543, endPoint y: 243, distance: 62.1
click at [543, 243] on album-spread "3 de 3" at bounding box center [661, 298] width 1017 height 339
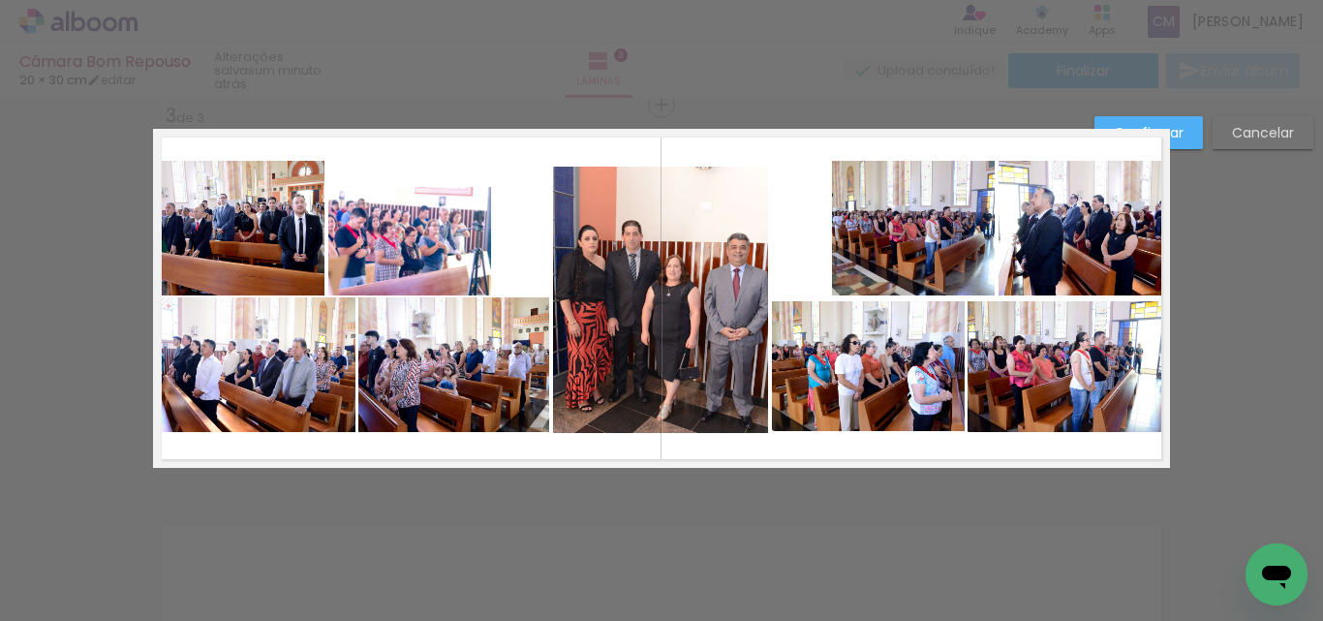
click at [415, 231] on quentale-photo at bounding box center [409, 241] width 163 height 109
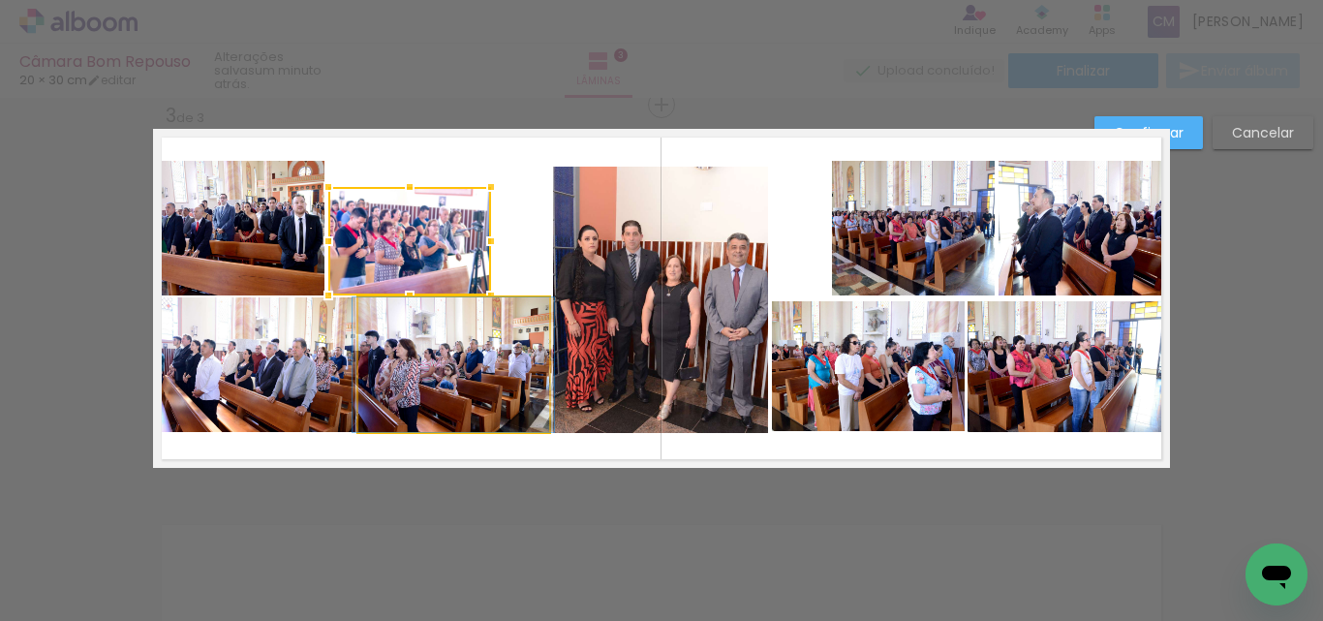
click at [513, 335] on quentale-photo at bounding box center [453, 364] width 191 height 135
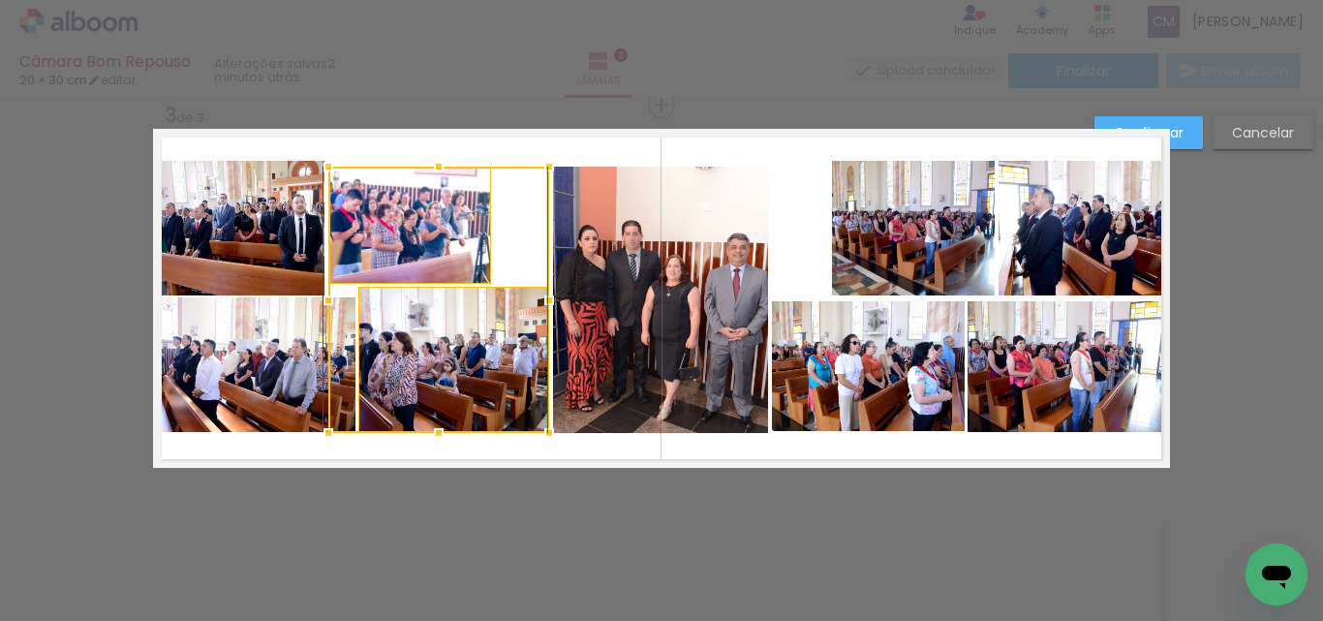
drag, startPoint x: 445, startPoint y: 191, endPoint x: 457, endPoint y: 162, distance: 31.7
click at [457, 162] on album-spread "3 de 3" at bounding box center [661, 298] width 1017 height 339
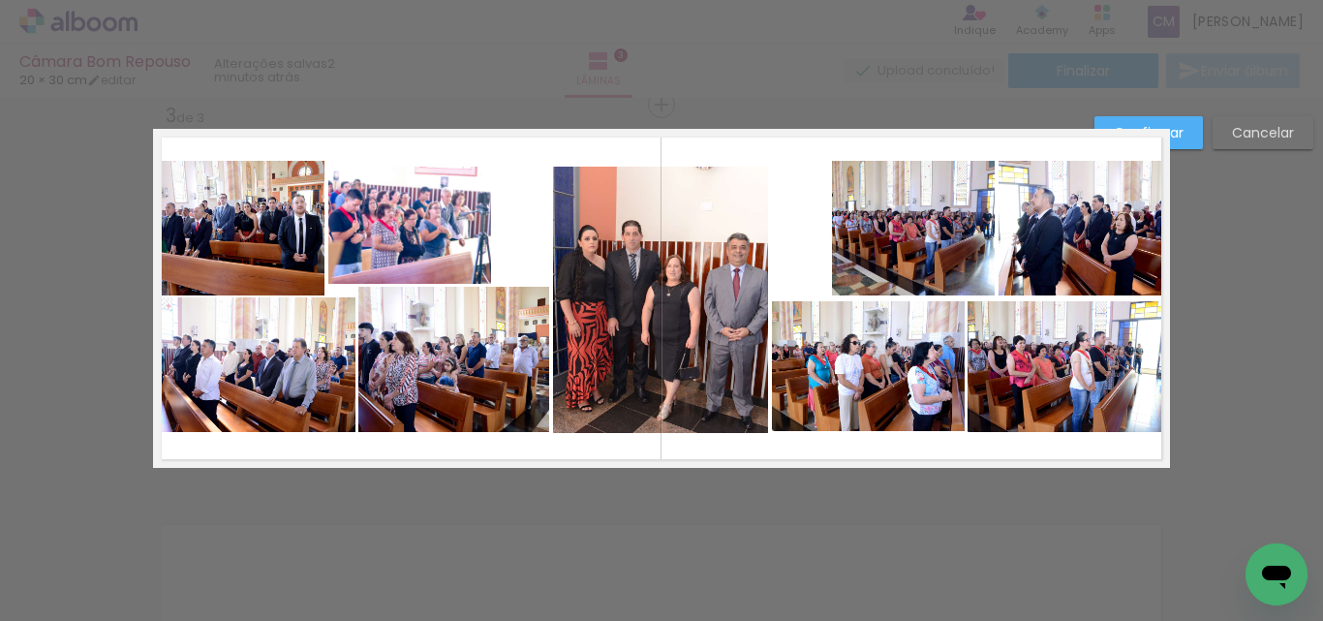
click at [616, 162] on quentale-layouter at bounding box center [661, 298] width 1017 height 339
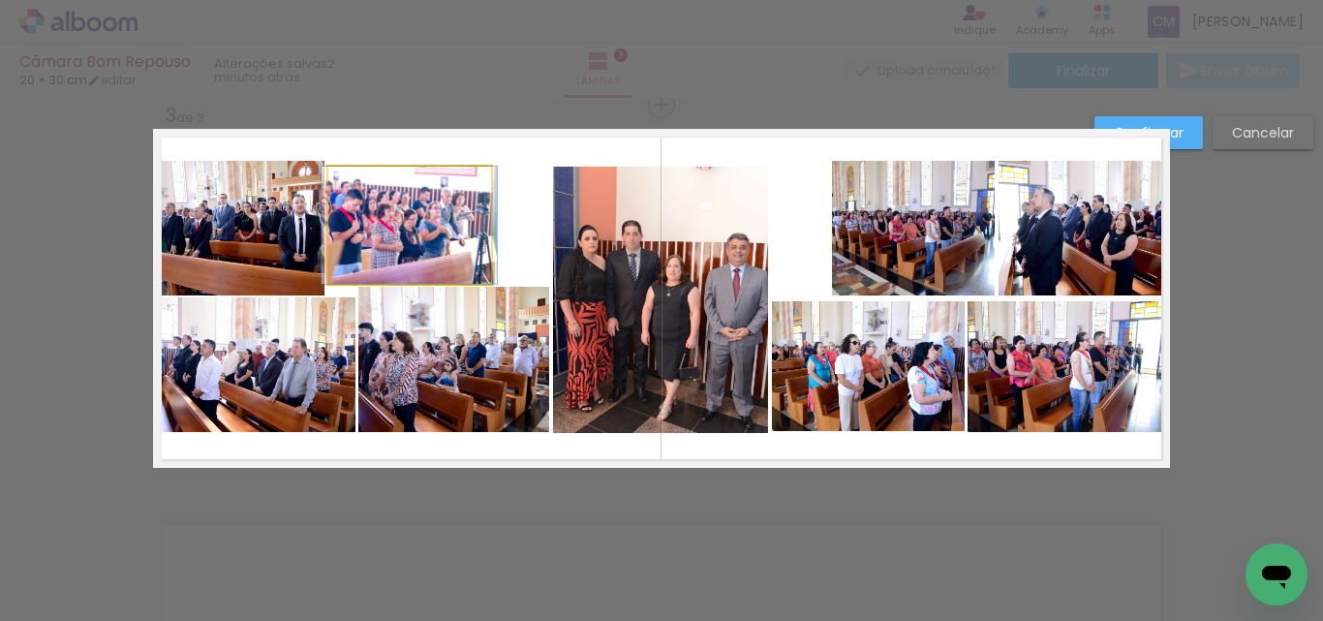
click at [392, 211] on quentale-photo at bounding box center [409, 225] width 163 height 117
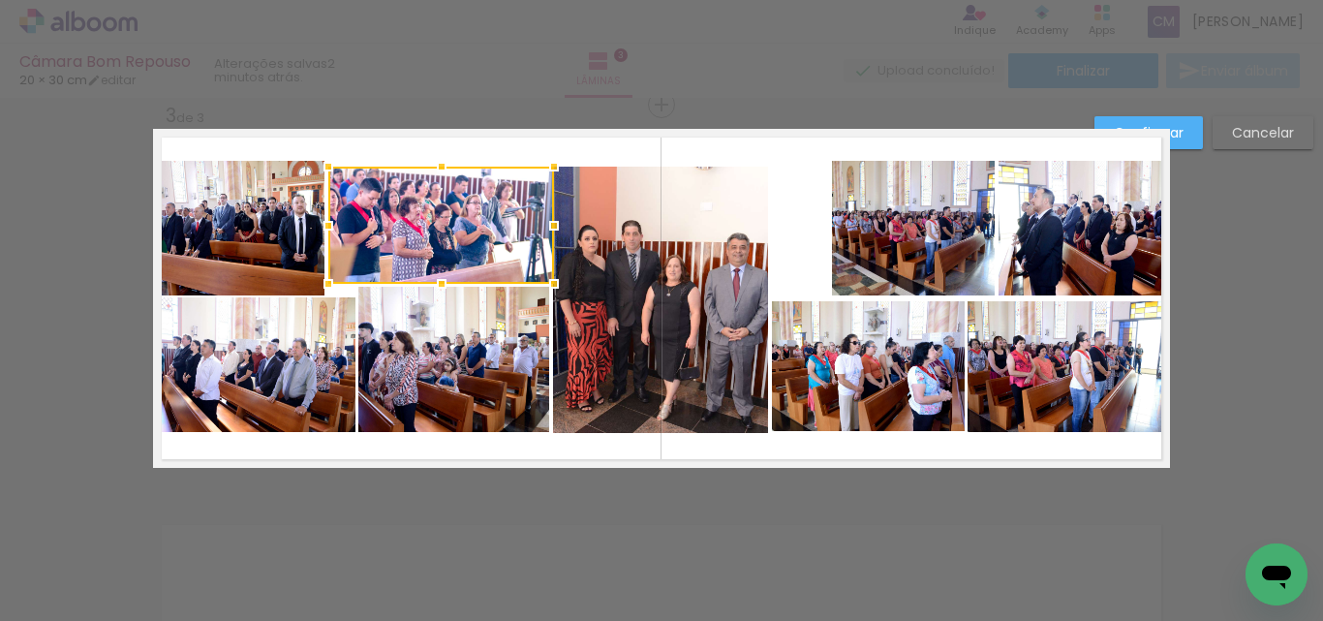
drag, startPoint x: 489, startPoint y: 229, endPoint x: 548, endPoint y: 232, distance: 59.2
click at [548, 232] on div at bounding box center [554, 225] width 39 height 39
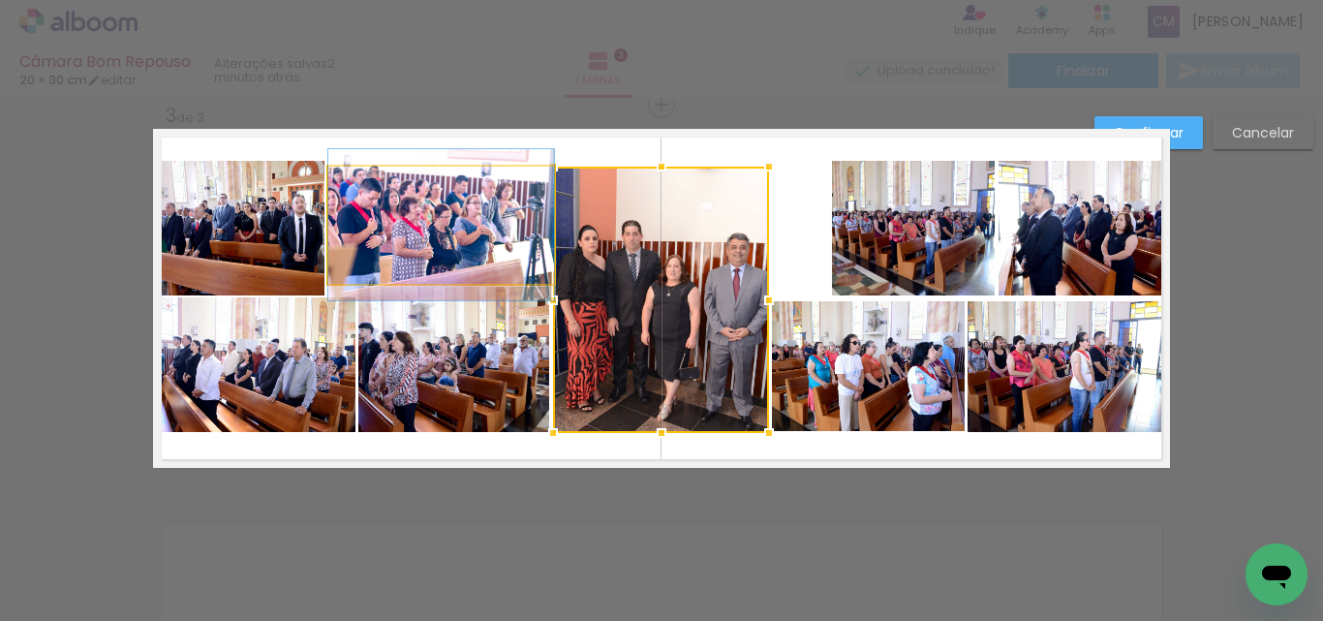
click at [353, 227] on quentale-photo at bounding box center [441, 225] width 226 height 117
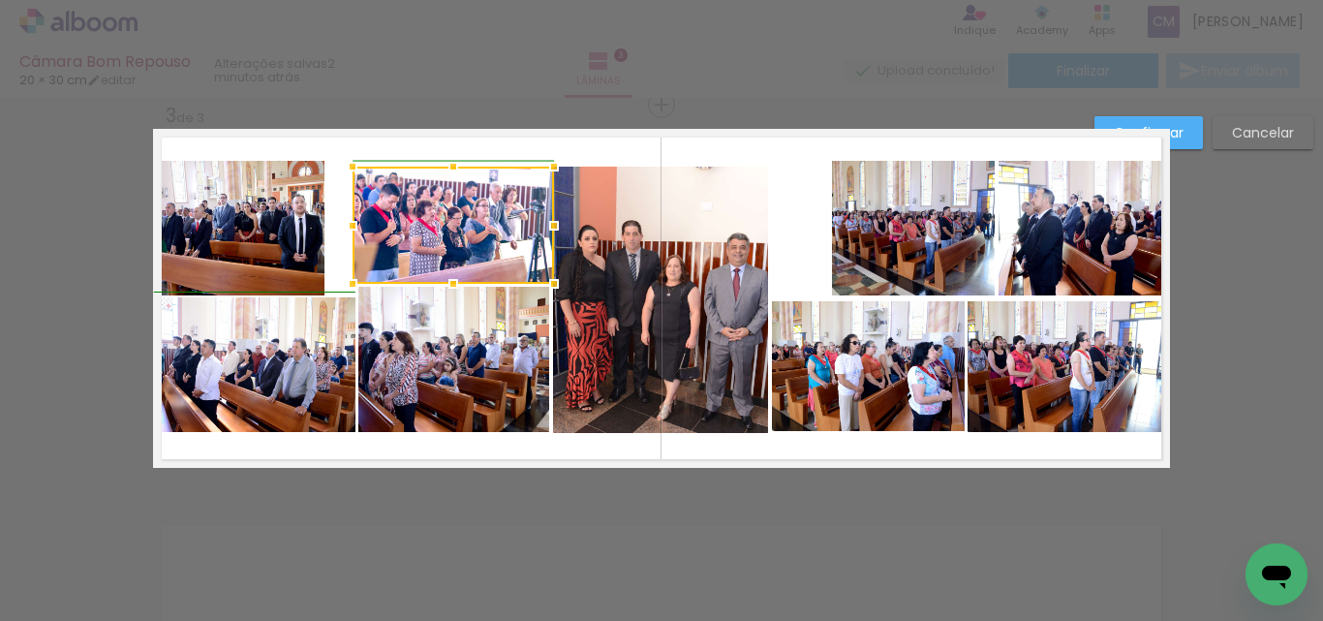
drag, startPoint x: 328, startPoint y: 226, endPoint x: 356, endPoint y: 225, distance: 27.1
click at [356, 225] on div at bounding box center [352, 225] width 39 height 39
click at [402, 364] on quentale-photo at bounding box center [453, 359] width 191 height 145
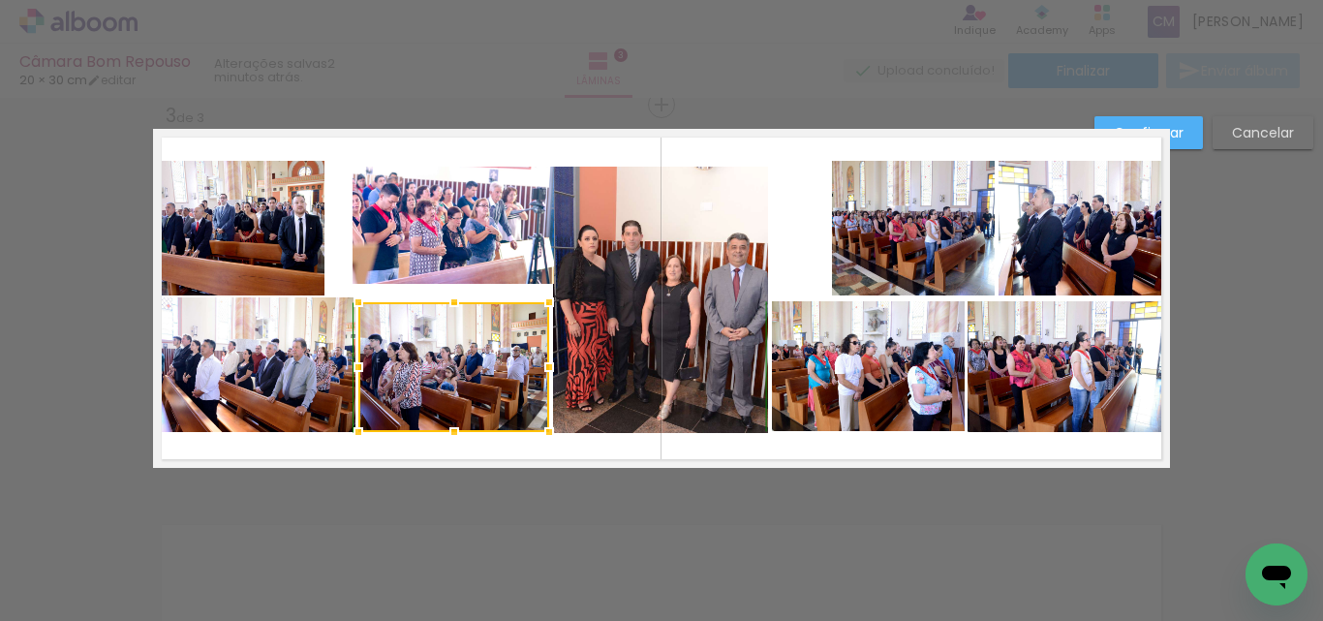
drag, startPoint x: 457, startPoint y: 297, endPoint x: 457, endPoint y: 315, distance: 17.4
click at [457, 315] on div at bounding box center [454, 302] width 39 height 39
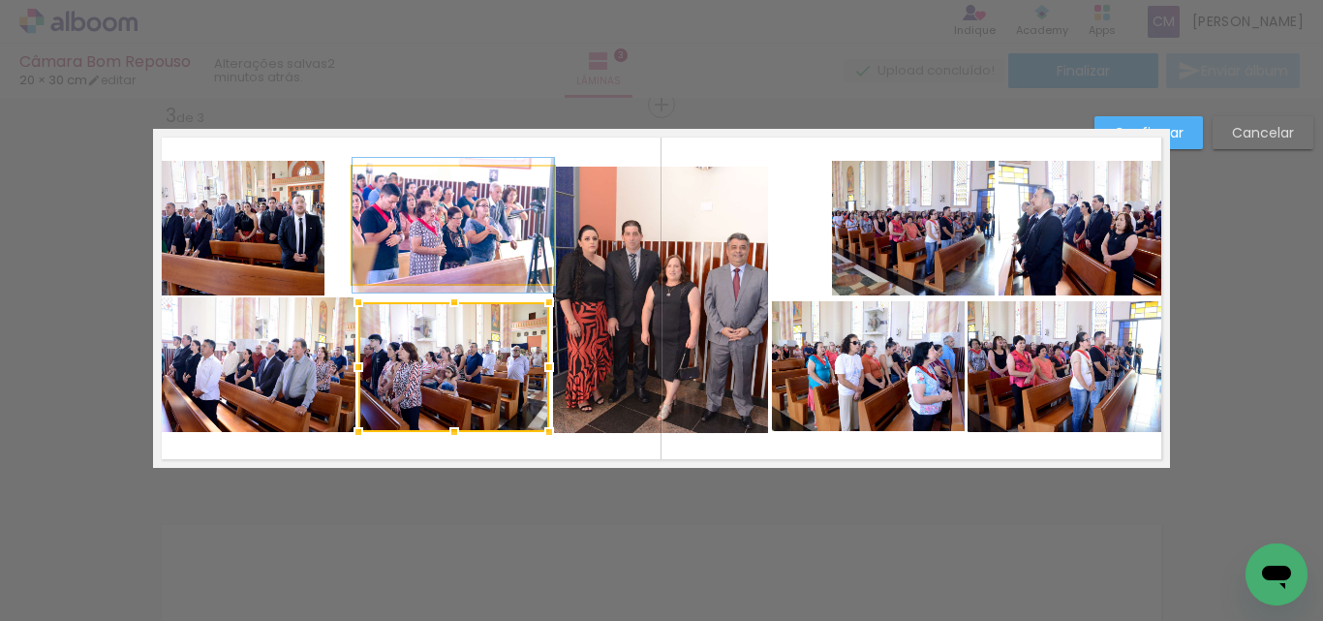
click at [462, 208] on quentale-photo at bounding box center [454, 225] width 202 height 117
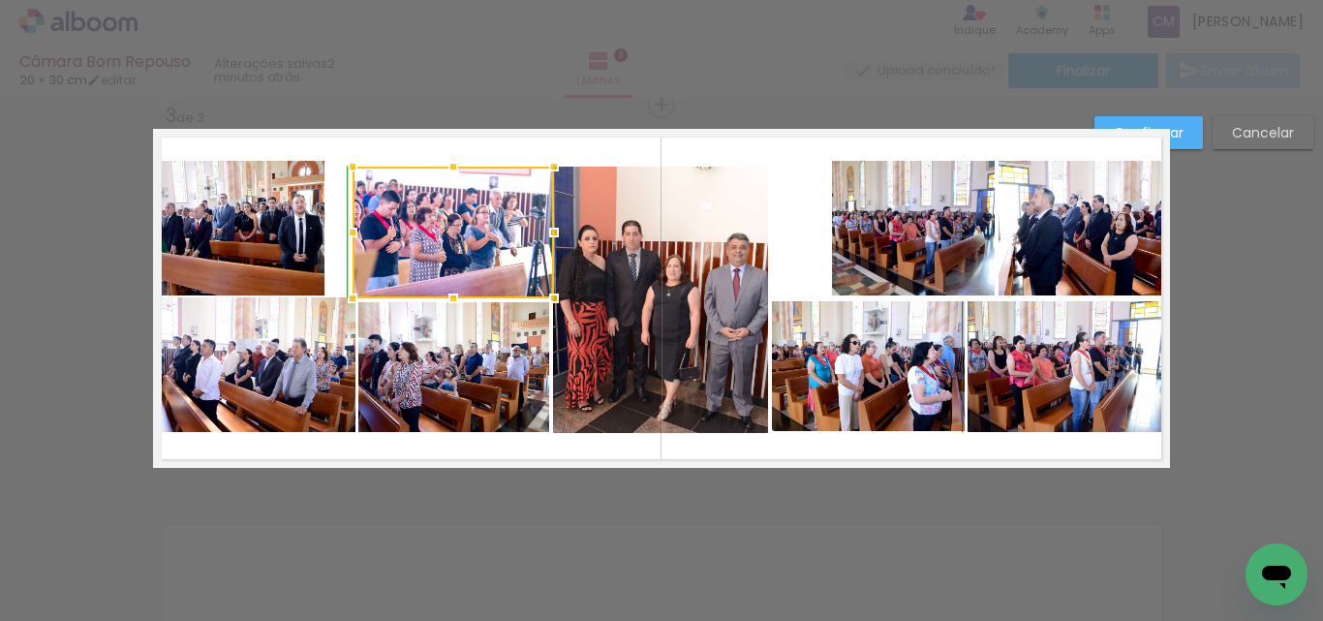
drag, startPoint x: 447, startPoint y: 284, endPoint x: 447, endPoint y: 297, distance: 13.6
click at [447, 297] on div at bounding box center [453, 298] width 39 height 39
click at [635, 151] on quentale-layouter at bounding box center [661, 298] width 1017 height 339
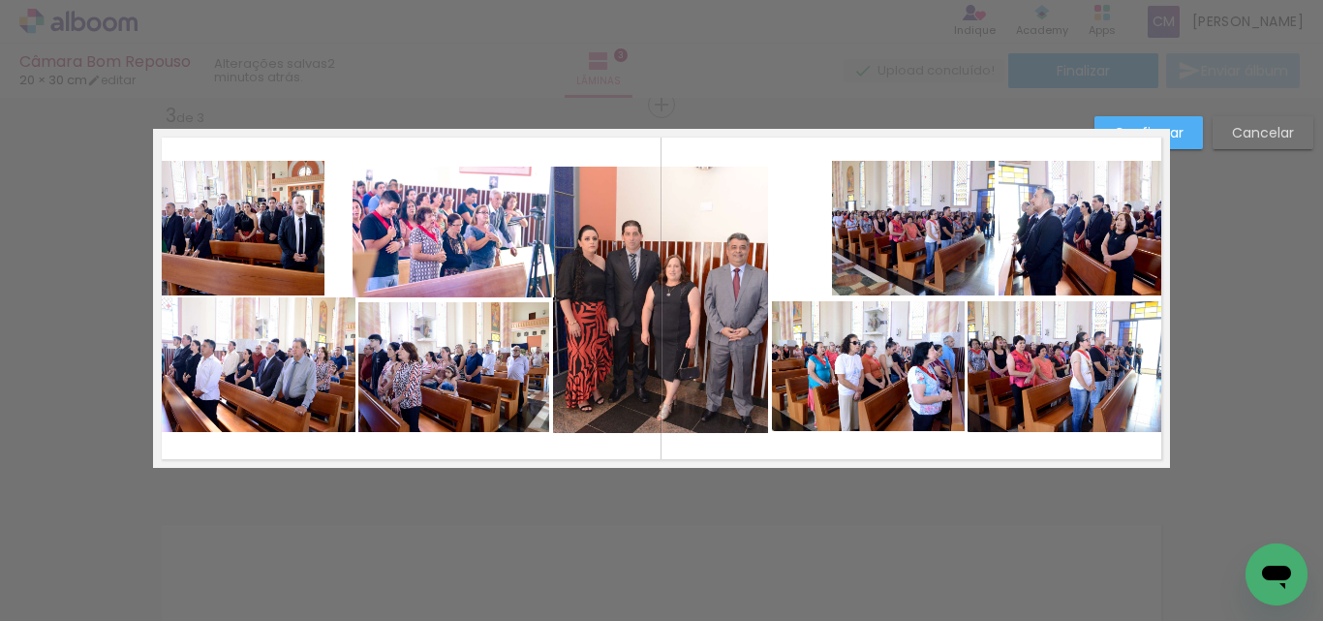
click at [251, 234] on quentale-photo at bounding box center [238, 228] width 171 height 135
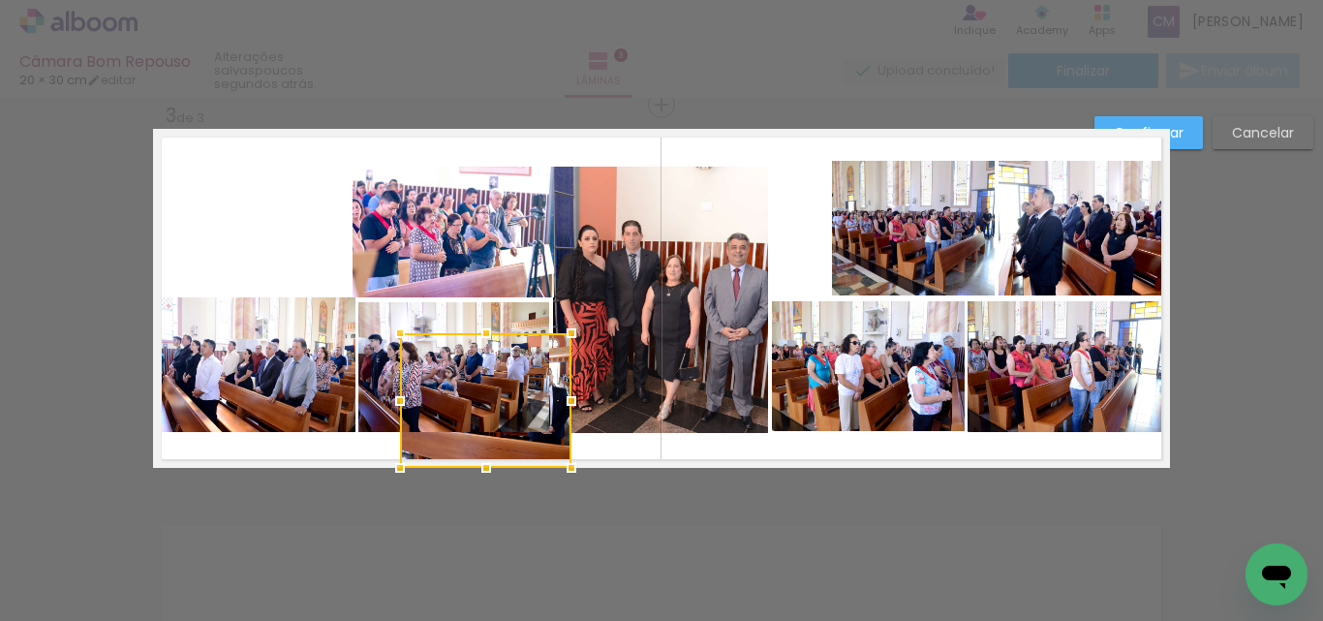
drag, startPoint x: 254, startPoint y: 251, endPoint x: 509, endPoint y: 616, distance: 445.3
click at [509, 616] on div "Inserir lâmina 1 de 3 Inserir lâmina 2 de 3 Inserir lâmina 3 de 3 Confirmar Can…" at bounding box center [661, 96] width 1323 height 1597
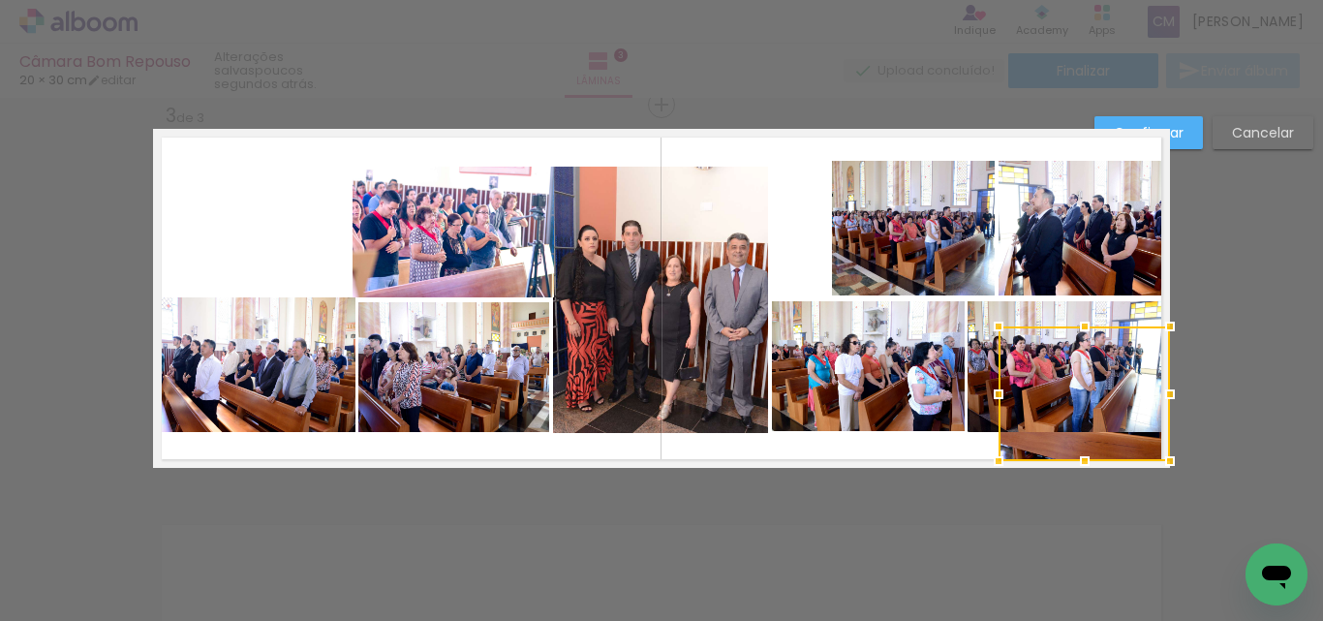
drag, startPoint x: 538, startPoint y: 409, endPoint x: 1201, endPoint y: 402, distance: 663.7
click at [1201, 402] on div "Inserir lâmina 1 de 3 Inserir lâmina 2 de 3 Inserir lâmina 3 de 3 Confirmar Can…" at bounding box center [661, 96] width 1323 height 1597
click at [0, 0] on slot "Cancelar" at bounding box center [0, 0] width 0 height 0
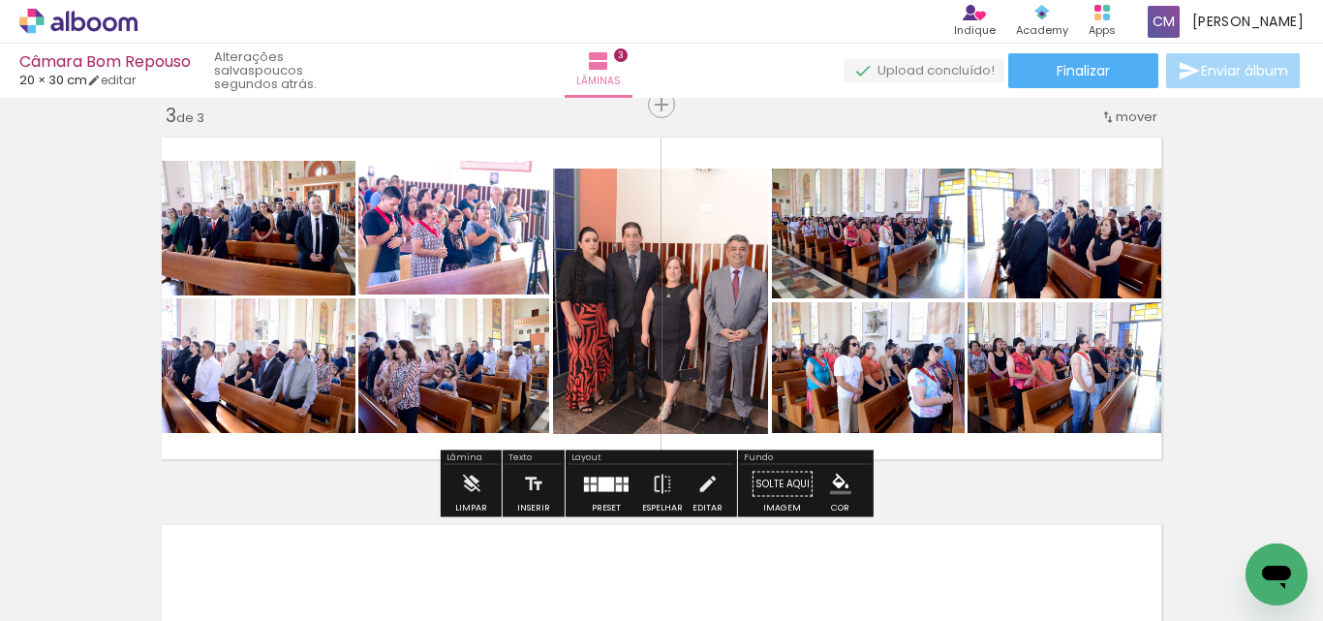
drag, startPoint x: 704, startPoint y: 251, endPoint x: 1235, endPoint y: 300, distance: 533.2
click at [1235, 300] on div "Inserir lâmina 1 de 3 Inserir lâmina 2 de 3 Inserir lâmina 3 de 3" at bounding box center [661, 79] width 1323 height 1551
click at [476, 479] on iron-icon at bounding box center [470, 484] width 21 height 39
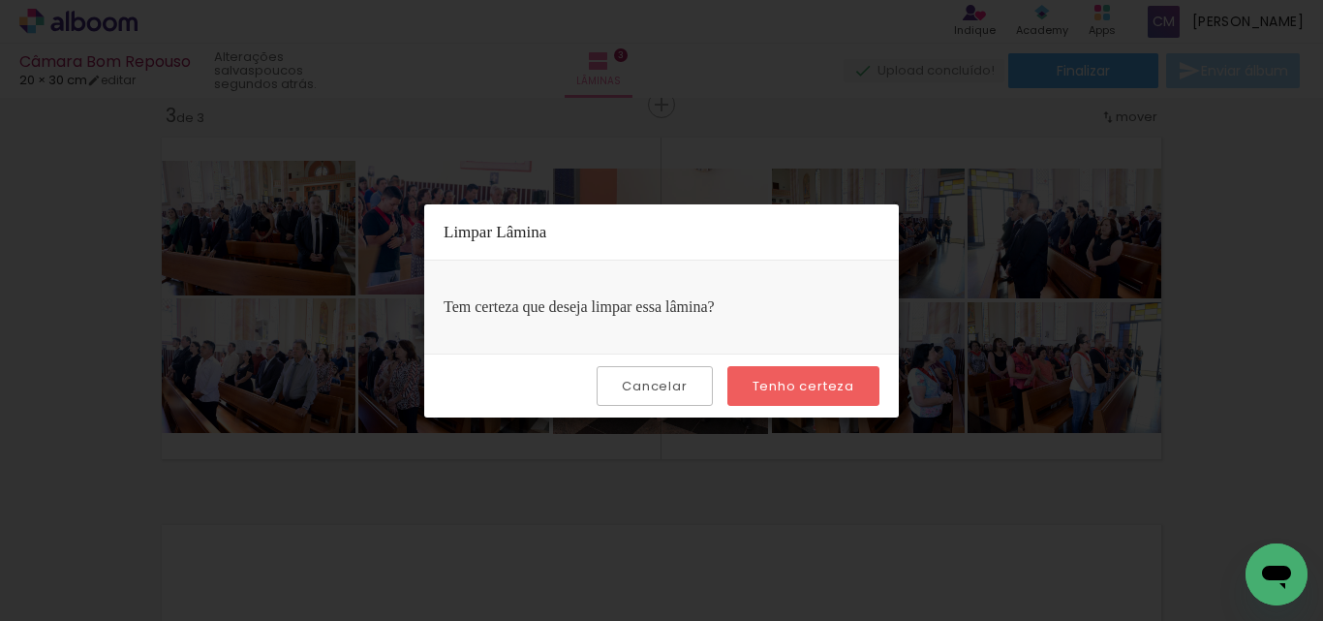
click at [806, 399] on paper-button "Tenho certeza" at bounding box center [804, 386] width 152 height 40
click at [0, 0] on slot "Tenho certeza" at bounding box center [0, 0] width 0 height 0
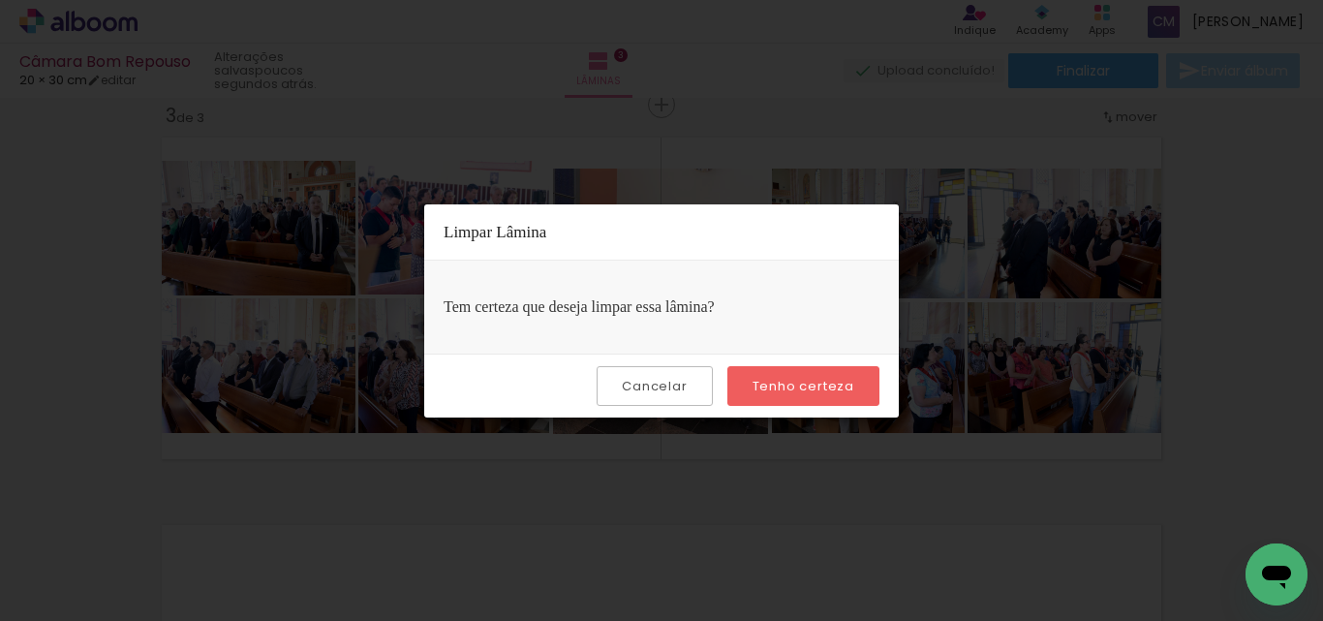
click at [0, 0] on slot "Tenho certeza" at bounding box center [0, 0] width 0 height 0
click at [1223, 348] on iron-overlay-backdrop at bounding box center [661, 310] width 1323 height 621
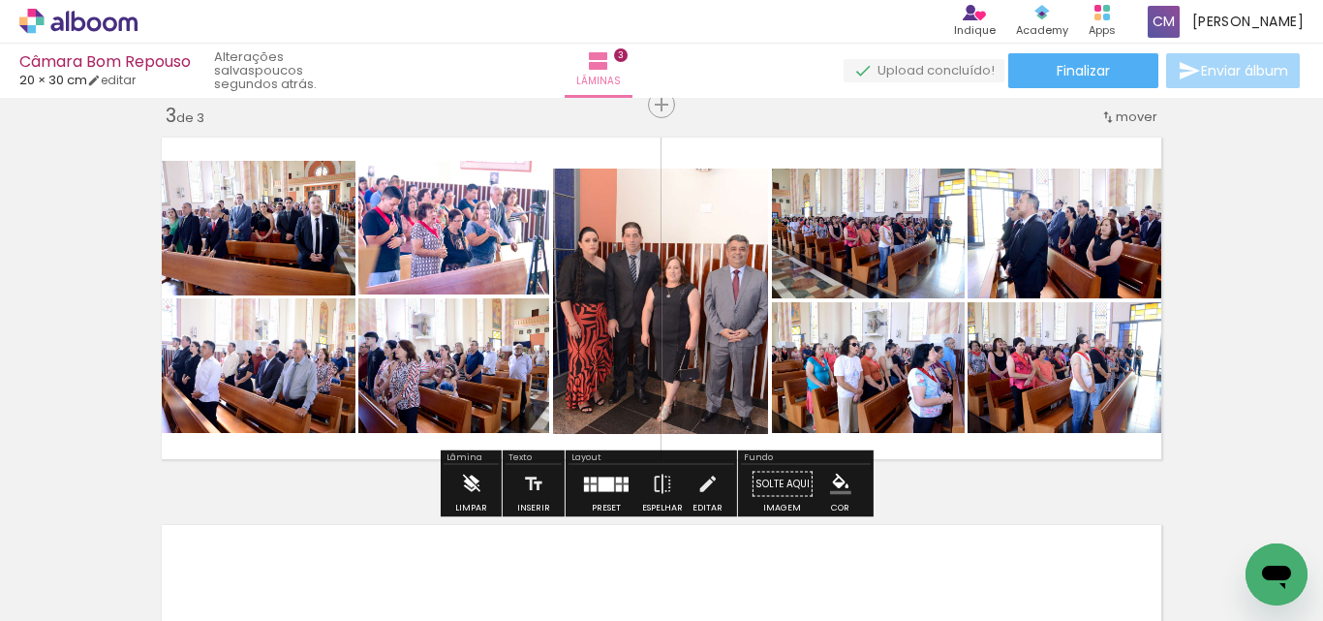
click at [472, 485] on iron-icon at bounding box center [470, 484] width 21 height 39
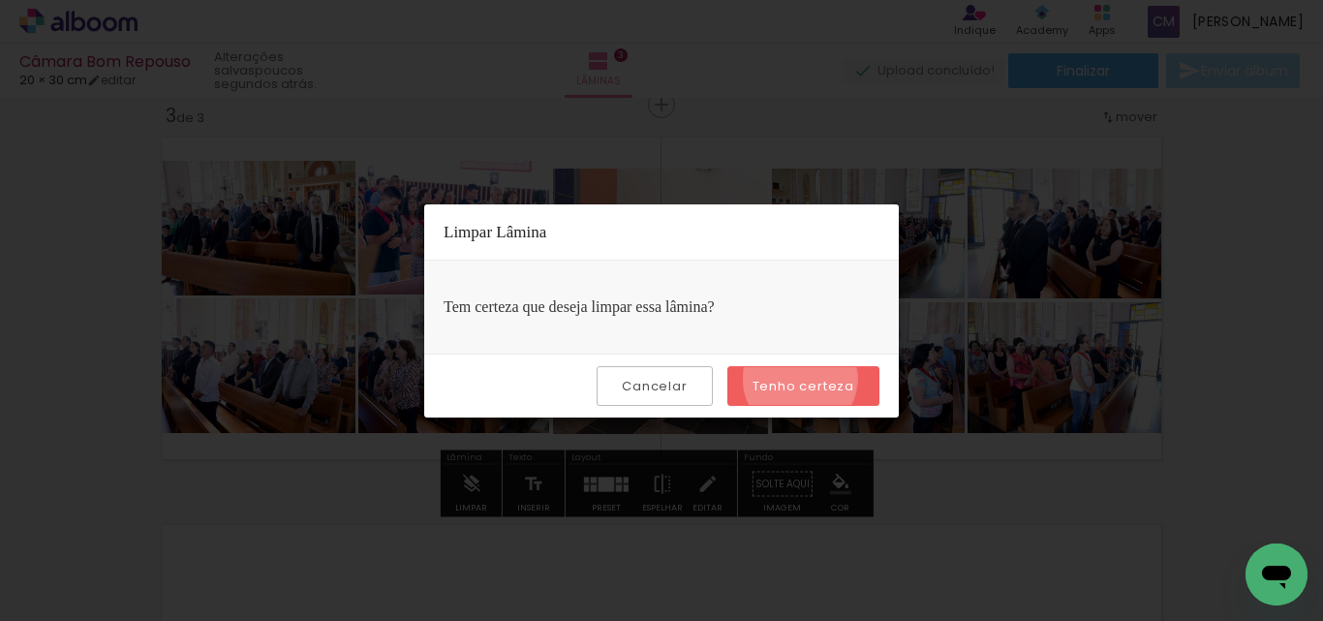
click at [0, 0] on slot "Tenho certeza" at bounding box center [0, 0] width 0 height 0
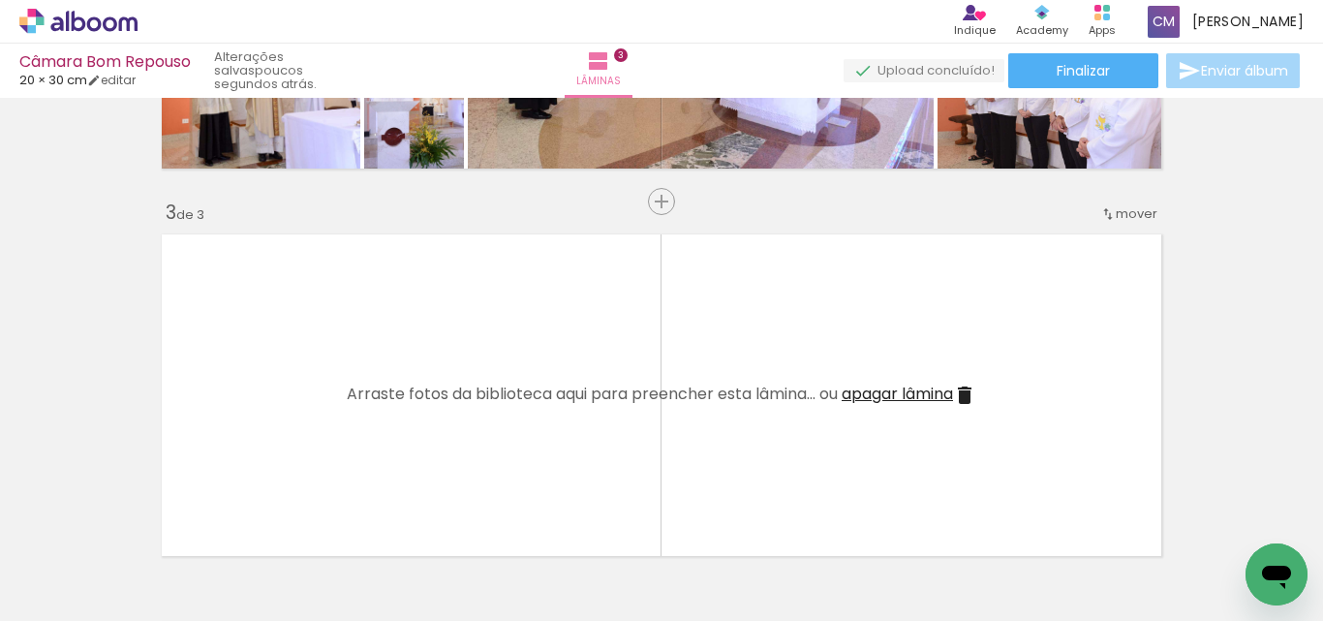
scroll to position [0, 969]
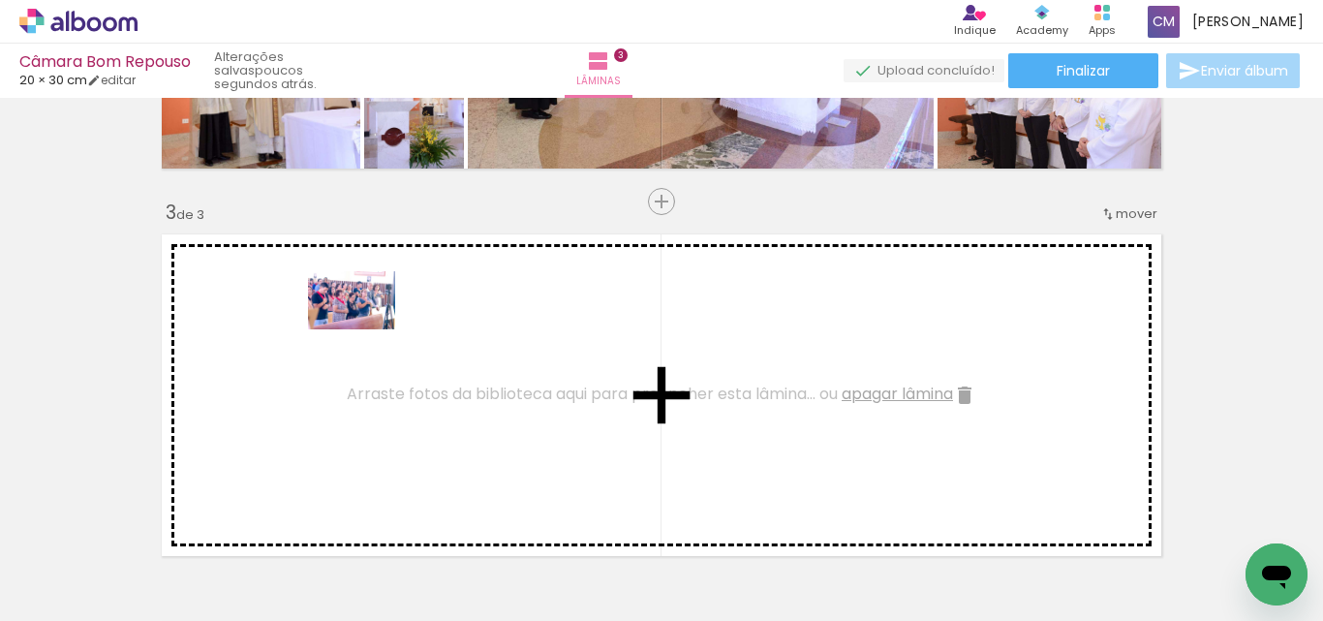
drag, startPoint x: 277, startPoint y: 564, endPoint x: 366, endPoint y: 329, distance: 250.8
click at [366, 329] on quentale-workspace at bounding box center [661, 310] width 1323 height 621
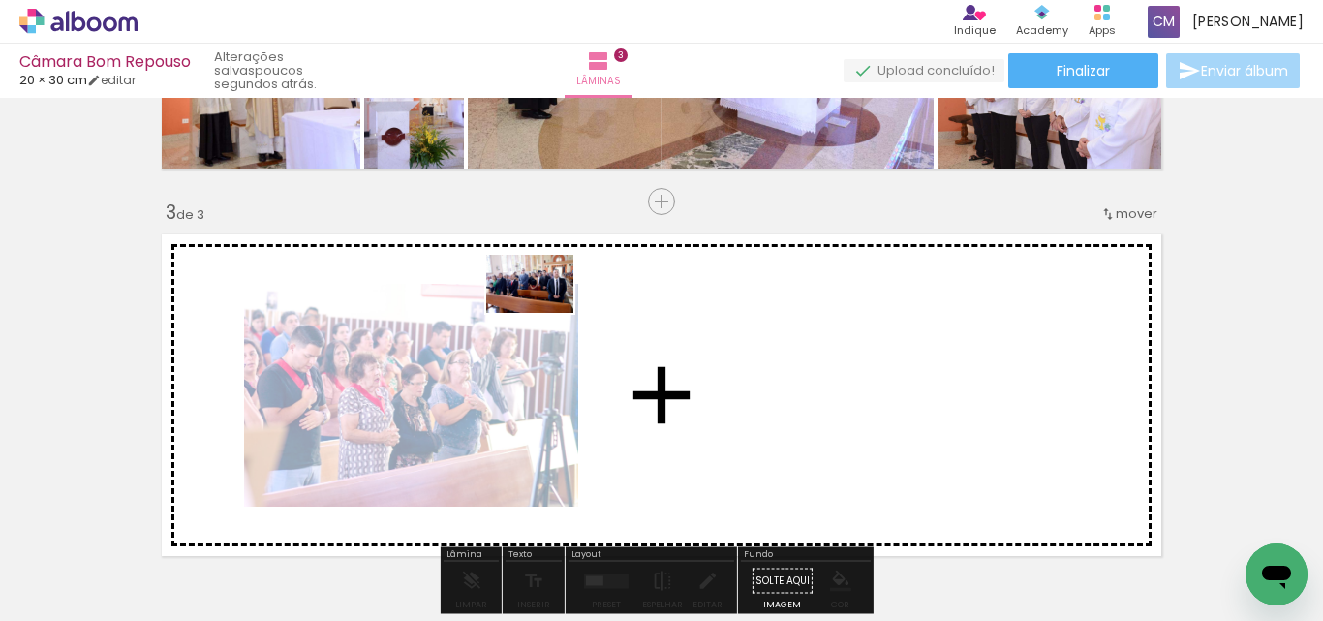
drag, startPoint x: 544, startPoint y: 577, endPoint x: 544, endPoint y: 313, distance: 264.5
click at [544, 313] on quentale-workspace at bounding box center [661, 310] width 1323 height 621
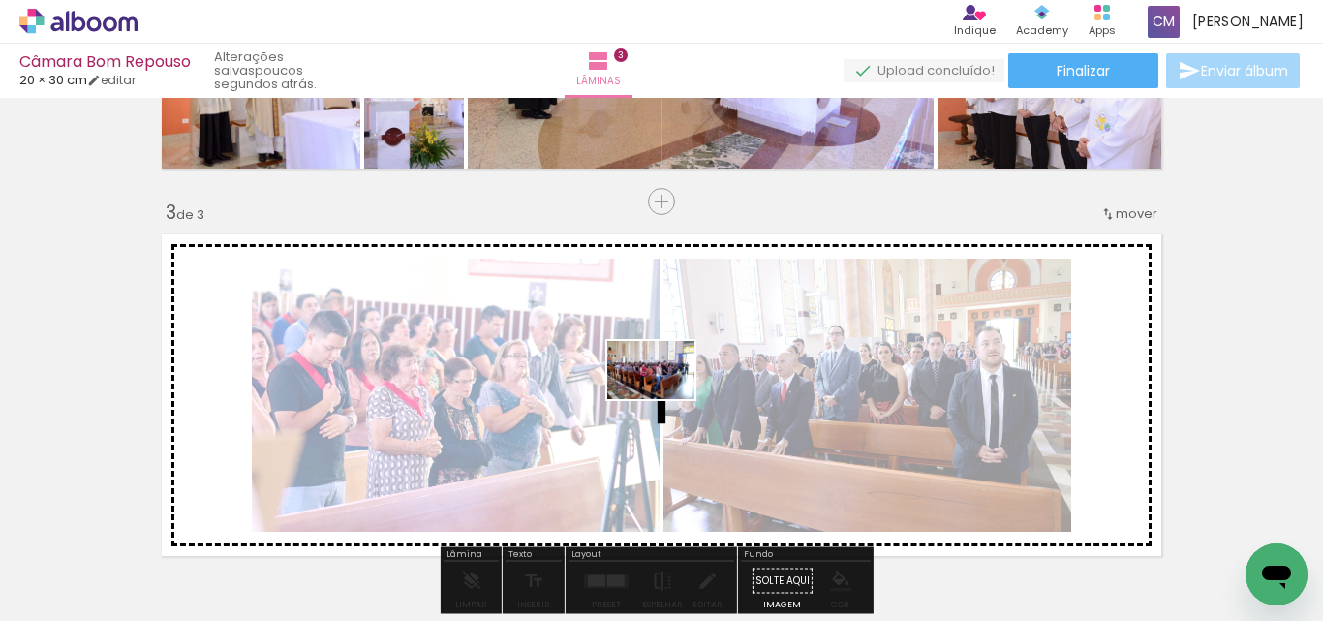
drag, startPoint x: 658, startPoint y: 560, endPoint x: 666, endPoint y: 399, distance: 161.0
click at [666, 399] on quentale-workspace at bounding box center [661, 310] width 1323 height 621
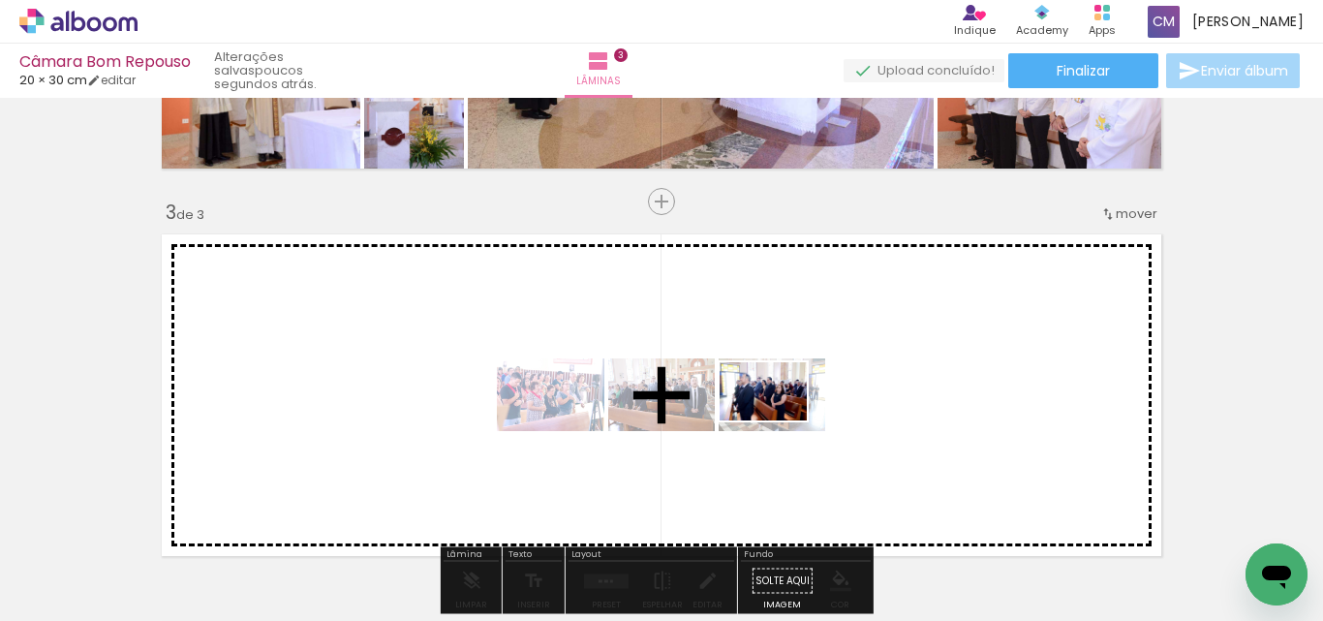
drag, startPoint x: 769, startPoint y: 590, endPoint x: 782, endPoint y: 395, distance: 195.1
click at [782, 395] on quentale-workspace at bounding box center [661, 310] width 1323 height 621
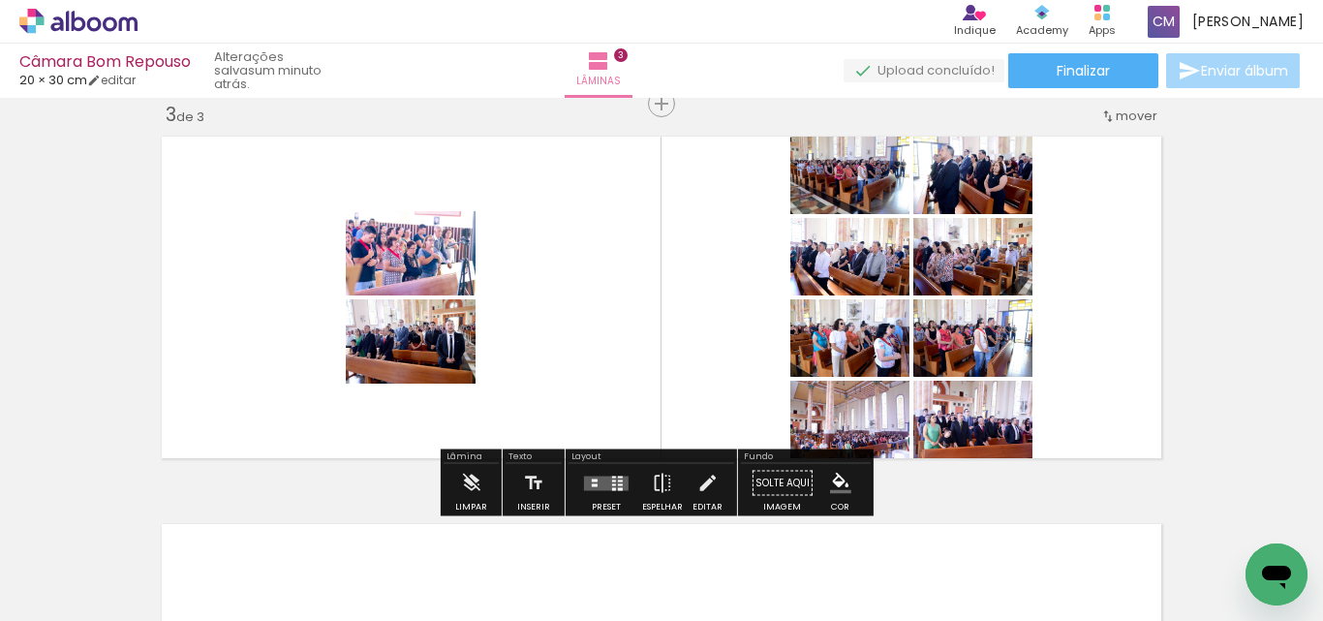
scroll to position [897, 0]
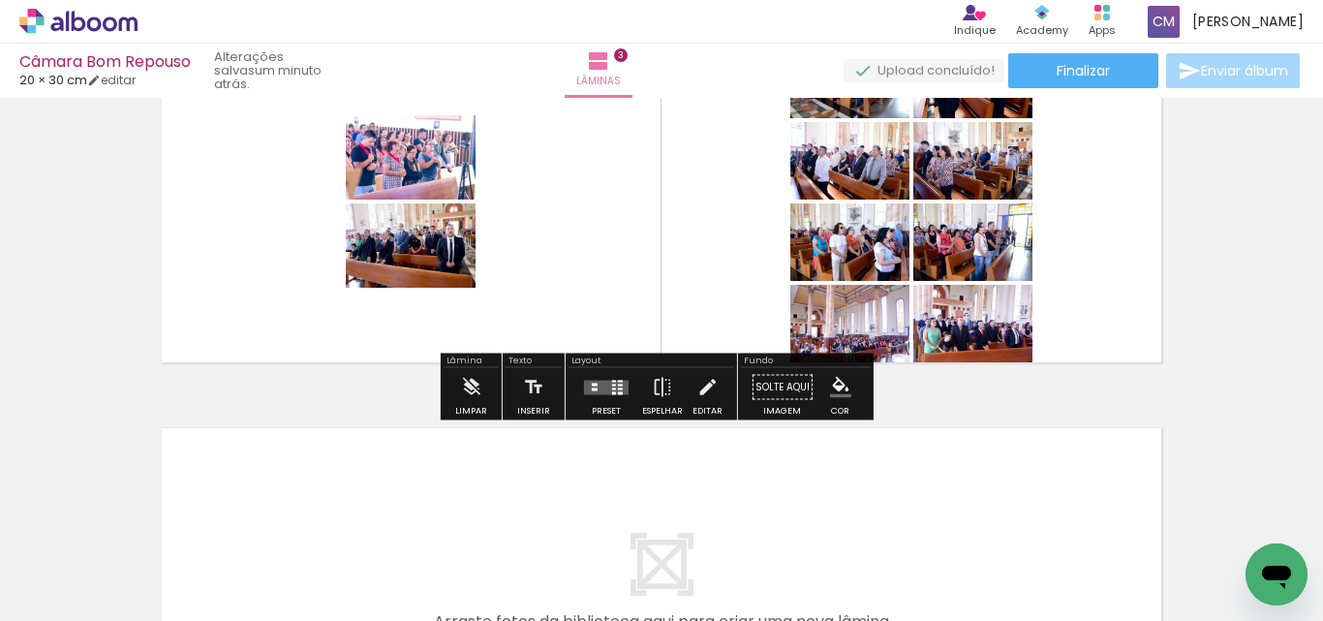
click at [612, 384] on quentale-layouter at bounding box center [606, 387] width 45 height 15
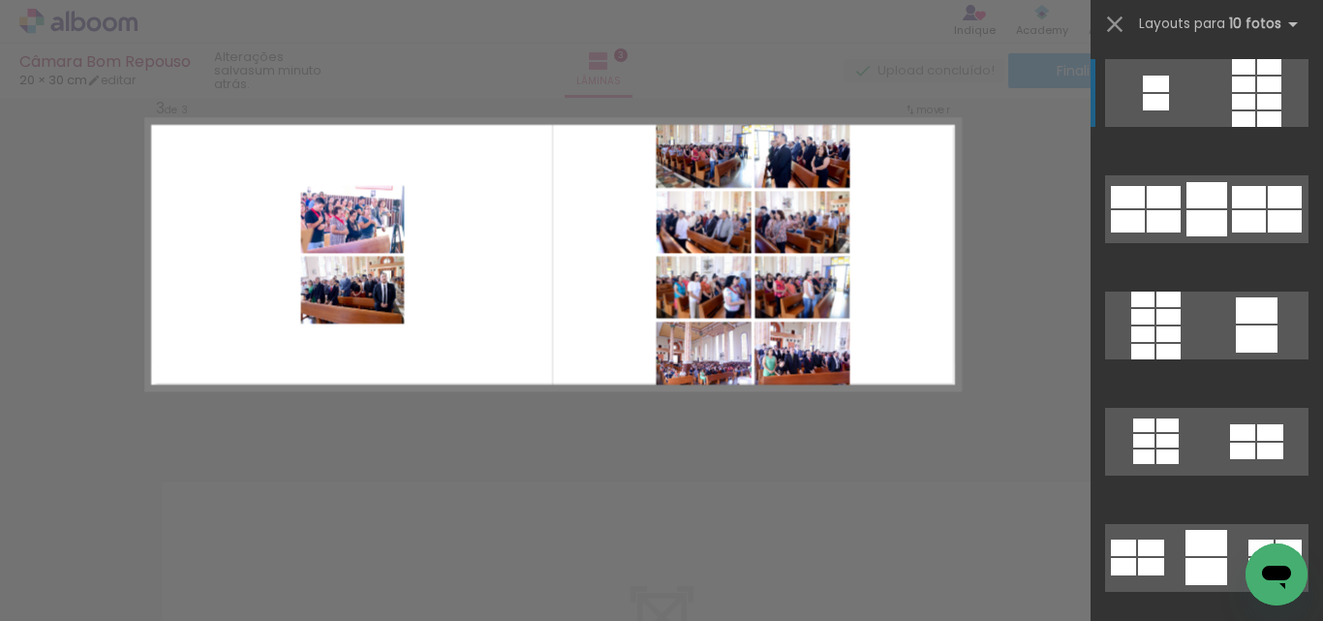
scroll to position [800, 0]
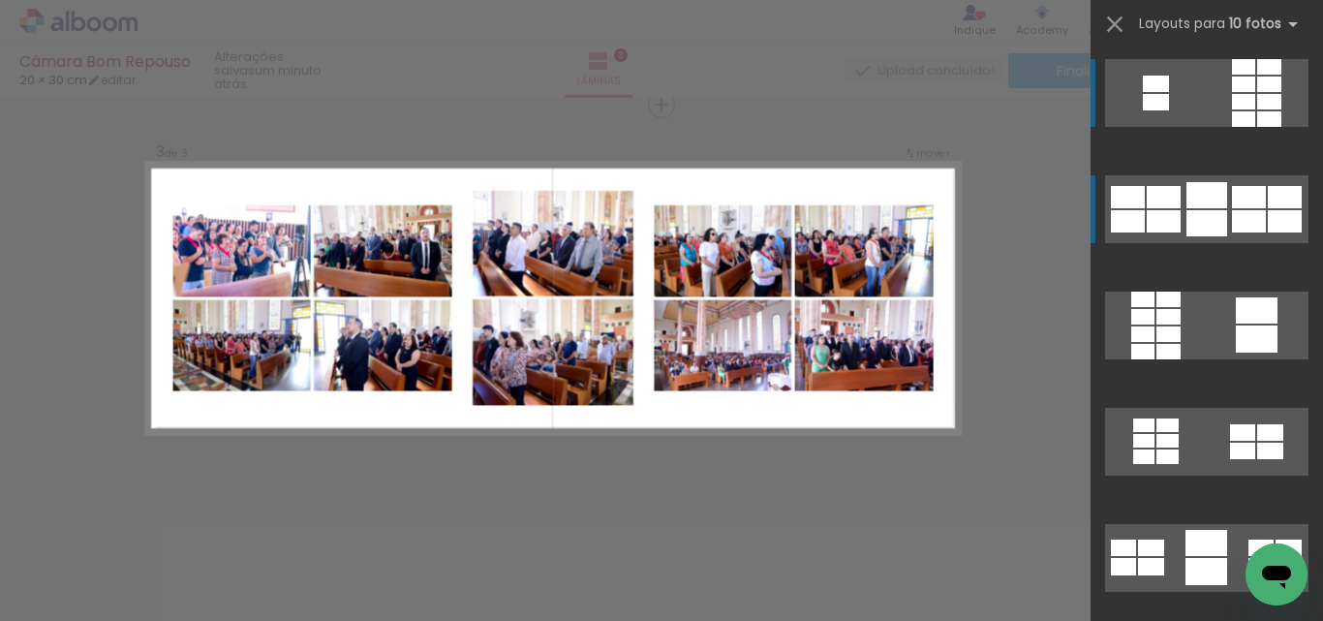
click at [1234, 209] on quentale-layouter at bounding box center [1206, 209] width 203 height 68
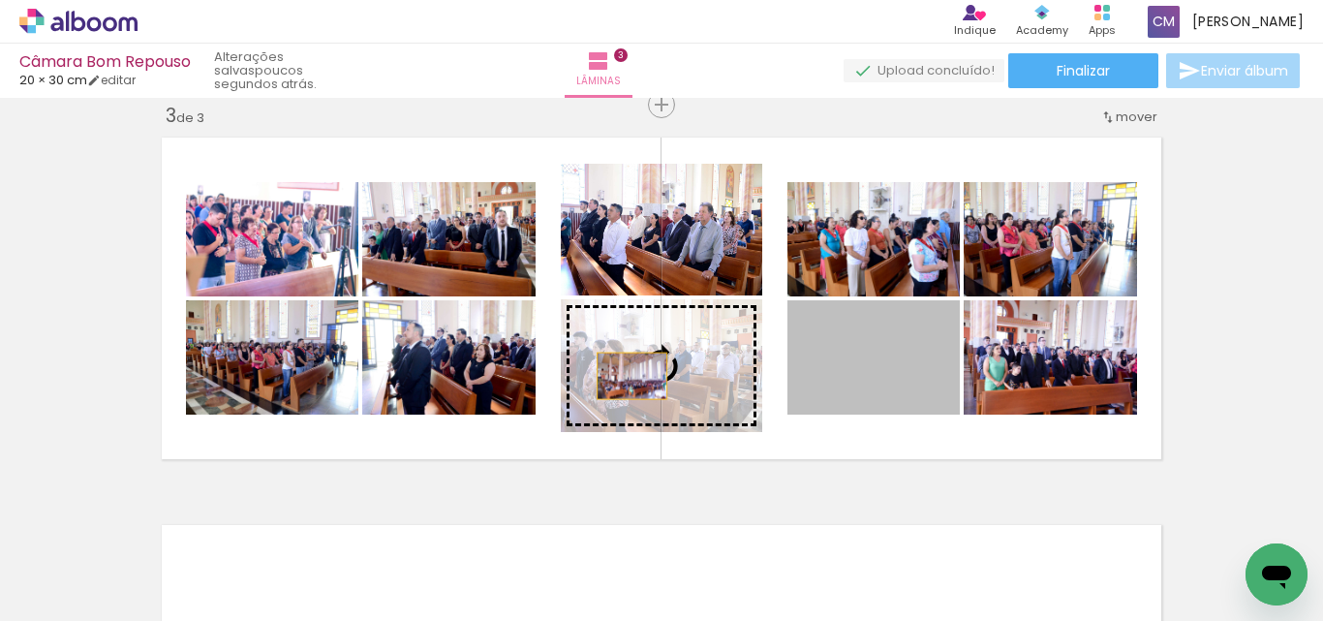
drag, startPoint x: 891, startPoint y: 385, endPoint x: 625, endPoint y: 376, distance: 266.6
click at [0, 0] on slot at bounding box center [0, 0] width 0 height 0
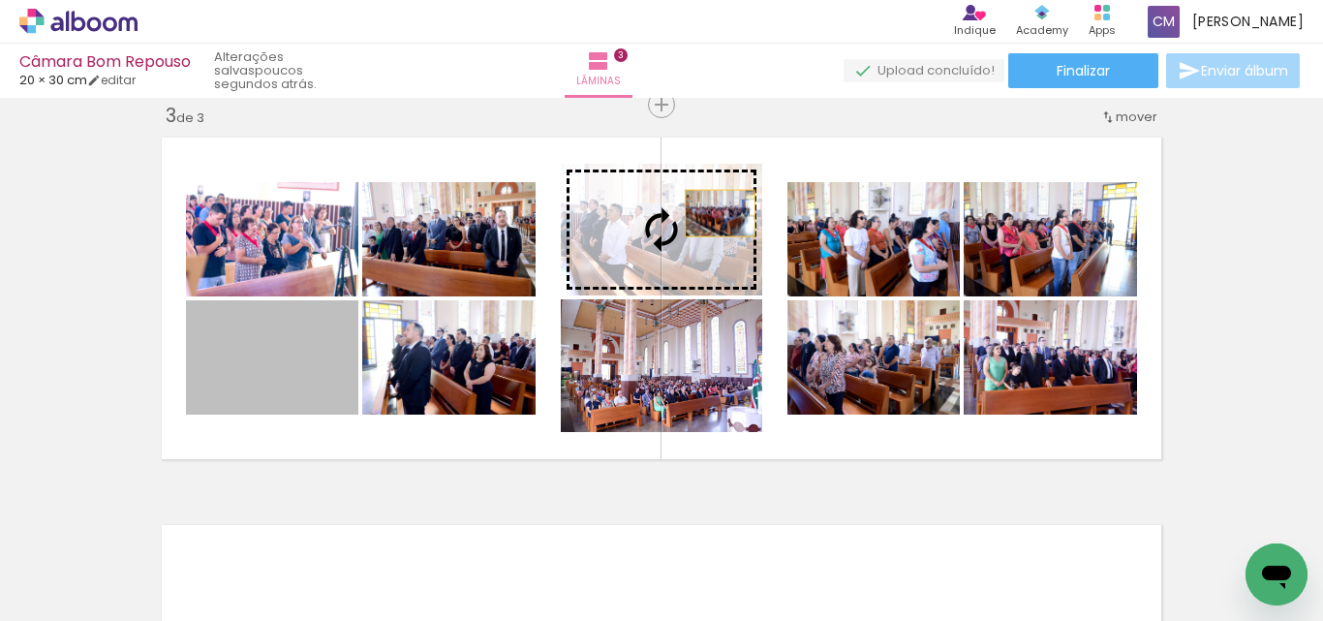
drag, startPoint x: 282, startPoint y: 386, endPoint x: 713, endPoint y: 213, distance: 464.3
click at [0, 0] on slot at bounding box center [0, 0] width 0 height 0
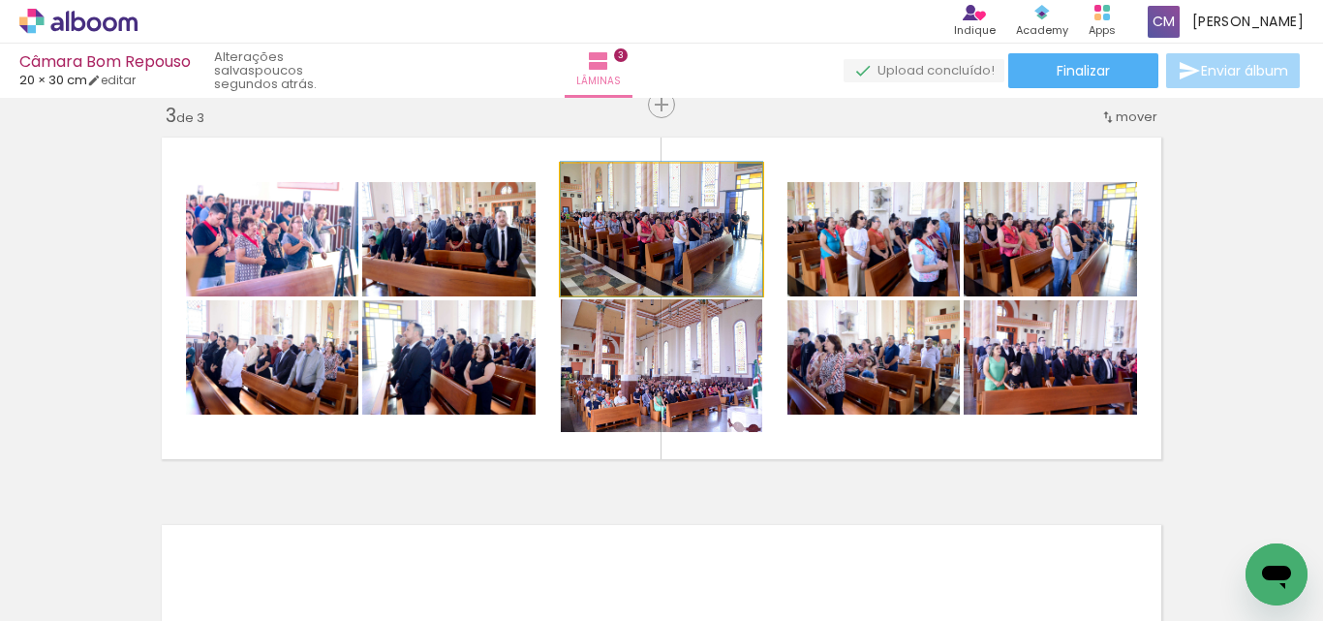
click at [718, 249] on quentale-photo at bounding box center [662, 230] width 202 height 132
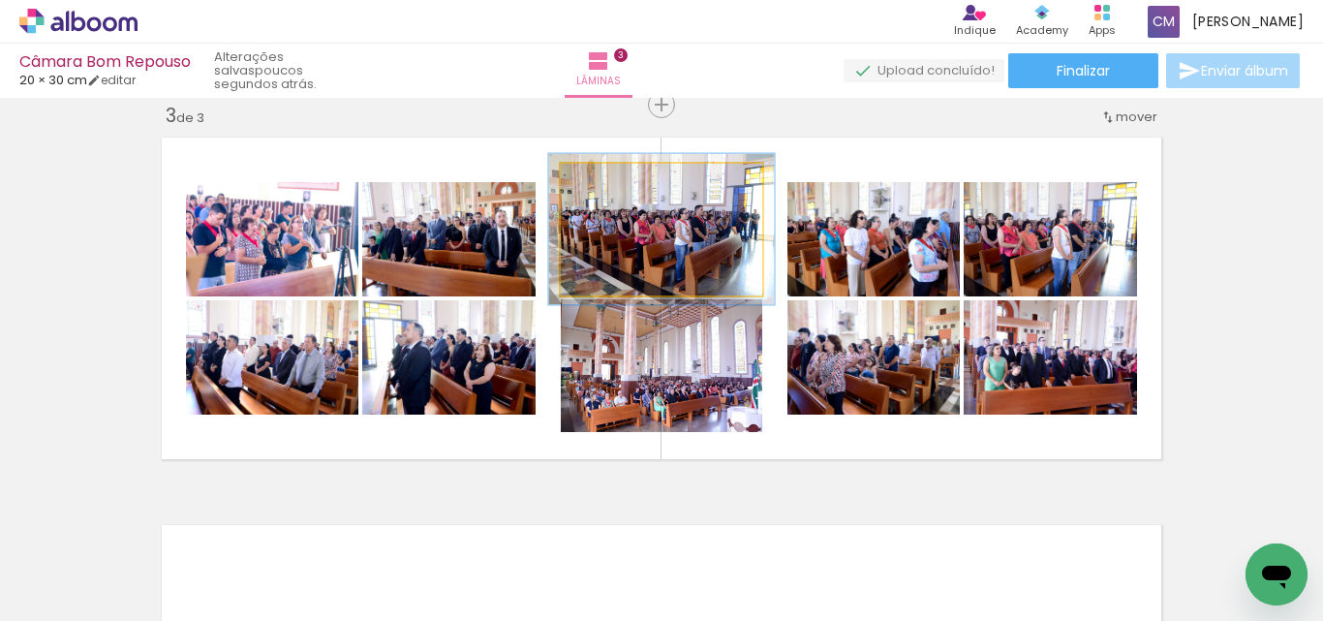
type paper-slider "112"
click at [607, 190] on div at bounding box center [614, 184] width 31 height 31
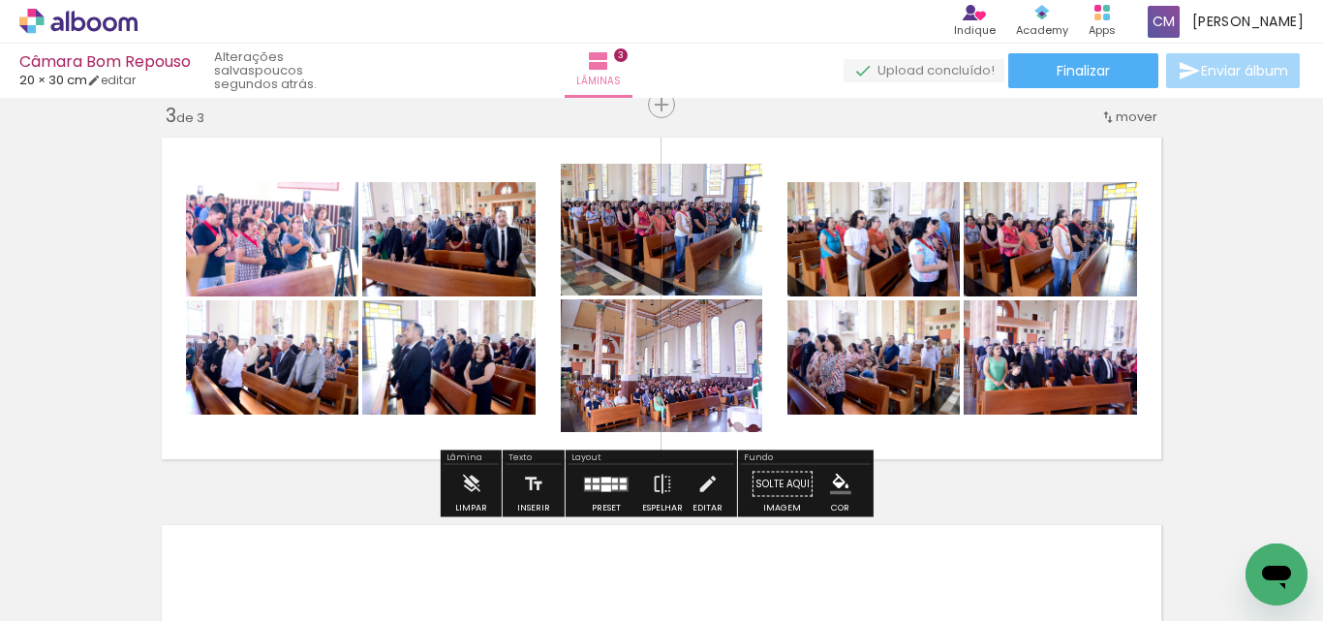
click at [702, 385] on quentale-photo at bounding box center [662, 365] width 202 height 133
click at [1197, 344] on div "Inserir lâmina 1 de 3 Inserir lâmina 2 de 3 Inserir lâmina 3 de 3" at bounding box center [661, 79] width 1323 height 1551
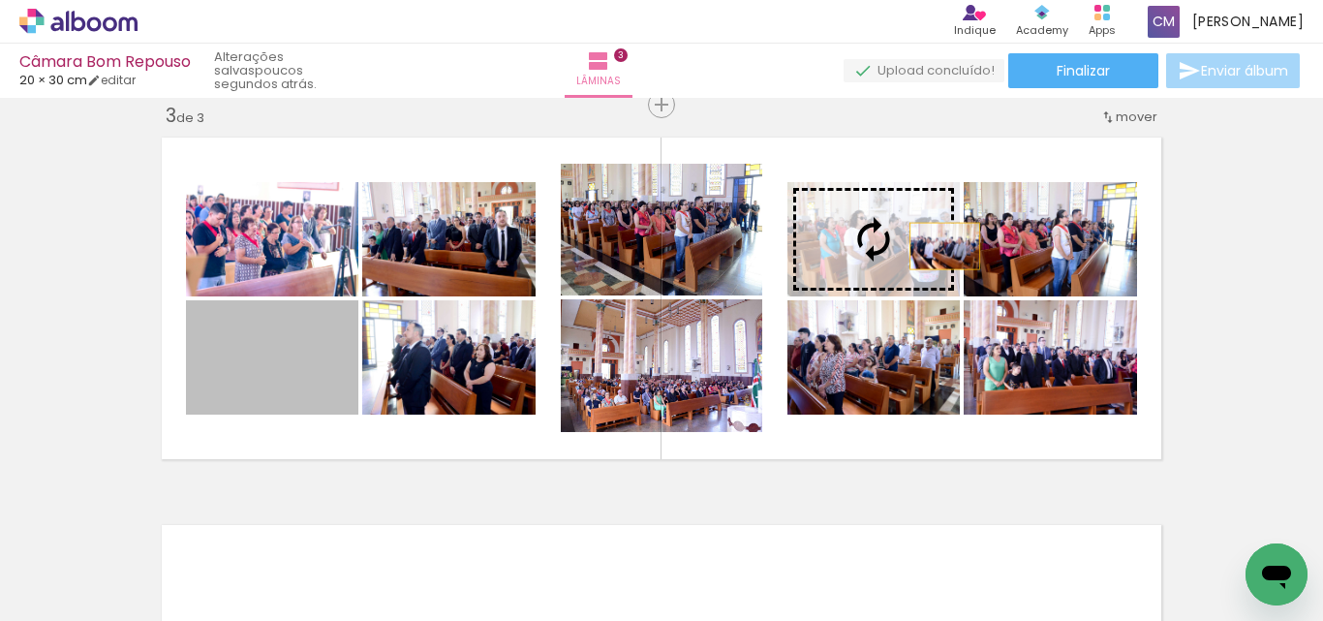
drag, startPoint x: 309, startPoint y: 358, endPoint x: 938, endPoint y: 246, distance: 638.6
click at [0, 0] on slot at bounding box center [0, 0] width 0 height 0
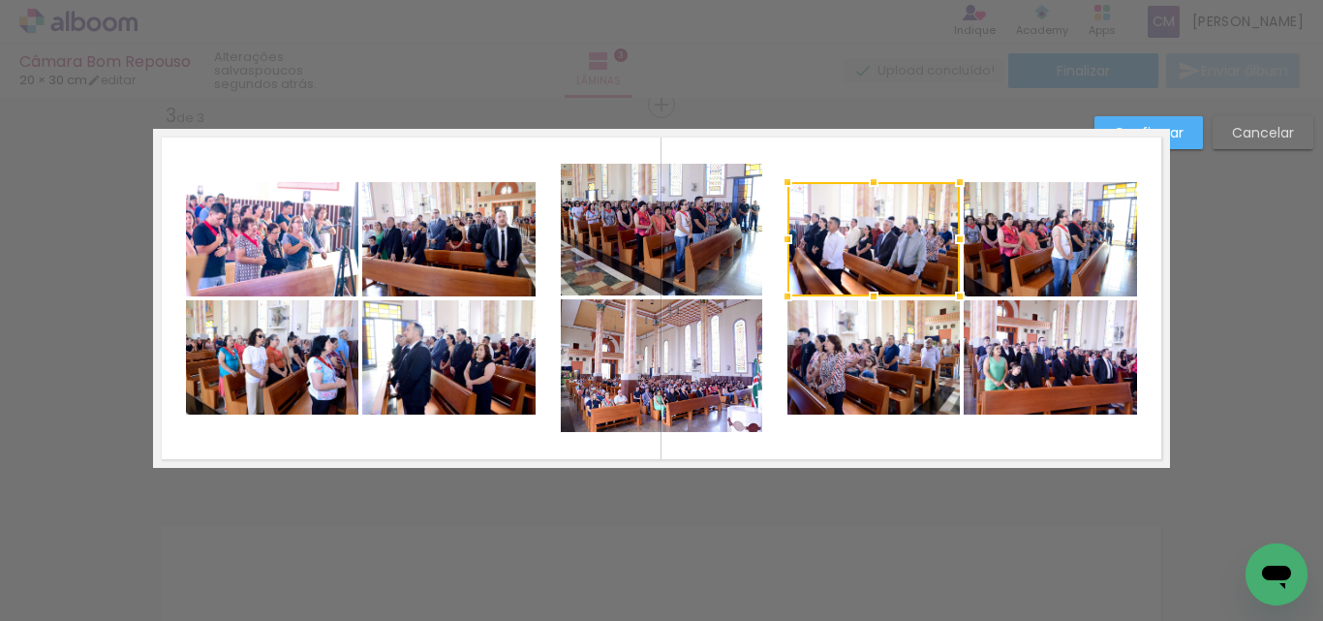
click at [1211, 273] on div "Confirmar Cancelar" at bounding box center [661, 96] width 1323 height 1597
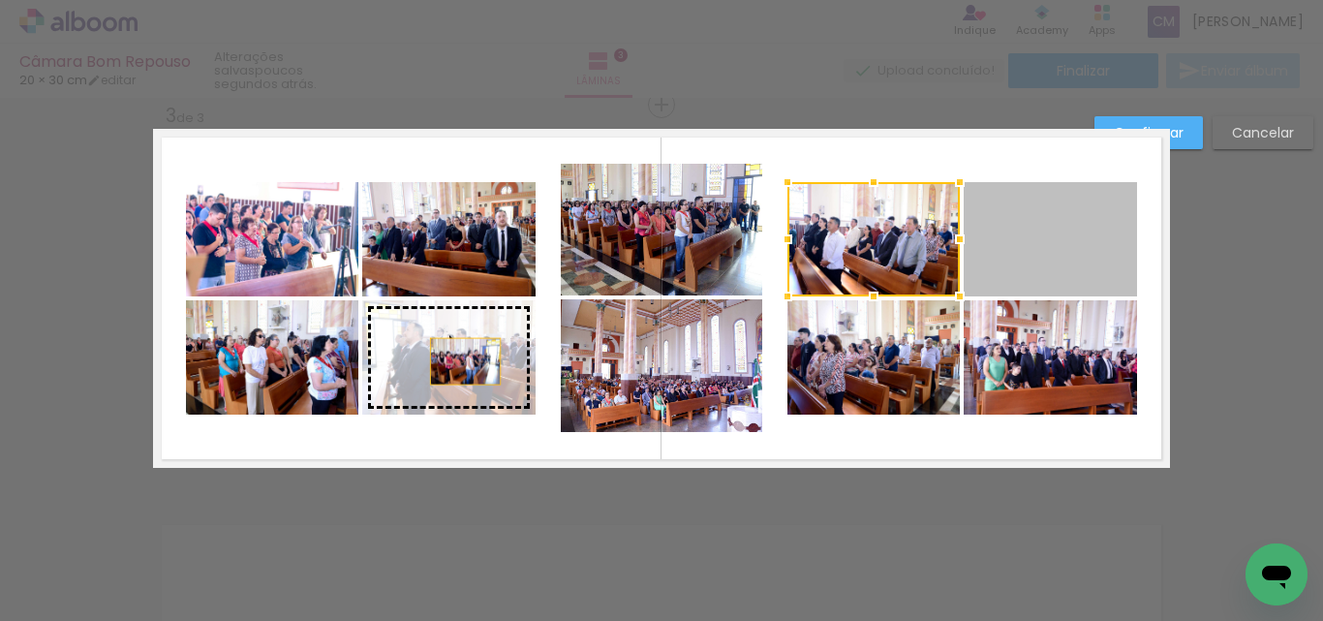
drag, startPoint x: 1037, startPoint y: 250, endPoint x: 458, endPoint y: 361, distance: 589.0
click at [0, 0] on slot at bounding box center [0, 0] width 0 height 0
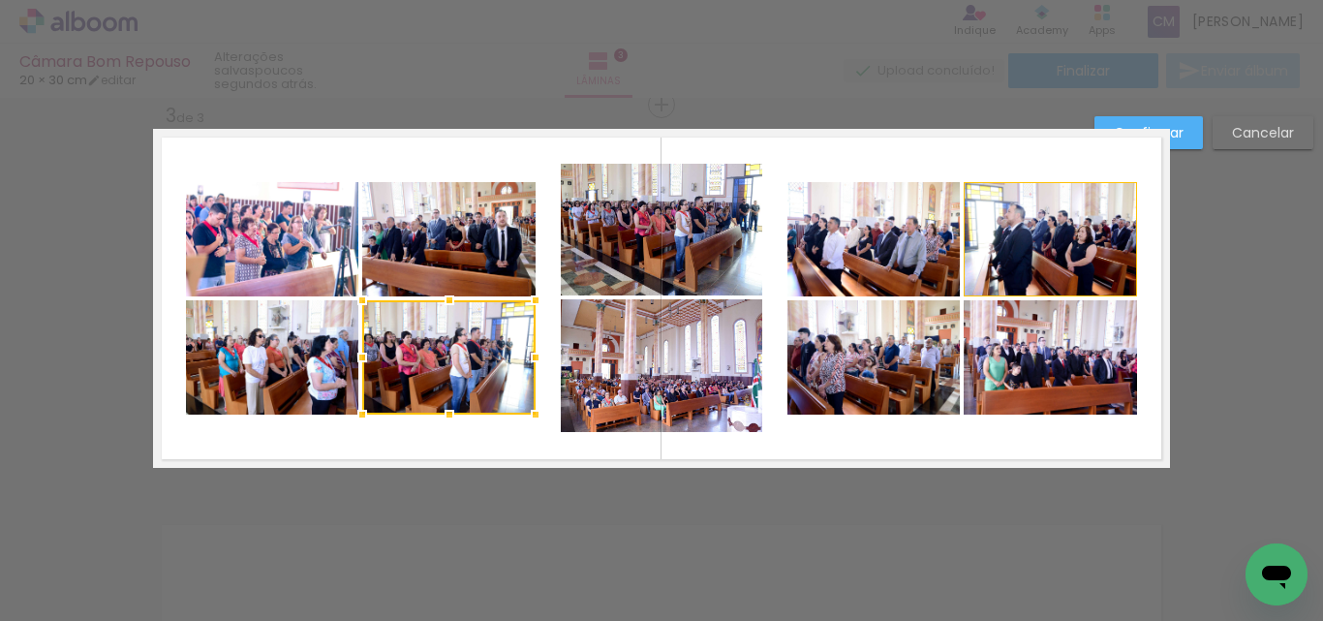
click at [1209, 306] on div "Confirmar Cancelar" at bounding box center [661, 96] width 1323 height 1597
click at [475, 369] on div at bounding box center [448, 357] width 173 height 114
click at [486, 346] on div at bounding box center [448, 357] width 173 height 114
click at [1260, 301] on div "Confirmar Cancelar" at bounding box center [661, 96] width 1323 height 1597
click at [884, 362] on quentale-photo at bounding box center [874, 357] width 172 height 114
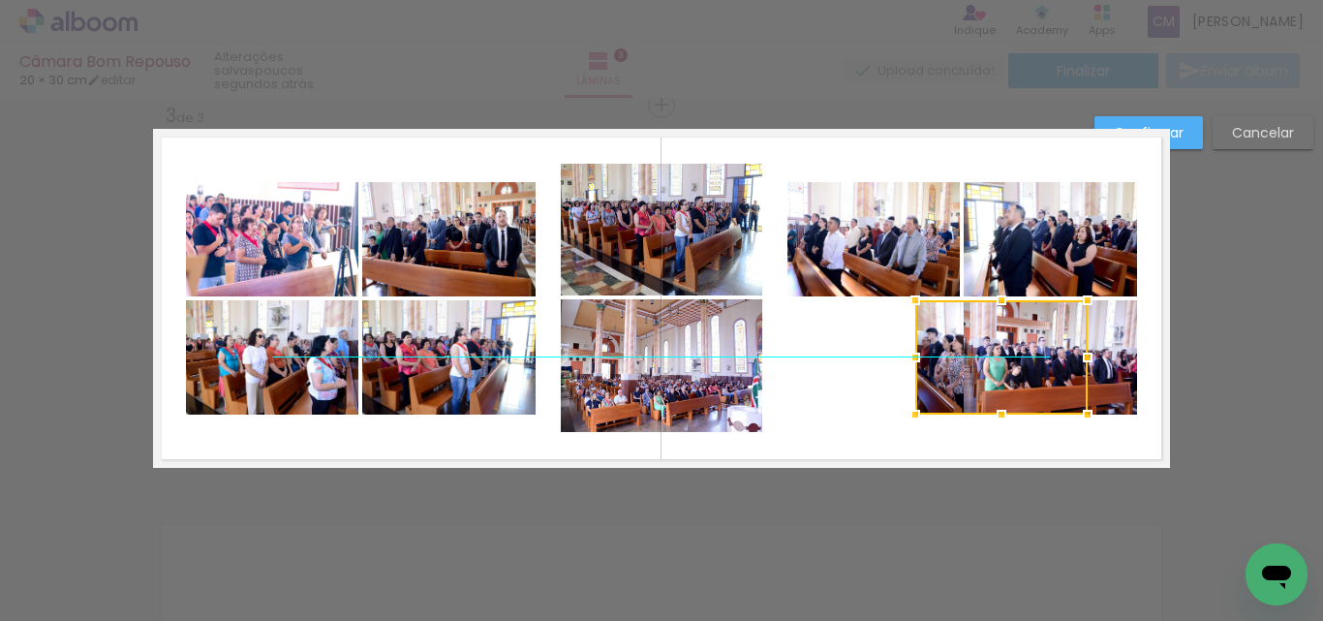
drag, startPoint x: 864, startPoint y: 337, endPoint x: 992, endPoint y: 337, distance: 127.9
click at [992, 337] on div at bounding box center [1002, 357] width 172 height 114
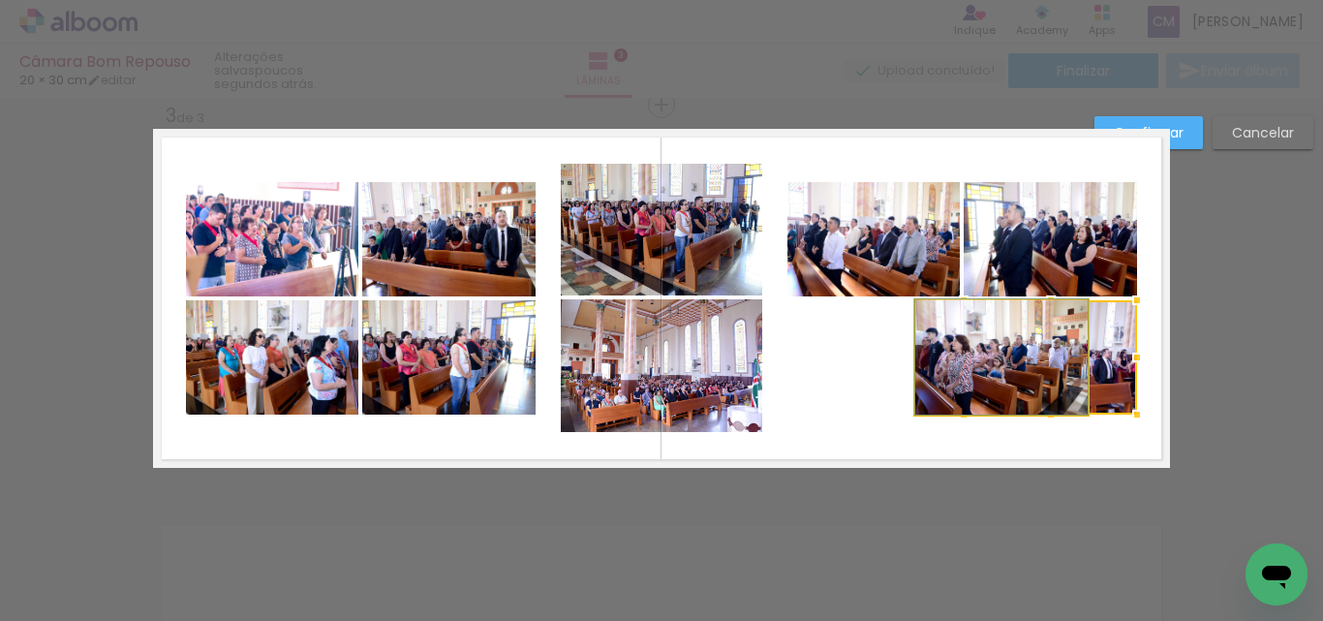
drag, startPoint x: 924, startPoint y: 369, endPoint x: 915, endPoint y: 358, distance: 14.4
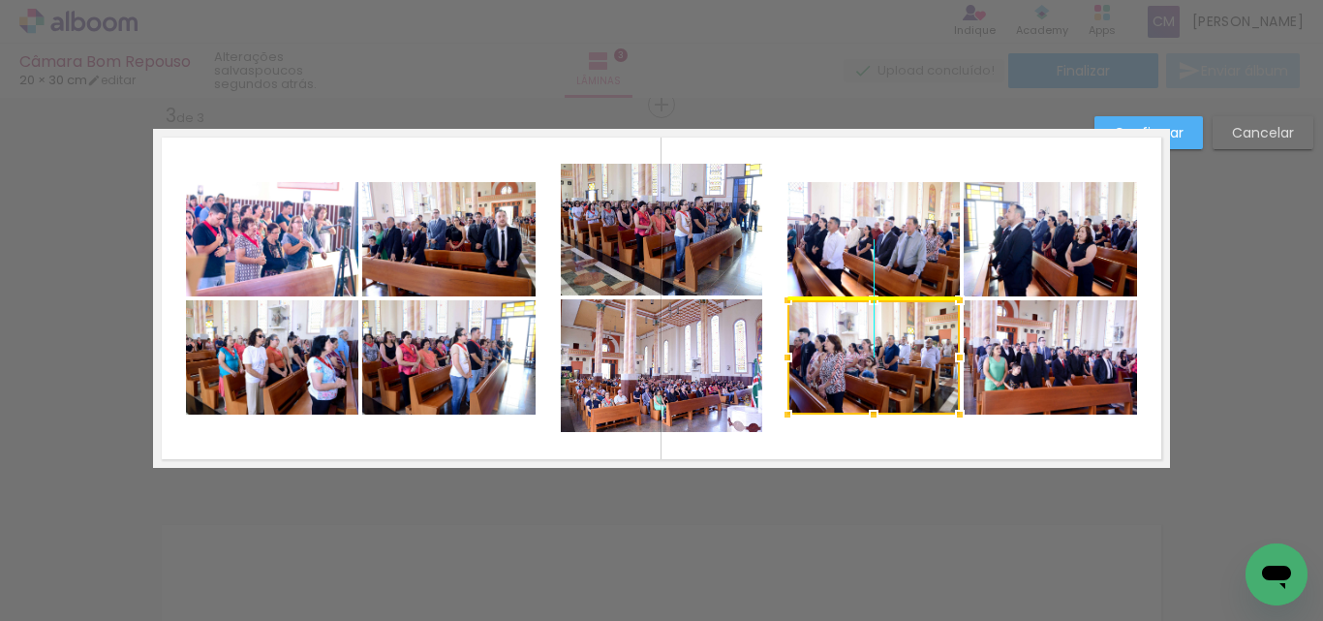
drag, startPoint x: 948, startPoint y: 339, endPoint x: 810, endPoint y: 333, distance: 137.7
click at [810, 333] on div at bounding box center [874, 357] width 172 height 114
click at [1258, 337] on div "Confirmar Cancelar" at bounding box center [661, 96] width 1323 height 1597
click at [1118, 432] on quentale-layouter at bounding box center [661, 298] width 1017 height 339
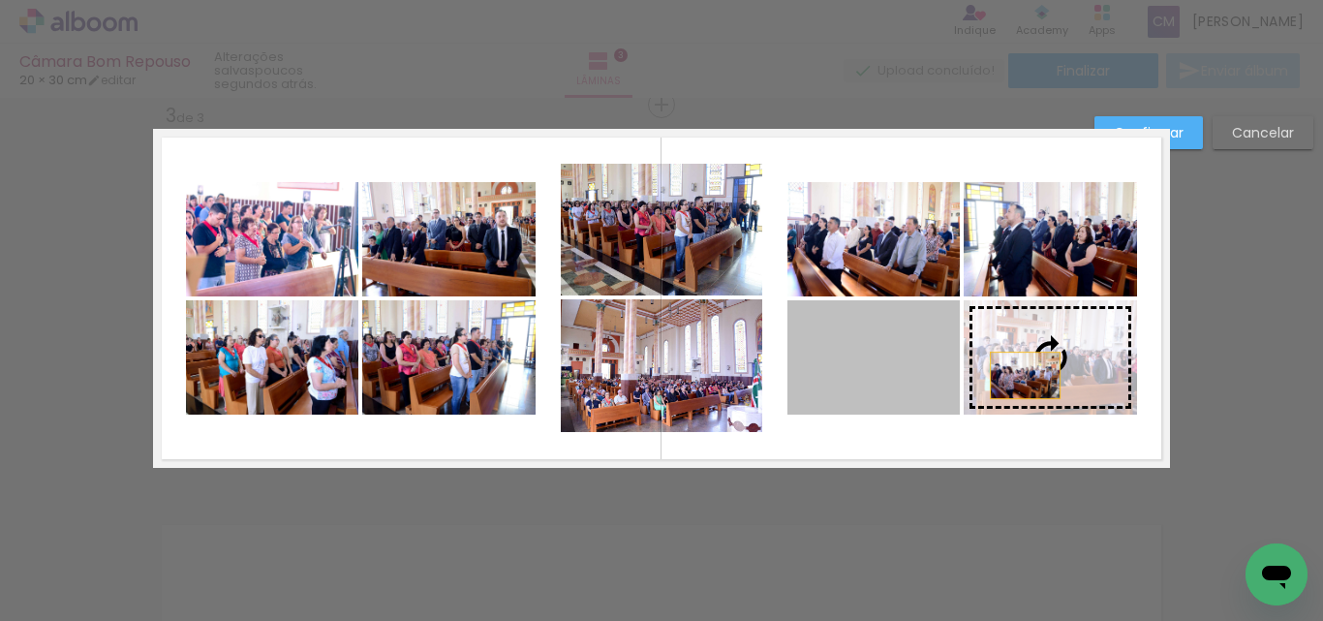
drag, startPoint x: 915, startPoint y: 378, endPoint x: 1018, endPoint y: 375, distance: 103.7
click at [0, 0] on slot at bounding box center [0, 0] width 0 height 0
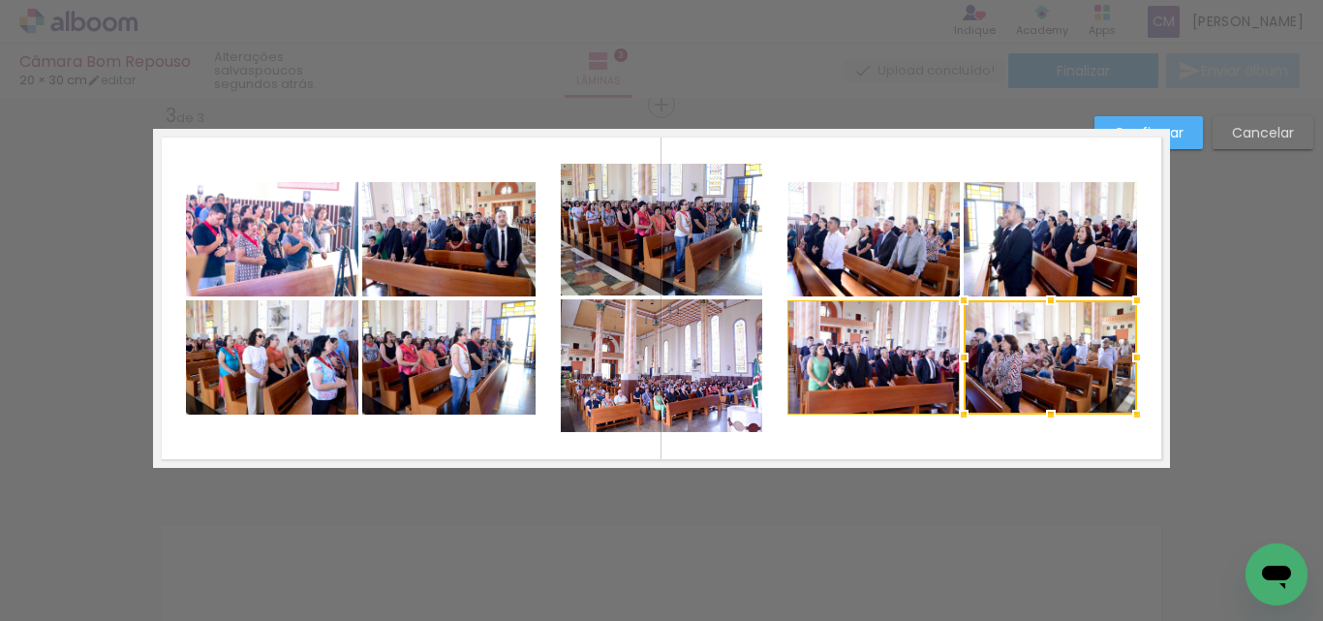
click at [1235, 362] on div "Confirmar Cancelar" at bounding box center [661, 96] width 1323 height 1597
click at [1197, 140] on paper-button "Confirmar" at bounding box center [1149, 132] width 109 height 33
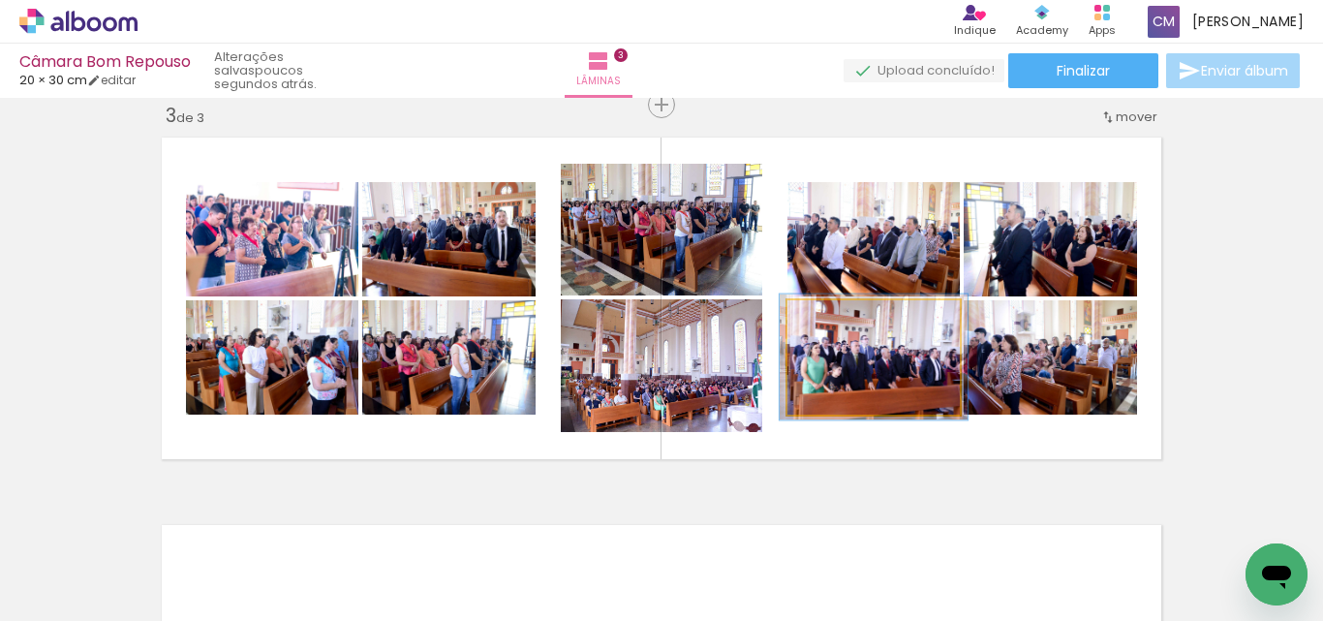
type paper-slider "109"
click at [830, 317] on div at bounding box center [838, 320] width 17 height 17
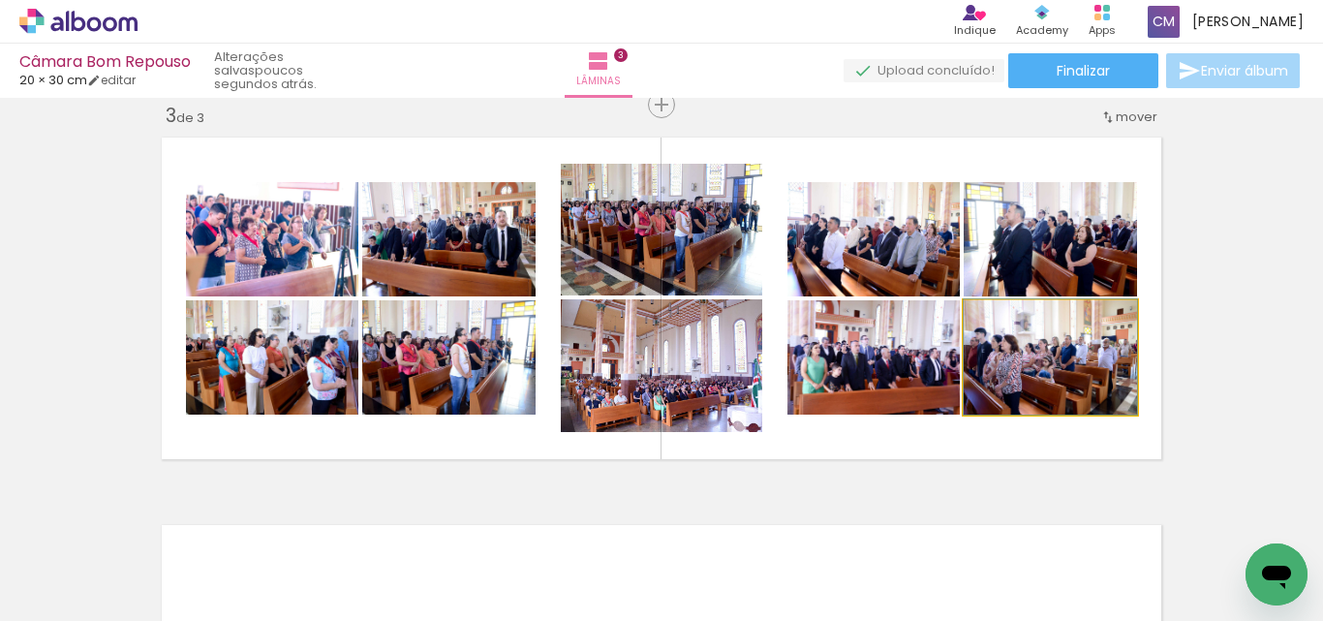
click at [1093, 393] on quentale-photo at bounding box center [1050, 357] width 173 height 114
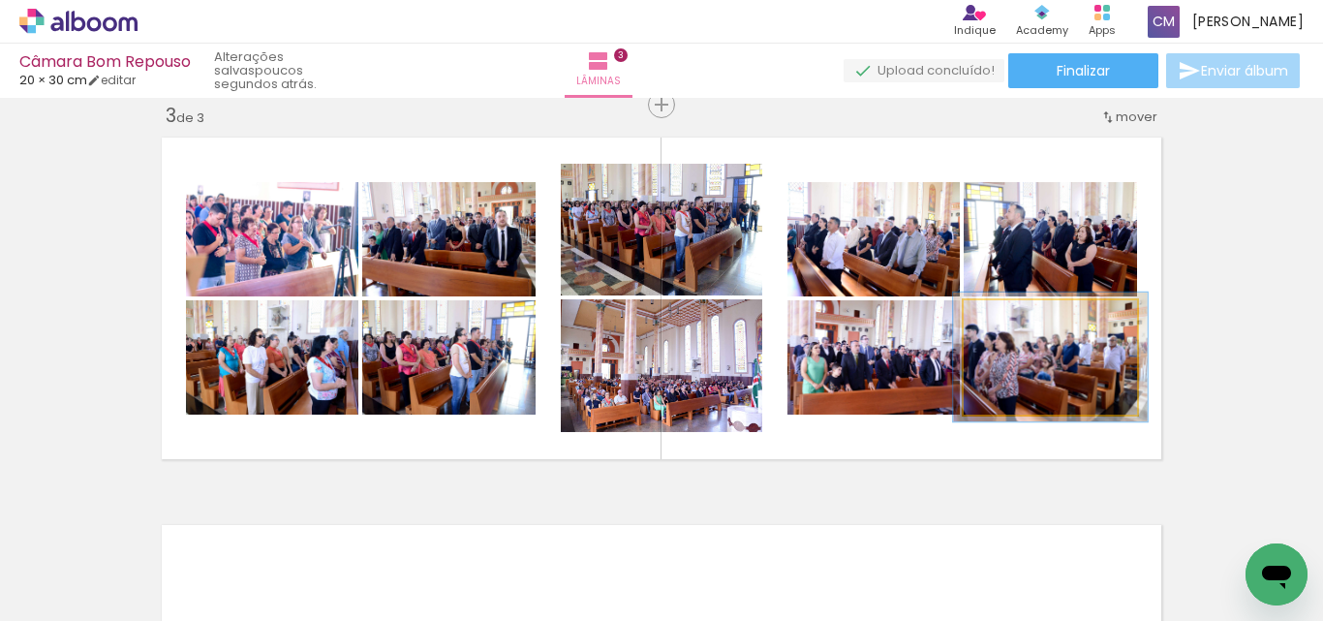
type paper-slider "112"
click at [1011, 322] on div at bounding box center [1017, 320] width 17 height 17
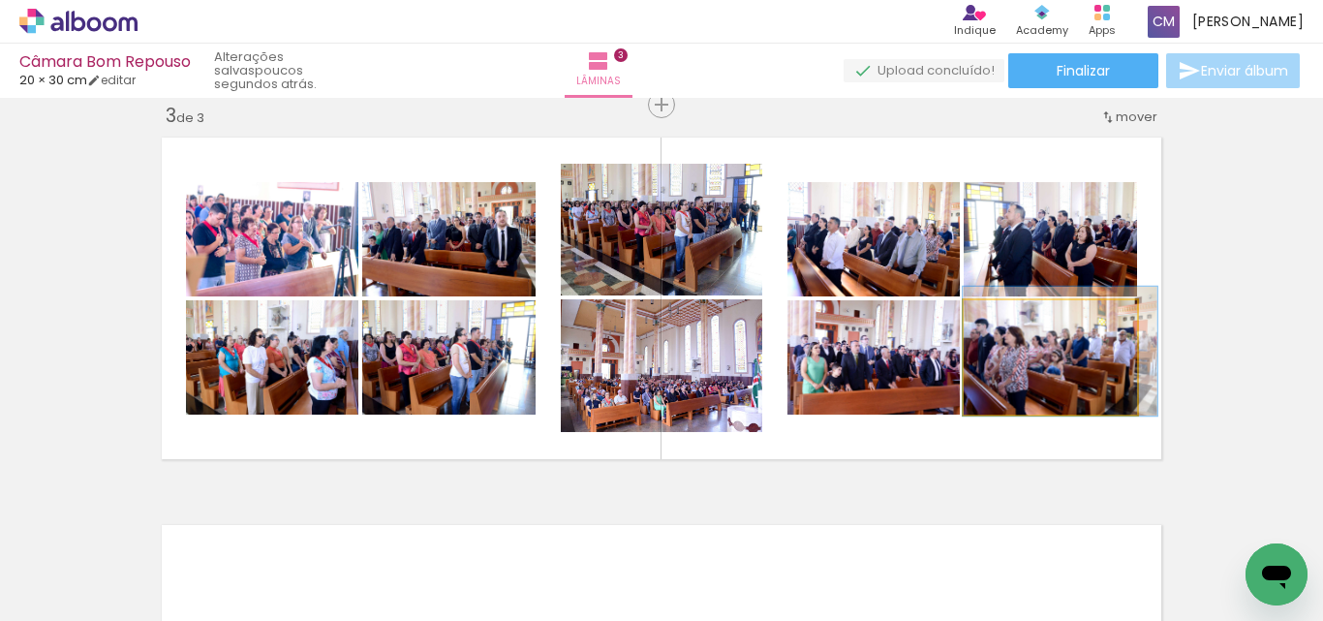
drag, startPoint x: 1077, startPoint y: 368, endPoint x: 1091, endPoint y: 362, distance: 14.8
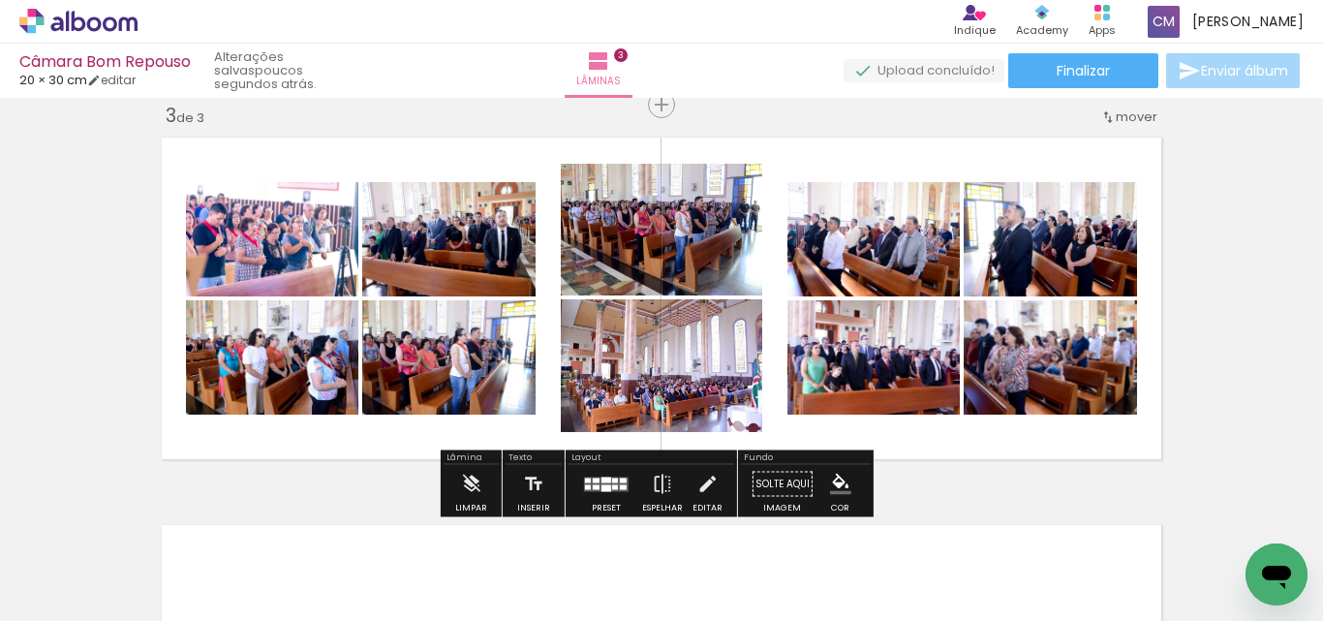
click at [1189, 360] on div "Inserir lâmina 1 de 3 Inserir lâmina 2 de 3 Inserir lâmina 3 de 3" at bounding box center [661, 79] width 1323 height 1551
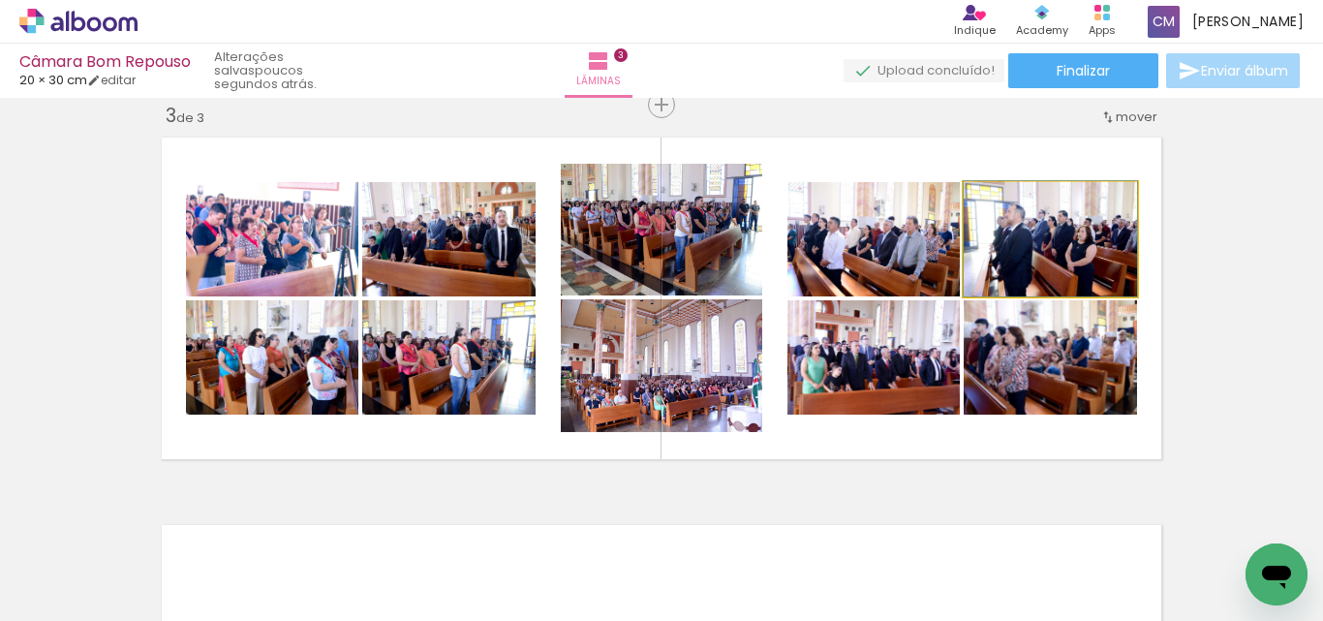
click at [1050, 260] on quentale-photo at bounding box center [1050, 239] width 173 height 114
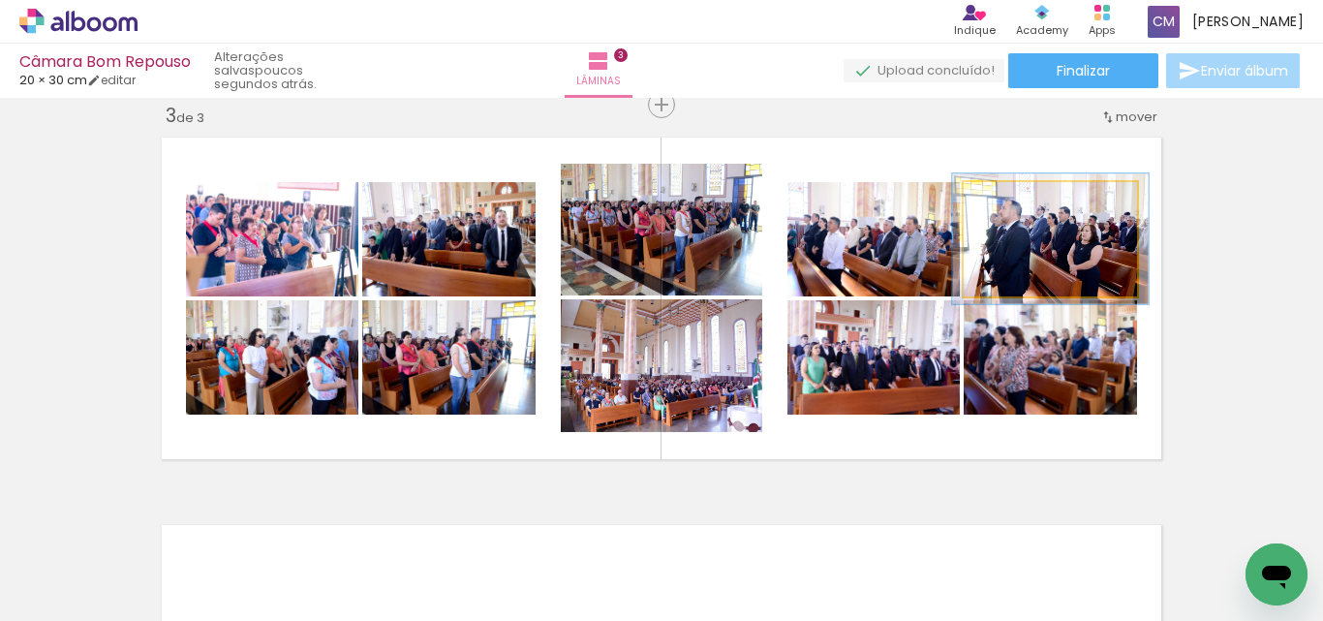
type paper-slider "113"
click at [1013, 202] on div at bounding box center [1018, 202] width 17 height 17
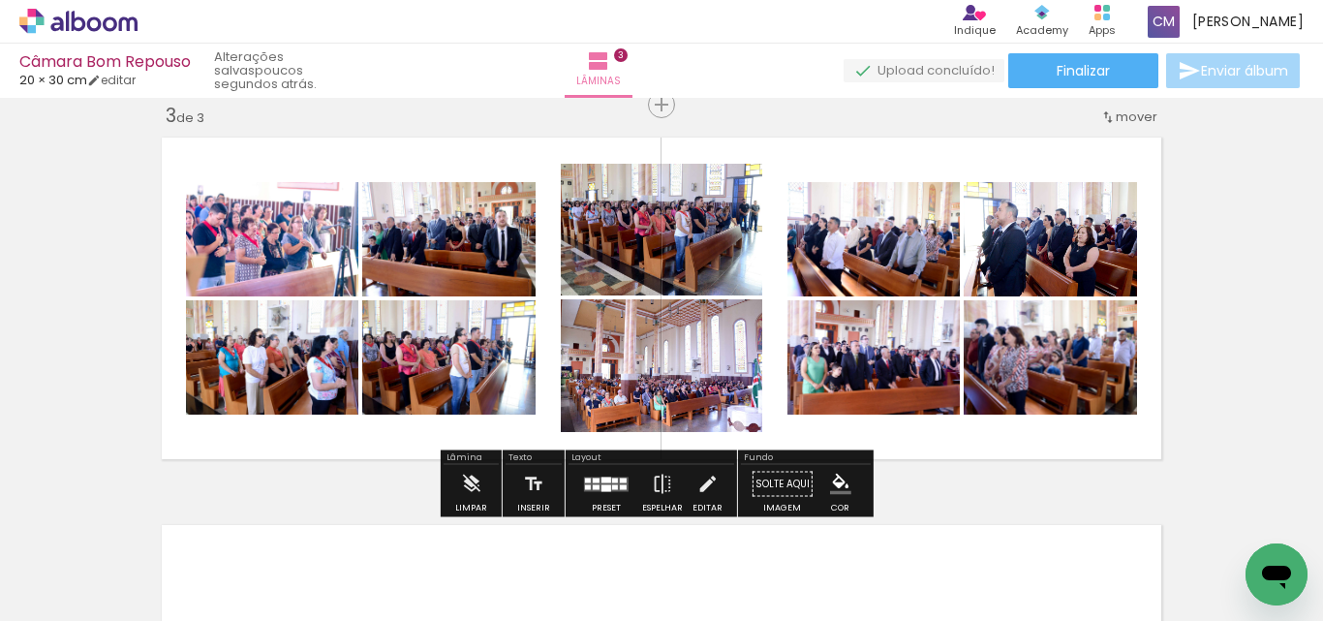
click at [1220, 258] on div "Inserir lâmina 1 de 3 Inserir lâmina 2 de 3 Inserir lâmina 3 de 3" at bounding box center [661, 79] width 1323 height 1551
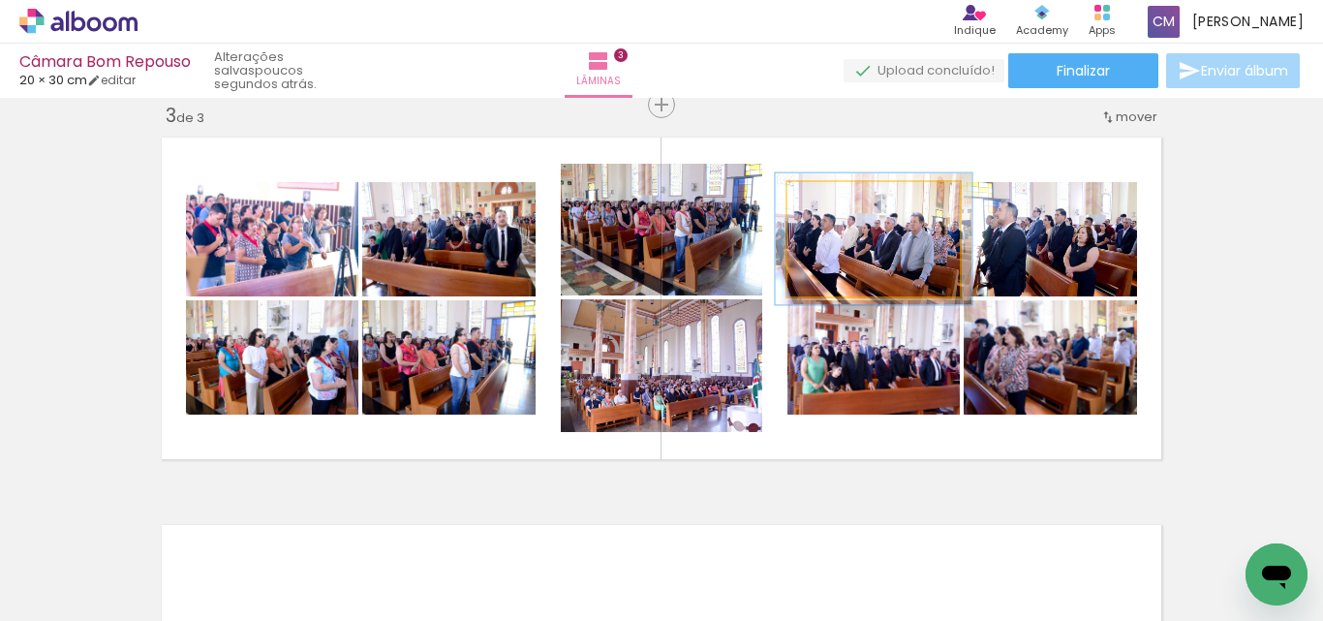
type paper-slider "114"
click at [842, 204] on div at bounding box center [842, 202] width 31 height 31
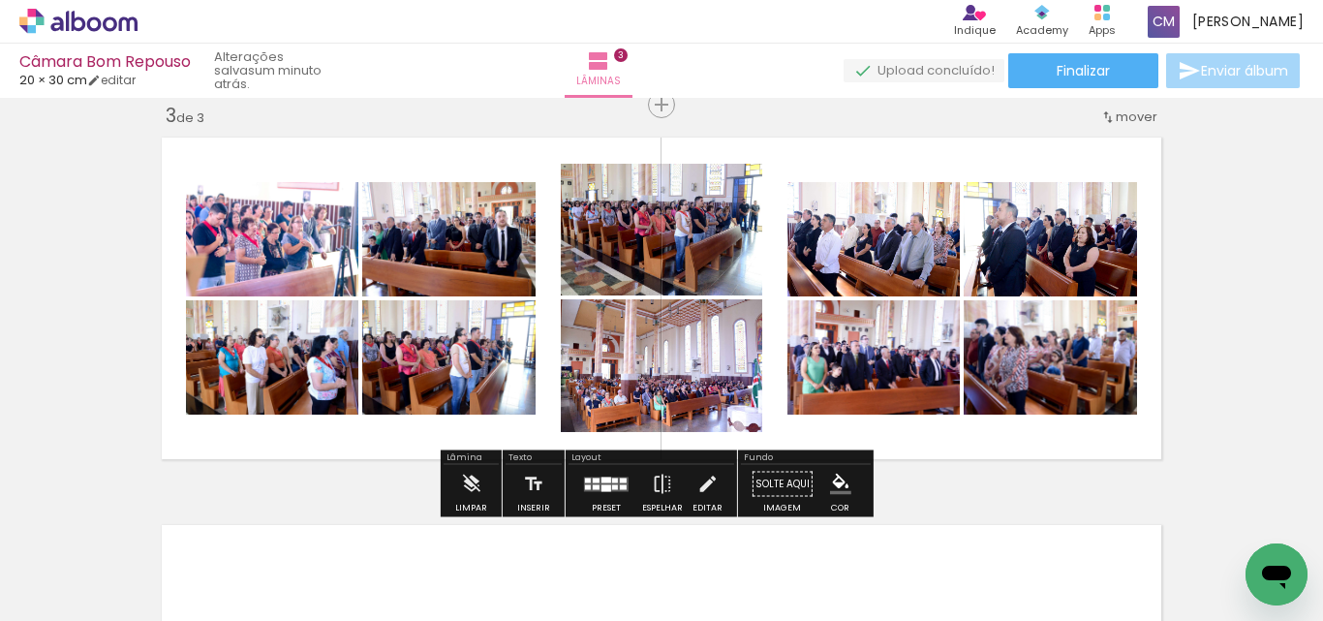
click at [457, 407] on quentale-photo at bounding box center [448, 357] width 173 height 114
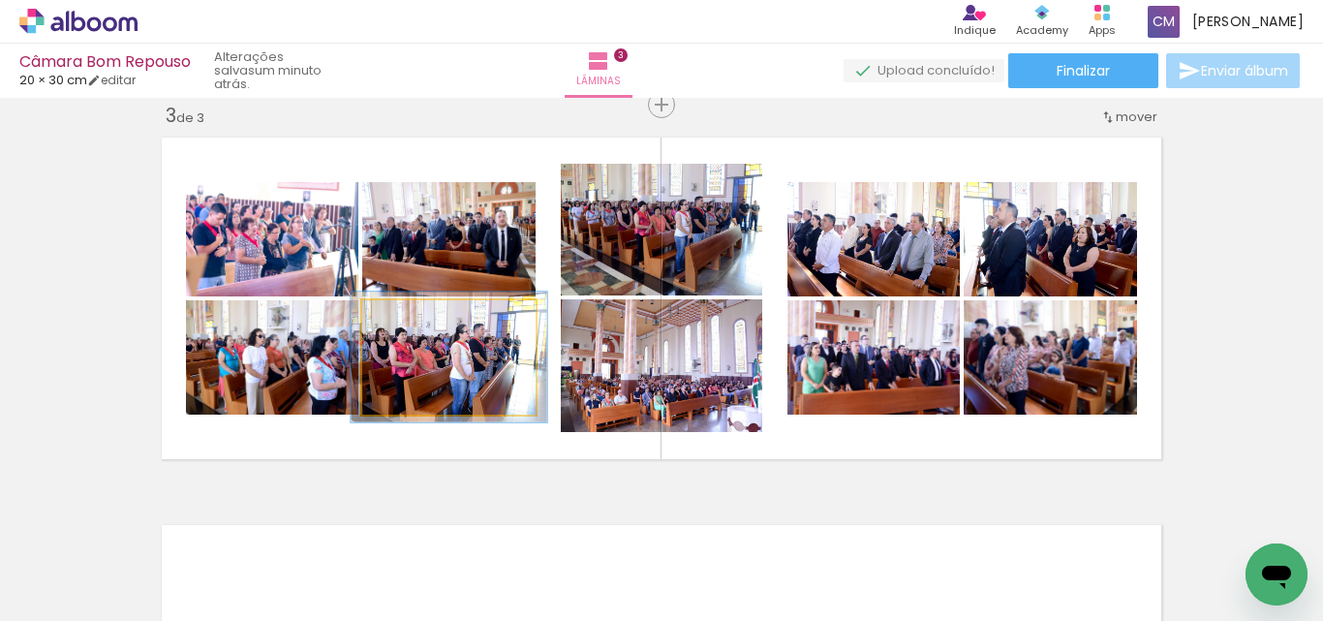
type paper-slider "113"
click at [416, 328] on div at bounding box center [416, 320] width 31 height 31
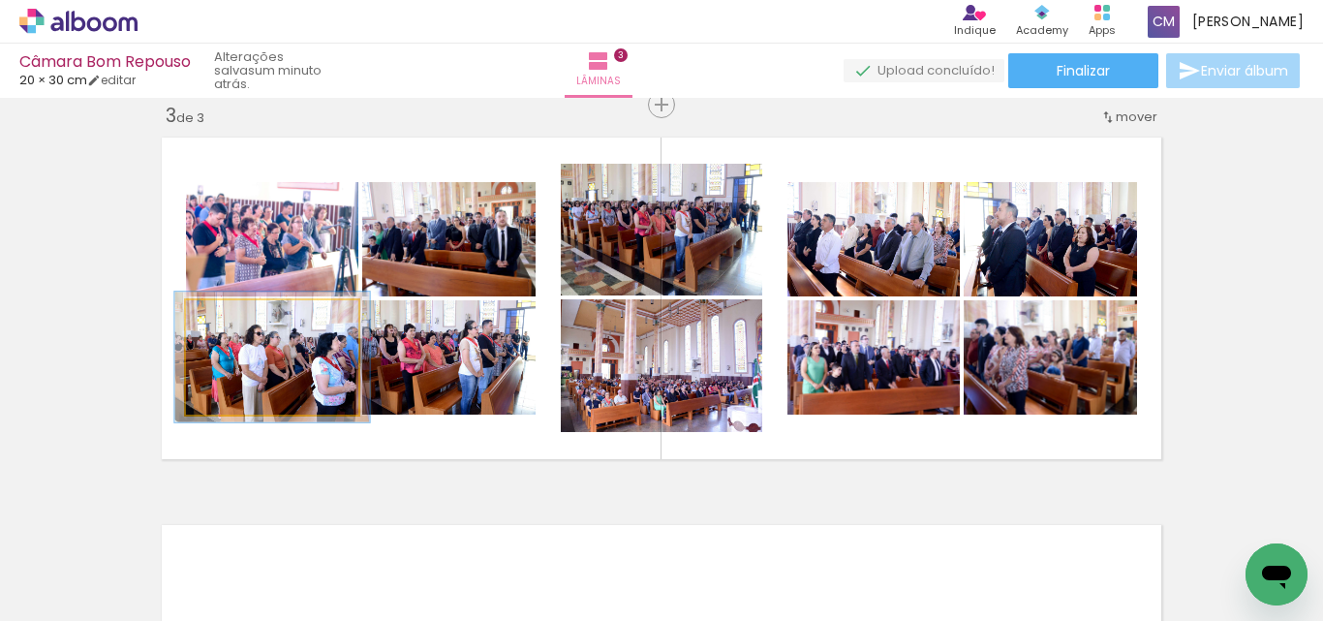
type paper-slider "113"
click at [232, 321] on div at bounding box center [240, 320] width 17 height 17
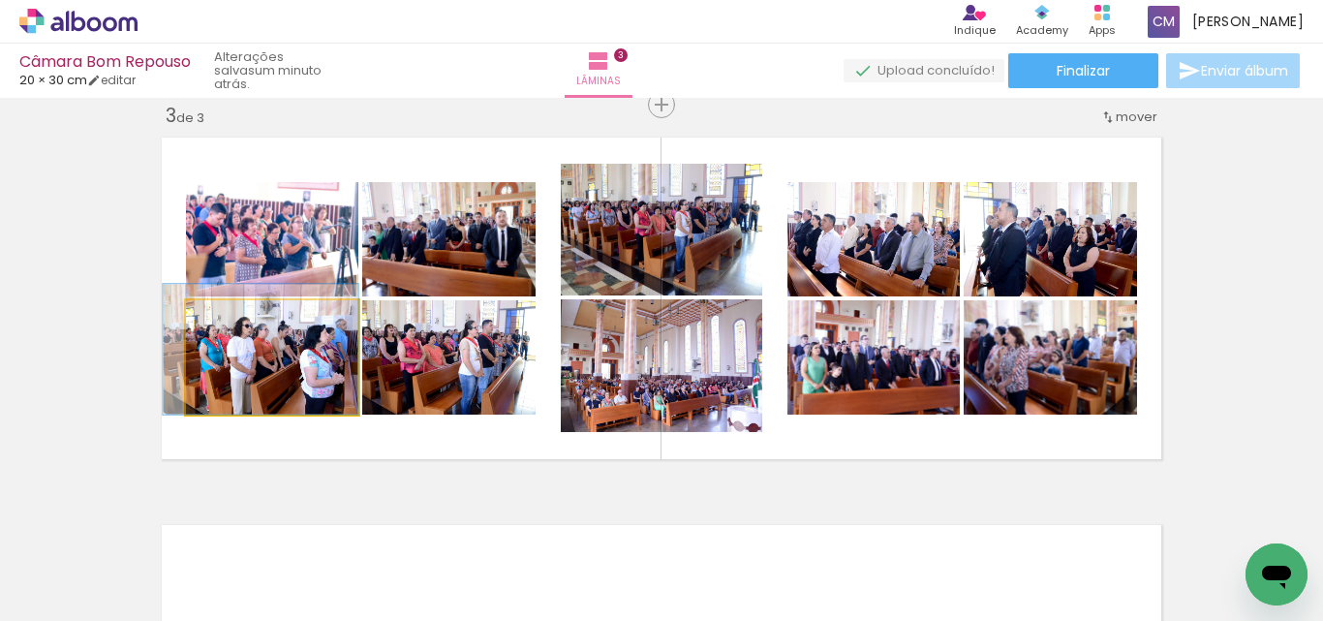
drag, startPoint x: 315, startPoint y: 376, endPoint x: 291, endPoint y: 357, distance: 31.0
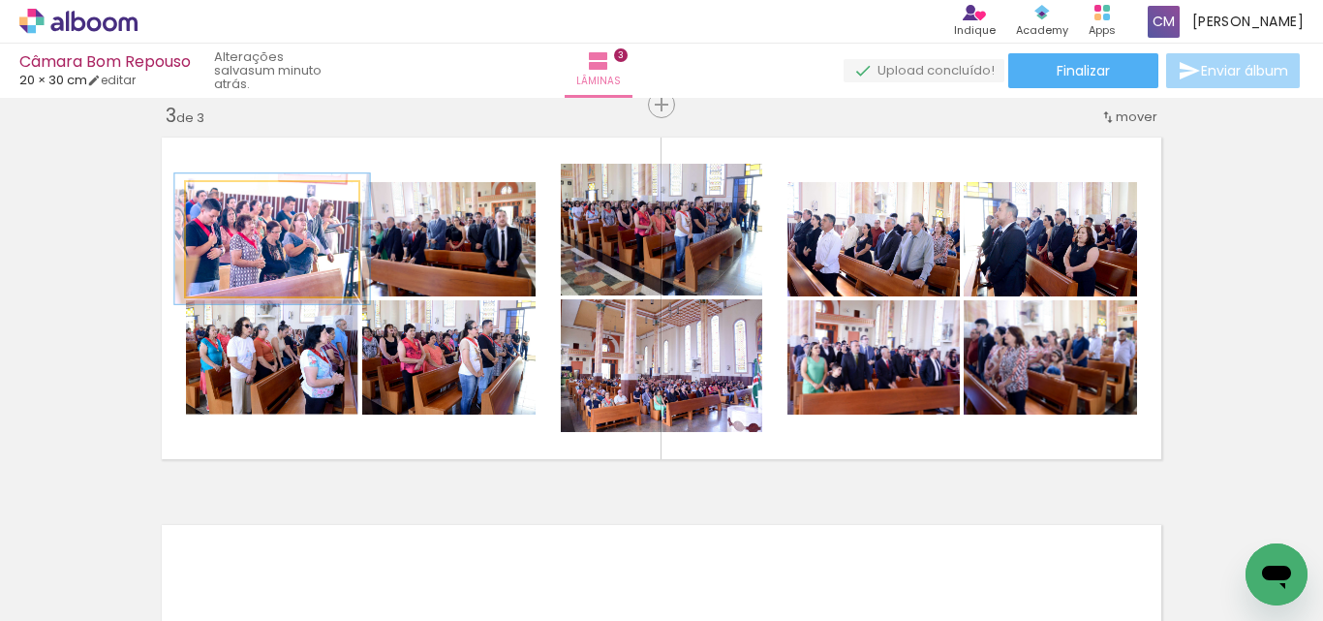
type paper-slider "113"
click at [244, 203] on div at bounding box center [240, 202] width 31 height 31
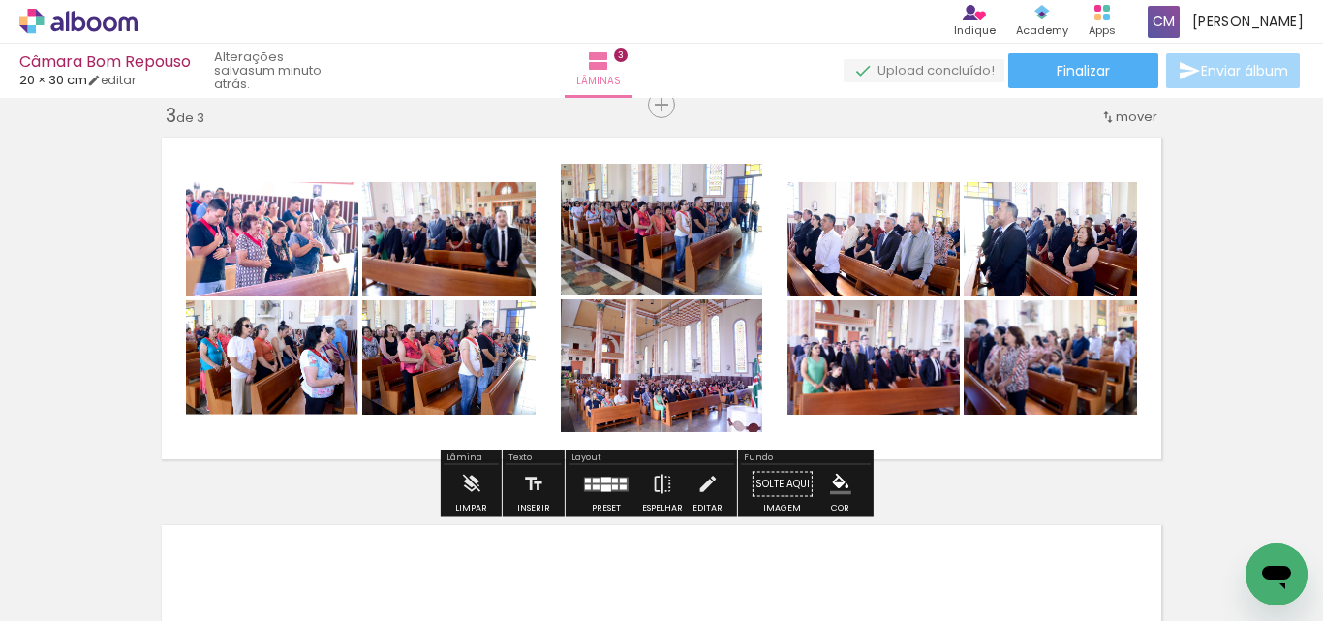
click at [1221, 373] on div "Inserir lâmina 1 de 3 Inserir lâmina 2 de 3 Inserir lâmina 3 de 3" at bounding box center [661, 79] width 1323 height 1551
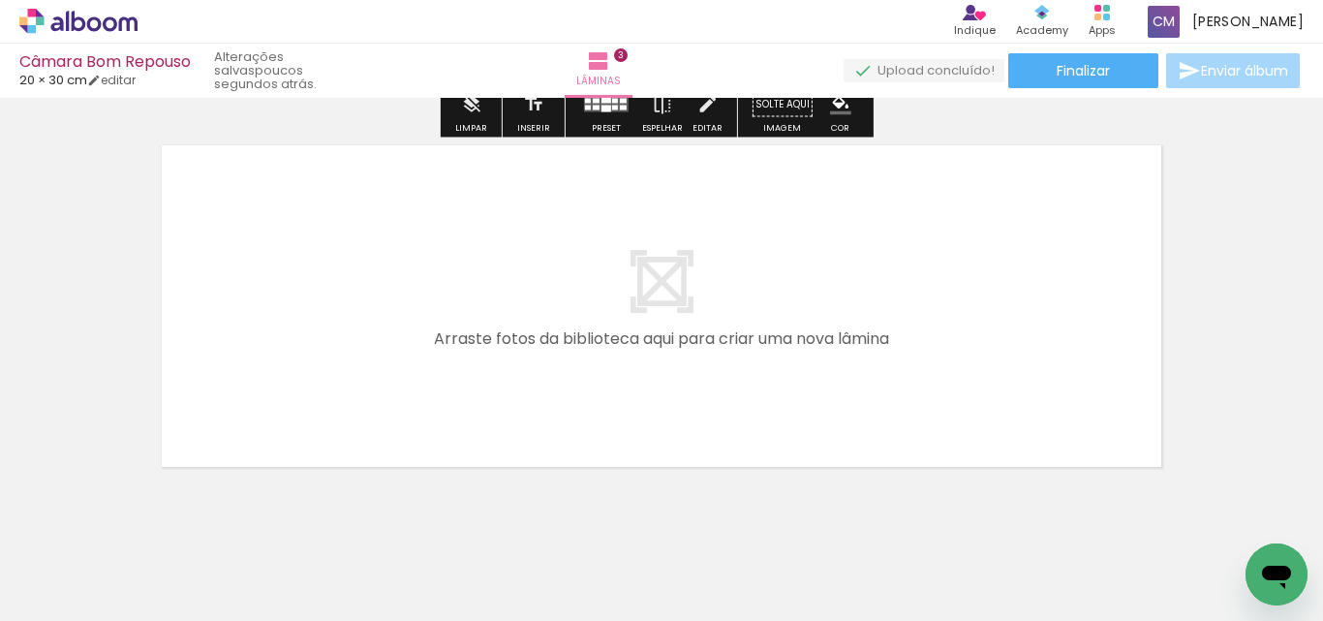
scroll to position [1224, 0]
